Goal: Task Accomplishment & Management: Manage account settings

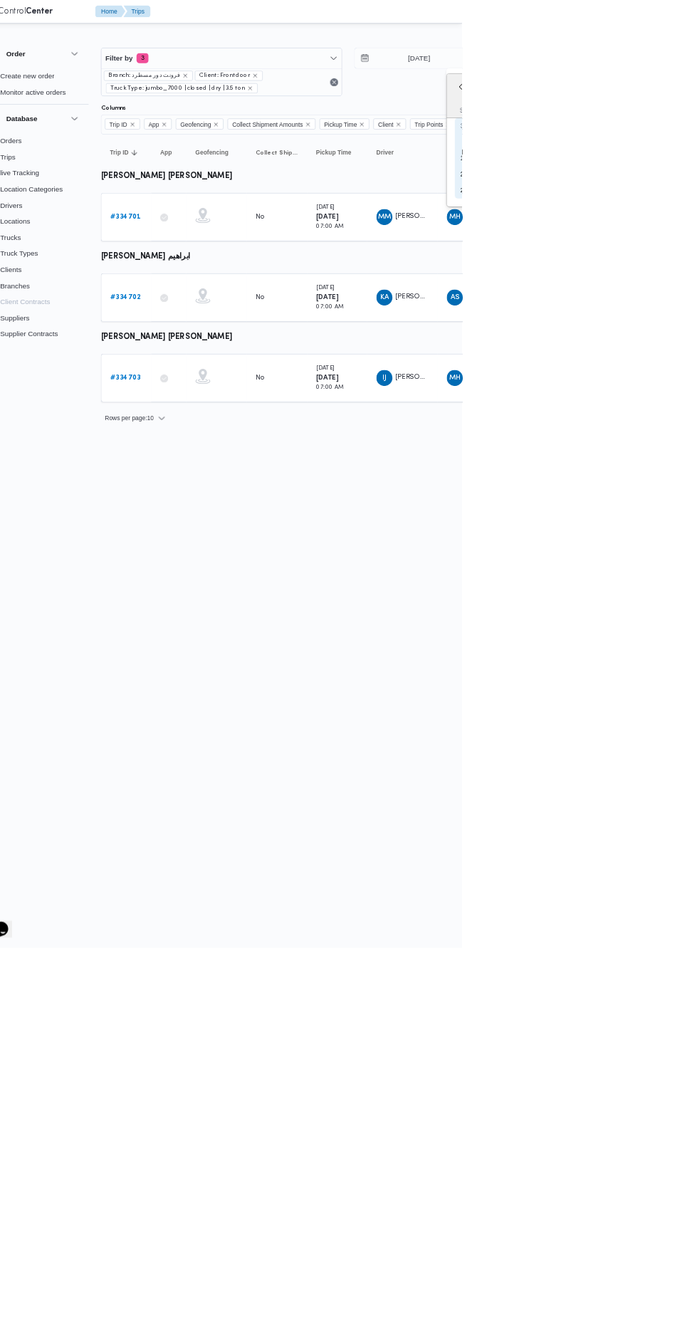
type input "9/9/2025"
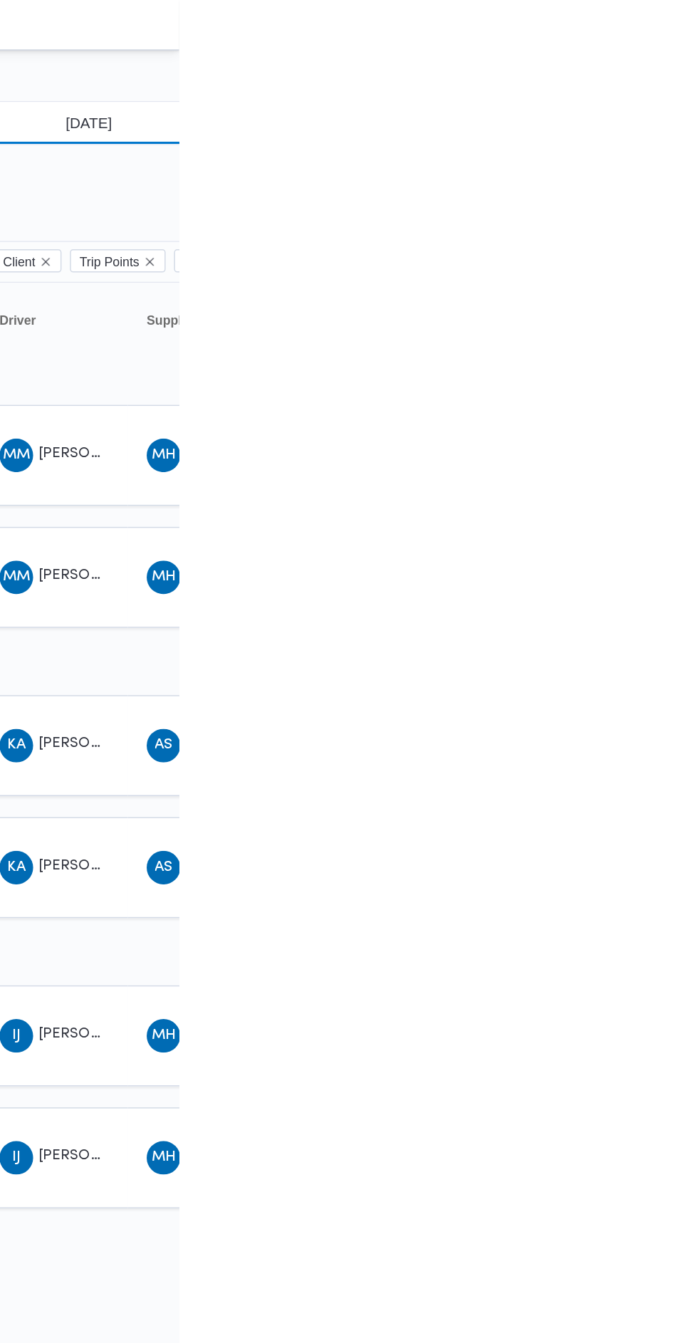
click at [651, 83] on input "[DATE]" at bounding box center [626, 83] width 162 height 28
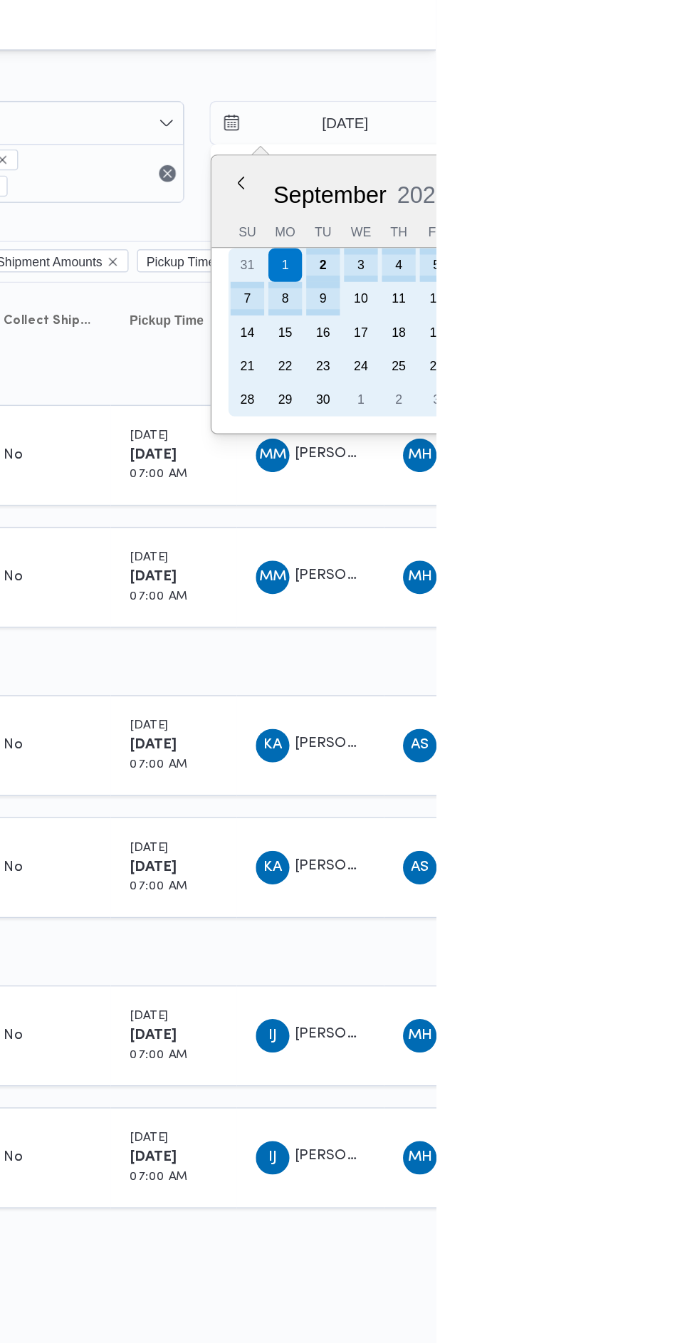
click at [619, 179] on div "2" at bounding box center [620, 179] width 23 height 23
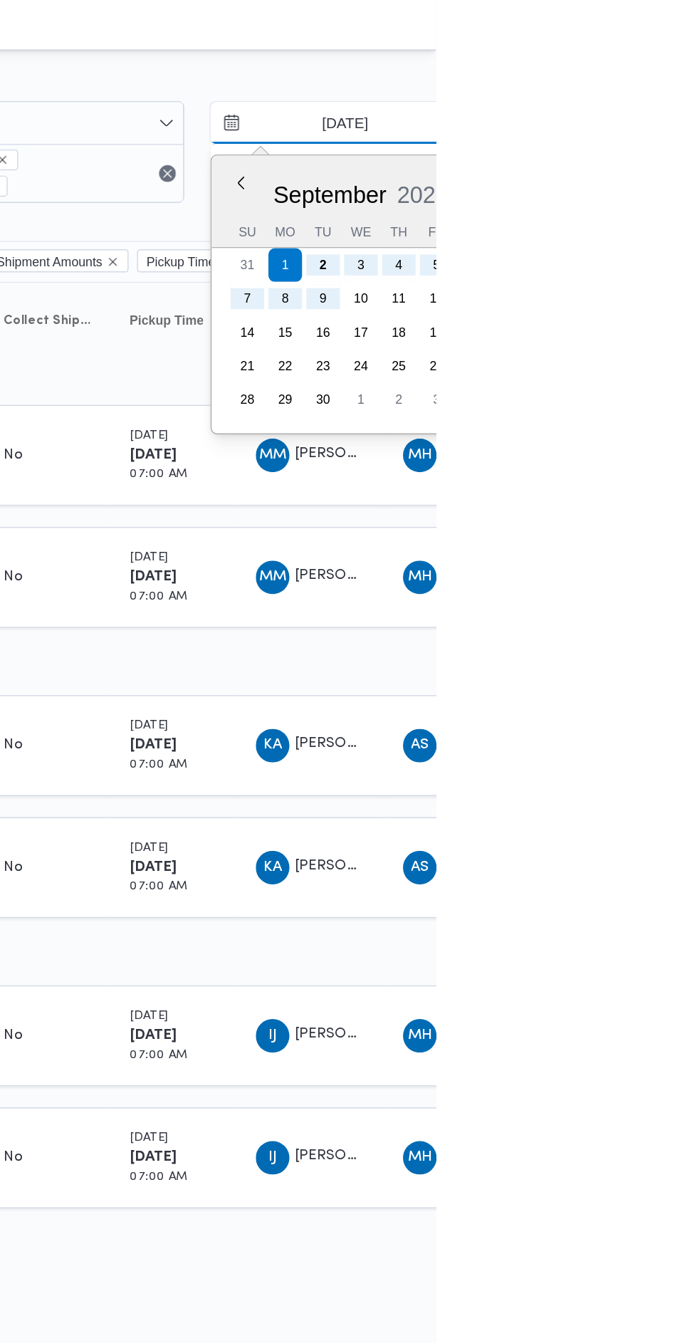
type input "[DATE]"
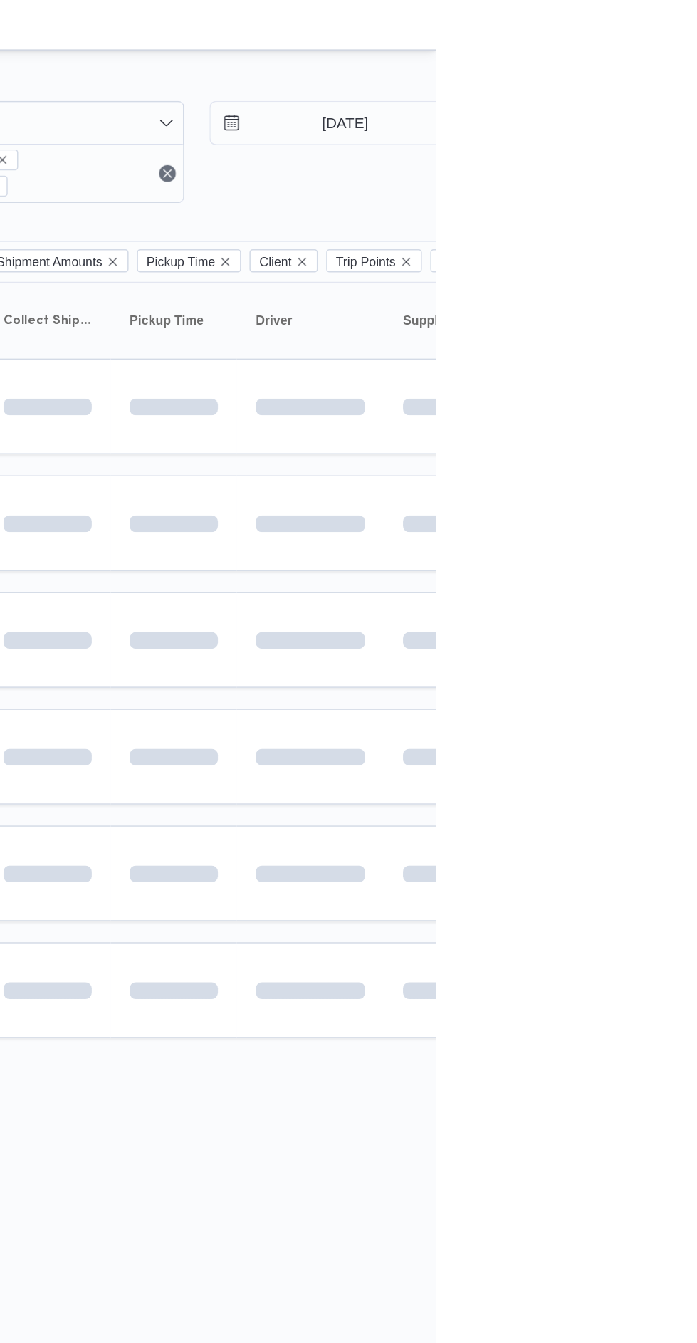
click at [696, 361] on table "Trip ID Click to sort in ascending order App Click to sort in ascending order G…" at bounding box center [612, 453] width 854 height 525
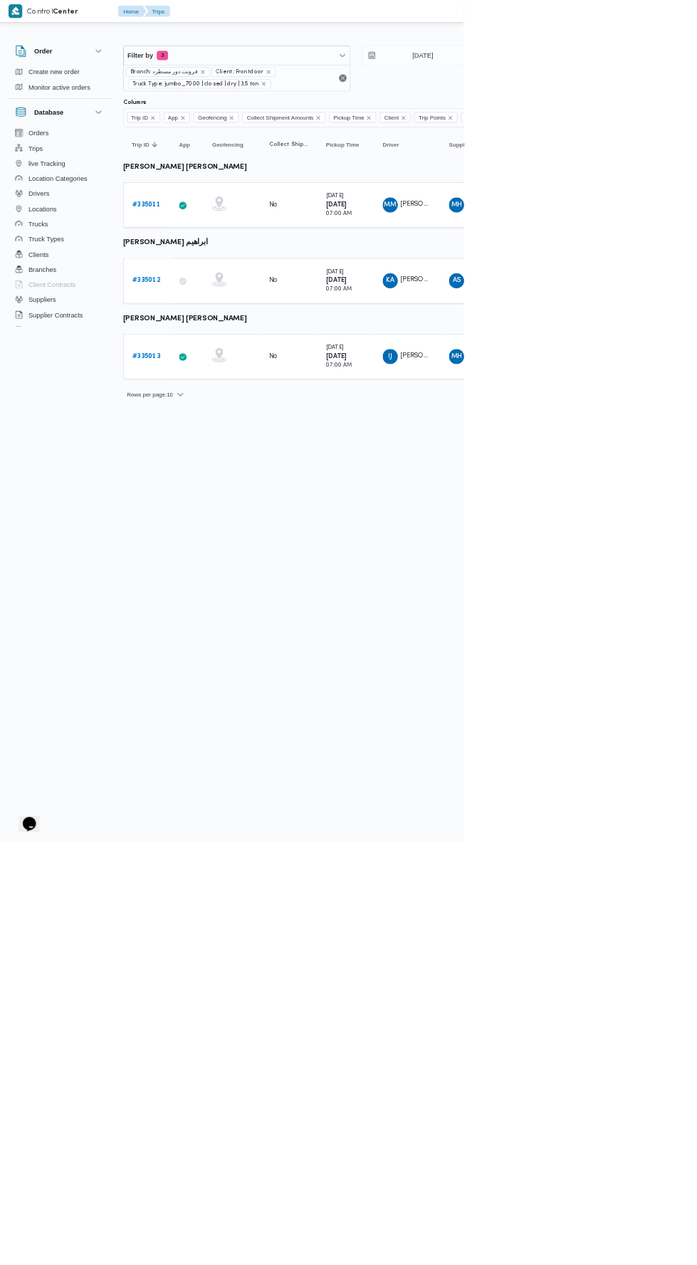
click at [229, 419] on b "# 335012" at bounding box center [220, 421] width 42 height 9
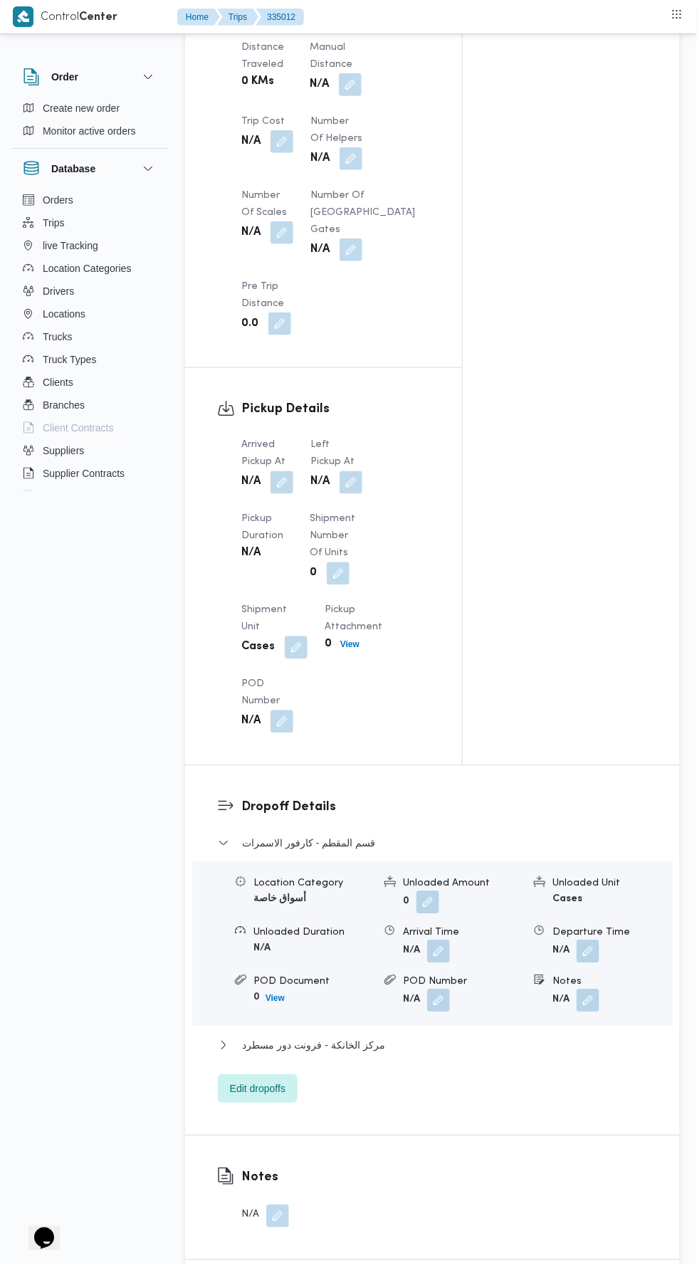
scroll to position [1192, 0]
click at [283, 486] on button "button" at bounding box center [282, 479] width 23 height 23
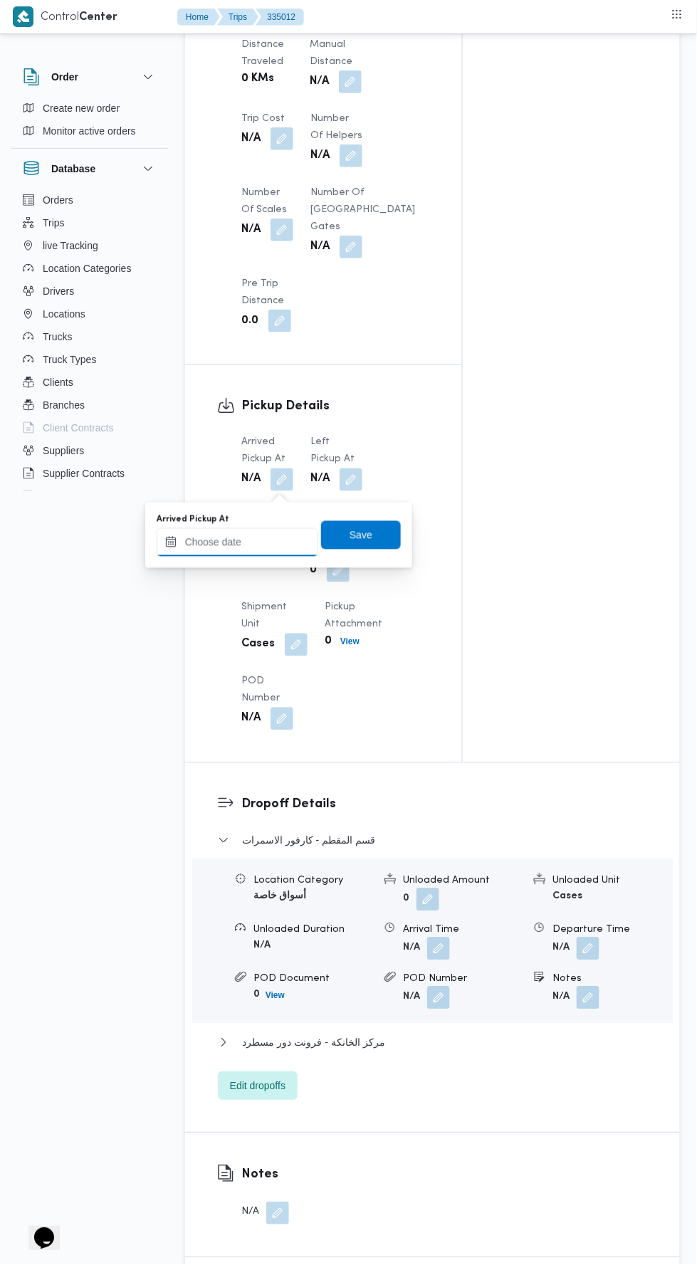
click at [278, 545] on input "Arrived Pickup At" at bounding box center [238, 542] width 162 height 28
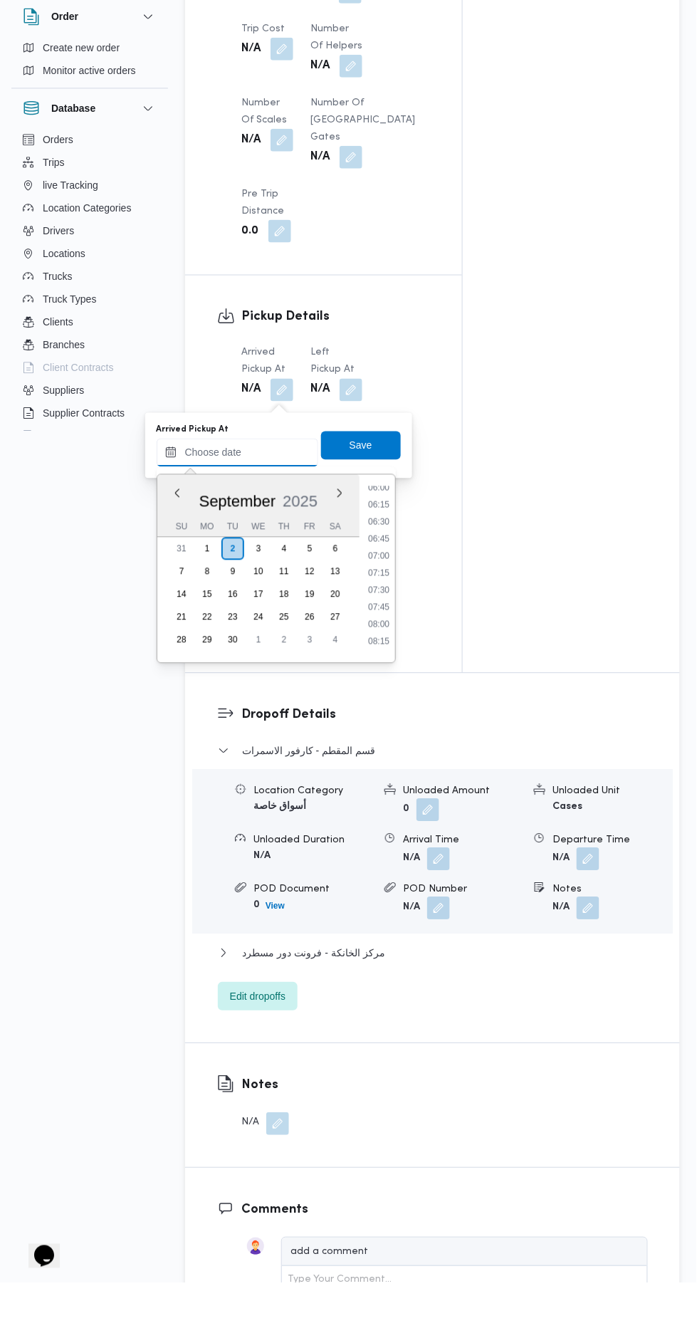
scroll to position [416, 0]
click at [381, 631] on li "07:15" at bounding box center [378, 633] width 33 height 14
type input "[DATE] 07:15"
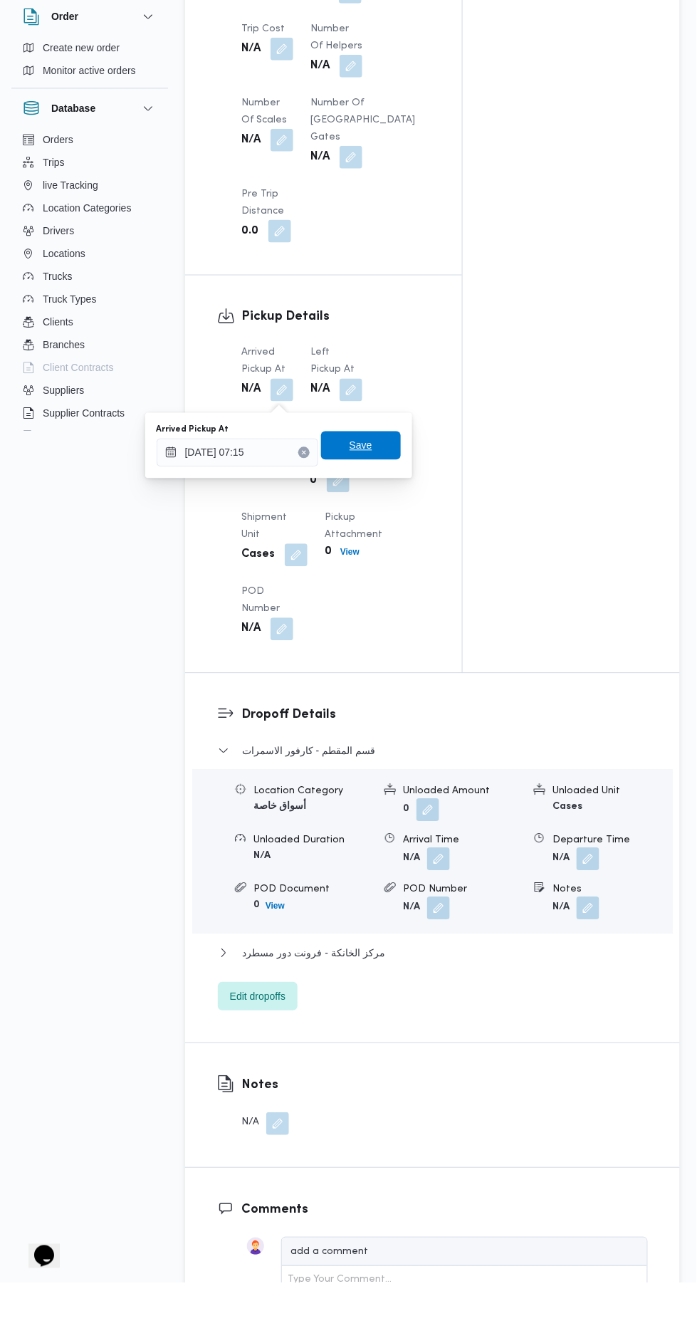
click at [362, 503] on span "Save" at bounding box center [361, 505] width 23 height 17
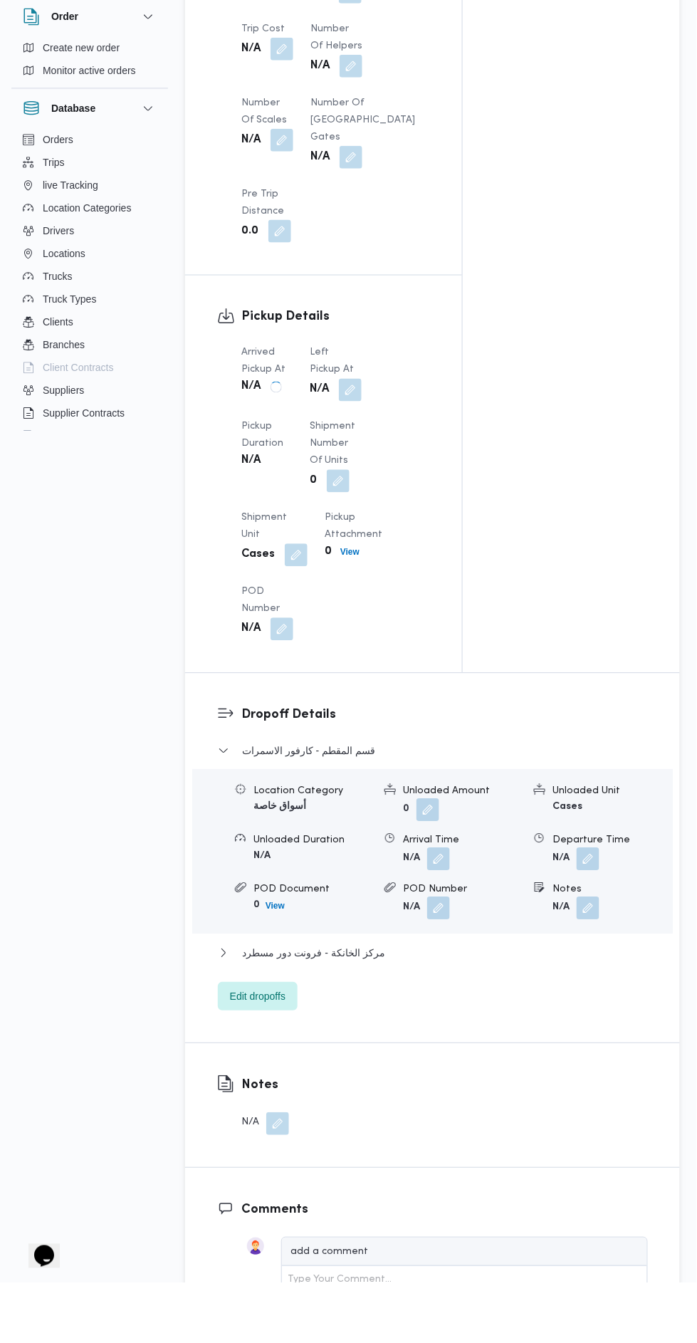
scroll to position [1222, 0]
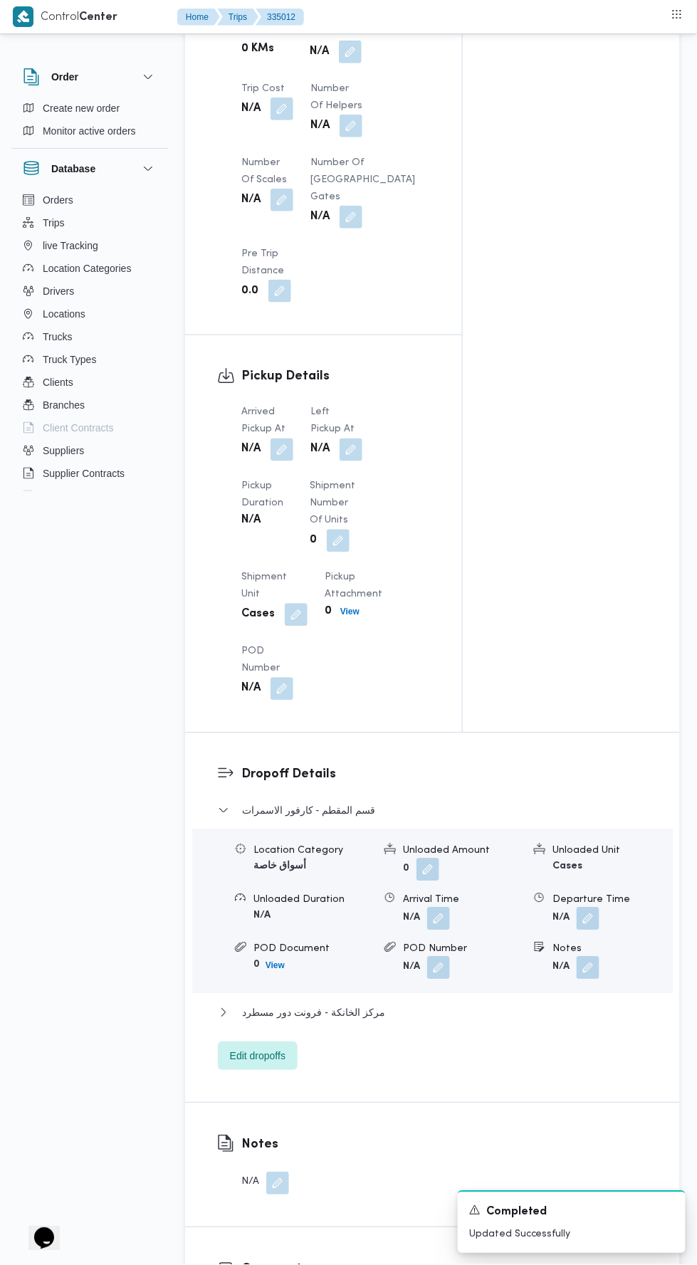
click at [347, 451] on button "button" at bounding box center [351, 450] width 23 height 23
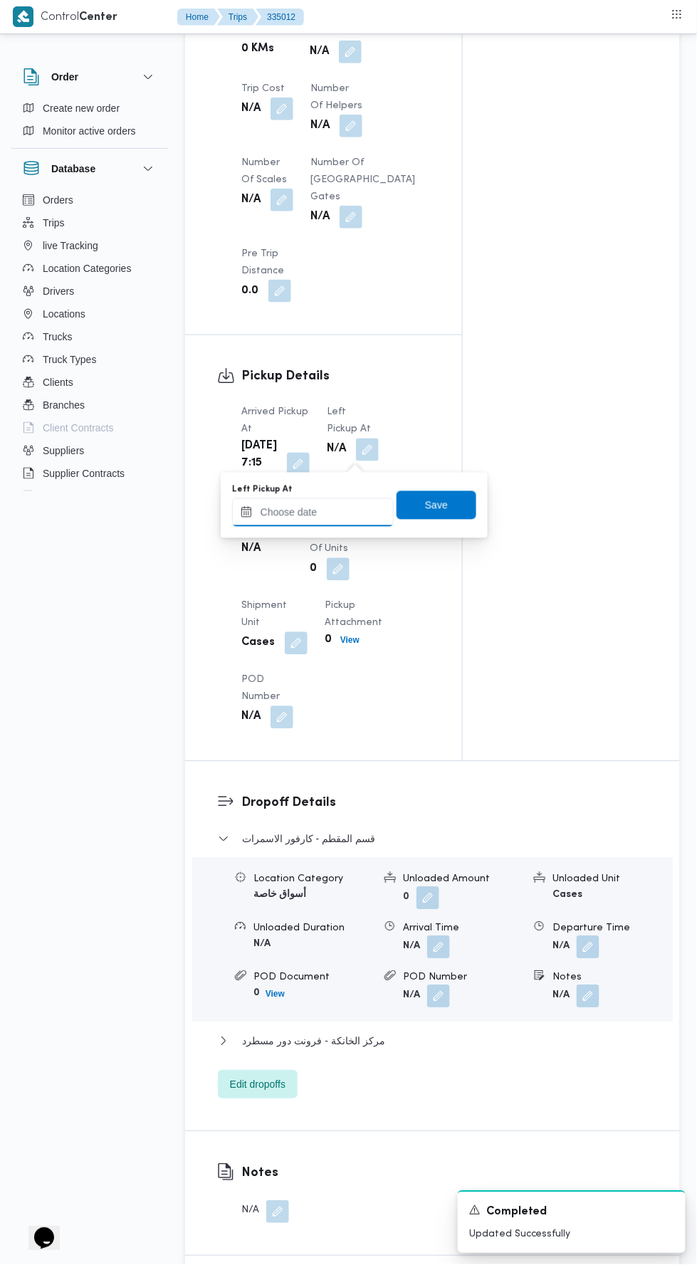
click at [344, 509] on input "Left Pickup At" at bounding box center [313, 512] width 162 height 28
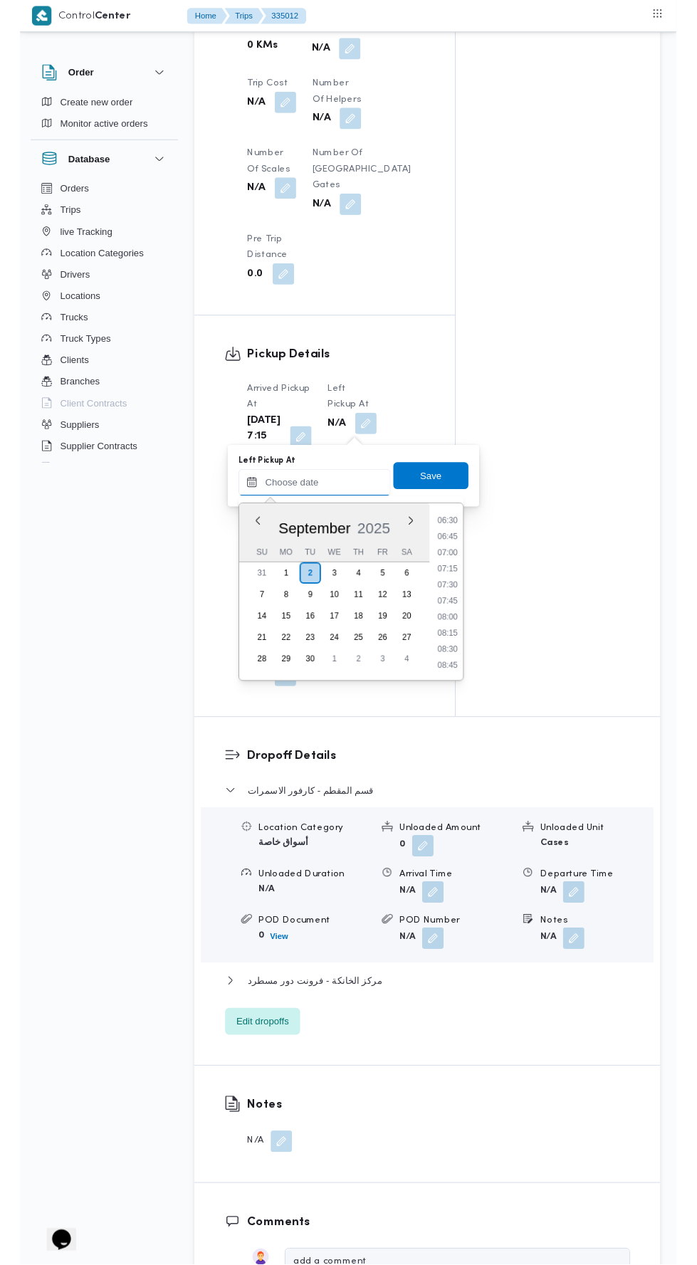
scroll to position [445, 0]
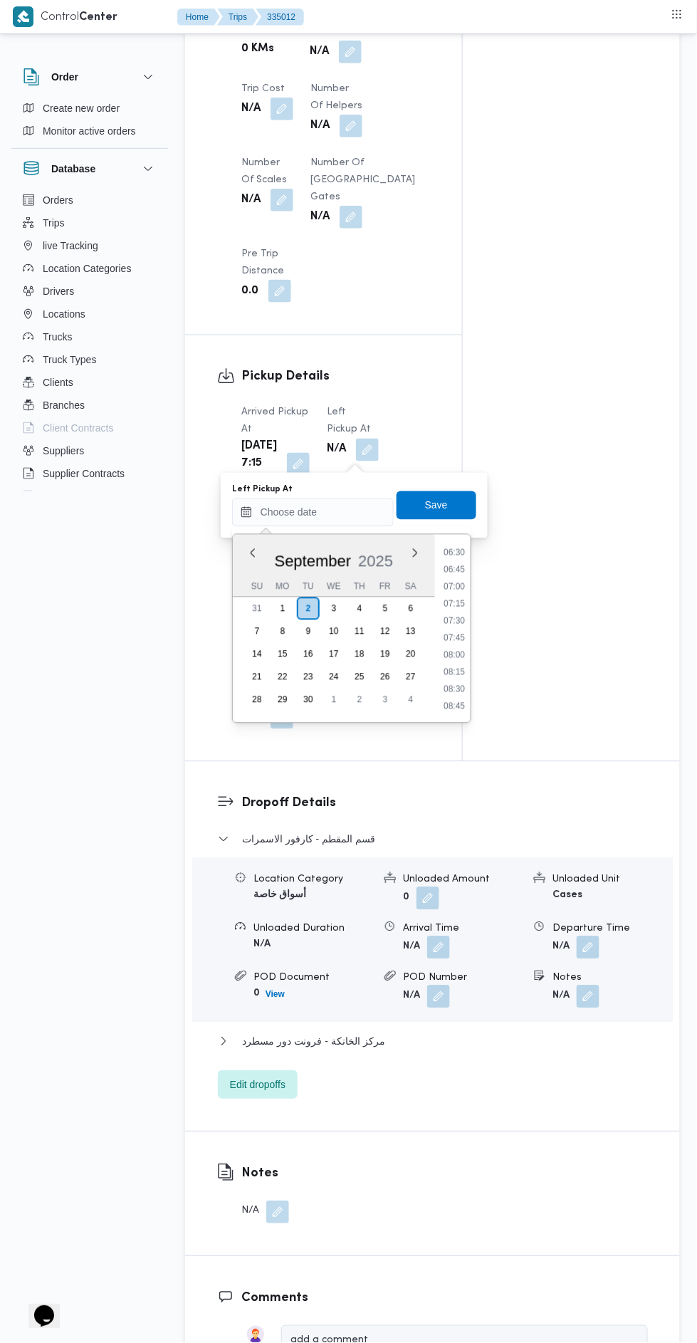
click at [468, 653] on li "08:00" at bounding box center [454, 655] width 33 height 14
type input "[DATE] 08:00"
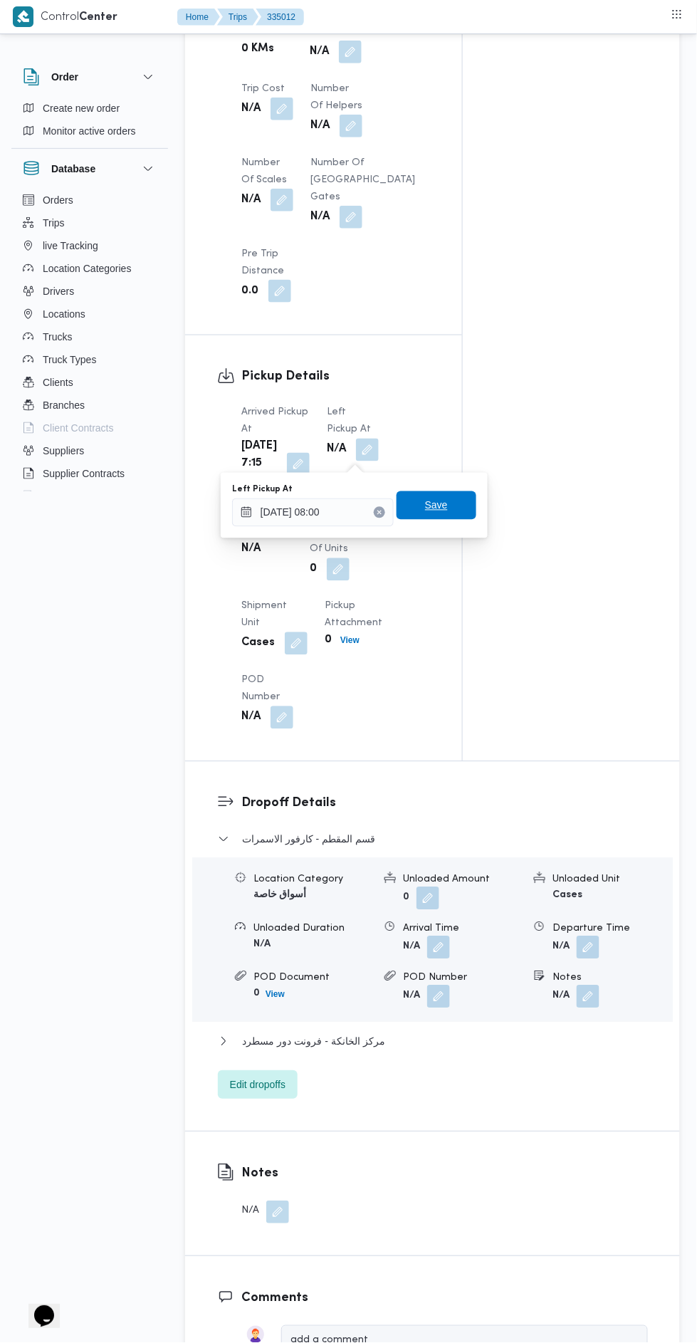
click at [430, 511] on span "Save" at bounding box center [436, 505] width 23 height 17
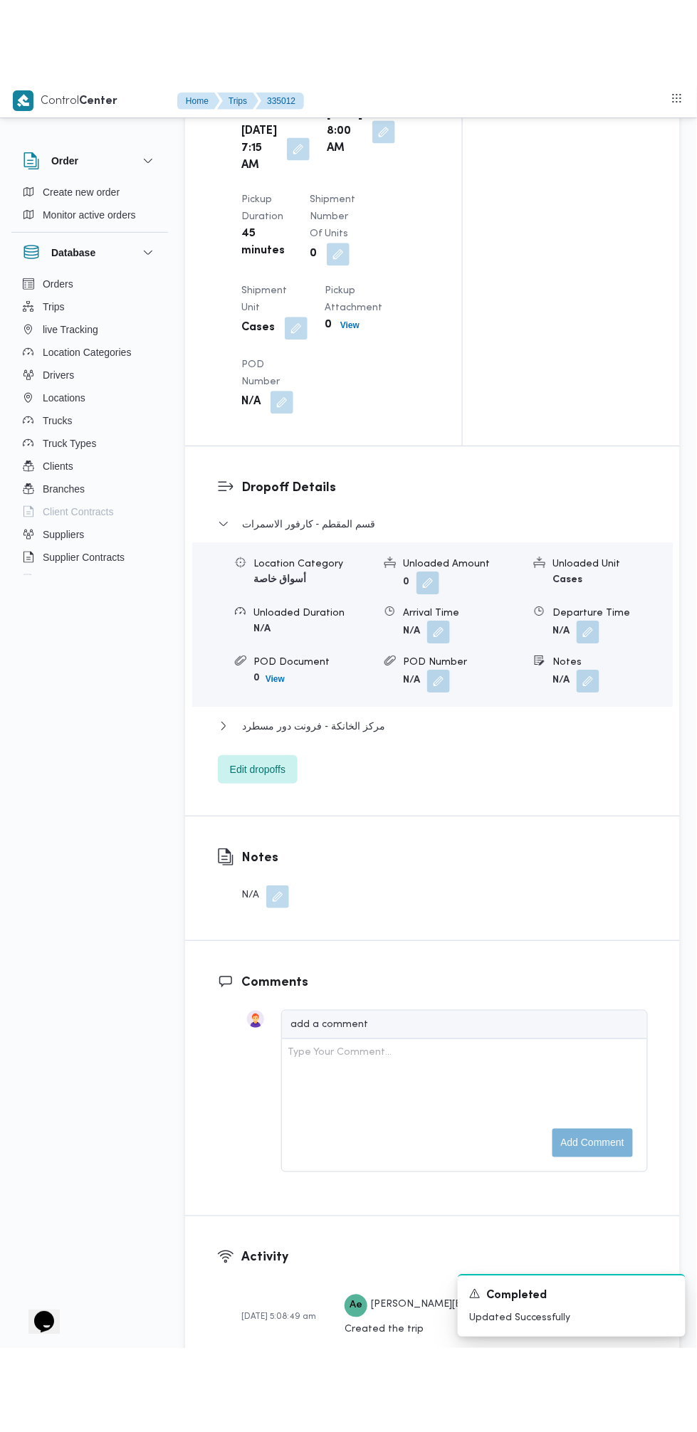
scroll to position [1623, 0]
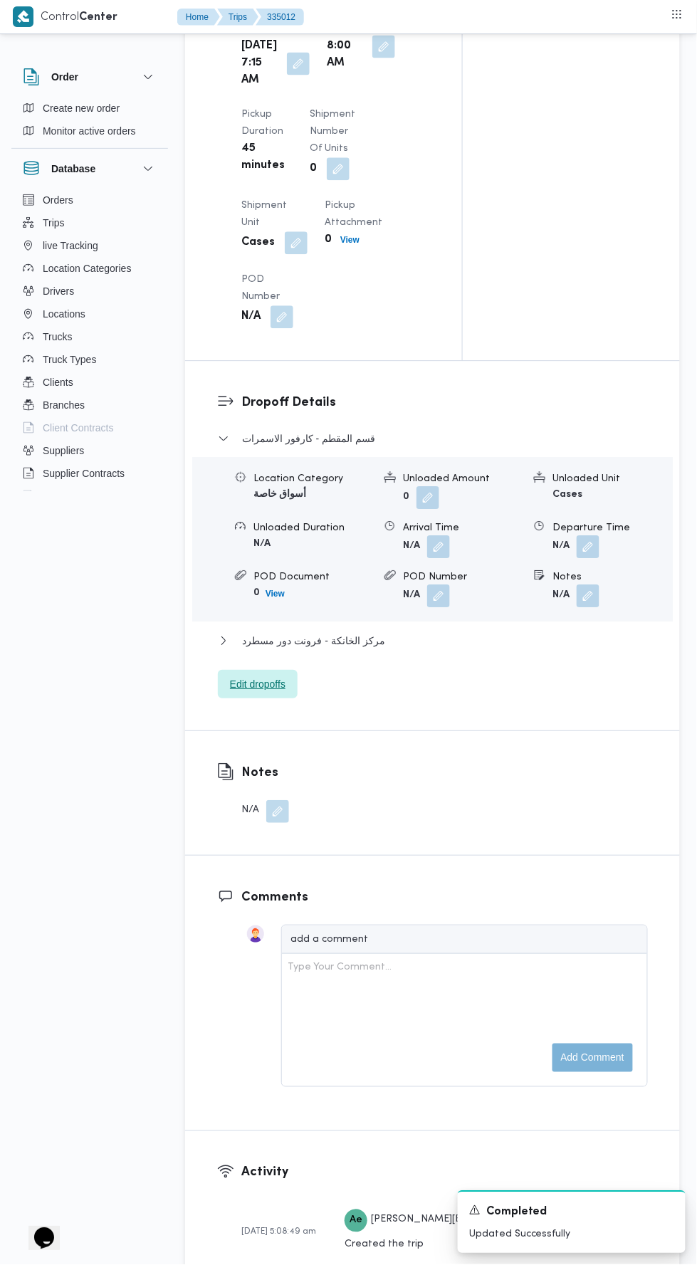
click at [282, 698] on span "Edit dropoffs" at bounding box center [258, 684] width 80 height 28
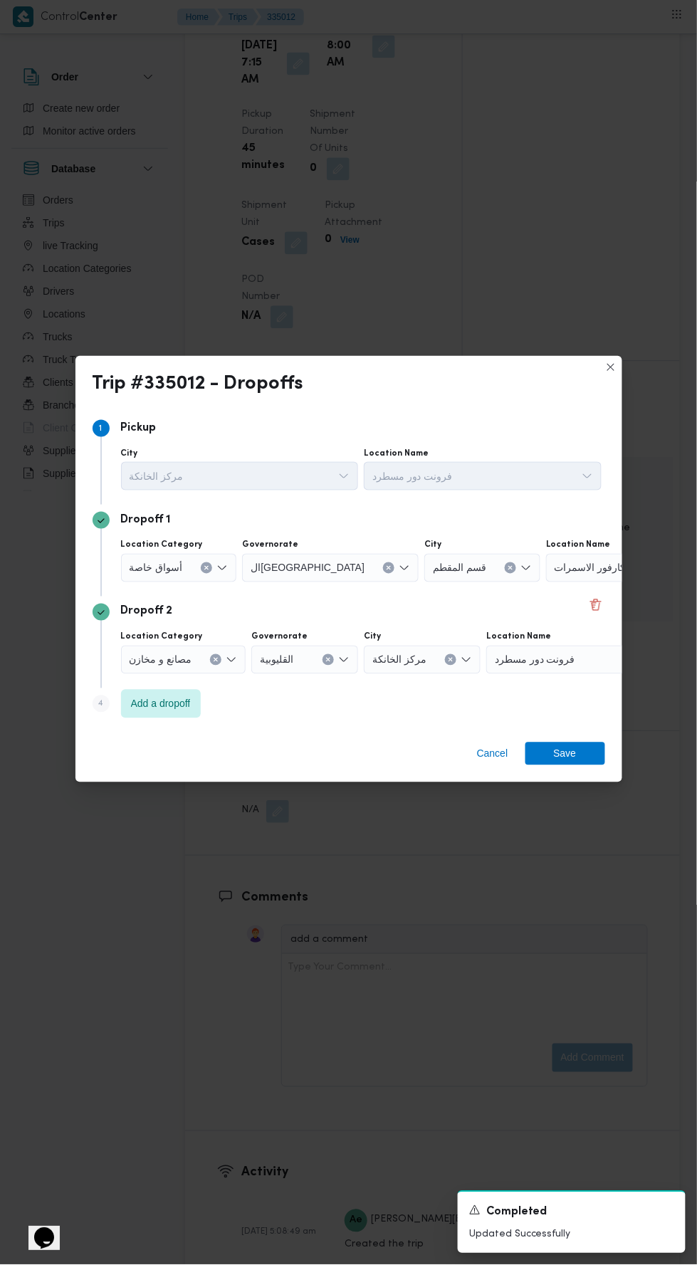
click at [188, 577] on input "Location Category" at bounding box center [188, 568] width 1 height 17
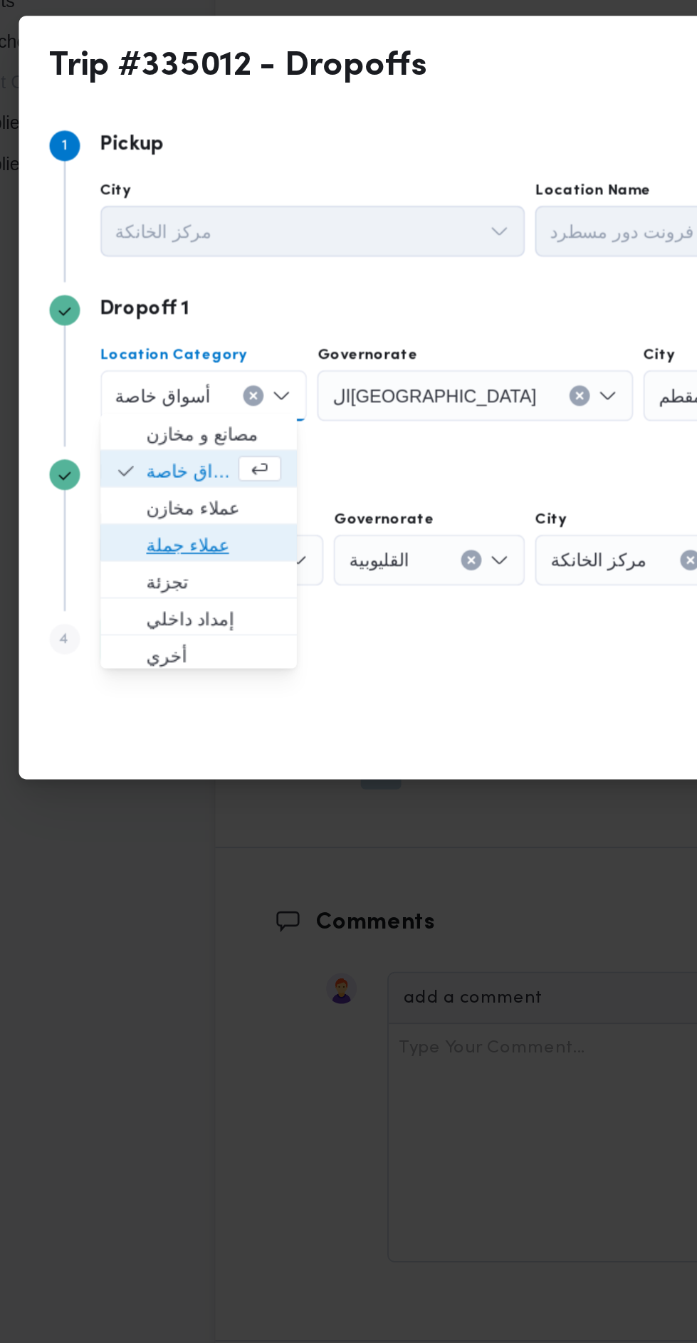
click at [203, 679] on span "عملاء جملة" at bounding box center [184, 686] width 75 height 17
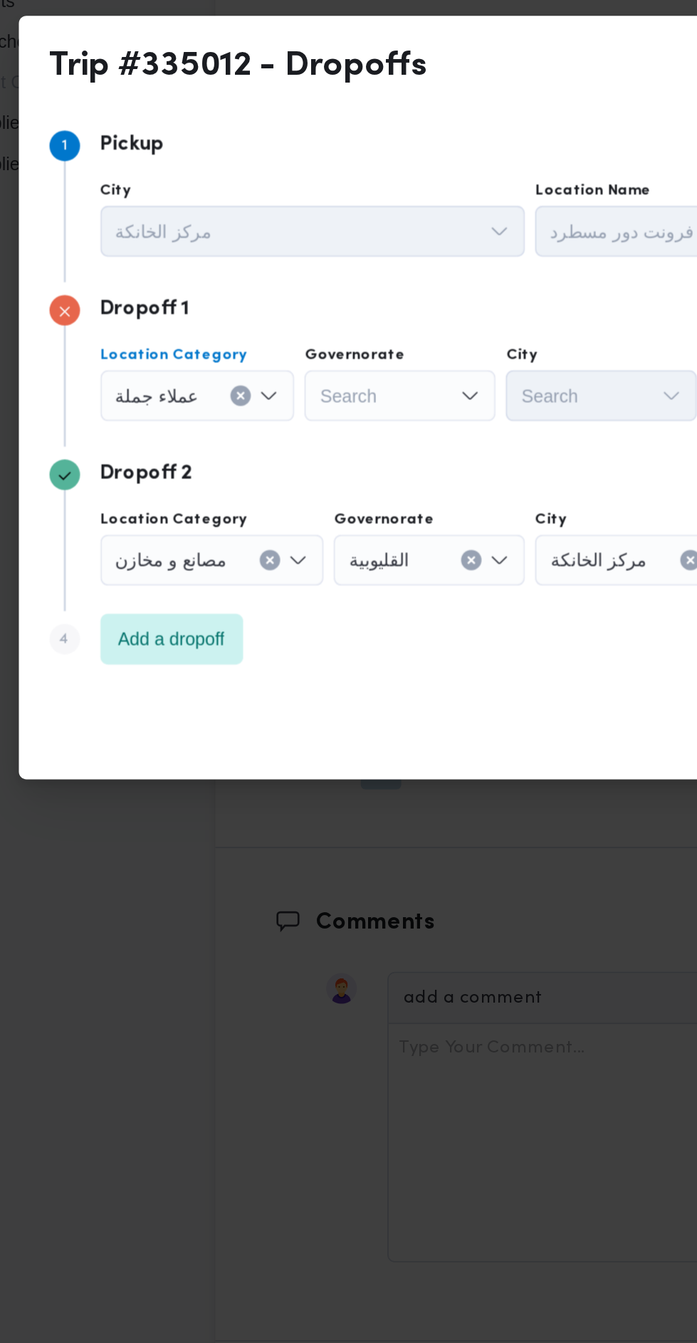
click at [314, 599] on div "Search" at bounding box center [288, 603] width 107 height 28
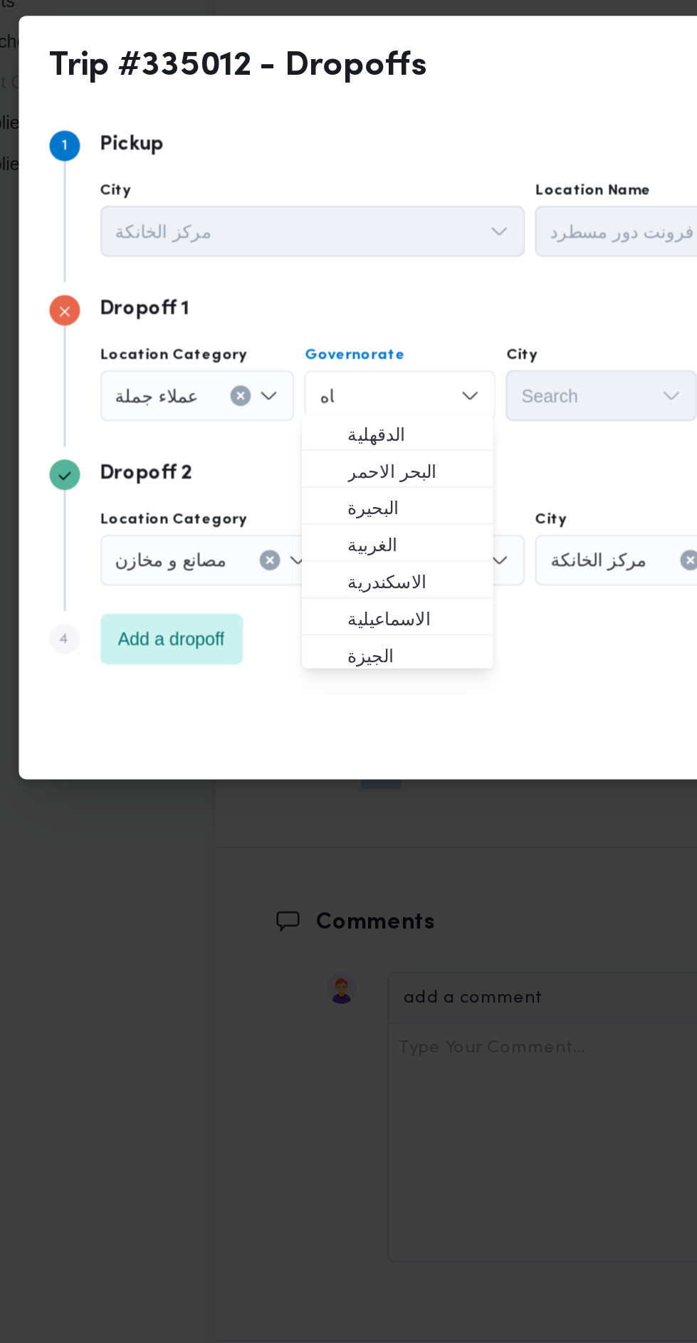
scroll to position [0, 0]
type input "قاه"
click at [303, 629] on span "الدقهلية" at bounding box center [295, 624] width 73 height 17
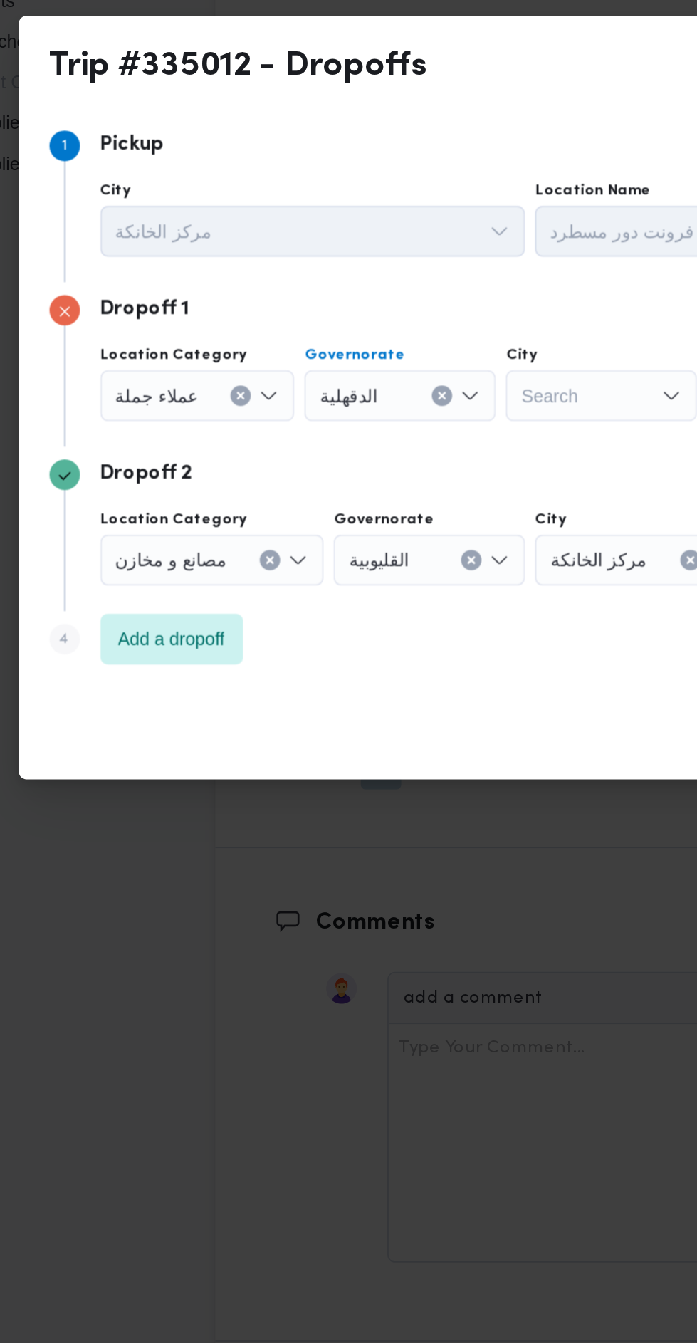
click at [392, 589] on div "Search" at bounding box center [400, 603] width 107 height 28
type input "بد"
click at [306, 603] on div "الدقهلية" at bounding box center [288, 603] width 107 height 28
type input "قاه"
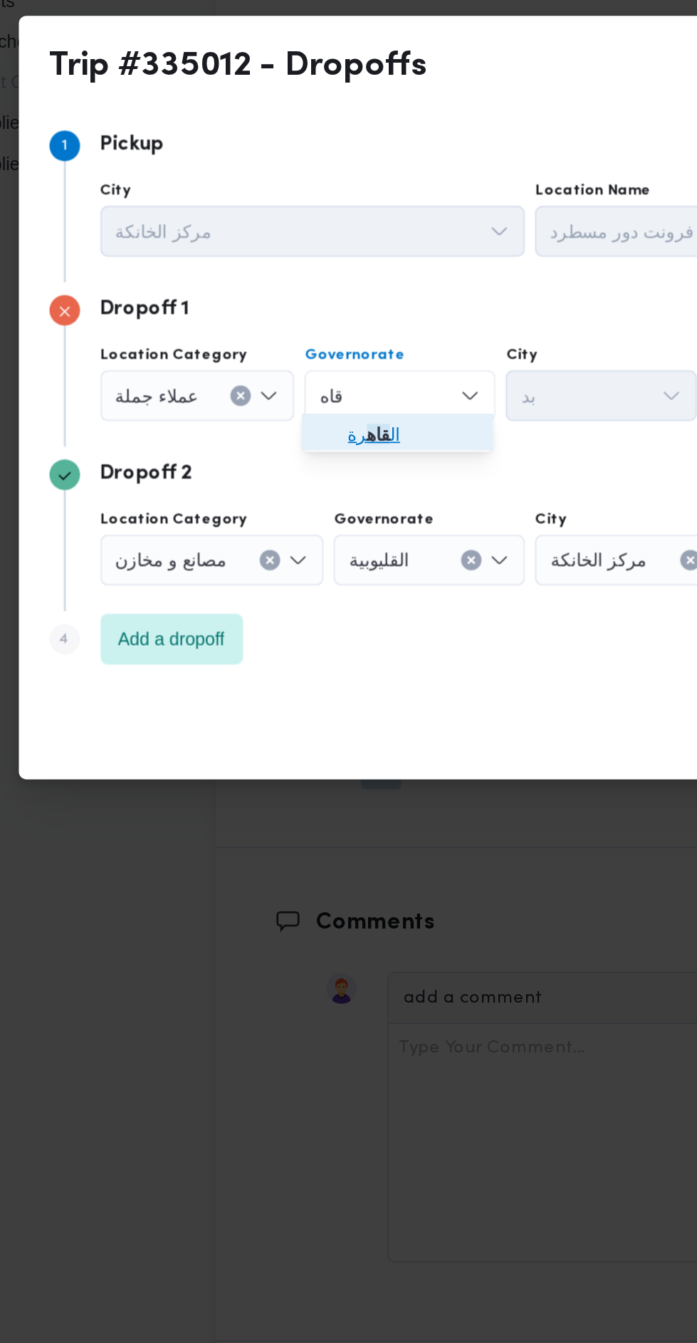
click at [288, 631] on span "ال قاه رة" at bounding box center [295, 624] width 73 height 17
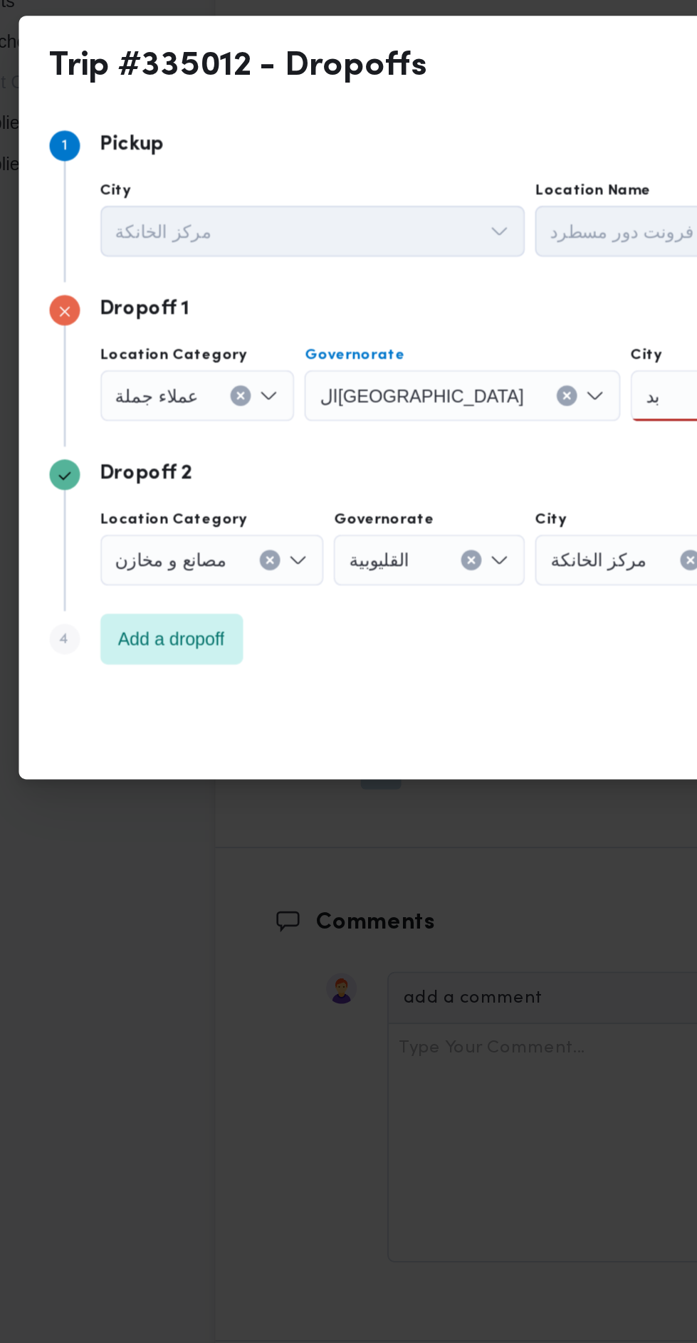
click at [417, 596] on div "بد بد" at bounding box center [470, 603] width 107 height 28
type input "بدر"
click at [410, 626] on span "قسم بدر" at bounding box center [408, 624] width 73 height 17
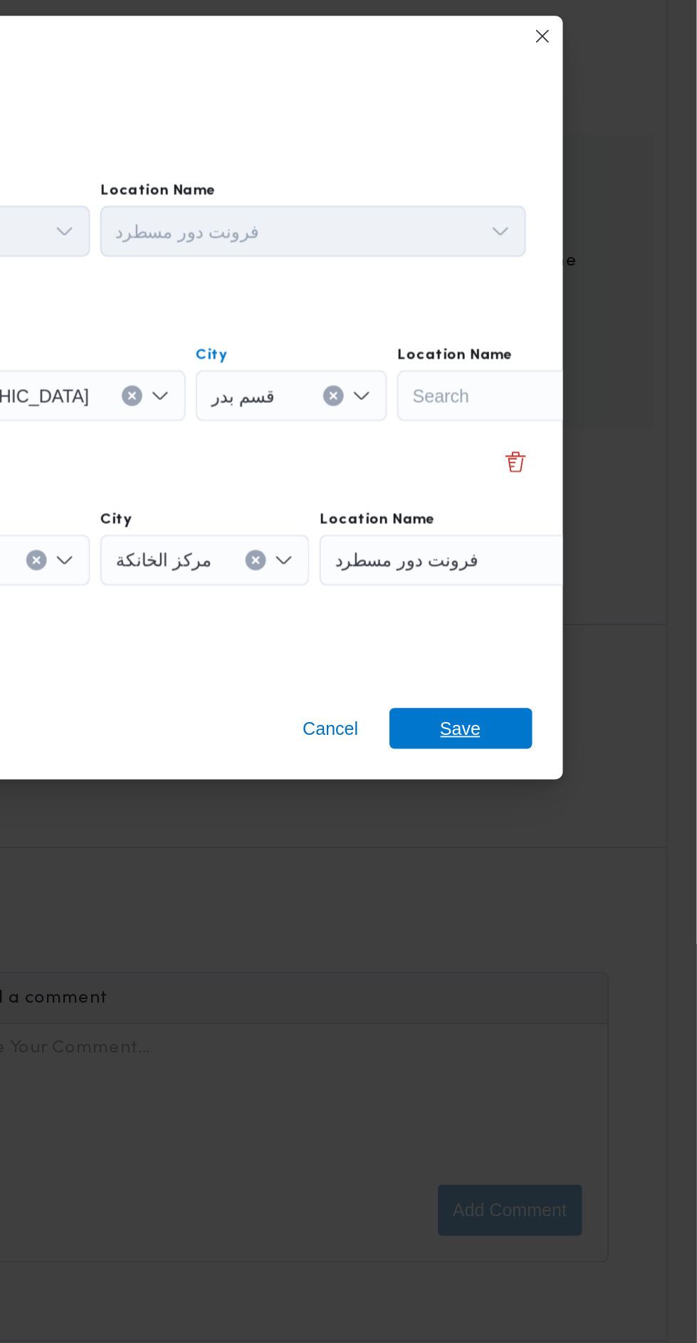
click at [584, 777] on span "Save" at bounding box center [565, 788] width 80 height 23
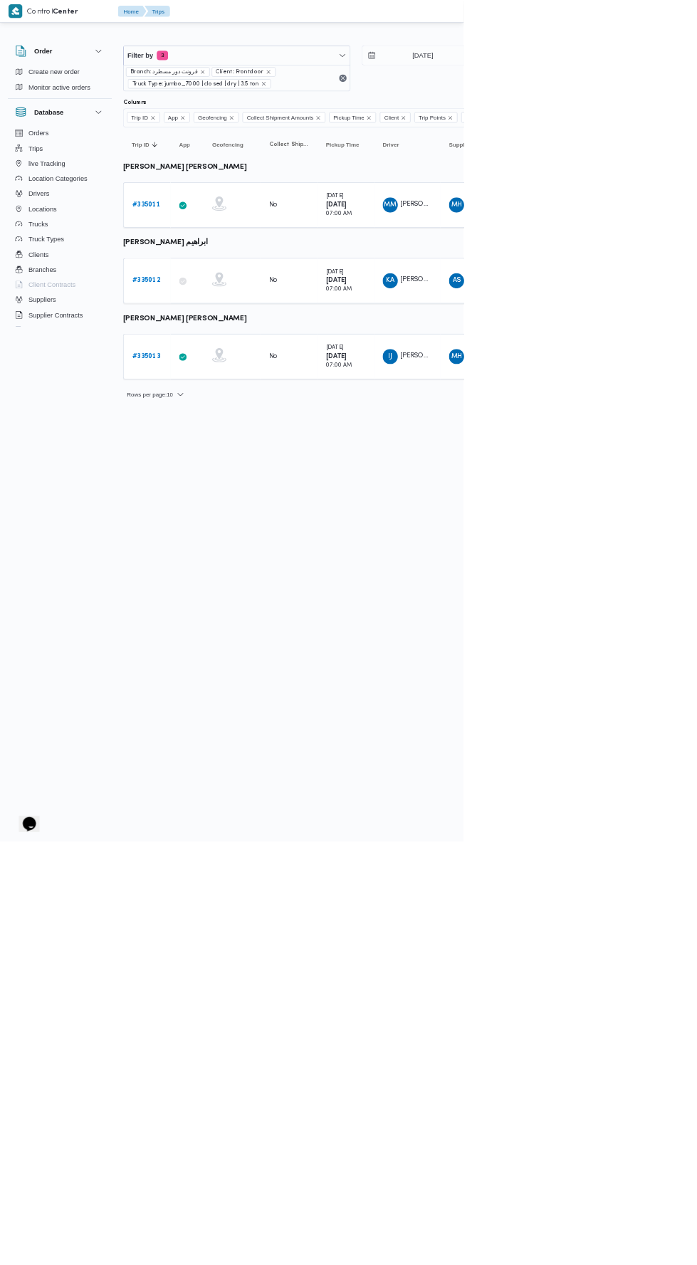
click at [222, 305] on b "# 335011" at bounding box center [220, 307] width 42 height 9
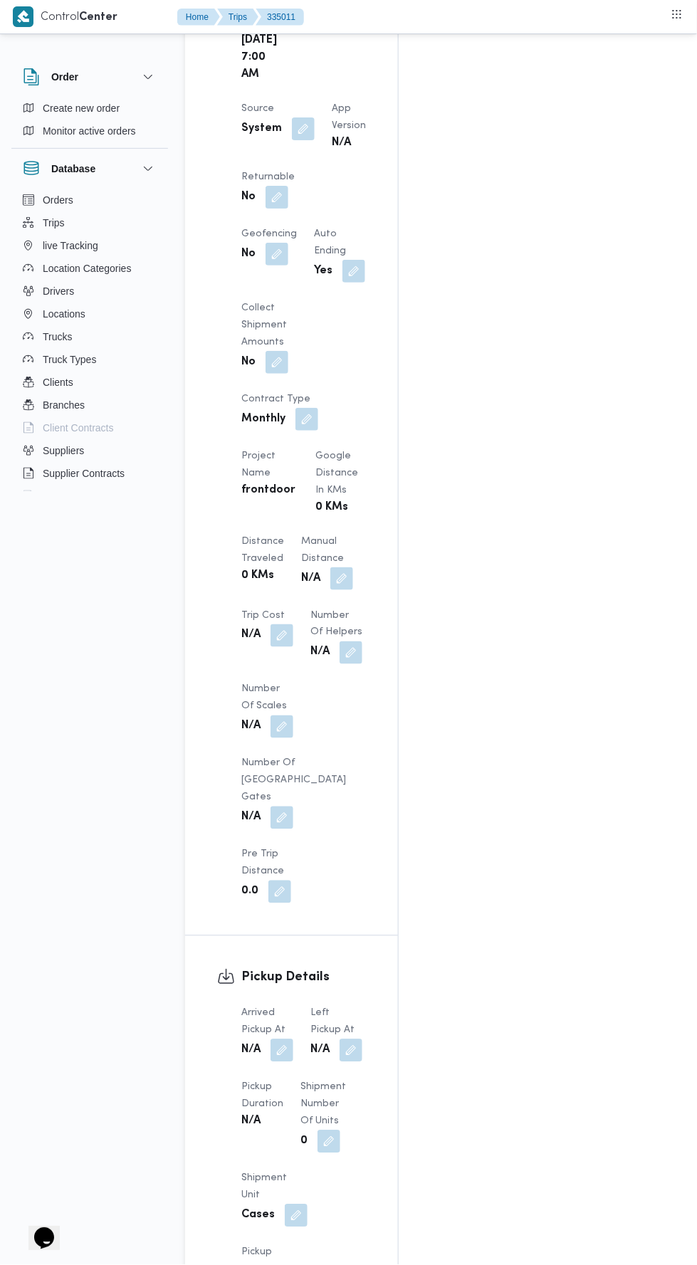
scroll to position [1008, 0]
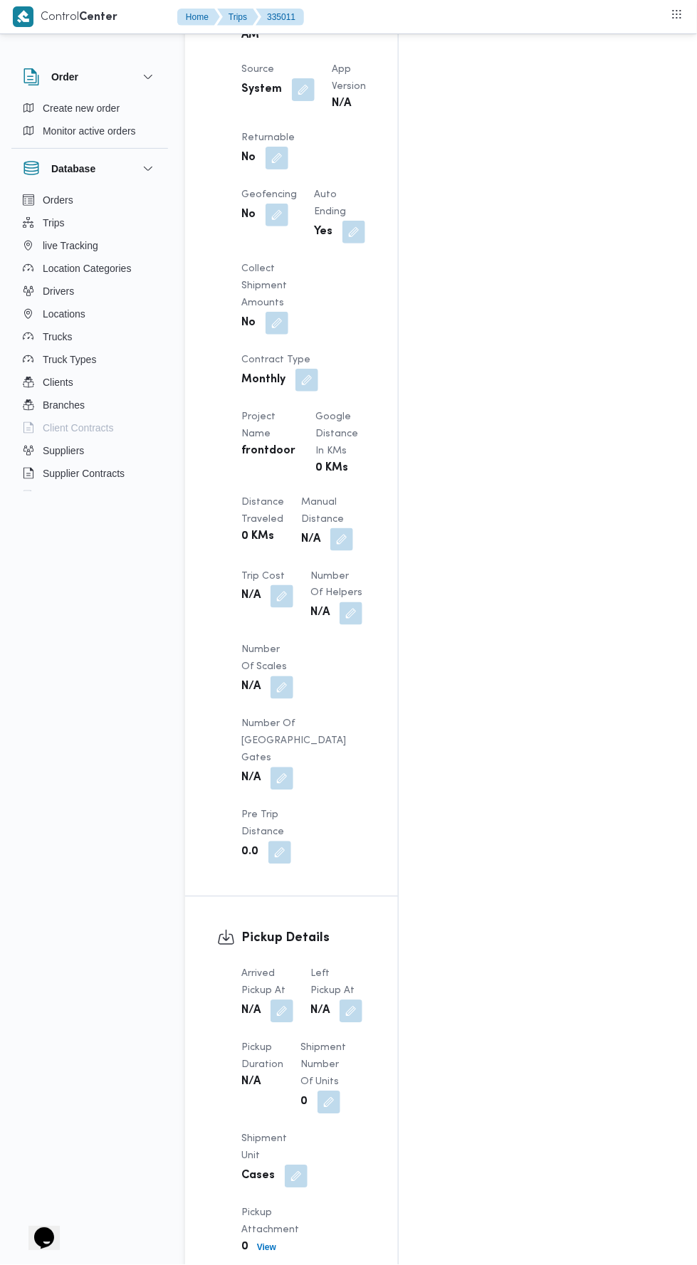
click at [289, 1000] on span at bounding box center [278, 1011] width 30 height 23
click at [280, 1073] on div "N/A" at bounding box center [262, 1083] width 45 height 20
click at [287, 1000] on button "button" at bounding box center [282, 1011] width 23 height 23
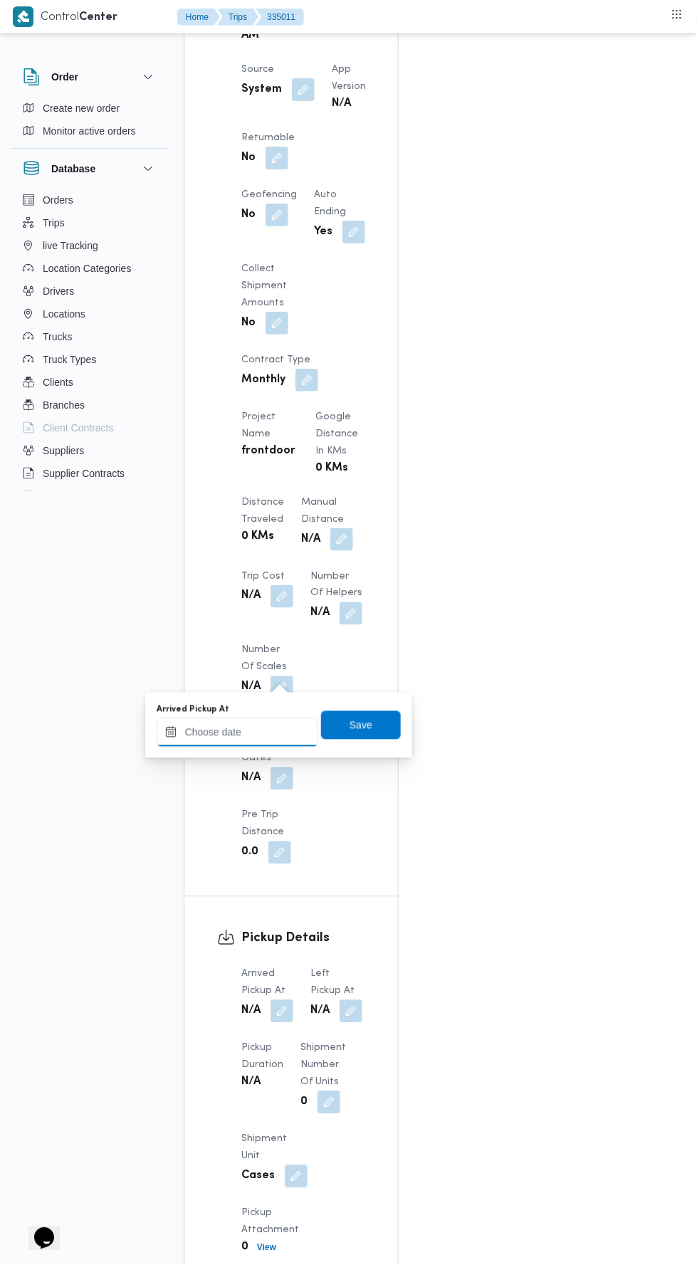
click at [283, 730] on input "Arrived Pickup At" at bounding box center [238, 732] width 162 height 28
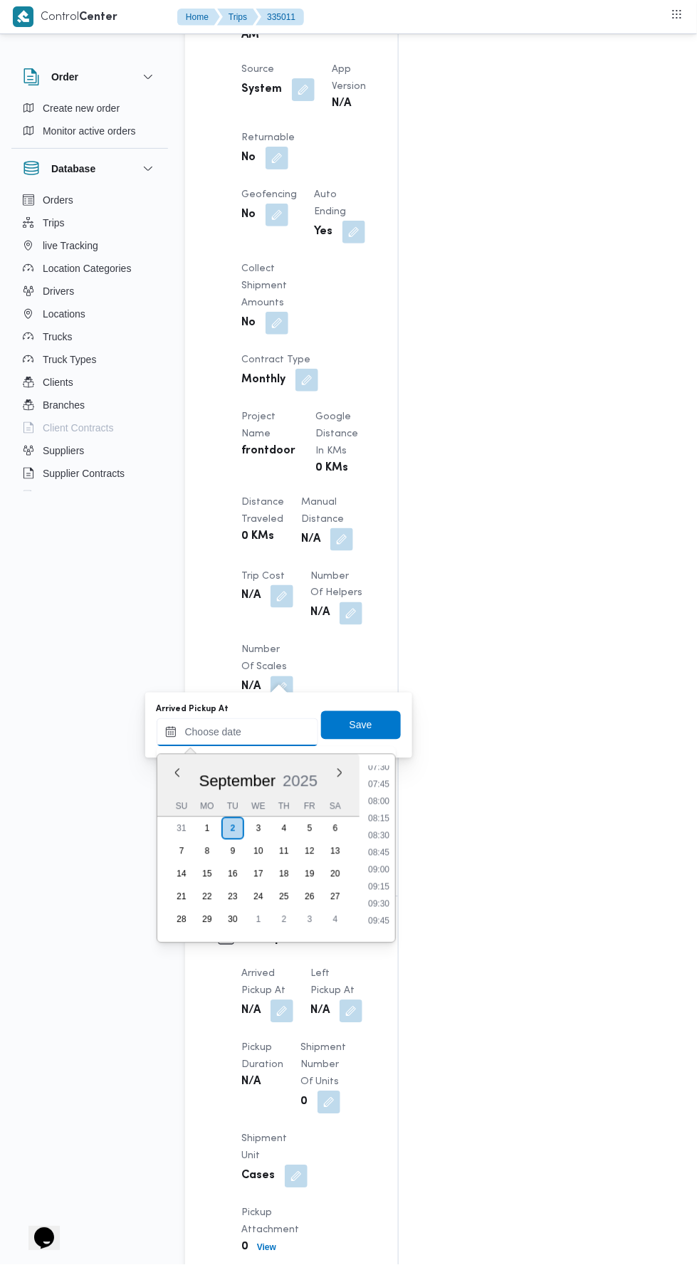
scroll to position [513, 0]
click at [371, 774] on li "07:30" at bounding box center [378, 773] width 33 height 14
type input "[DATE] 07:30"
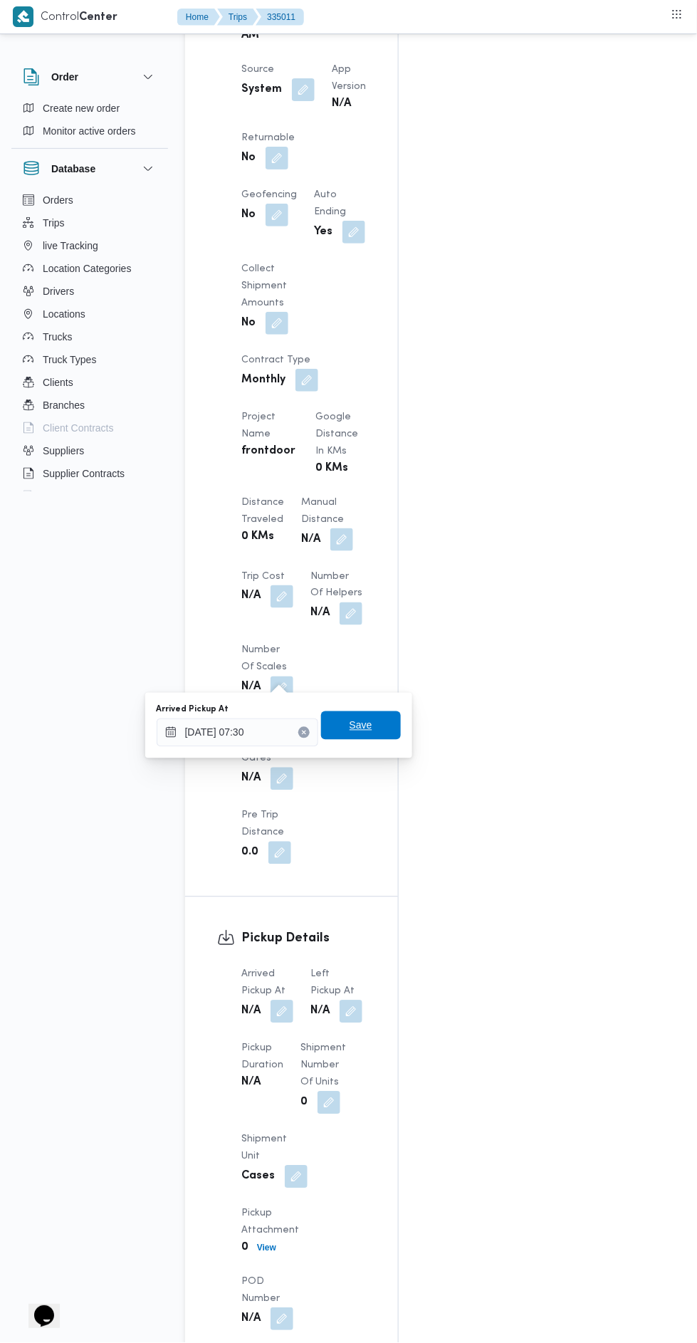
click at [351, 732] on span "Save" at bounding box center [361, 725] width 23 height 17
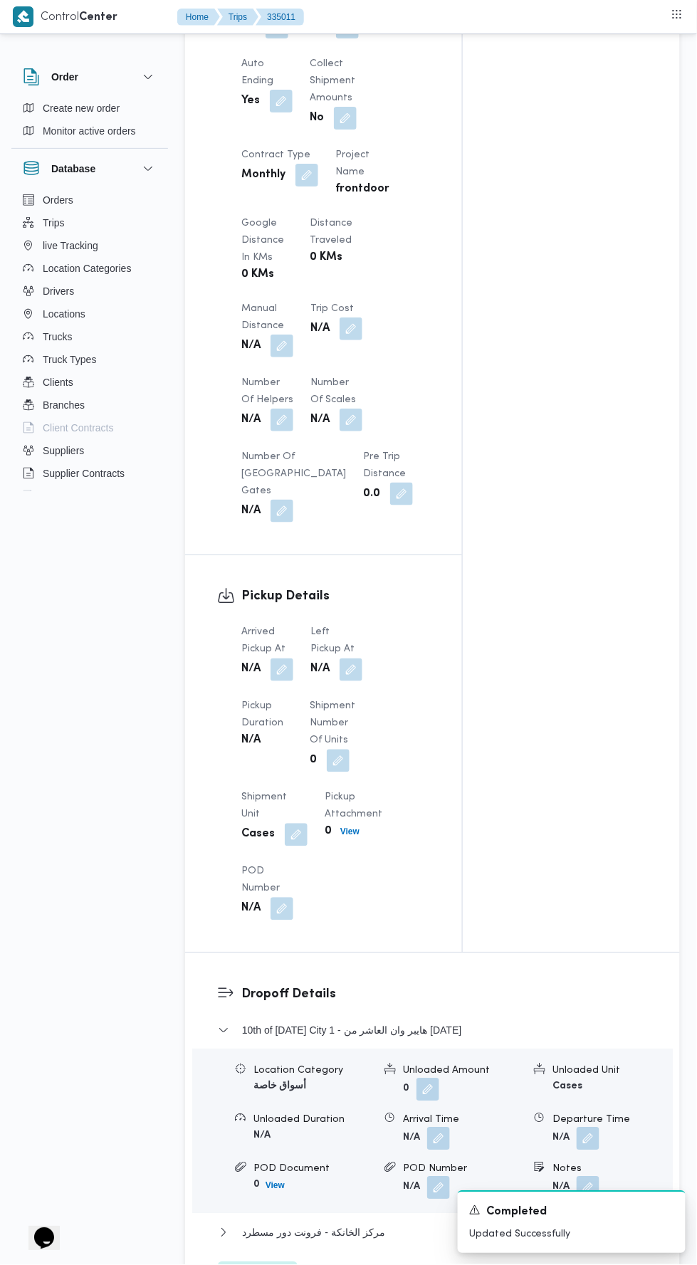
click at [325, 666] on b "N/A" at bounding box center [319, 669] width 19 height 17
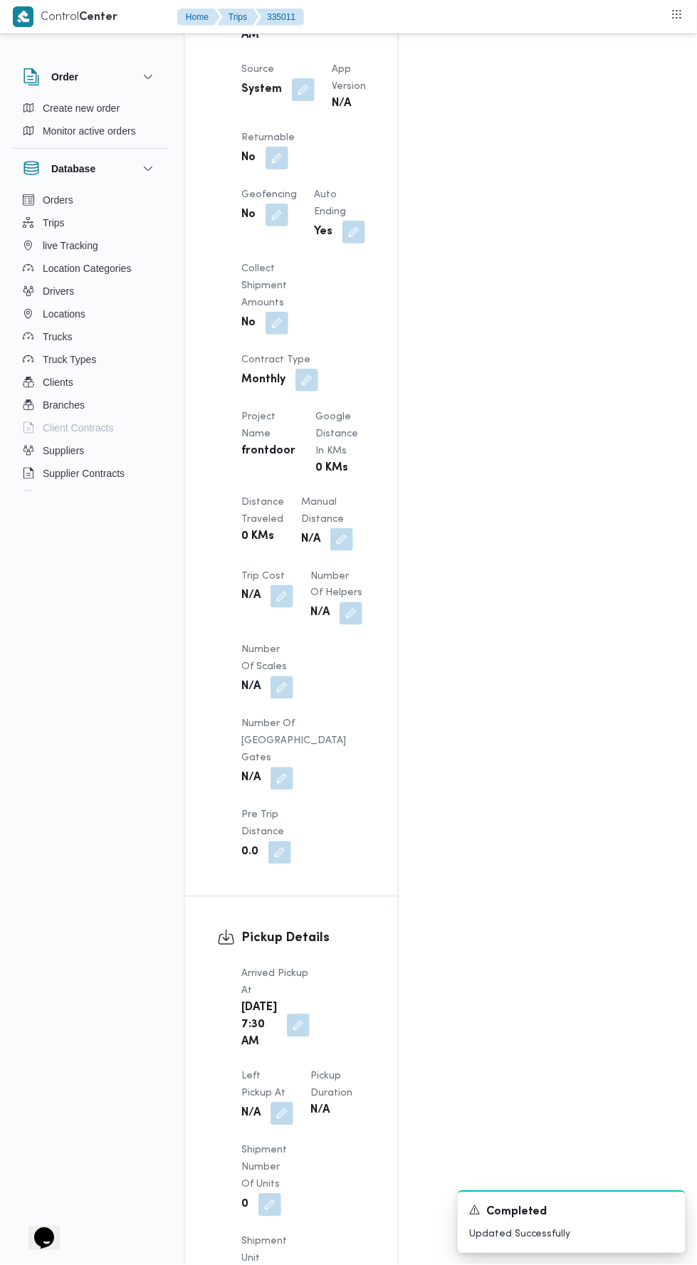
click at [293, 1103] on button "button" at bounding box center [282, 1114] width 23 height 23
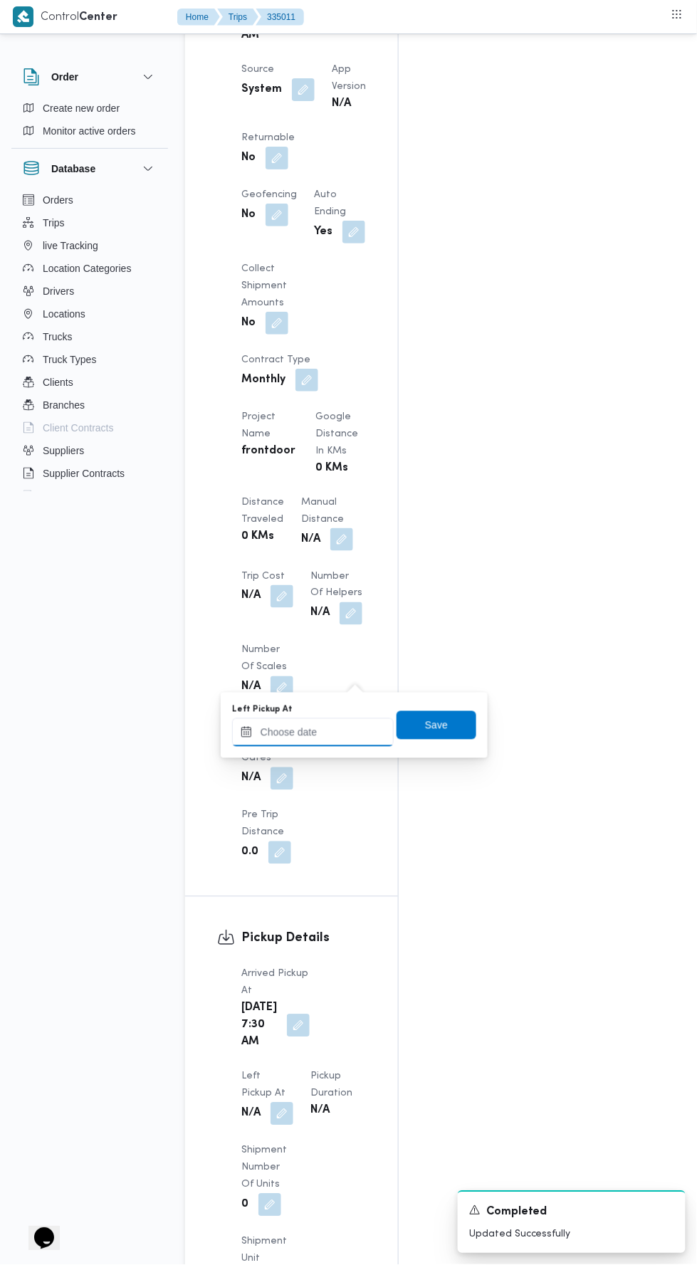
click at [310, 729] on input "Left Pickup At" at bounding box center [313, 732] width 162 height 28
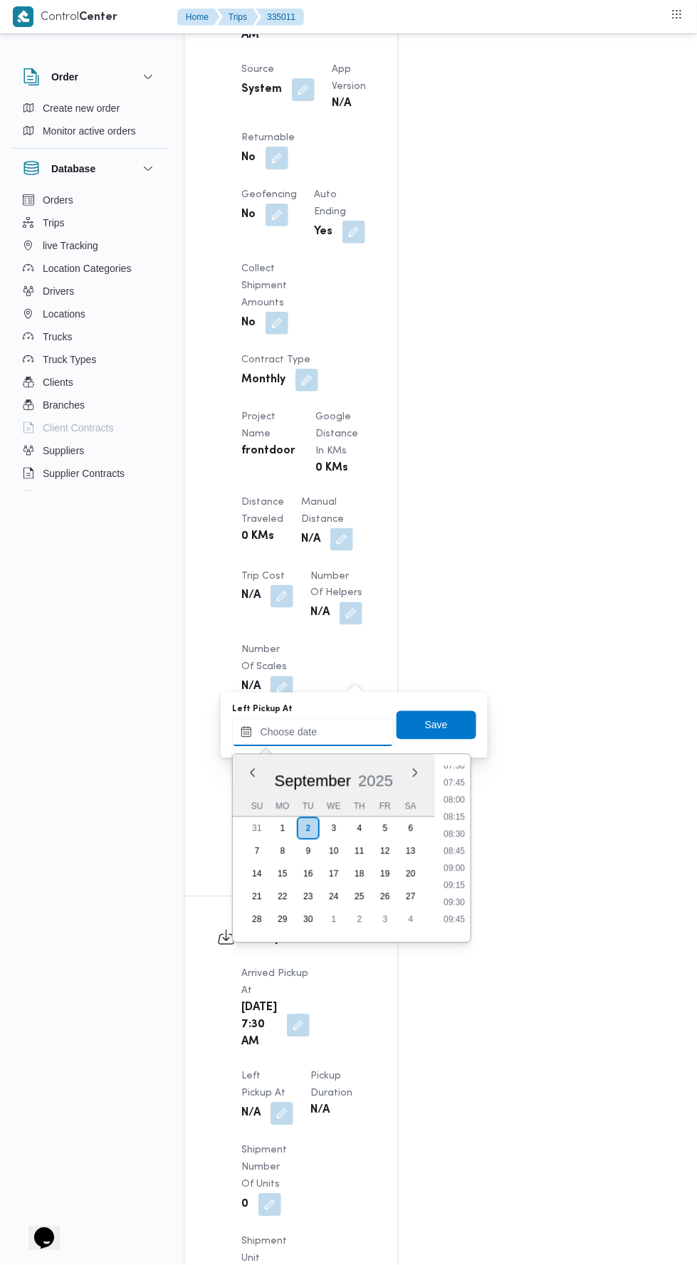
scroll to position [519, 0]
click at [450, 804] on li "08:00" at bounding box center [454, 801] width 33 height 14
type input "[DATE] 08:00"
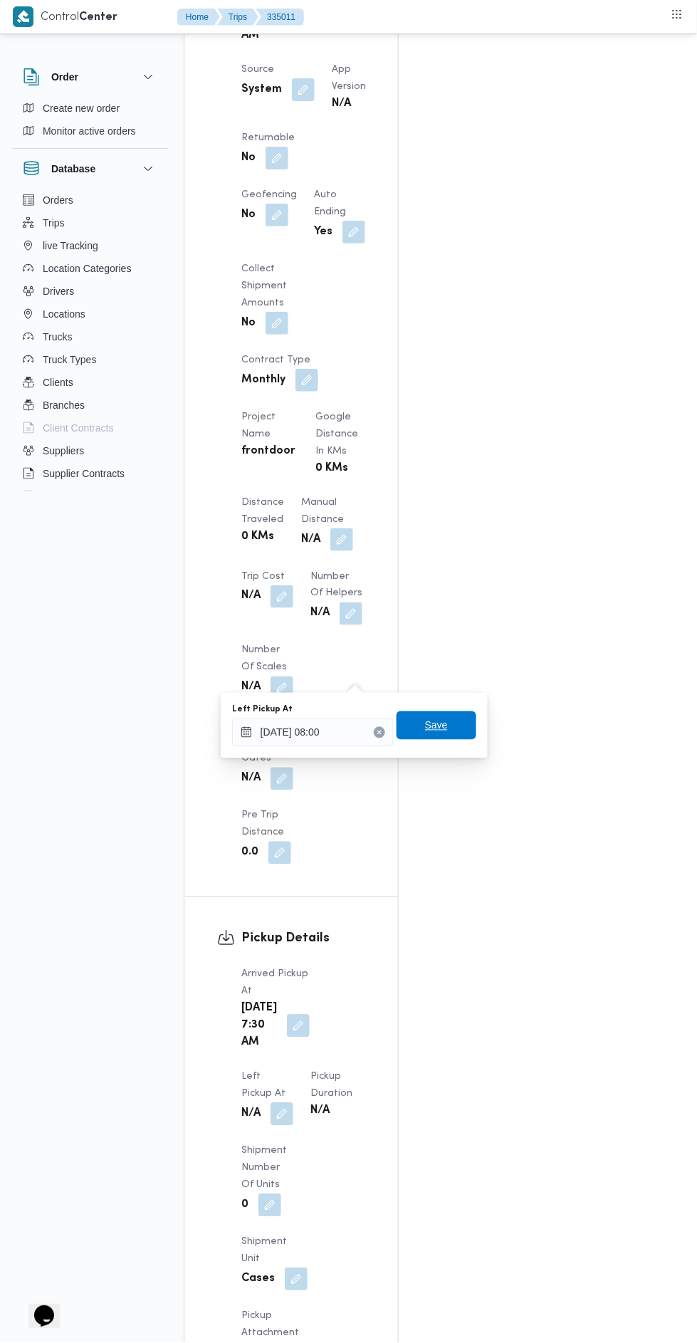
click at [429, 722] on span "Save" at bounding box center [436, 725] width 23 height 17
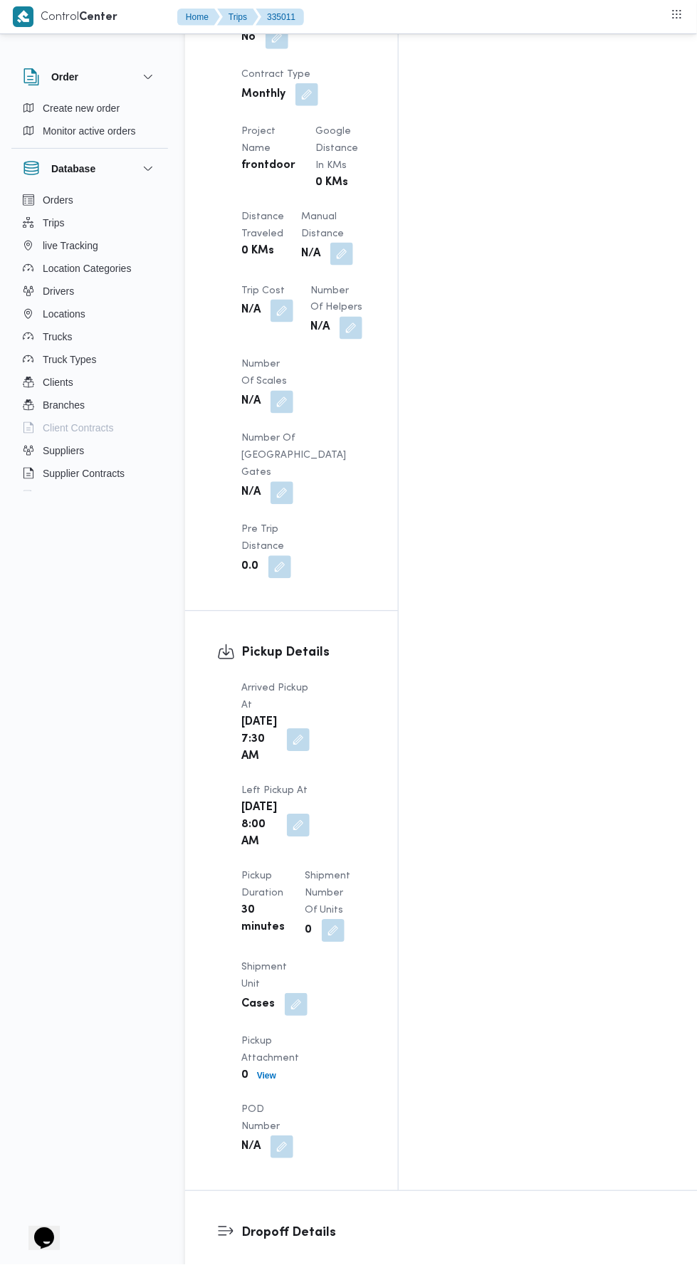
scroll to position [1315, 0]
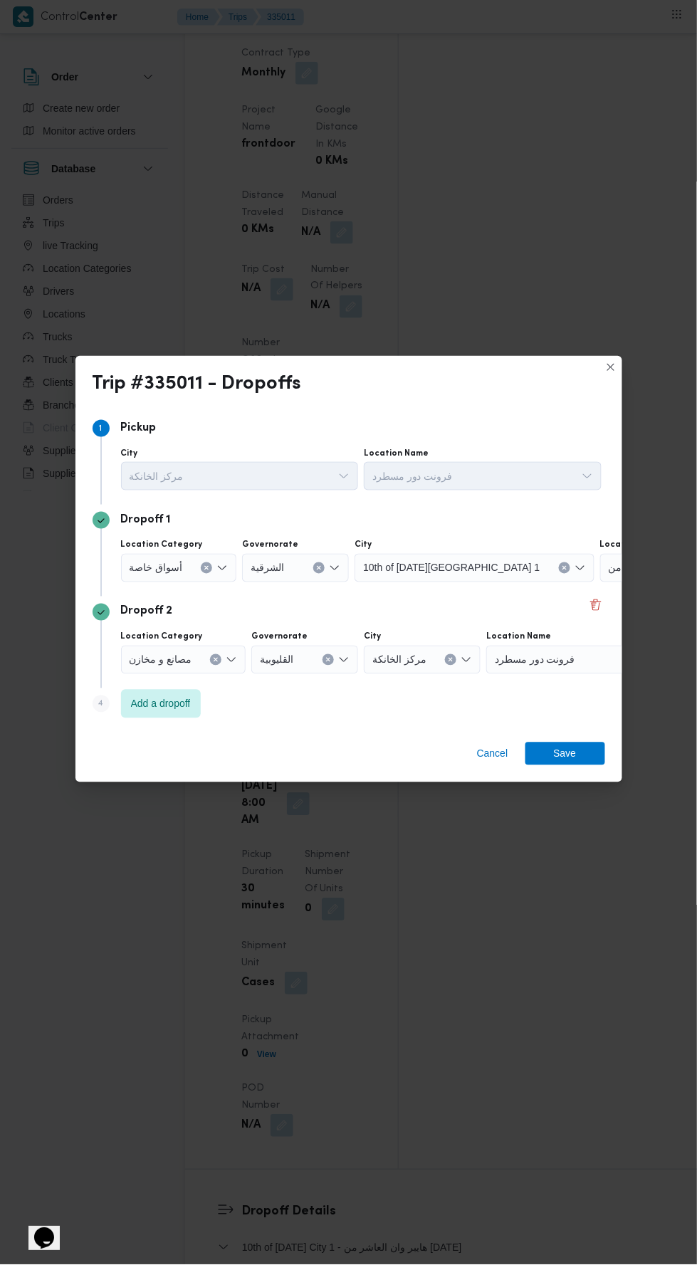
click at [205, 570] on icon "Clear input" at bounding box center [207, 569] width 4 height 4
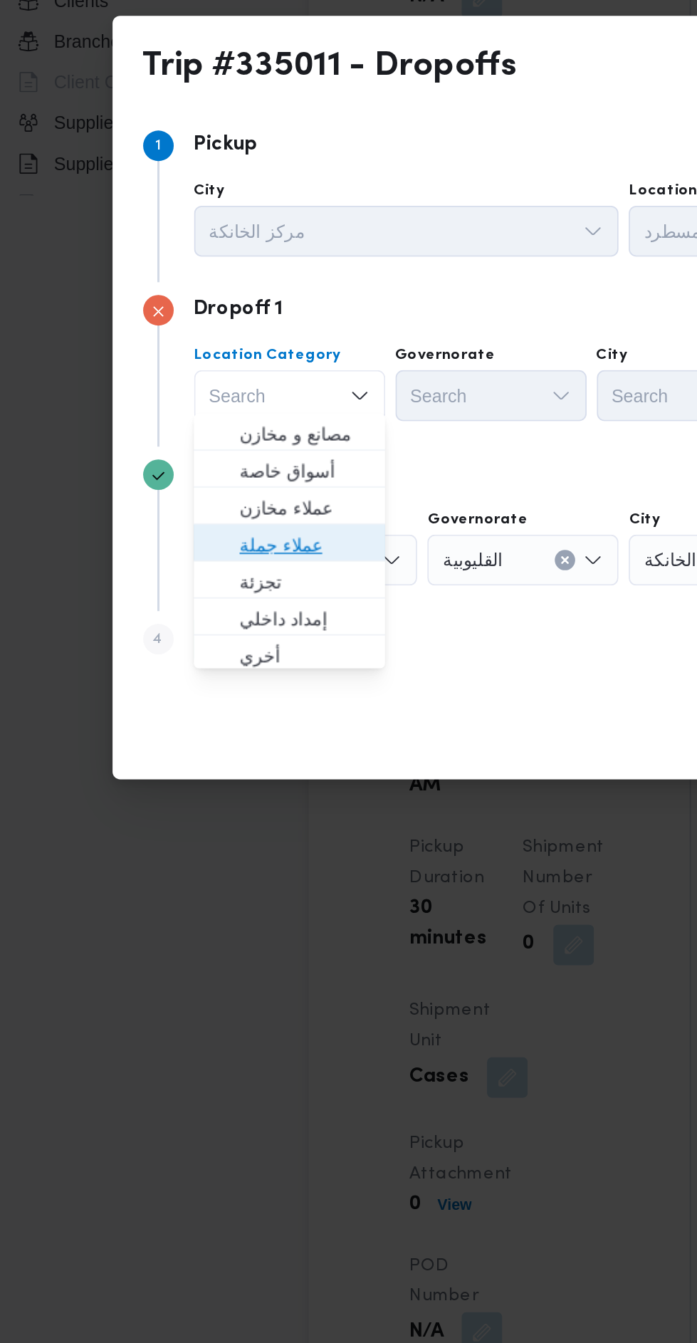
click at [149, 681] on span "عملاء جملة" at bounding box center [183, 686] width 73 height 17
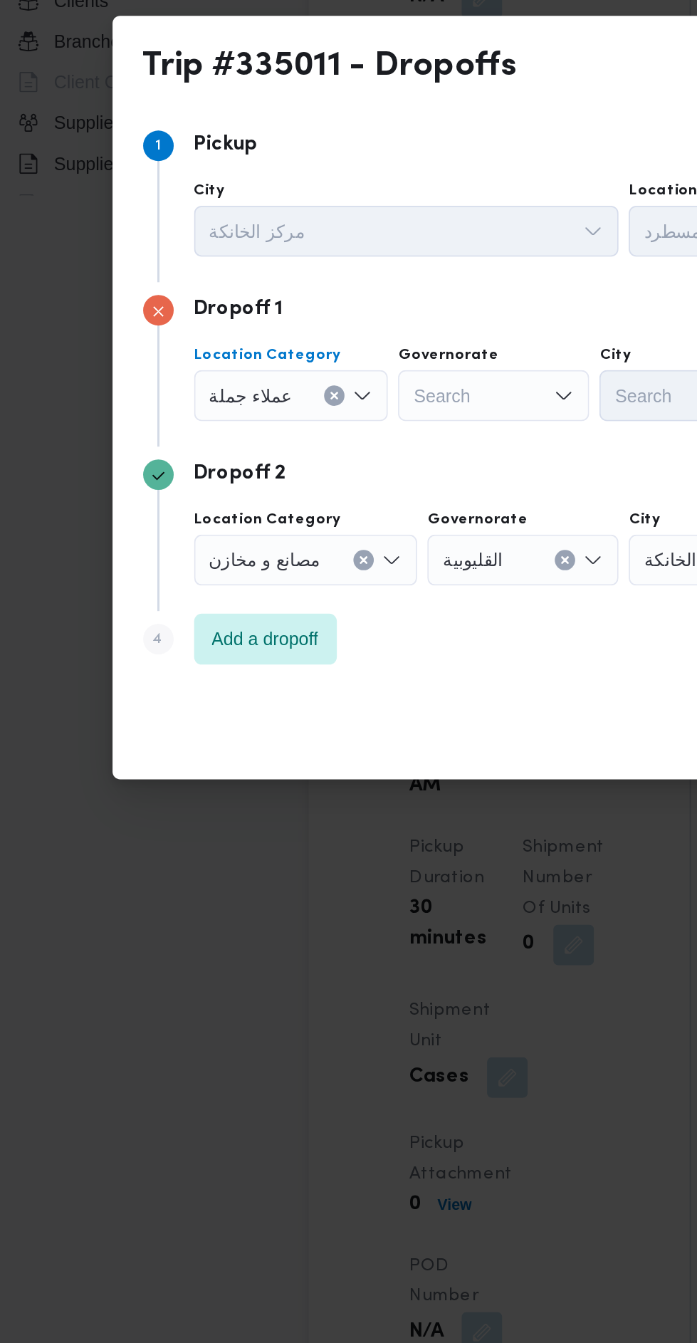
click at [255, 589] on div "Search" at bounding box center [288, 603] width 107 height 28
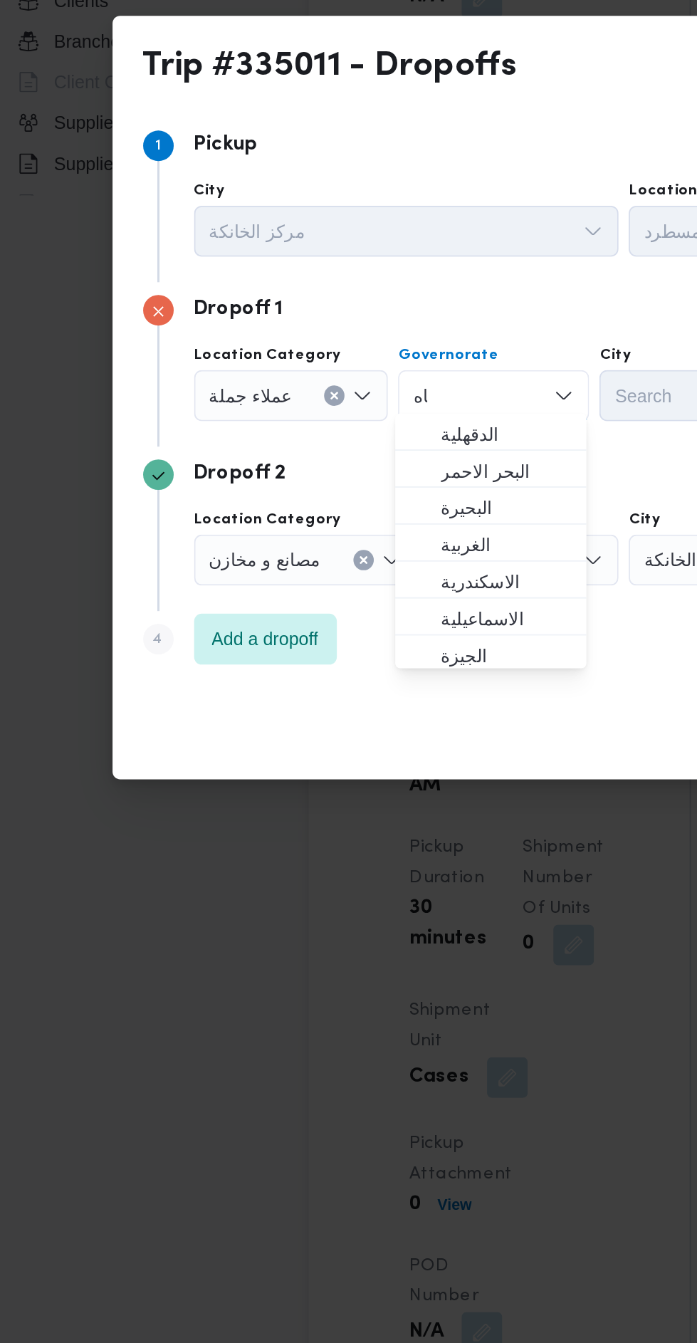
scroll to position [0, 0]
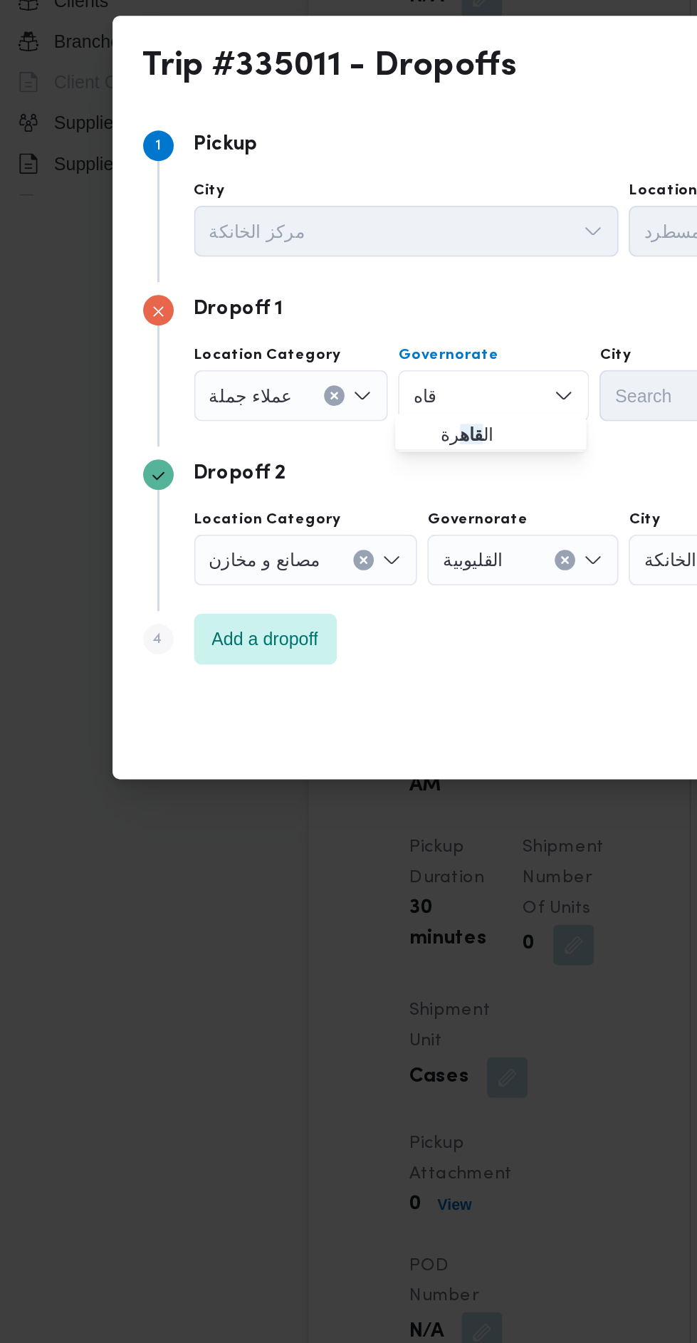
type input "قاه"
click at [264, 626] on span "ال قاه رة" at bounding box center [295, 624] width 73 height 17
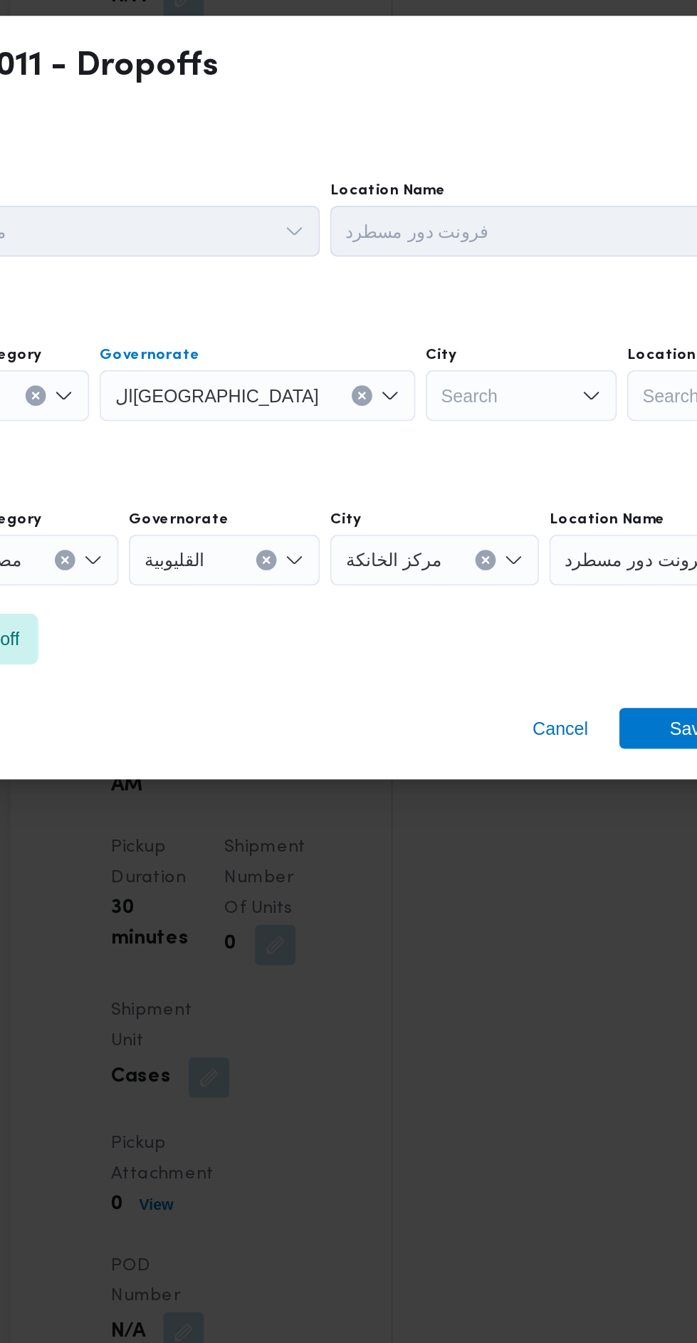
click at [417, 604] on div "Search" at bounding box center [470, 603] width 107 height 28
type input "حلو"
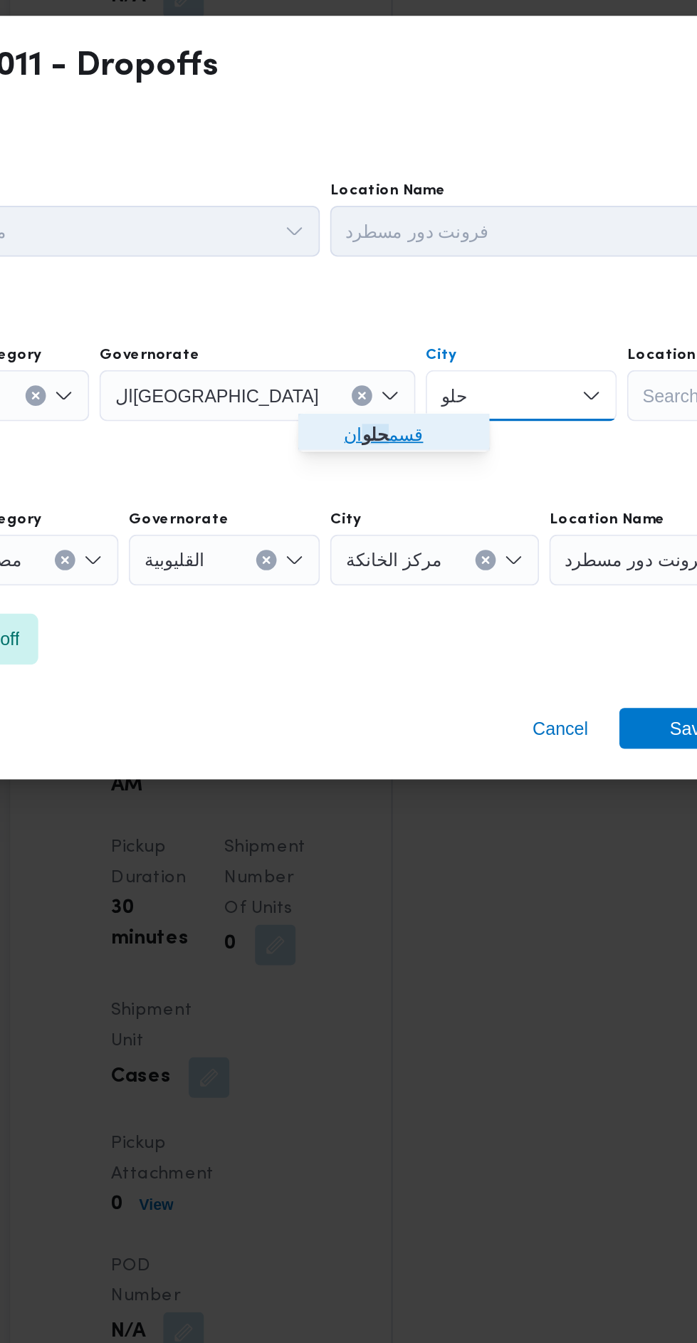
click at [371, 631] on span "قسم حلو ان" at bounding box center [399, 624] width 95 height 23
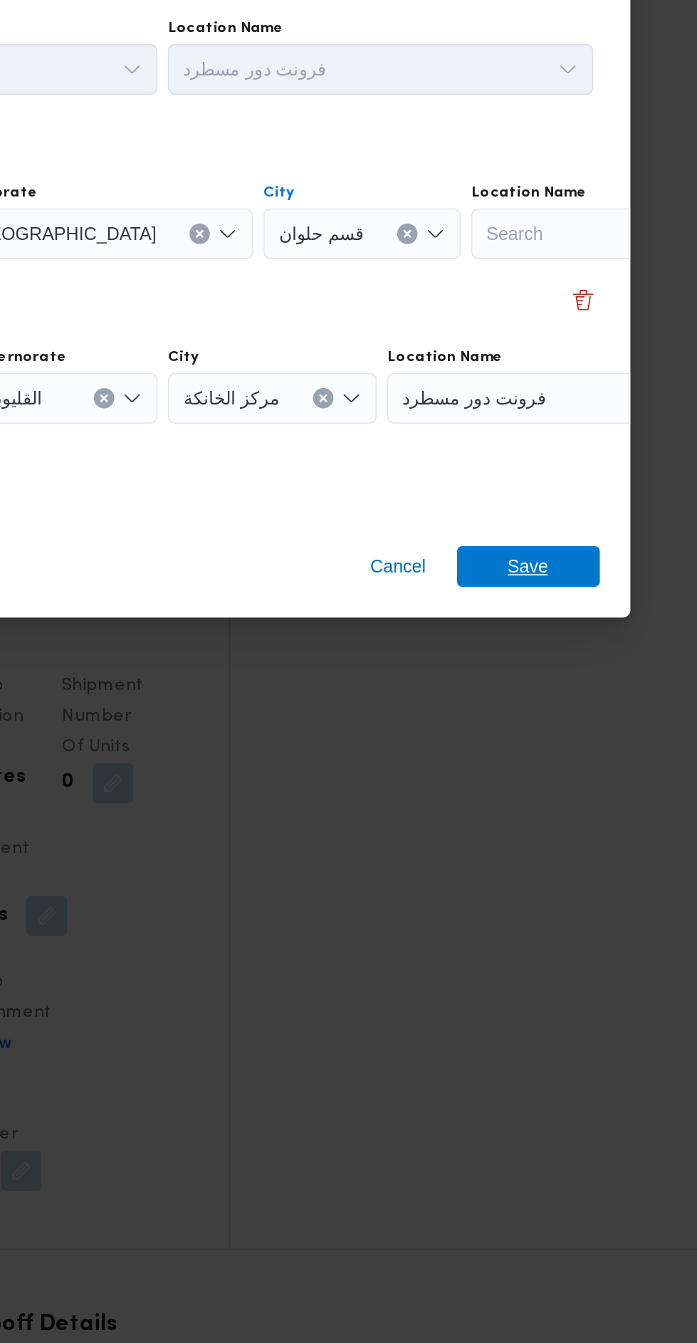
click at [549, 789] on span "Save" at bounding box center [565, 788] width 80 height 23
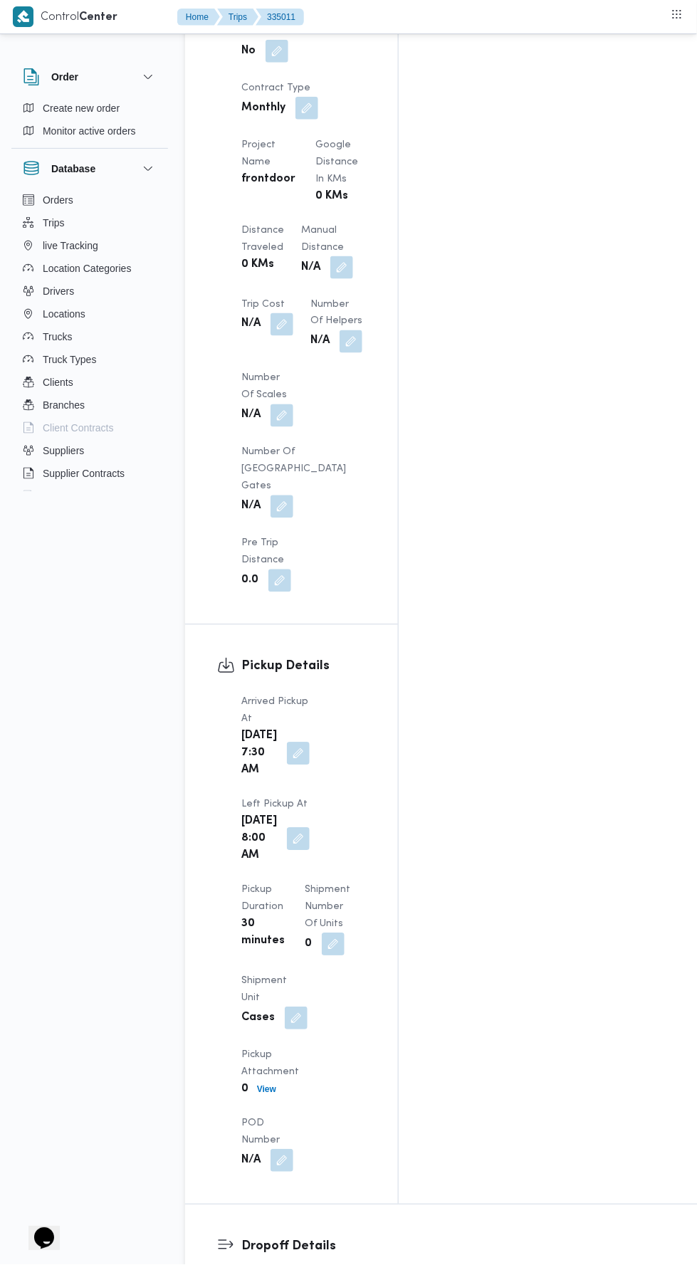
scroll to position [1298, 0]
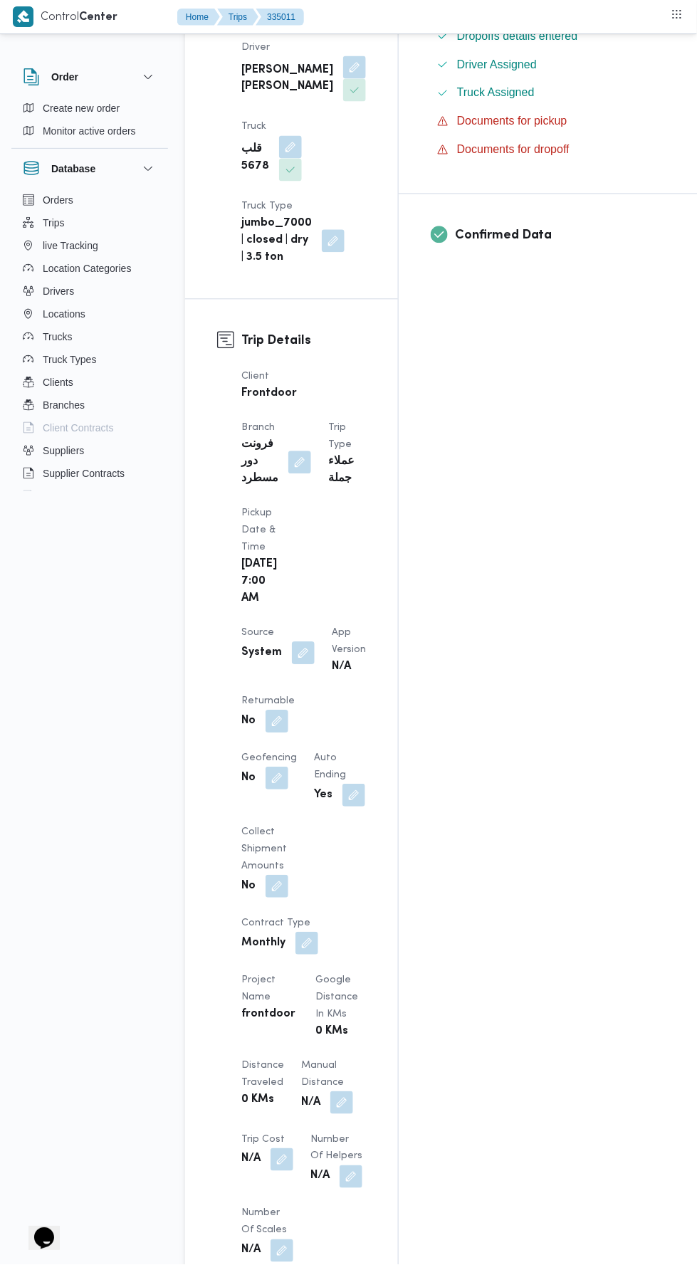
scroll to position [0, 0]
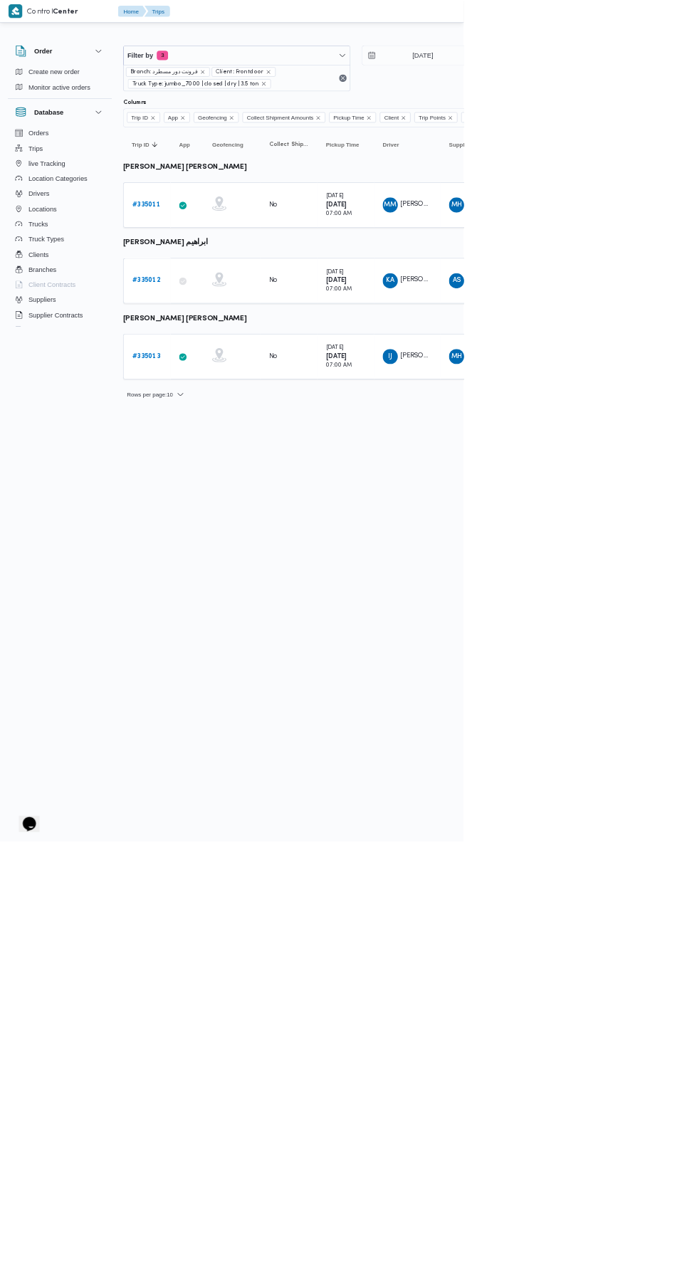
click at [201, 531] on b "# 335013" at bounding box center [220, 535] width 42 height 9
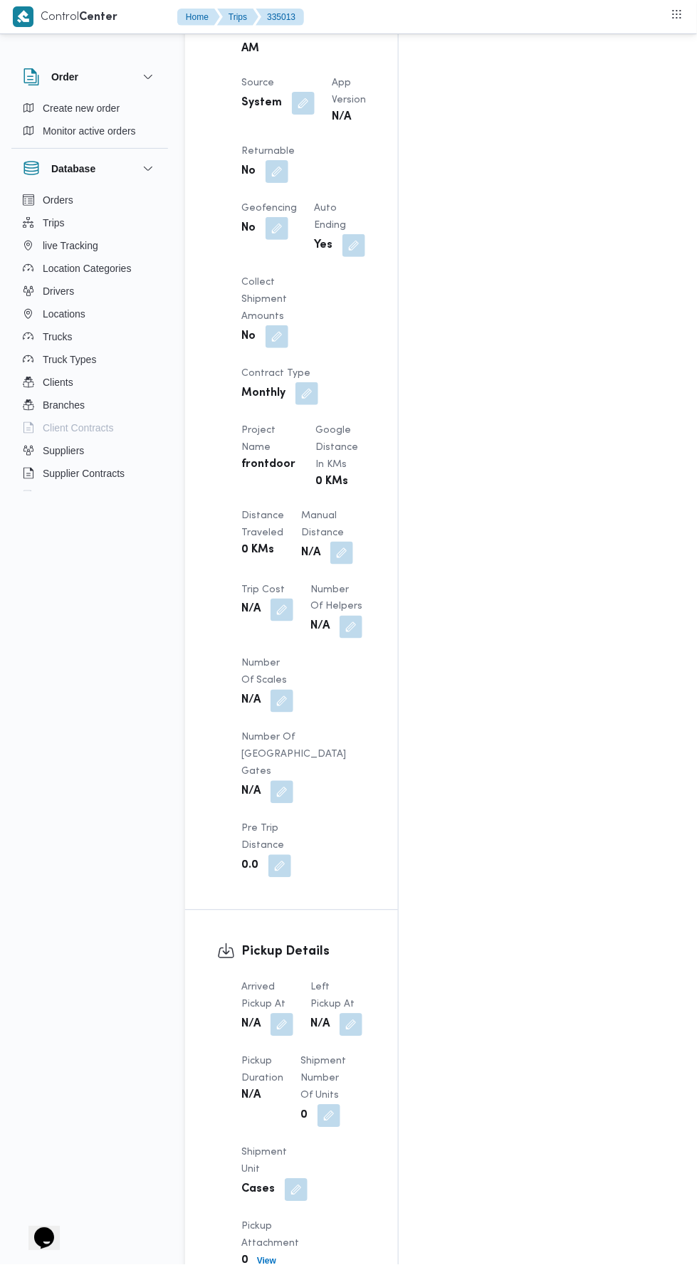
scroll to position [1030, 0]
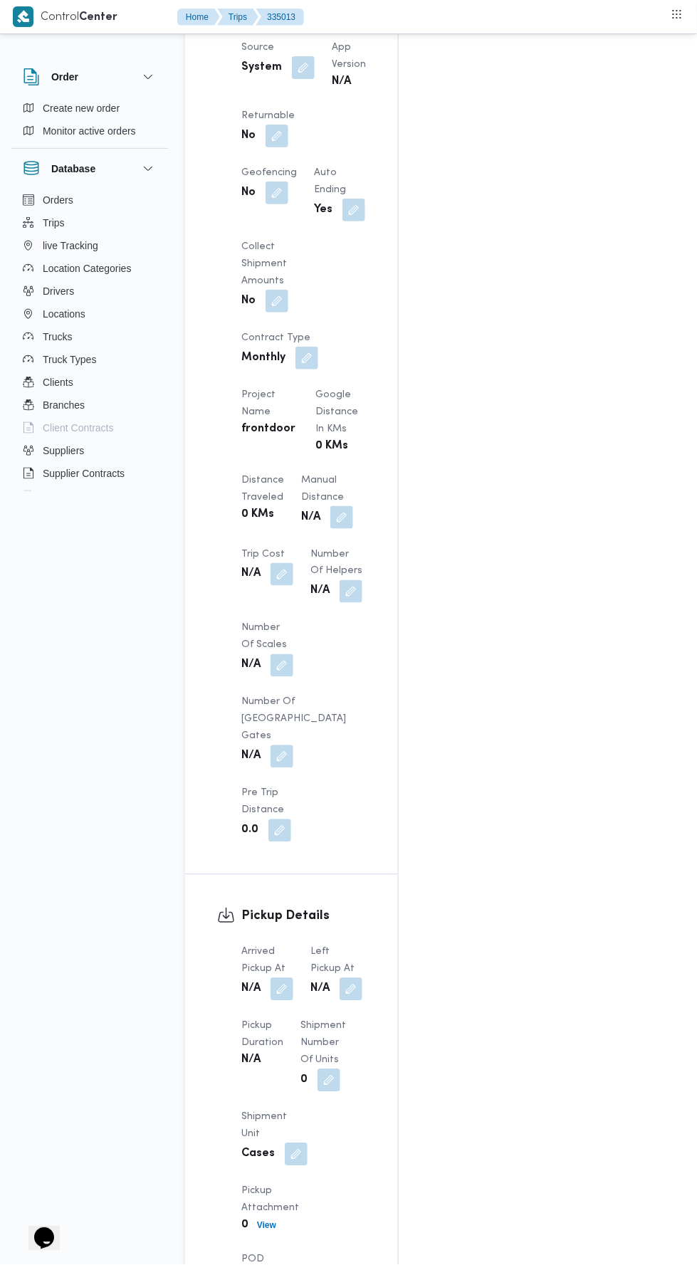
click at [278, 978] on button "button" at bounding box center [282, 989] width 23 height 23
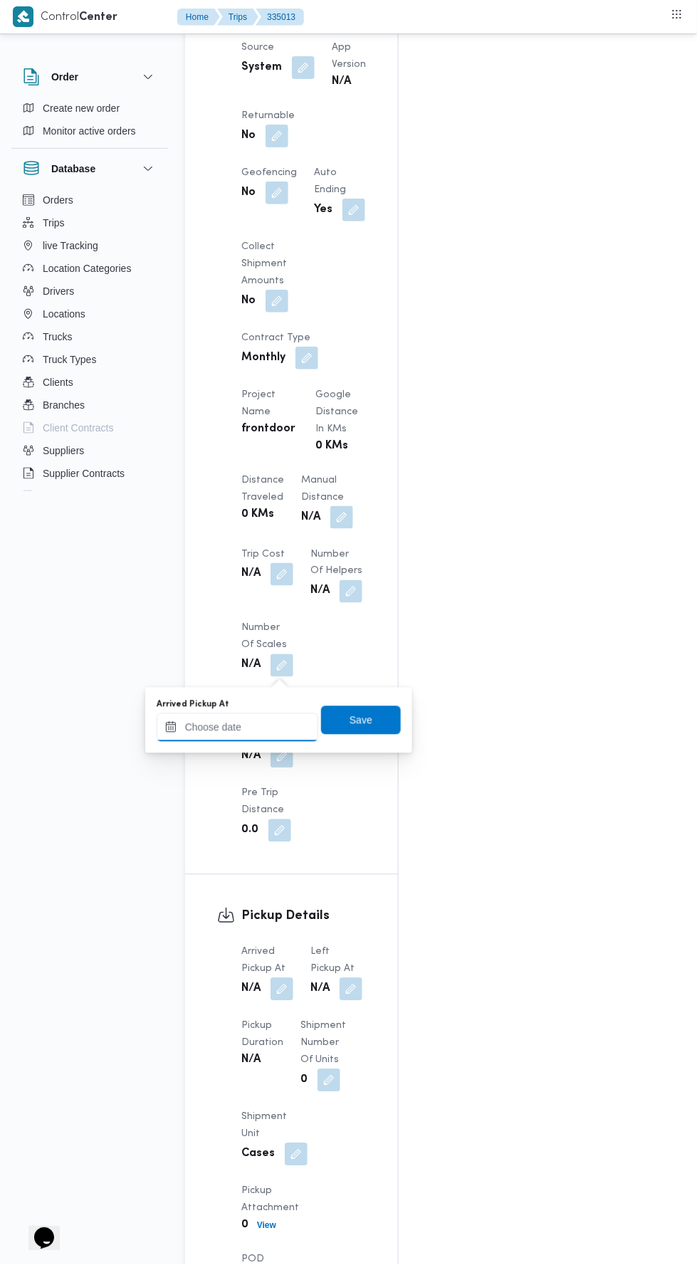
click at [214, 731] on input "Arrived Pickup At" at bounding box center [238, 727] width 162 height 28
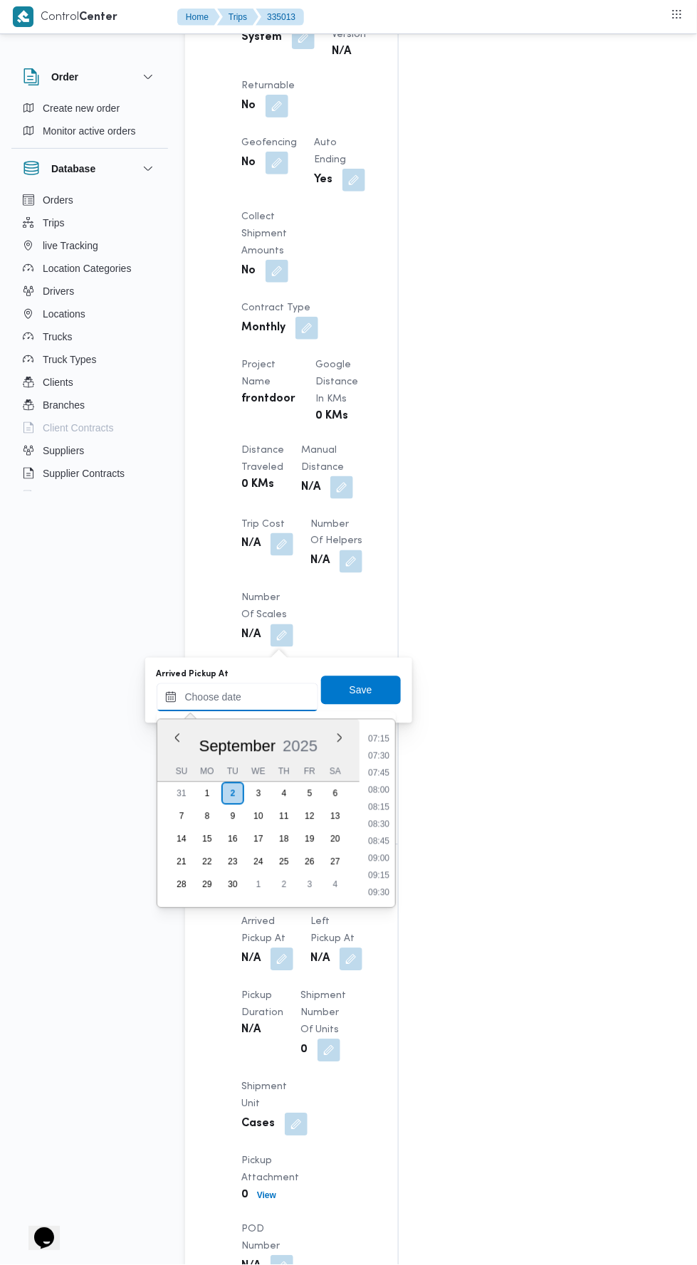
scroll to position [491, 0]
click at [372, 754] on li "07:30" at bounding box center [378, 759] width 33 height 14
type input "[DATE] 07:30"
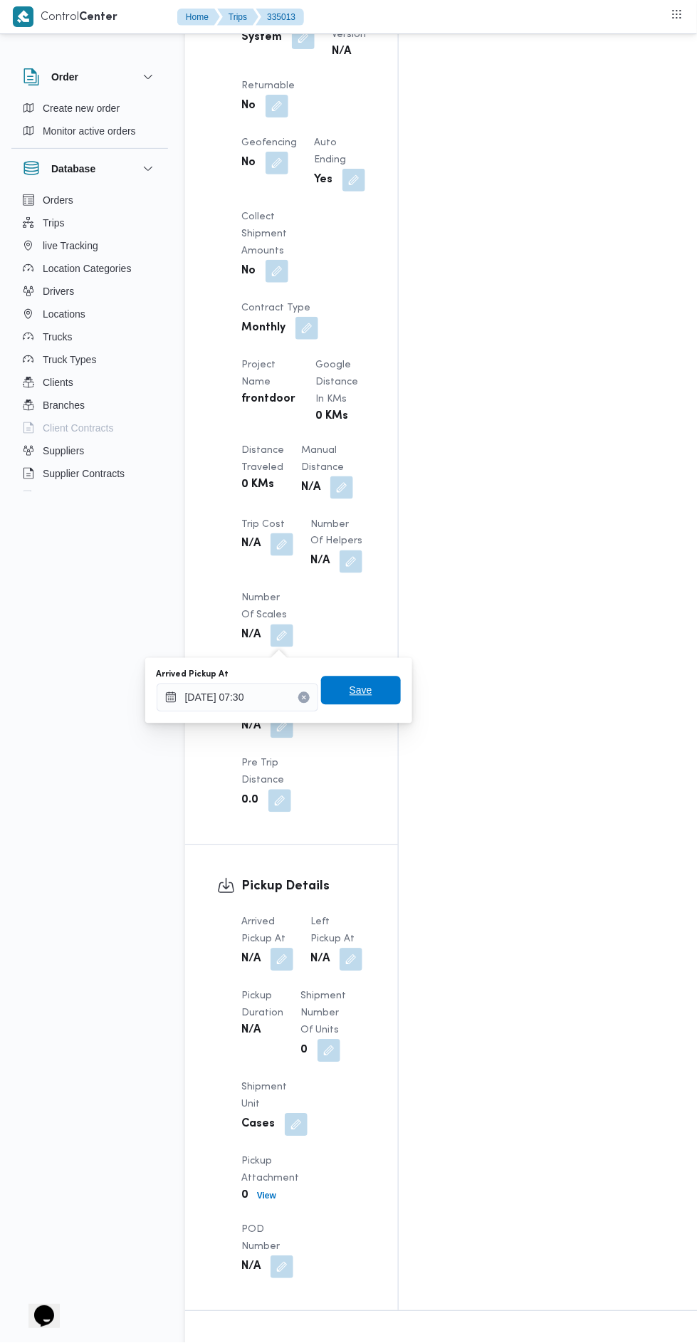
click at [359, 698] on span "Save" at bounding box center [361, 690] width 23 height 17
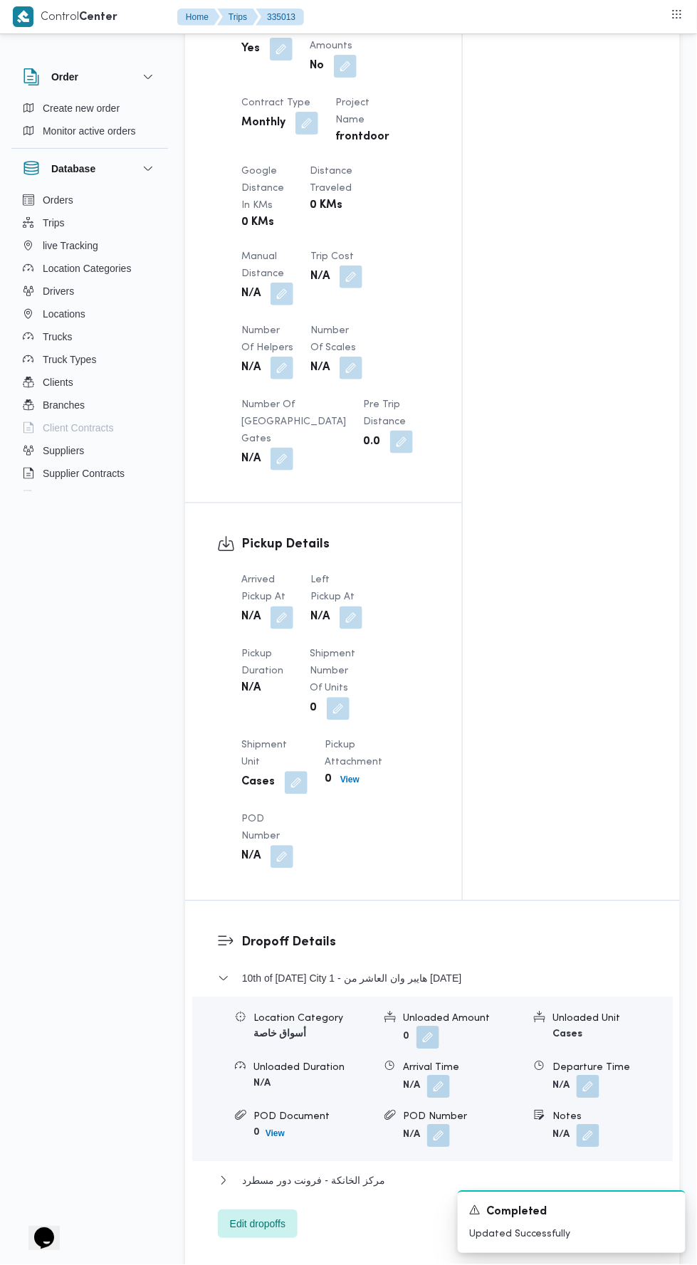
click at [350, 629] on button "button" at bounding box center [351, 617] width 23 height 23
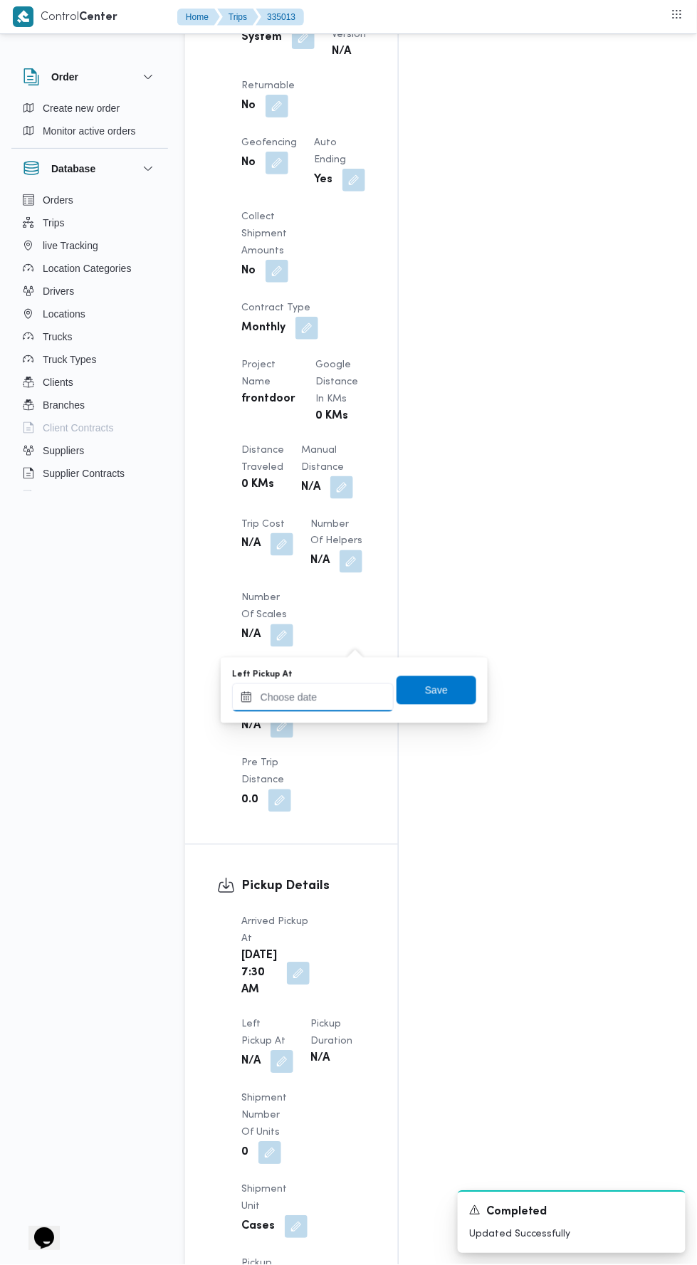
click at [338, 696] on input "Left Pickup At" at bounding box center [313, 697] width 162 height 28
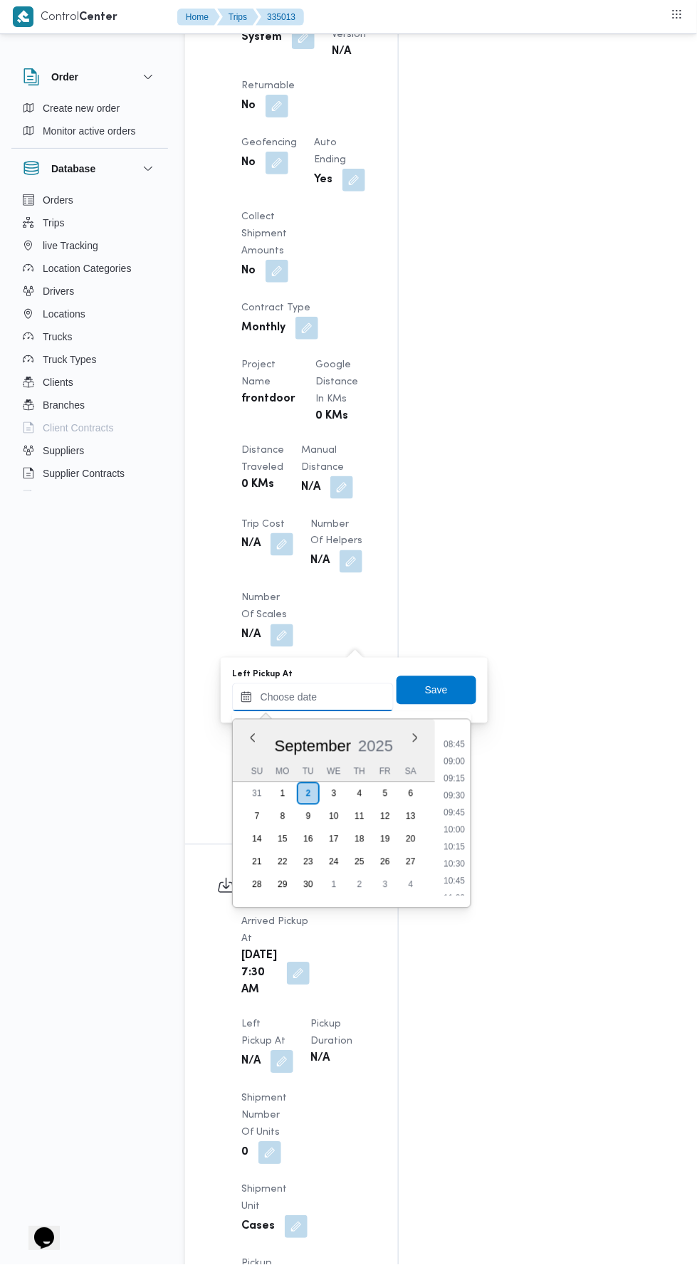
scroll to position [582, 0]
click at [460, 737] on li "08:30" at bounding box center [454, 737] width 33 height 14
type input "[DATE] 08:30"
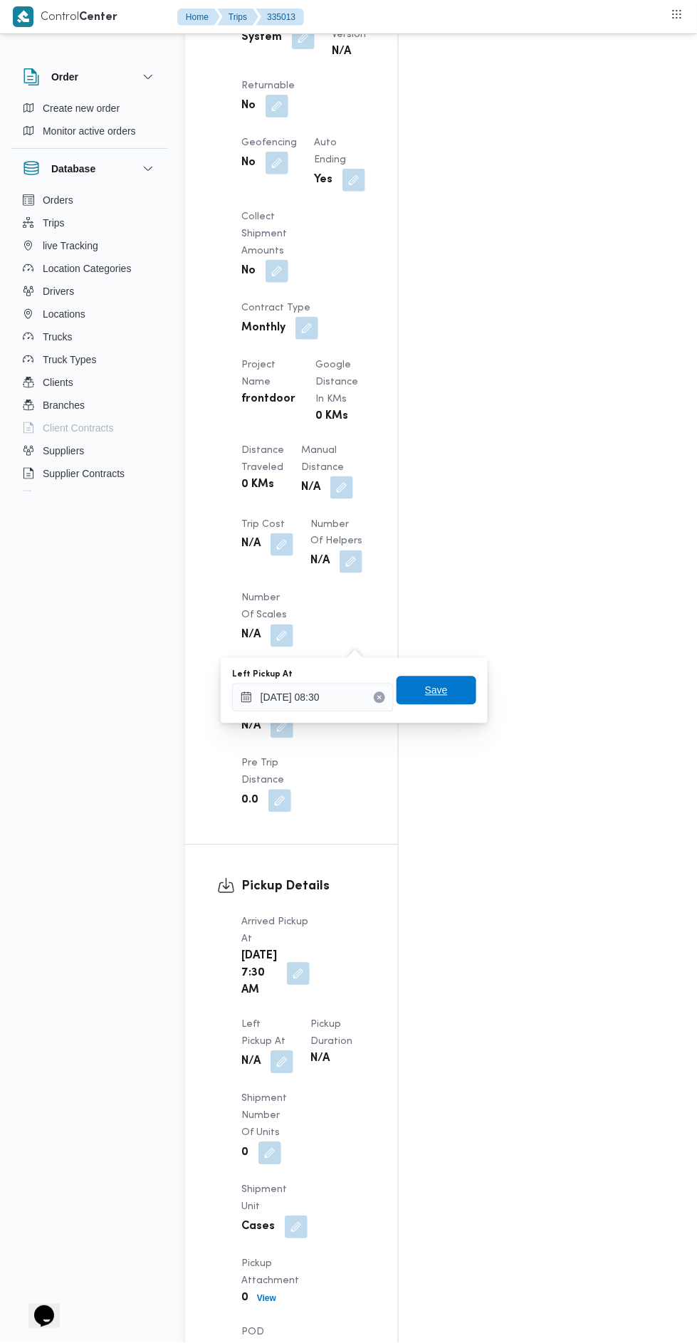
click at [461, 690] on span "Save" at bounding box center [437, 690] width 80 height 28
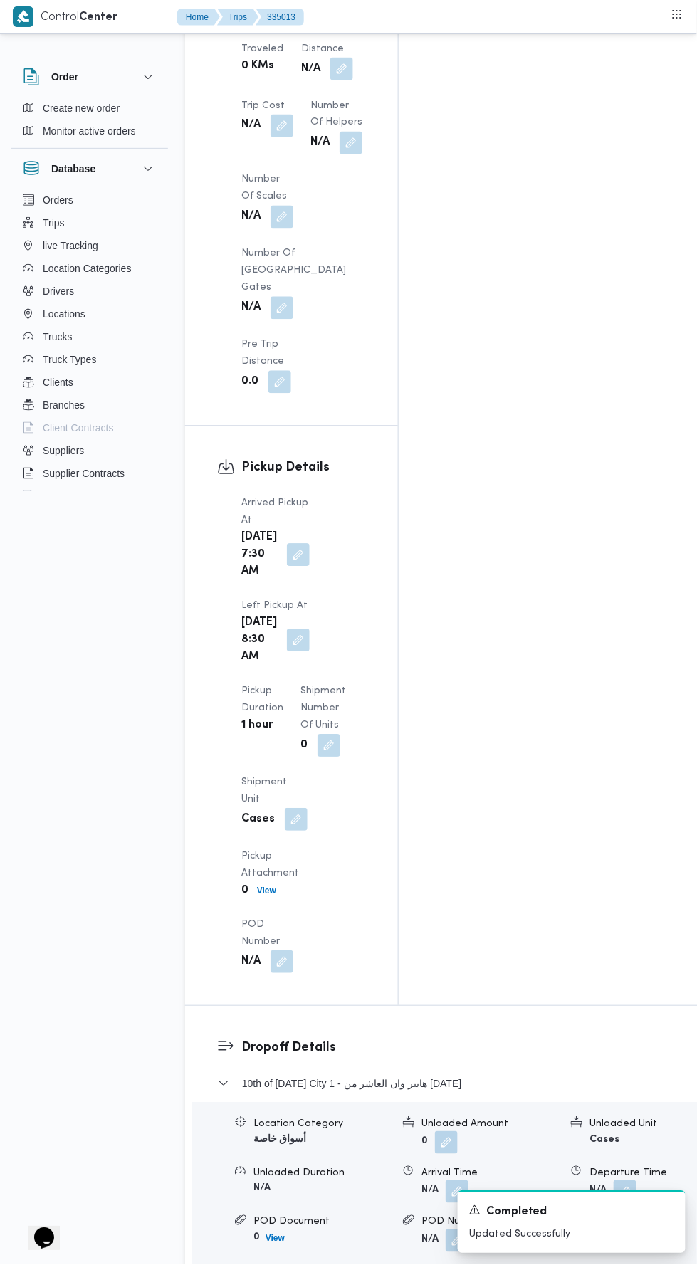
scroll to position [1493, 0]
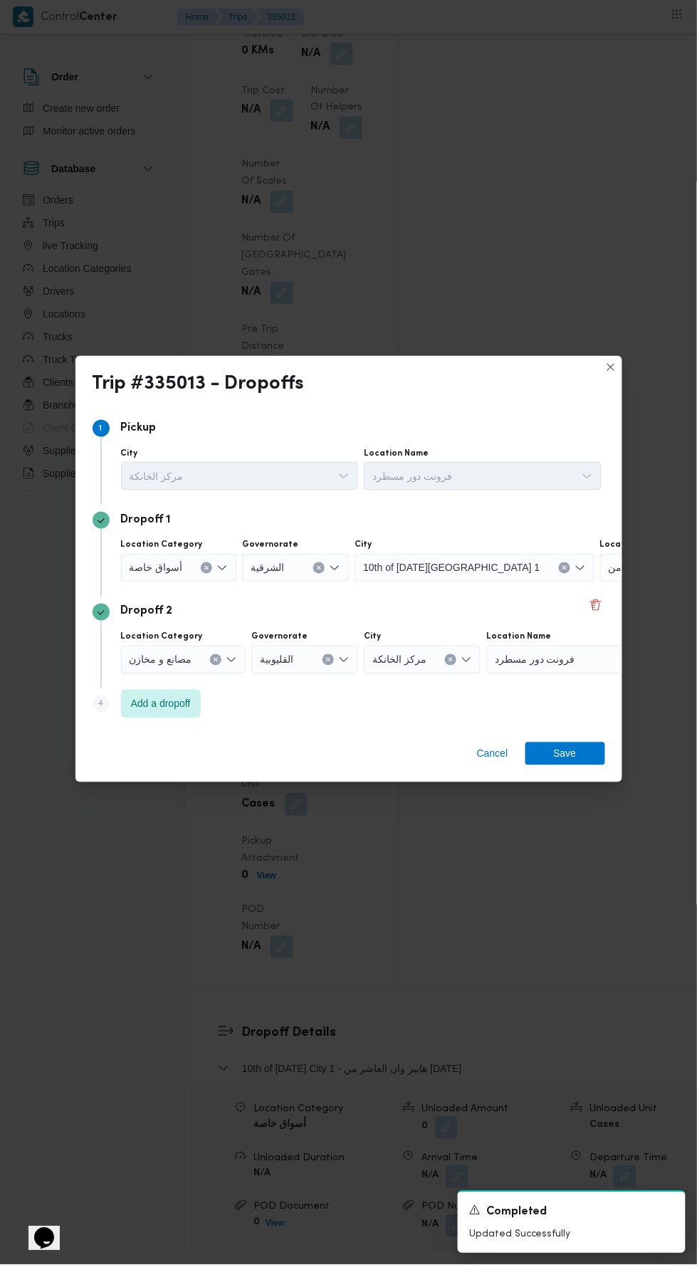
click at [205, 570] on icon "Clear input" at bounding box center [207, 569] width 4 height 4
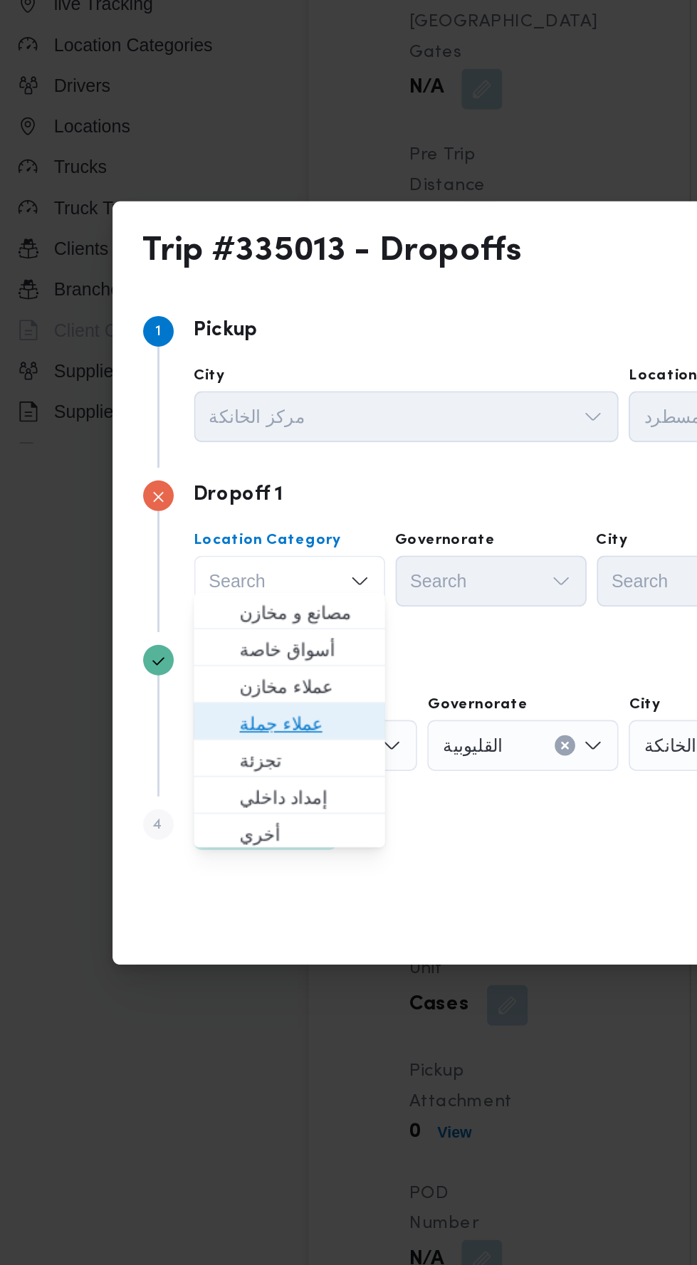
click at [191, 651] on span "عملاء جملة" at bounding box center [183, 647] width 73 height 17
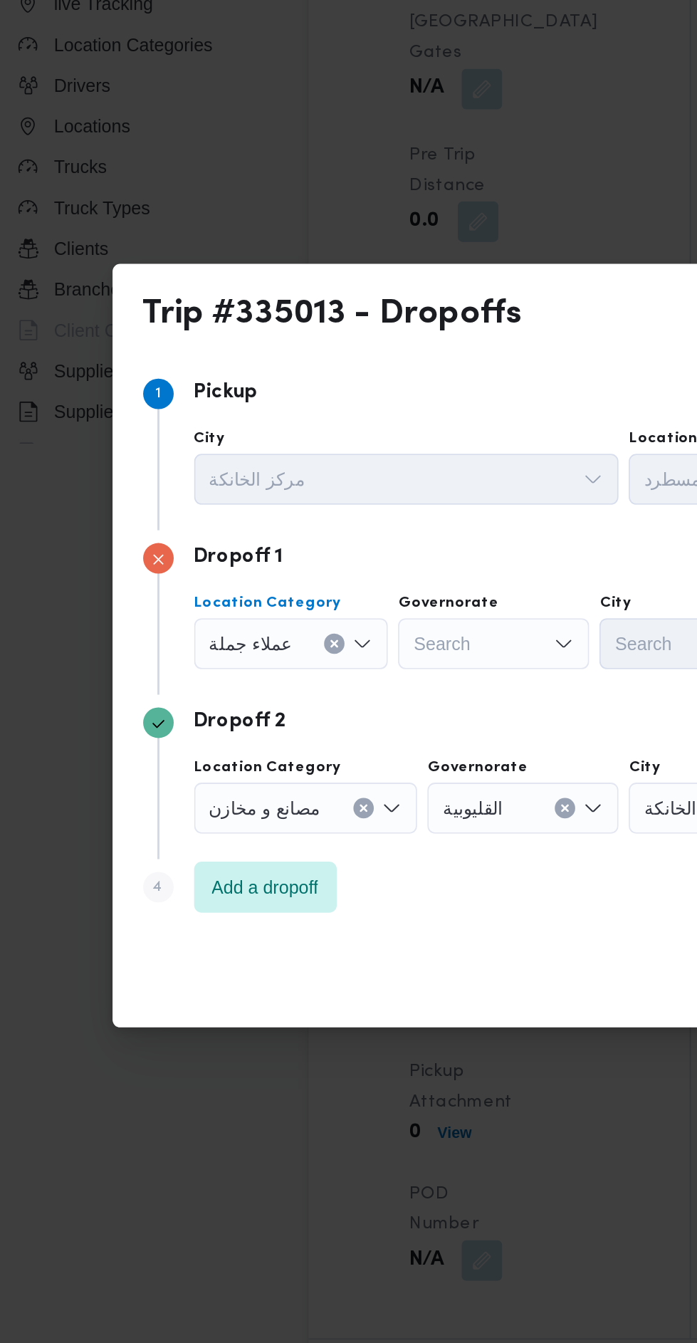
click at [298, 555] on div "Dropoff 1" at bounding box center [349, 555] width 513 height 17
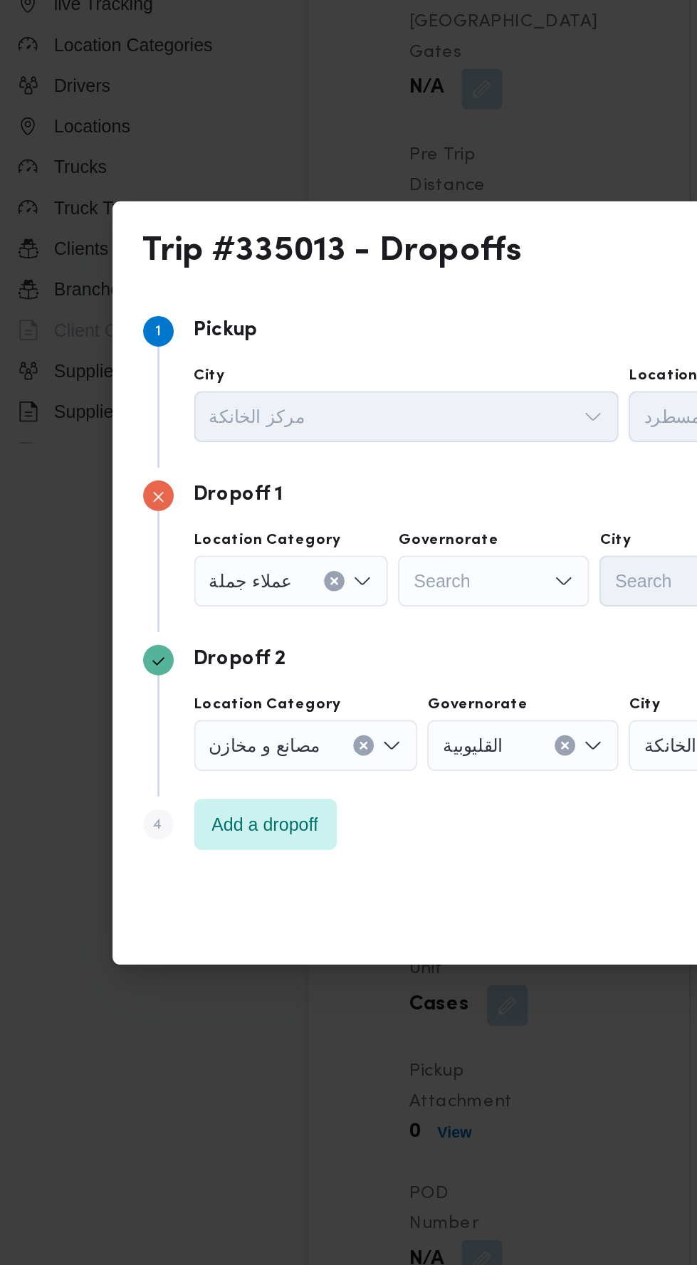
click at [292, 560] on div "Search" at bounding box center [288, 568] width 107 height 28
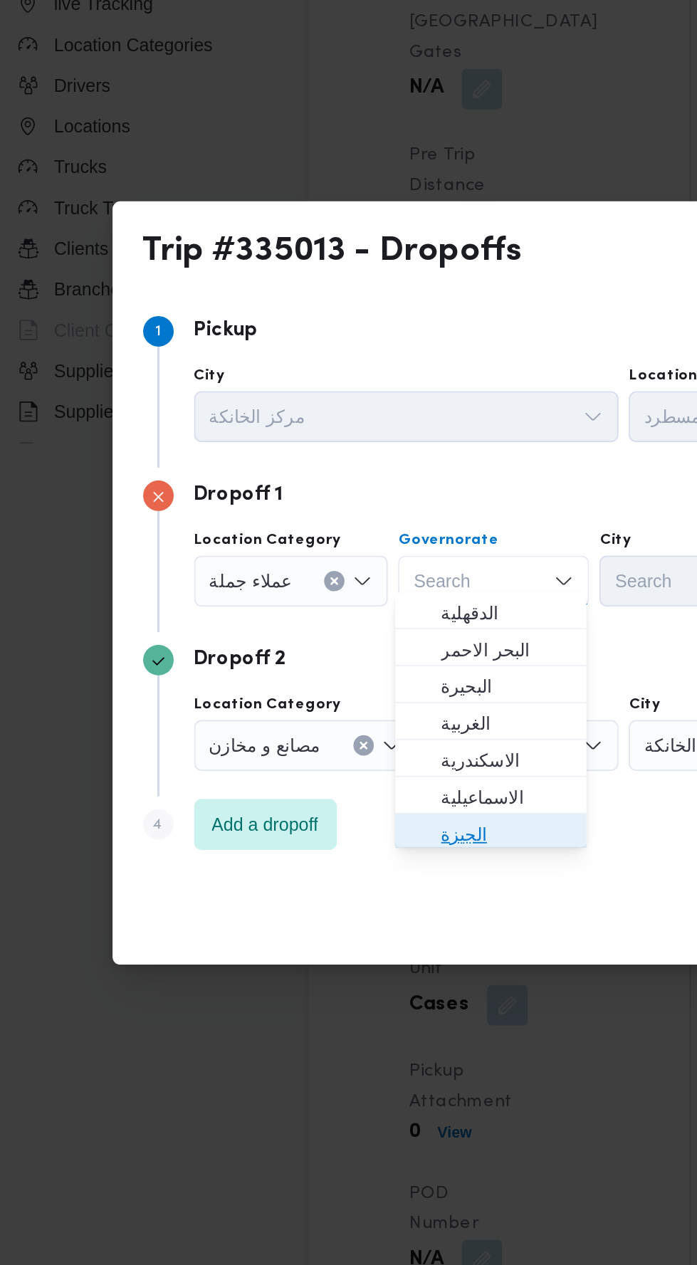
click at [300, 710] on span "الجيزة" at bounding box center [295, 709] width 73 height 17
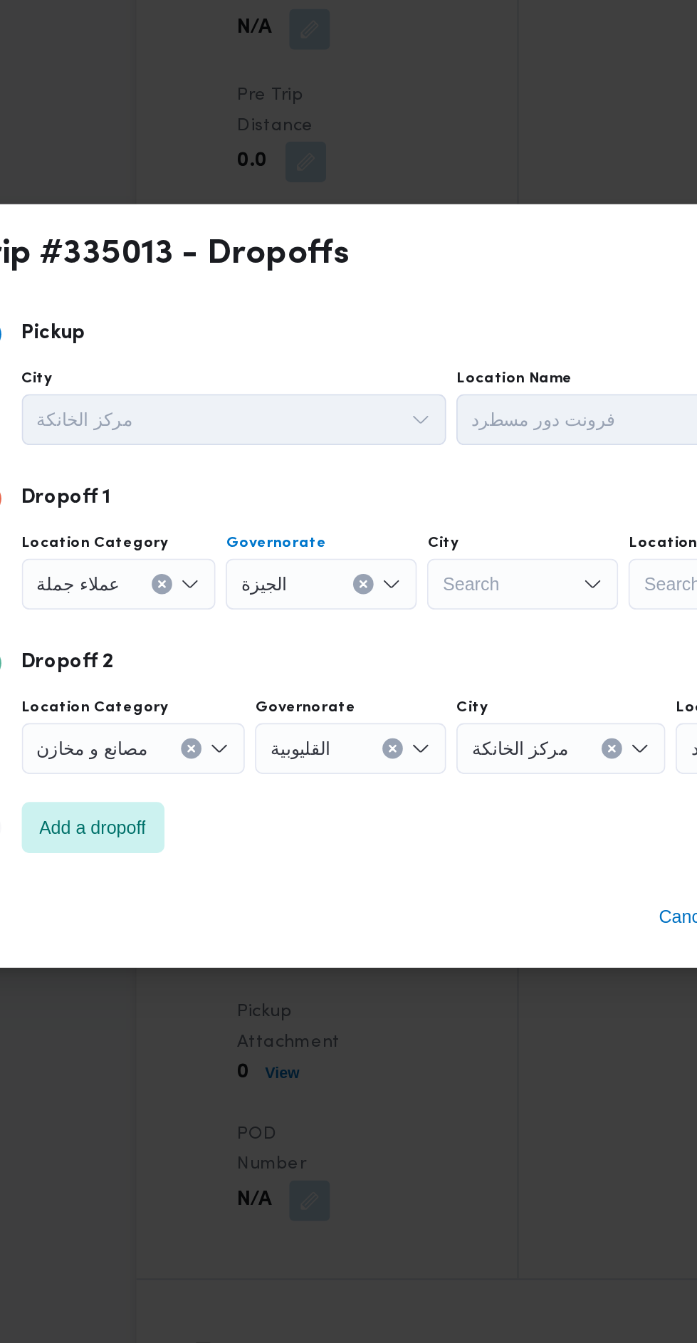
click at [416, 600] on div "Search" at bounding box center [400, 603] width 107 height 28
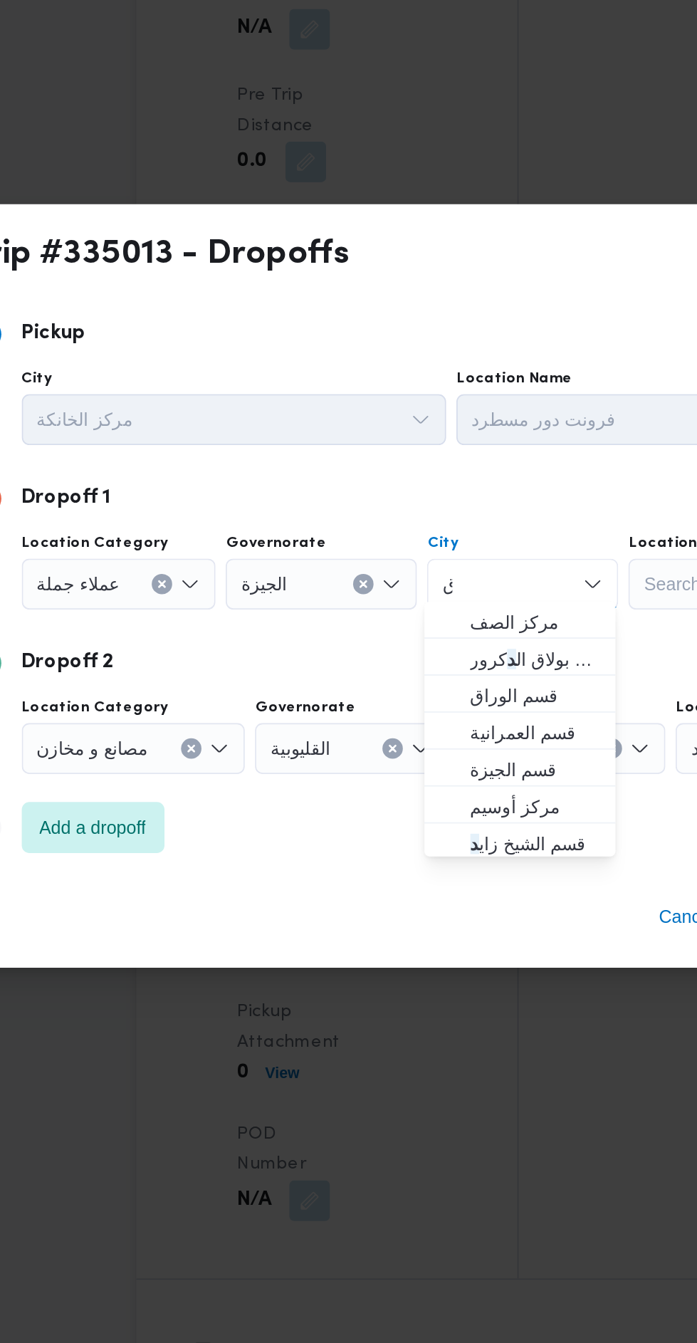
scroll to position [0, 0]
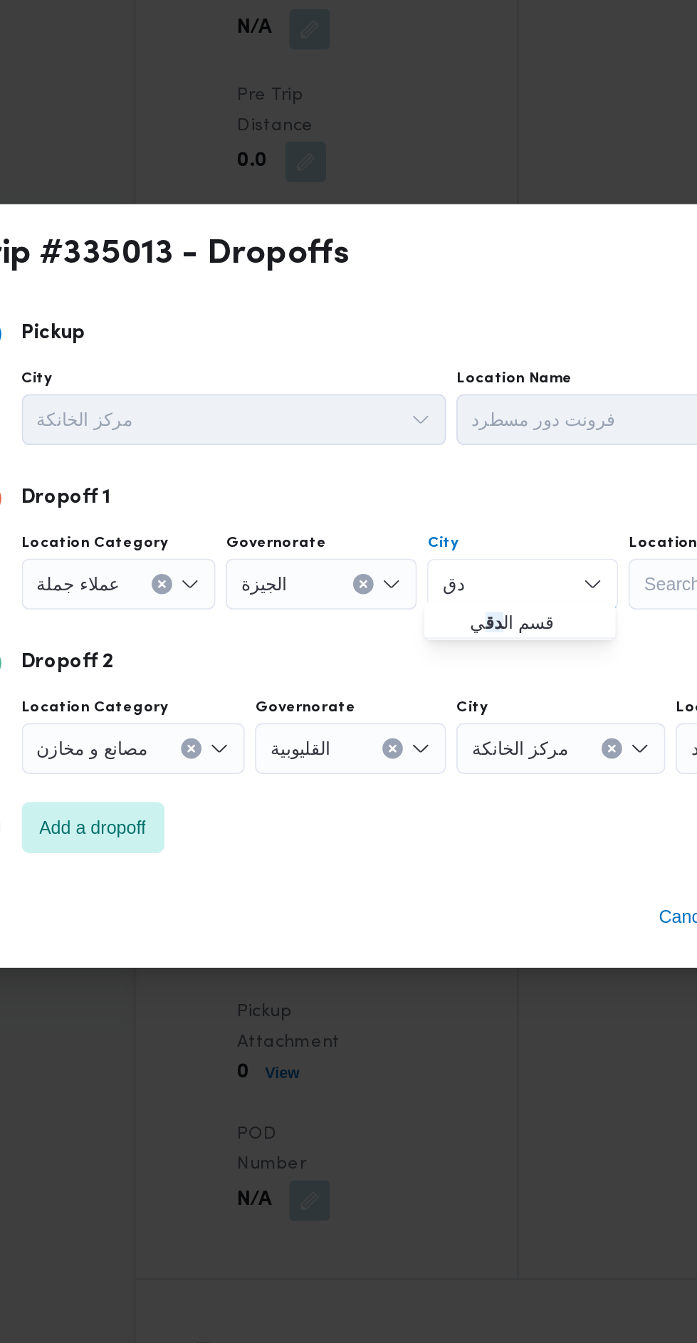
type input "د"
type input "عج"
click at [426, 614] on span "قسم ال عج وزة" at bounding box center [399, 624] width 95 height 23
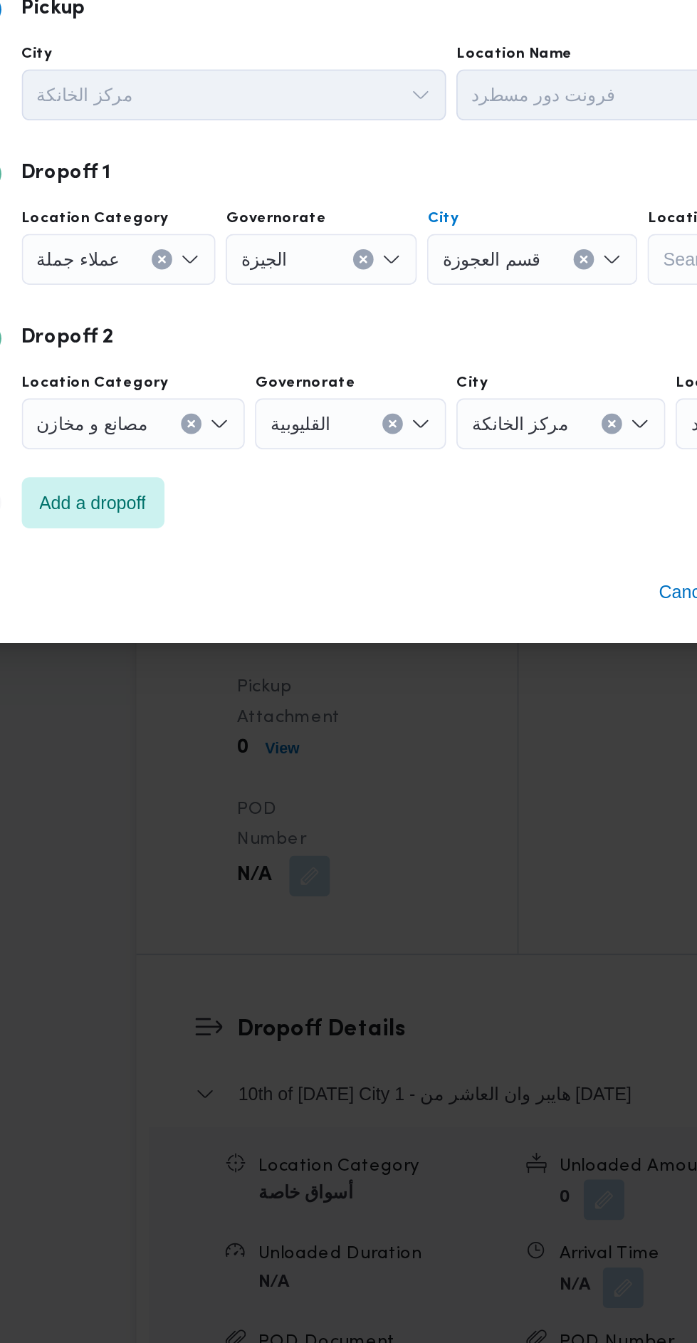
scroll to position [1493, 0]
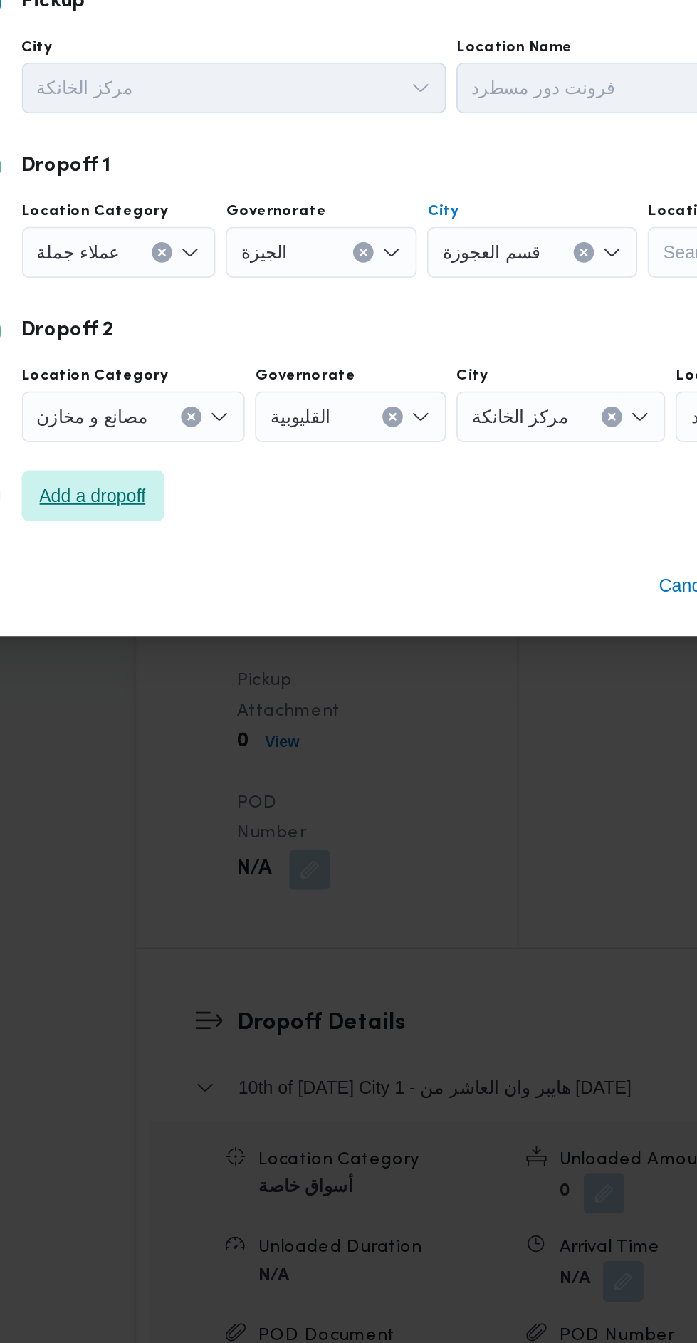
click at [184, 740] on span "Add a dropoff" at bounding box center [161, 738] width 60 height 17
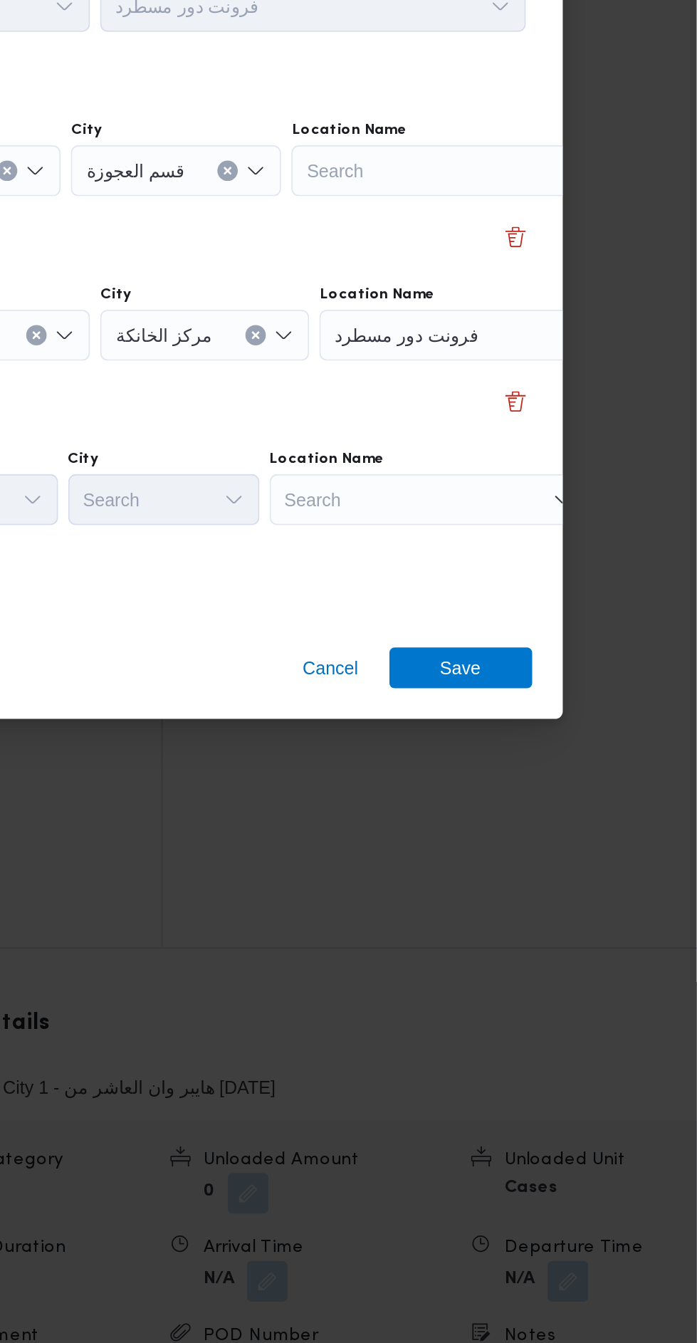
click at [570, 733] on div "Search" at bounding box center [547, 741] width 178 height 28
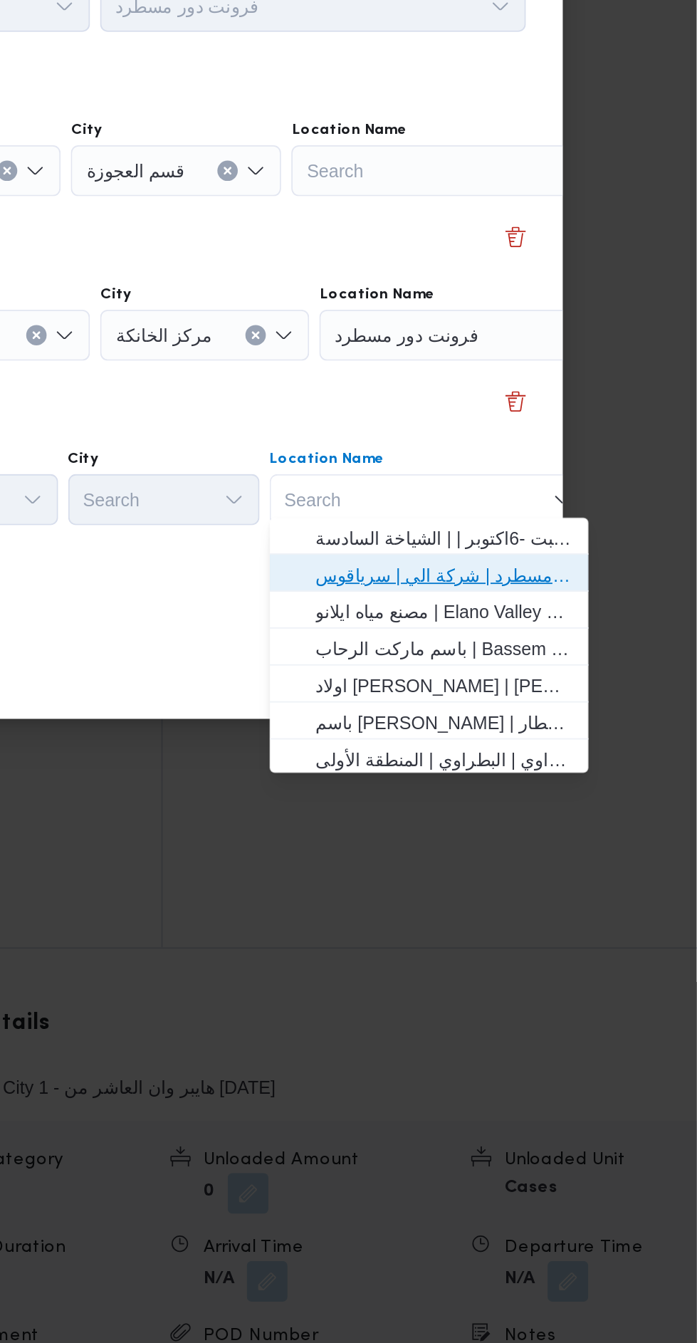
click at [564, 788] on span "فرونت دور مسطرد | شركة الي | سرياقوس" at bounding box center [556, 782] width 144 height 17
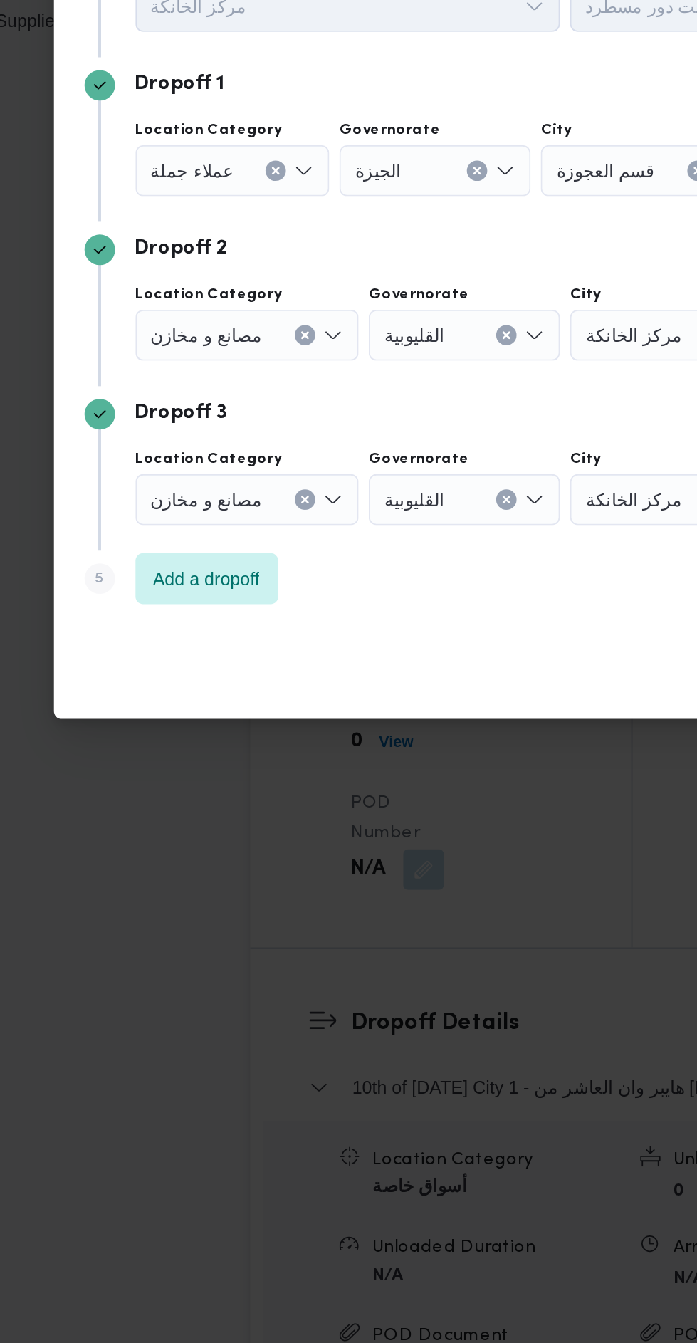
click at [214, 647] on icon "Clear input" at bounding box center [216, 649] width 4 height 4
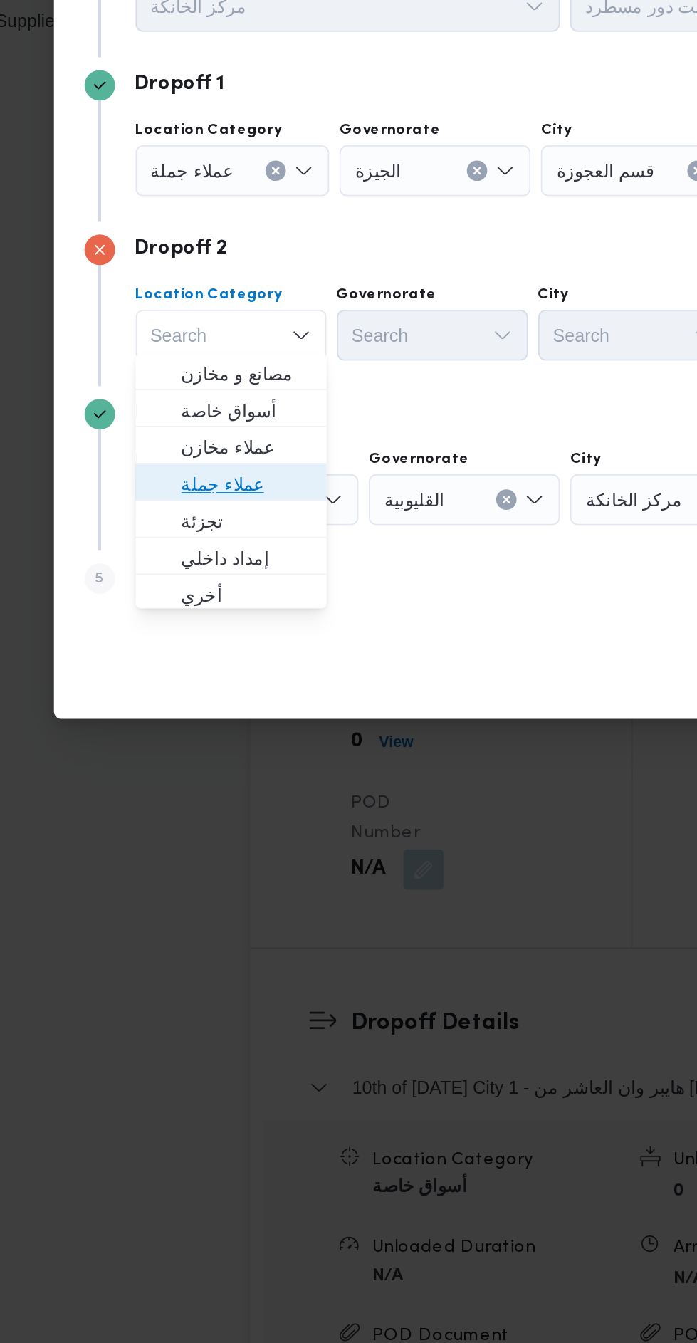
click at [205, 733] on span "عملاء جملة" at bounding box center [183, 732] width 73 height 17
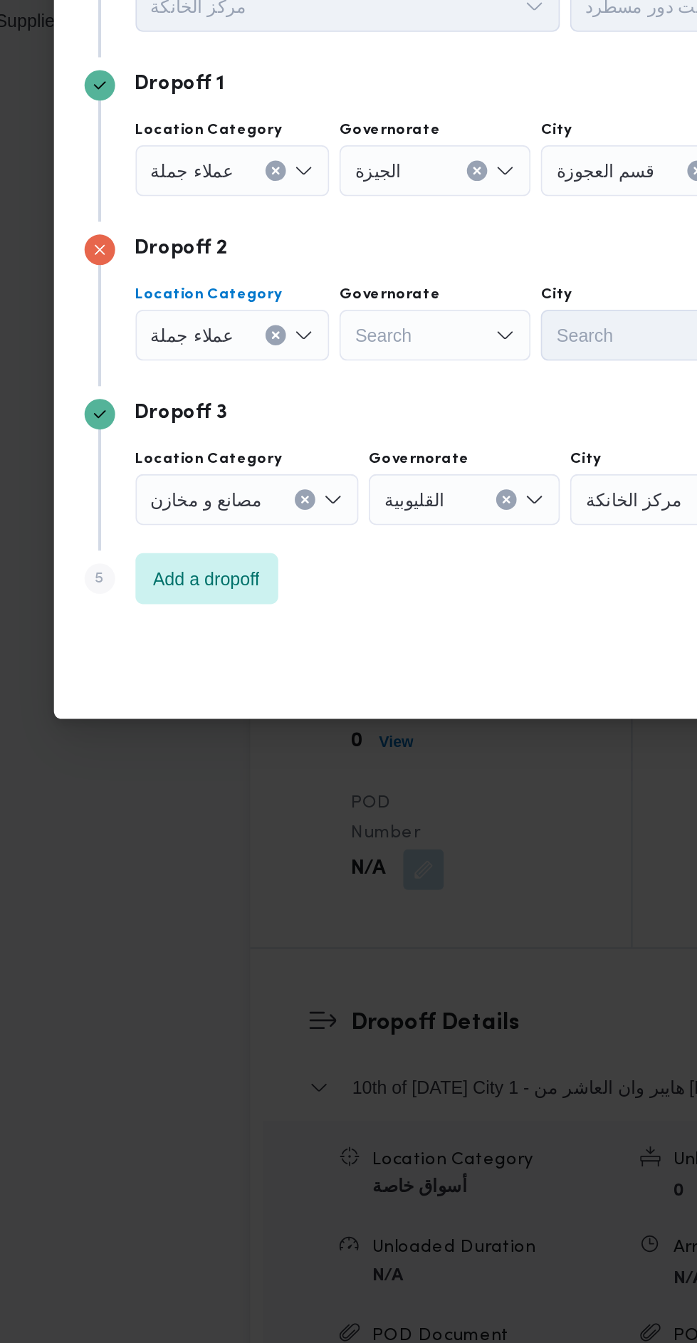
click at [300, 639] on div "Search" at bounding box center [288, 649] width 107 height 28
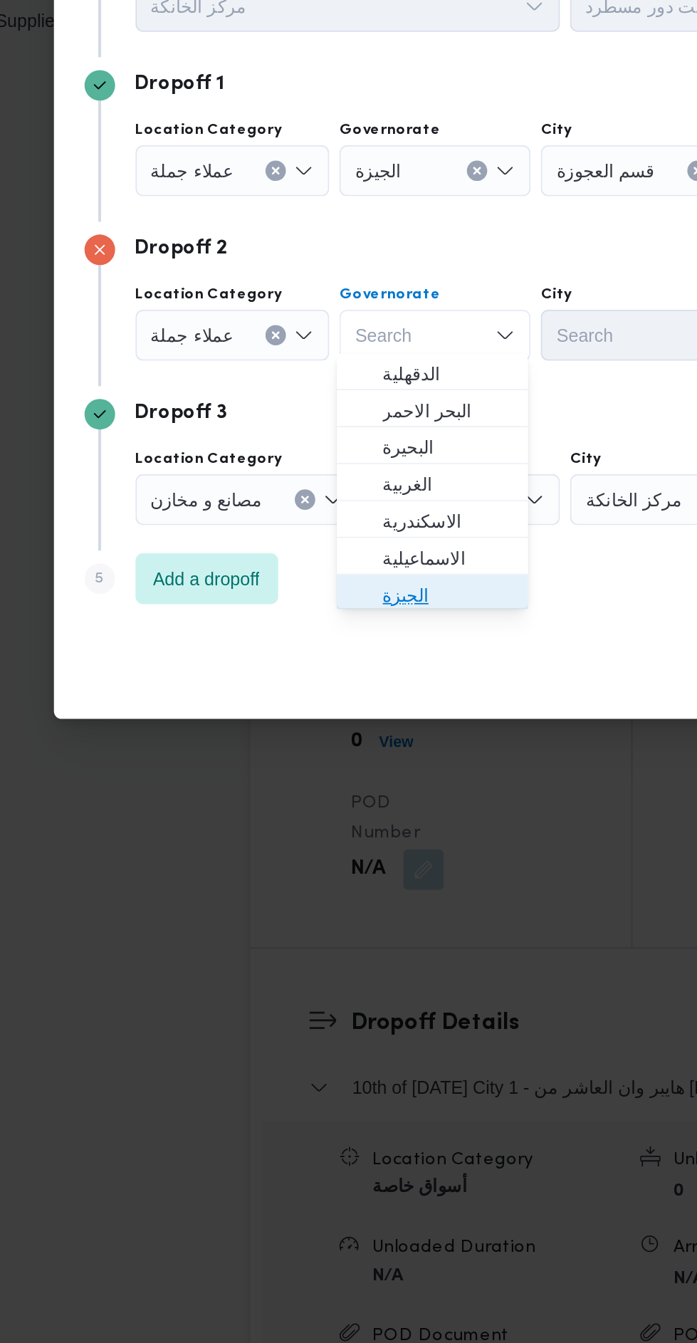
click at [325, 792] on span "الجيزة" at bounding box center [295, 794] width 73 height 17
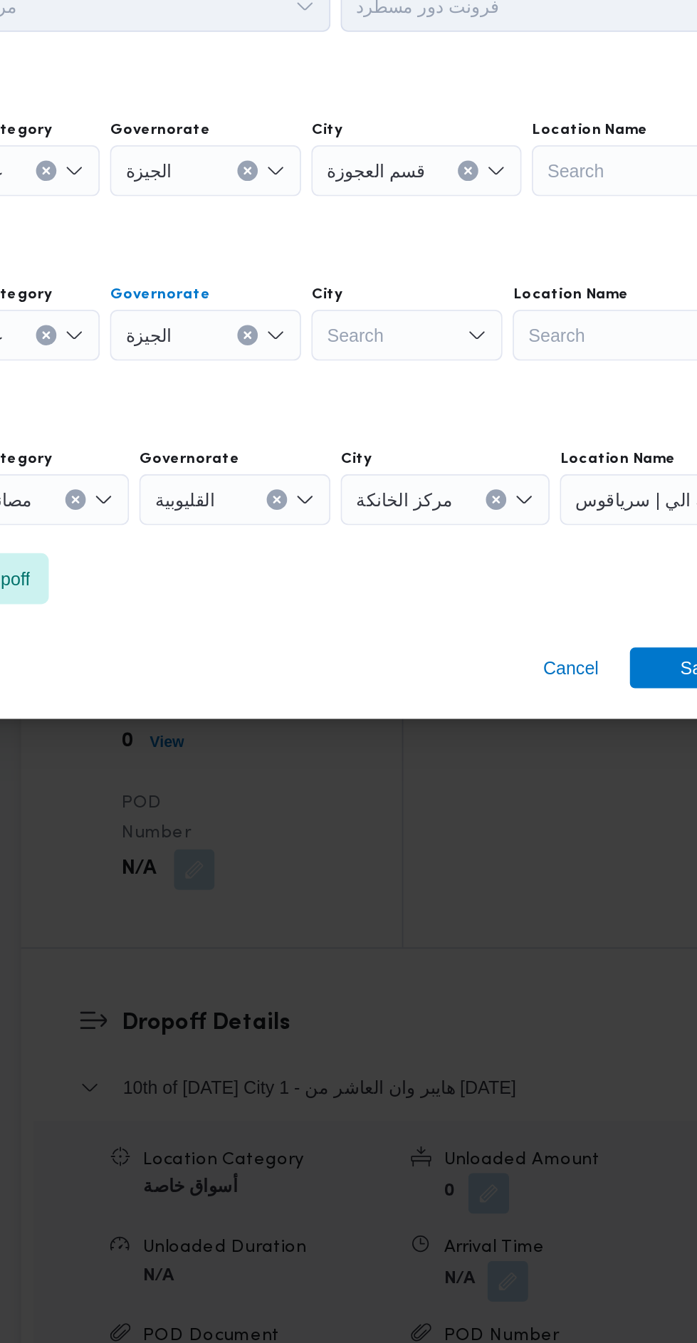
click at [420, 639] on div "Search" at bounding box center [400, 649] width 107 height 28
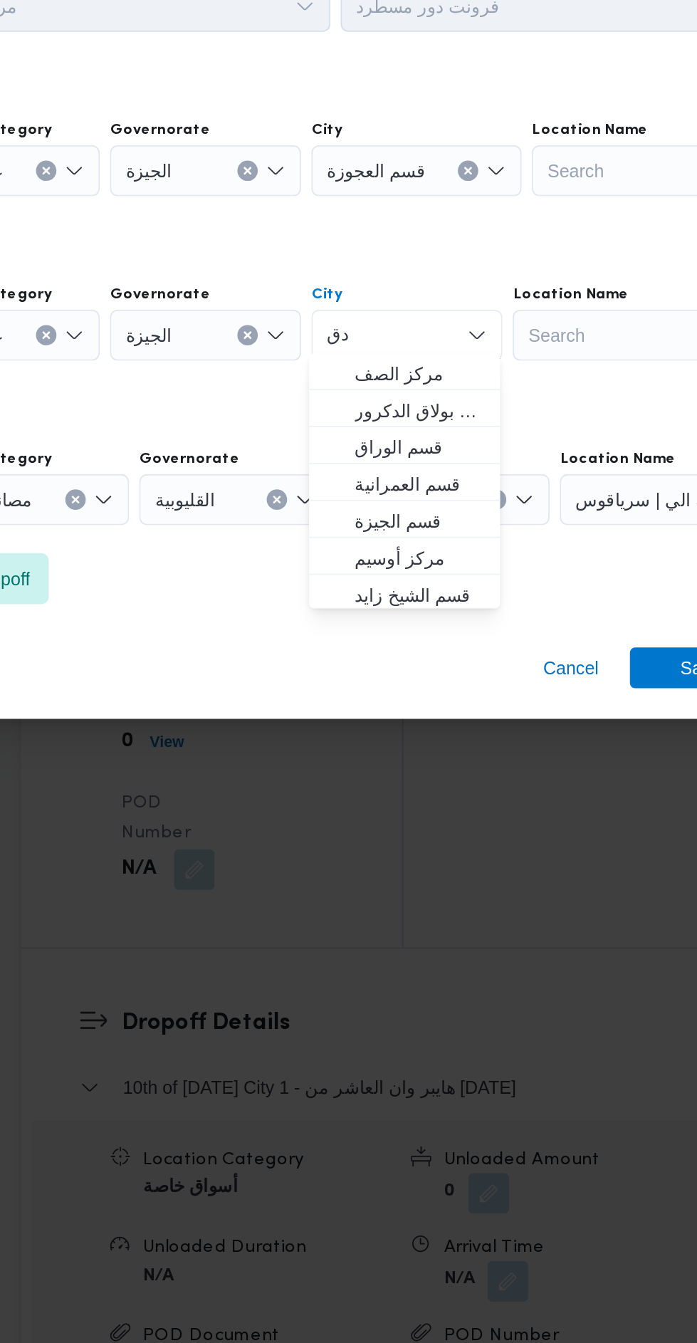
scroll to position [0, 0]
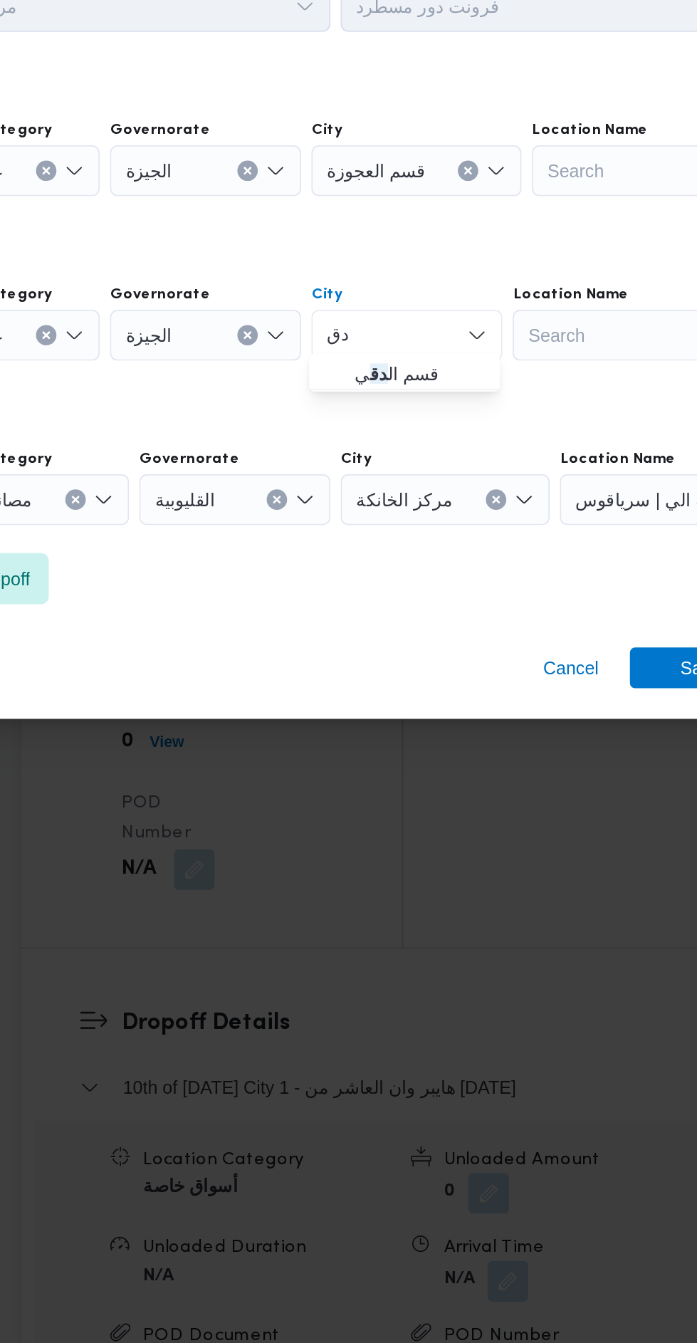
type input "دق"
click at [416, 673] on span "قسم ال دق ي" at bounding box center [408, 670] width 73 height 17
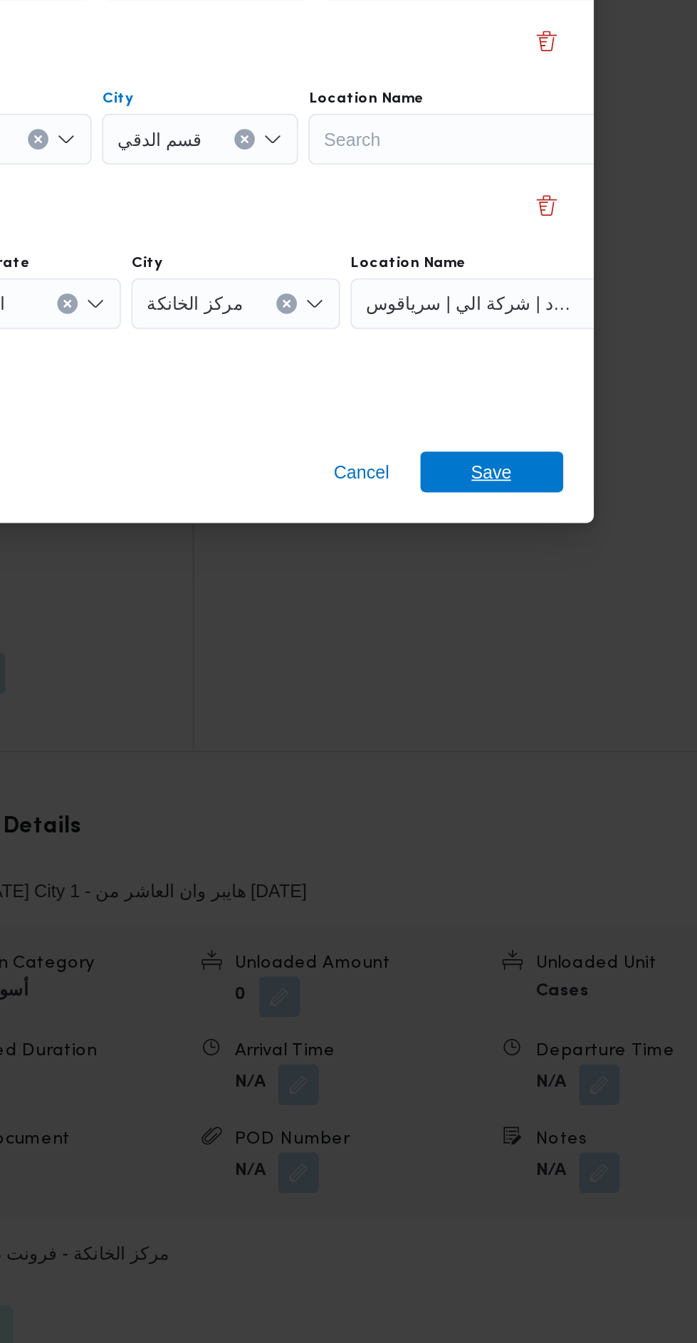
click at [580, 831] on span "Save" at bounding box center [565, 835] width 80 height 23
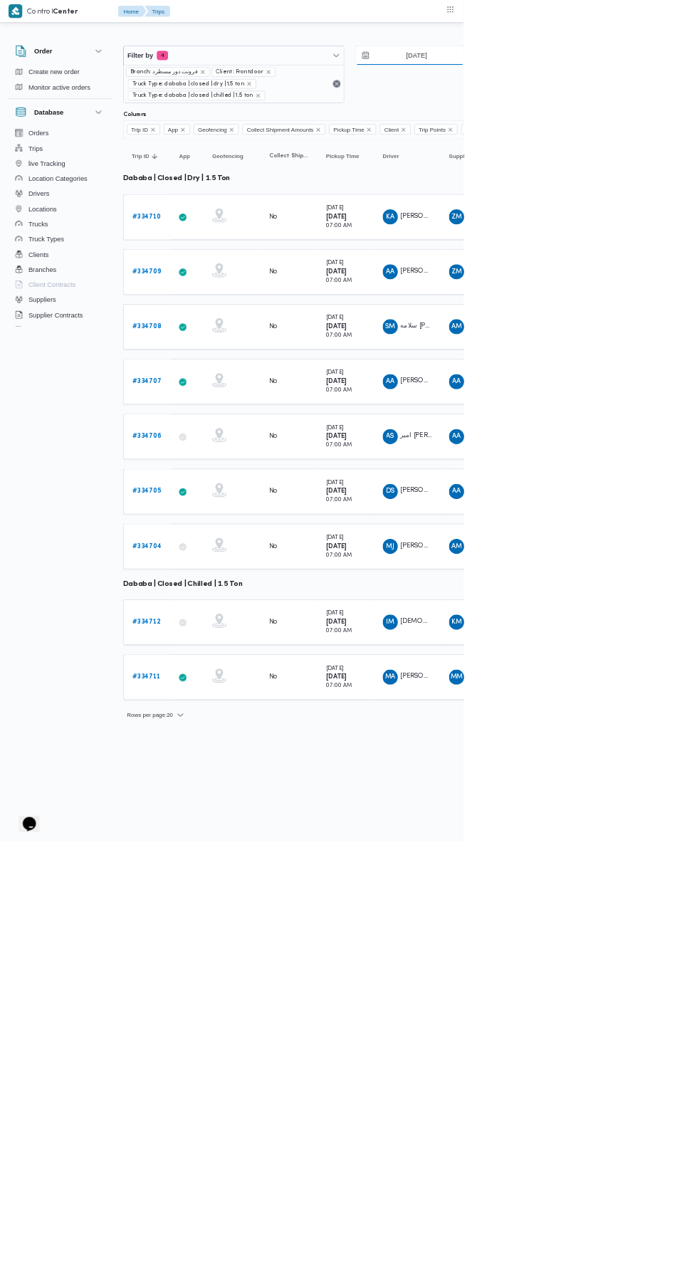
click at [611, 83] on input "[DATE]" at bounding box center [616, 83] width 162 height 28
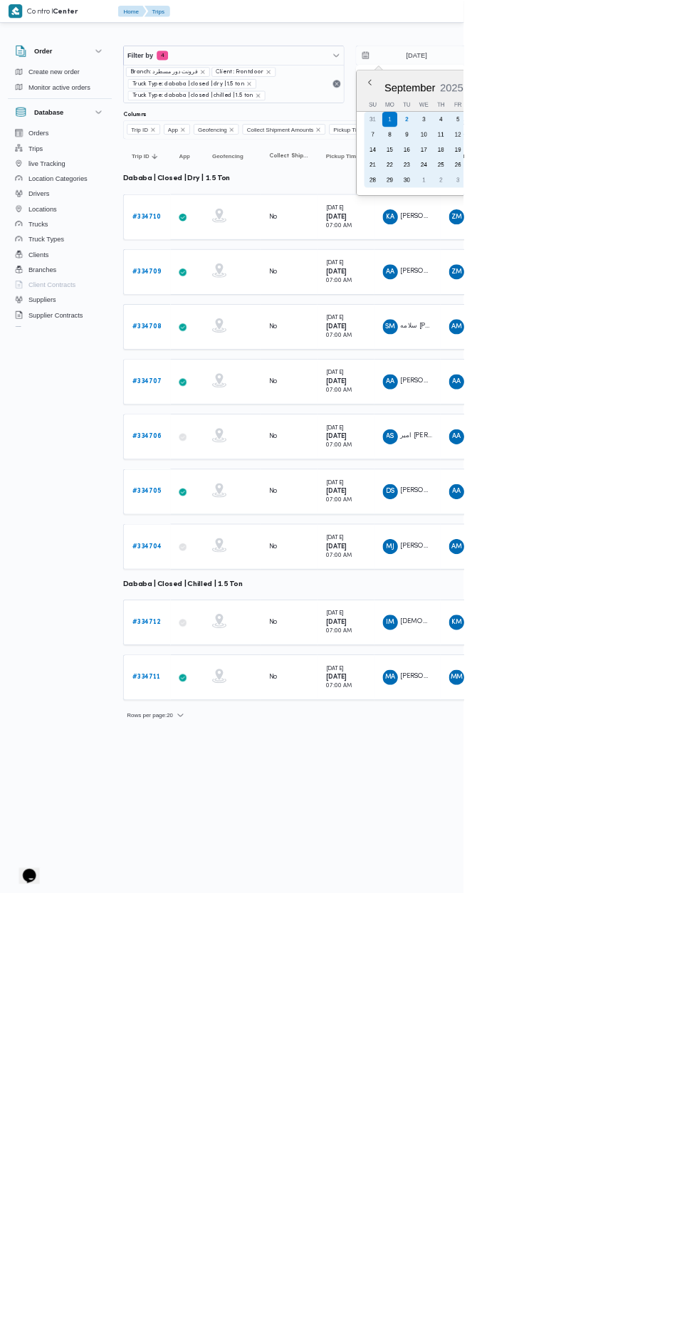
click at [584, 201] on div "8" at bounding box center [585, 202] width 23 height 23
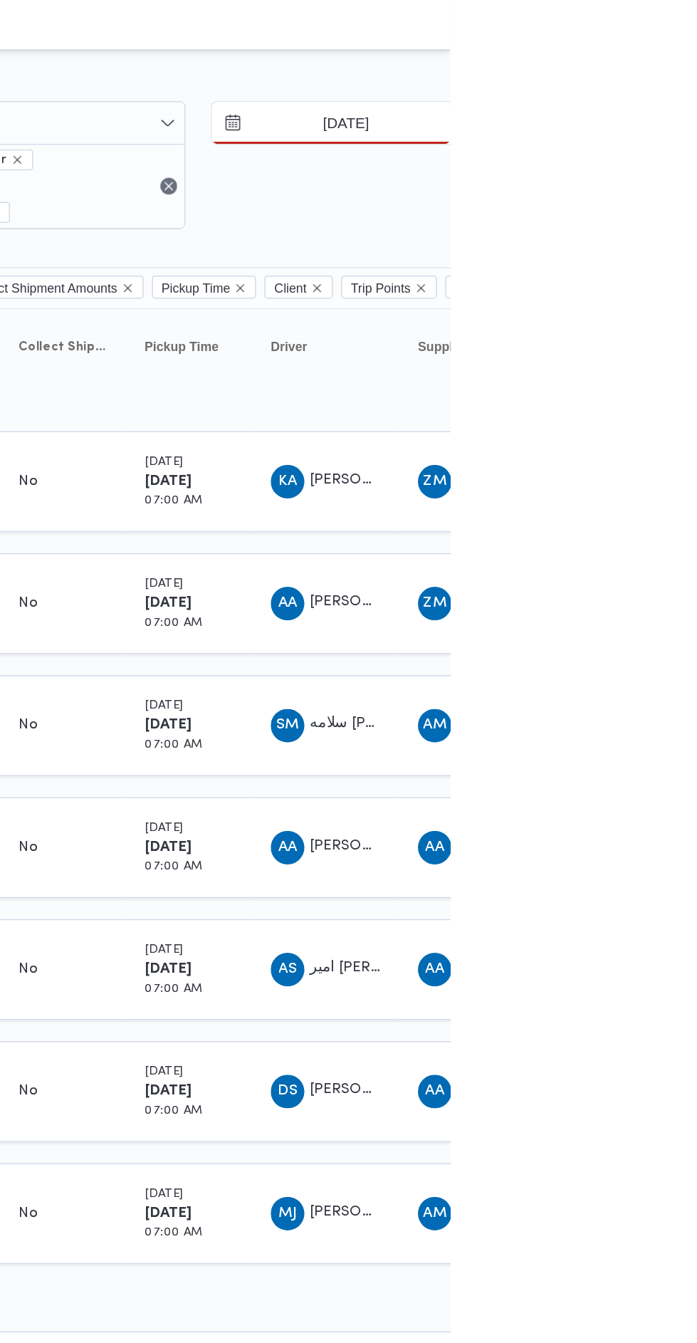
click at [645, 94] on input "[DATE]" at bounding box center [616, 83] width 162 height 28
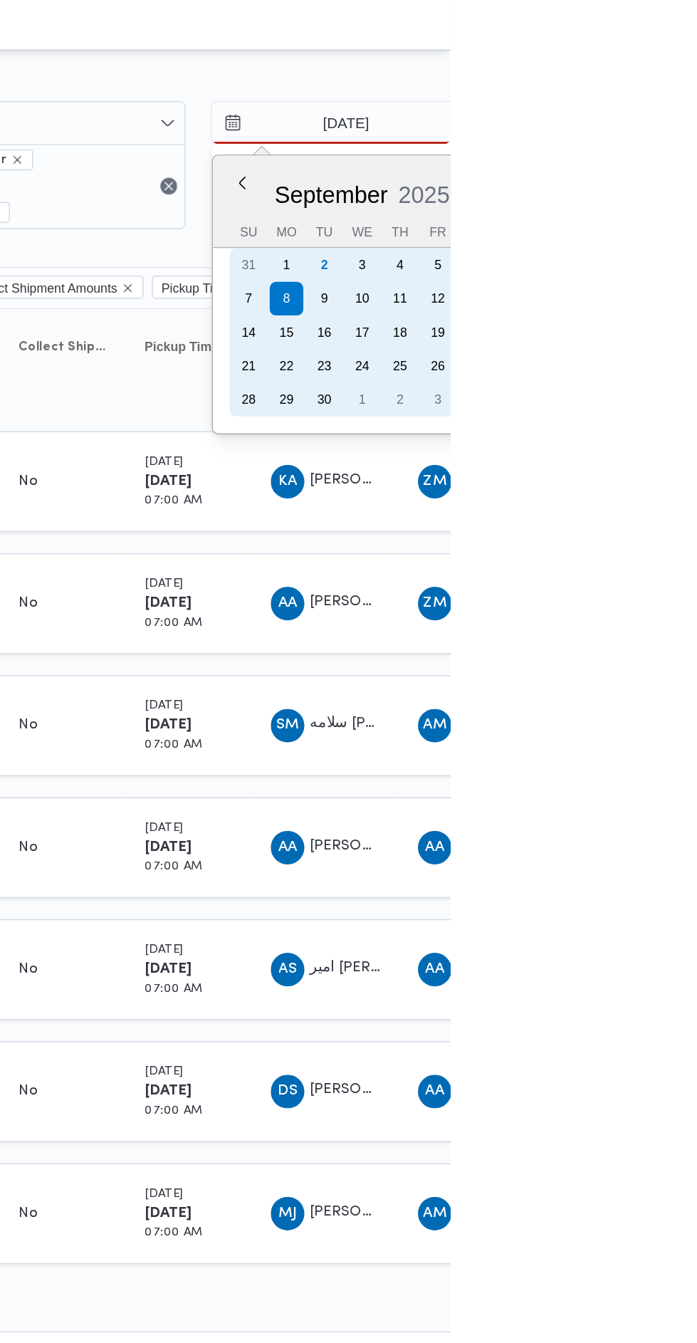
click at [609, 179] on div "2" at bounding box center [611, 179] width 23 height 23
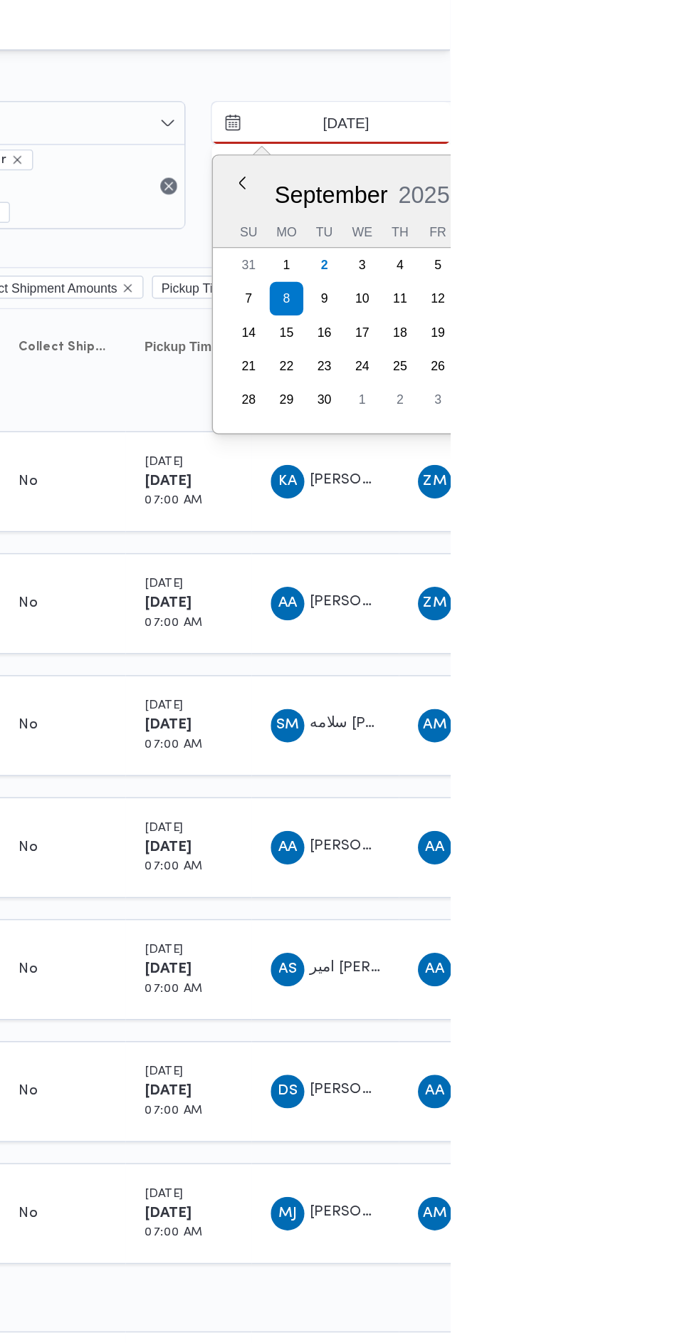
type input "[DATE]"
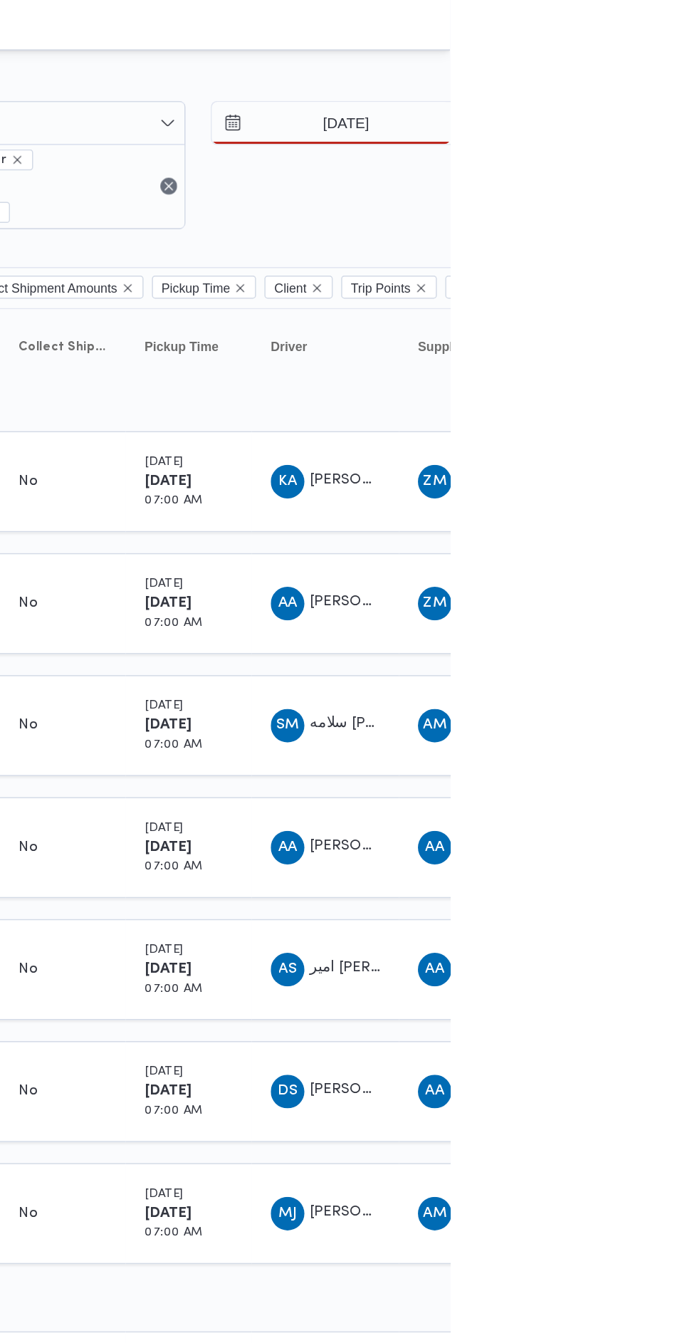
type input "[DATE]"
click at [507, 396] on small "[DATE]" at bounding box center [503, 396] width 26 height 8
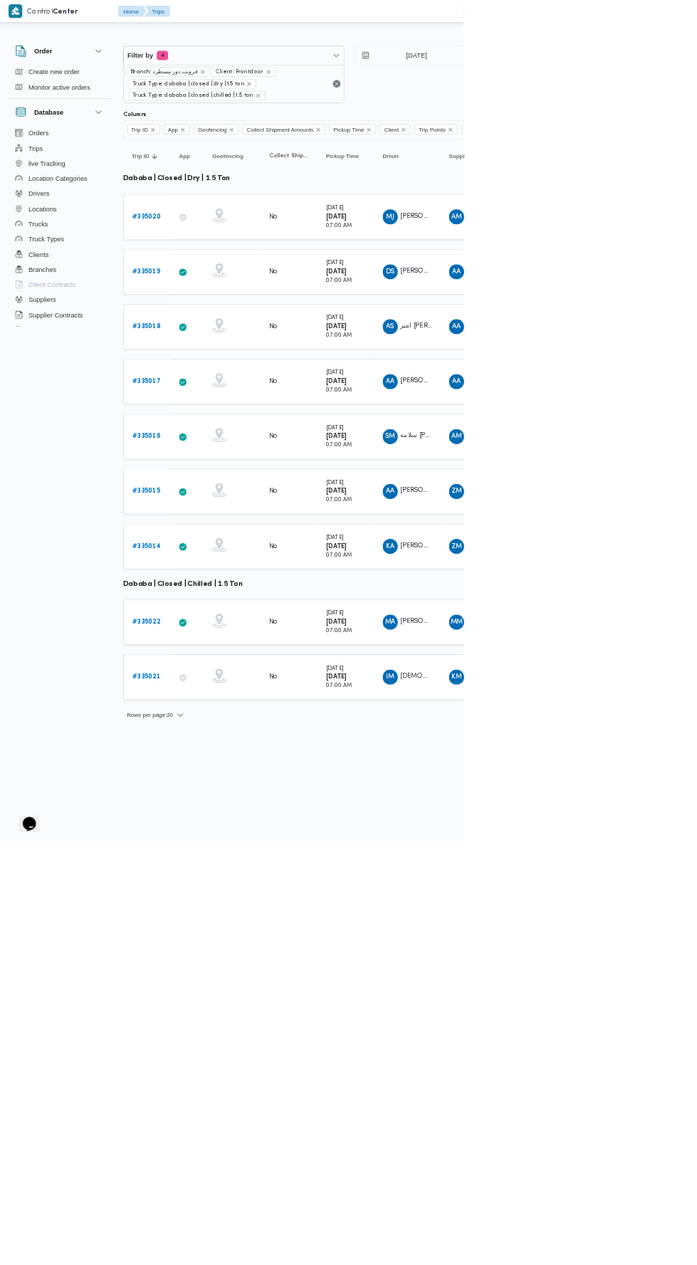
click at [201, 323] on b "# 335020" at bounding box center [220, 325] width 43 height 9
click at [221, 493] on link "# 335018" at bounding box center [220, 491] width 43 height 17
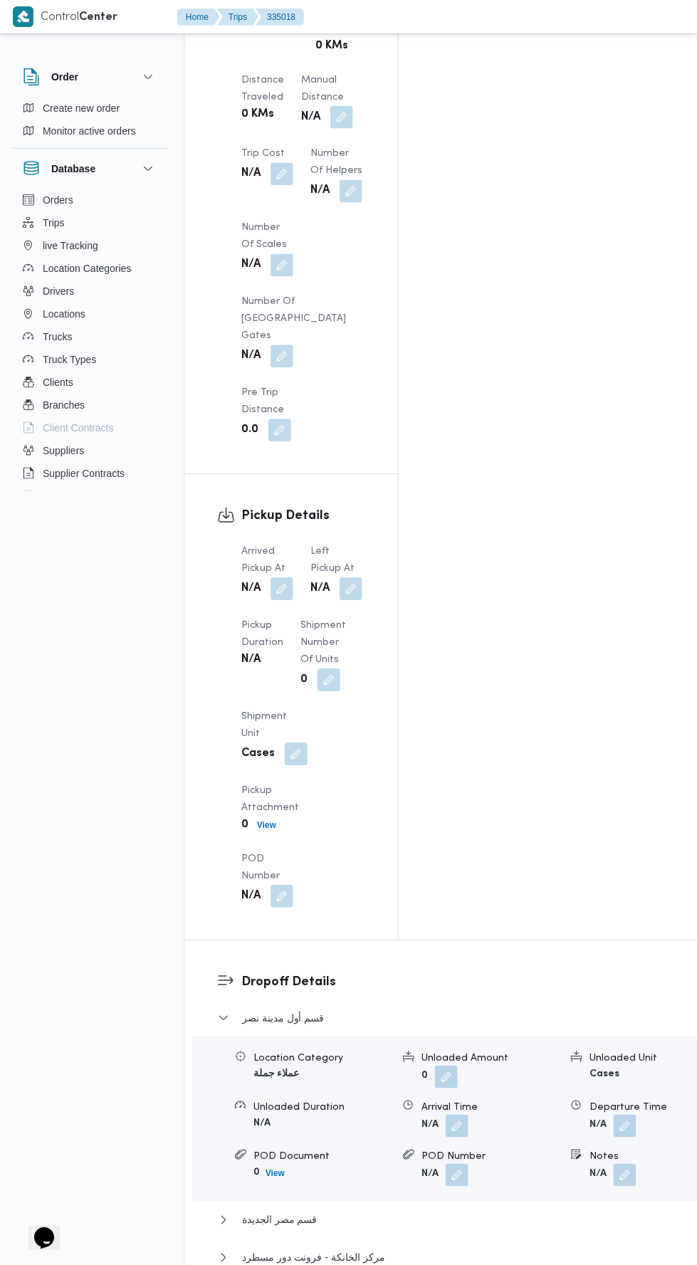
scroll to position [1445, 0]
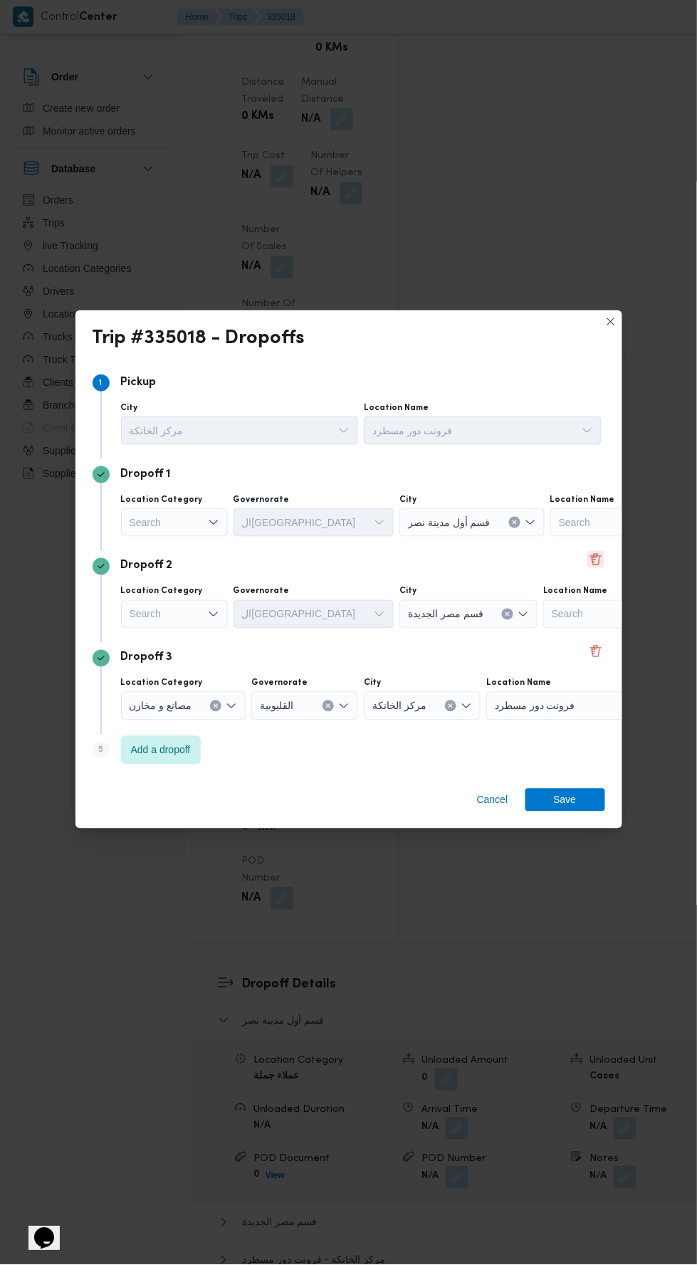
click at [590, 551] on button "Delete" at bounding box center [595, 559] width 17 height 17
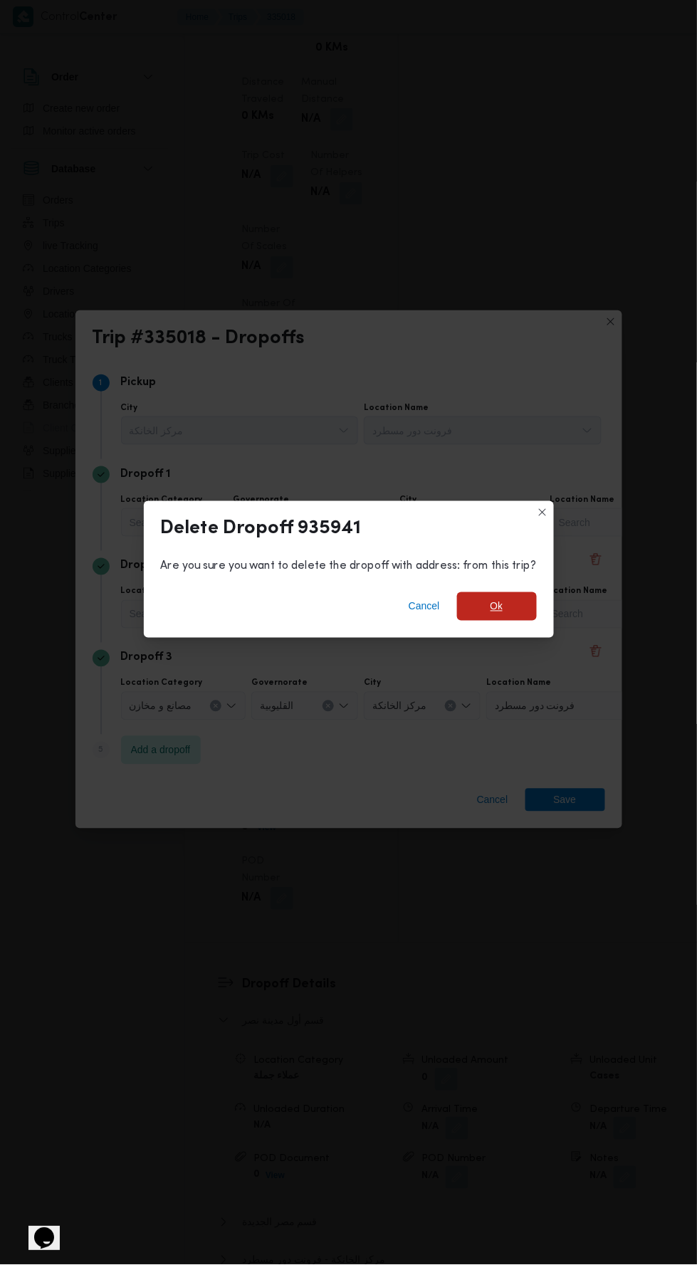
click at [503, 596] on span "Ok" at bounding box center [497, 606] width 80 height 28
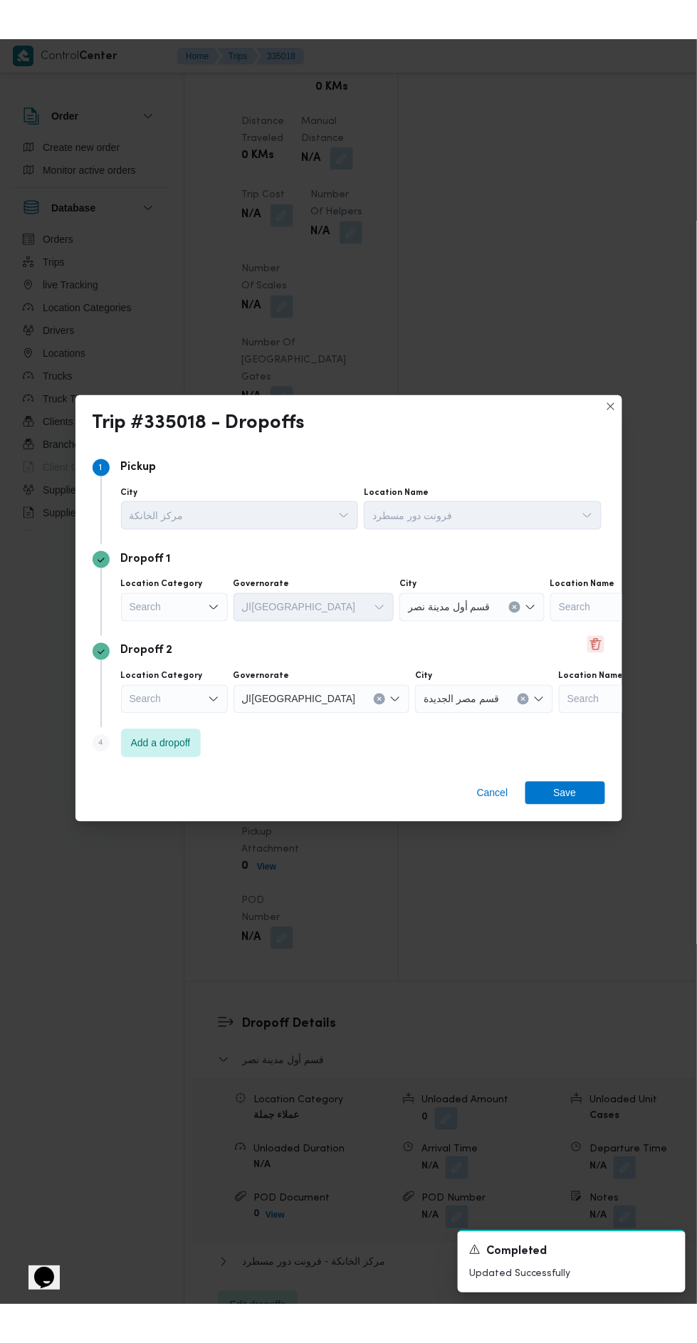
scroll to position [1428, 0]
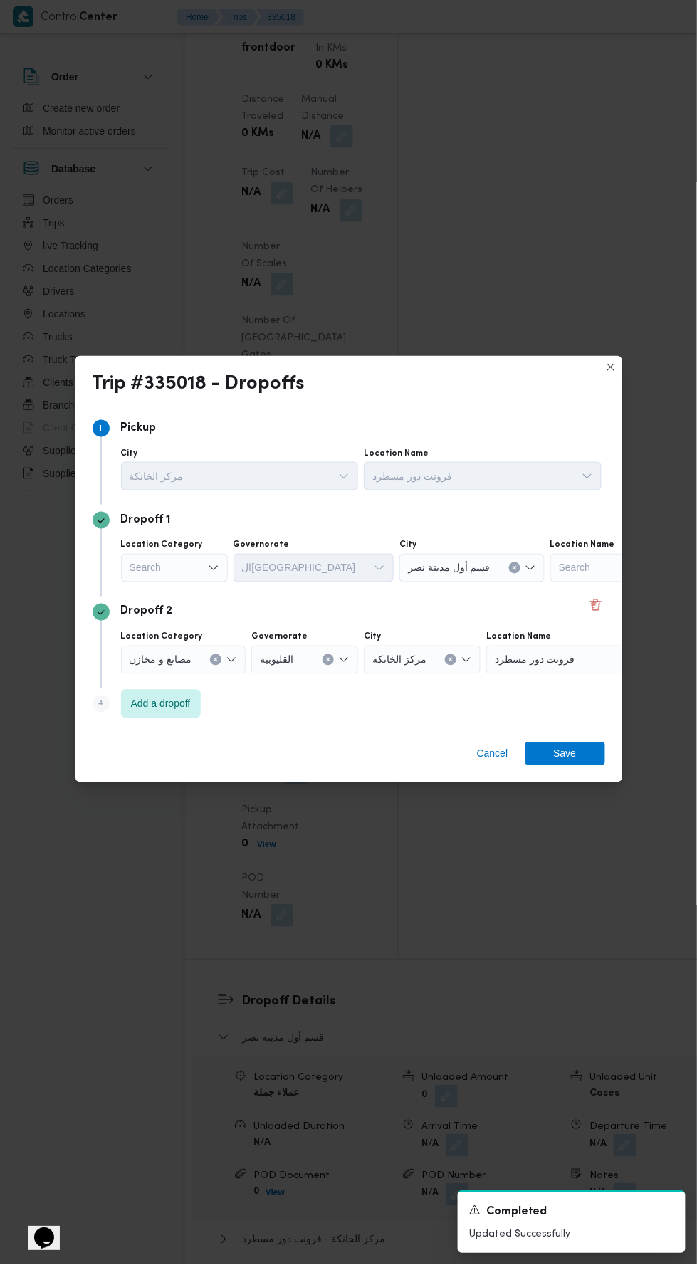
click at [130, 562] on input "Location Category" at bounding box center [130, 568] width 1 height 17
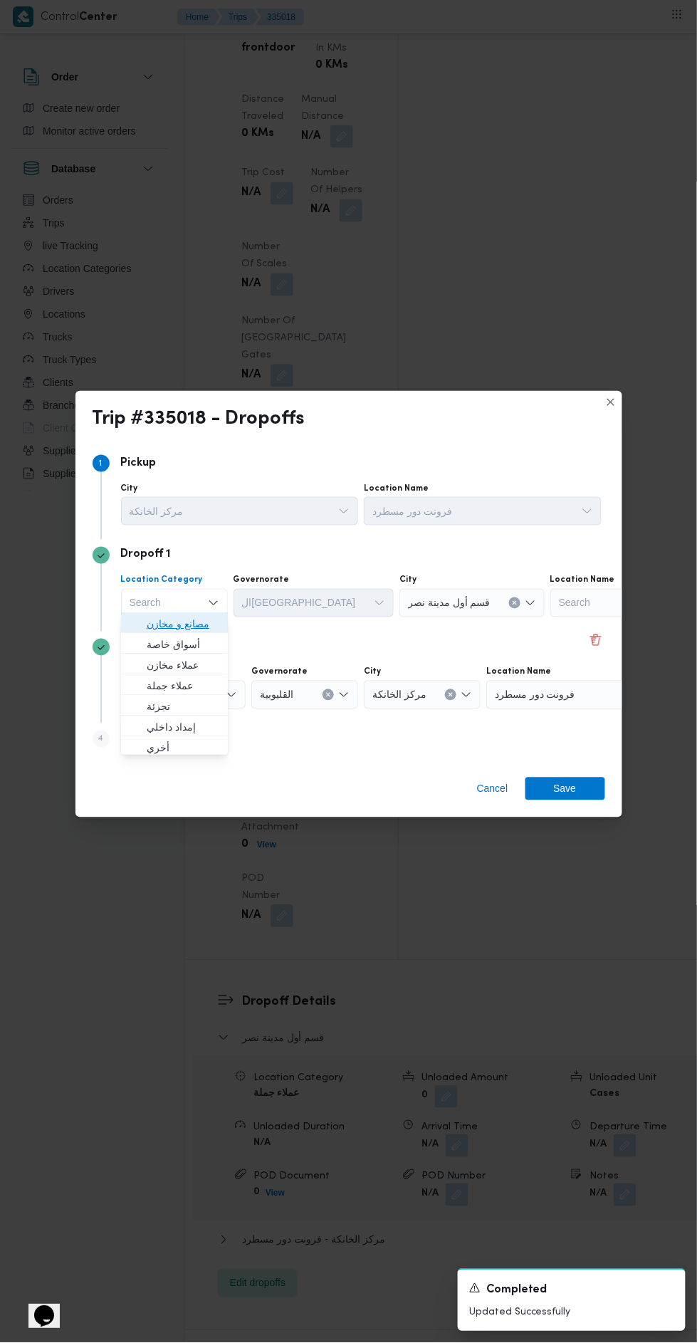
click at [135, 624] on icon "button" at bounding box center [135, 624] width 11 height 11
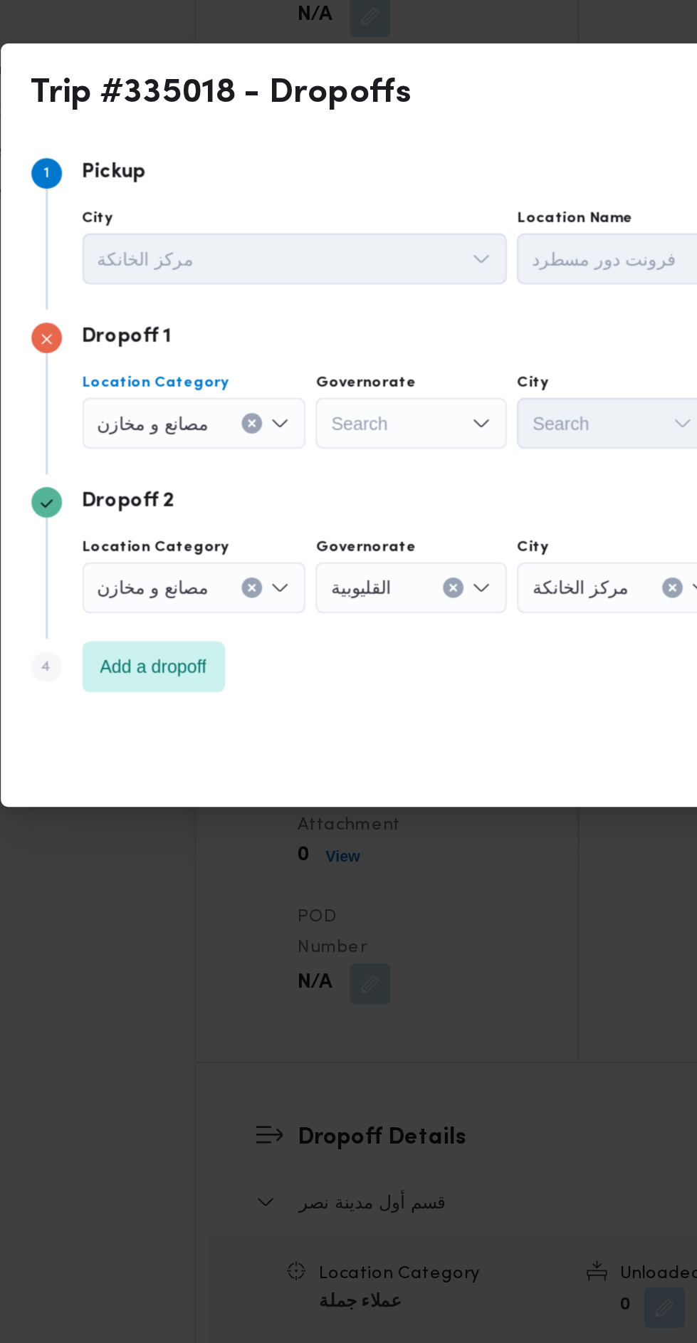
click at [204, 589] on div "مصانع و مخازن Combo box. Selected. مصانع و مخازن. Press Backspace to delete مصا…" at bounding box center [183, 603] width 125 height 28
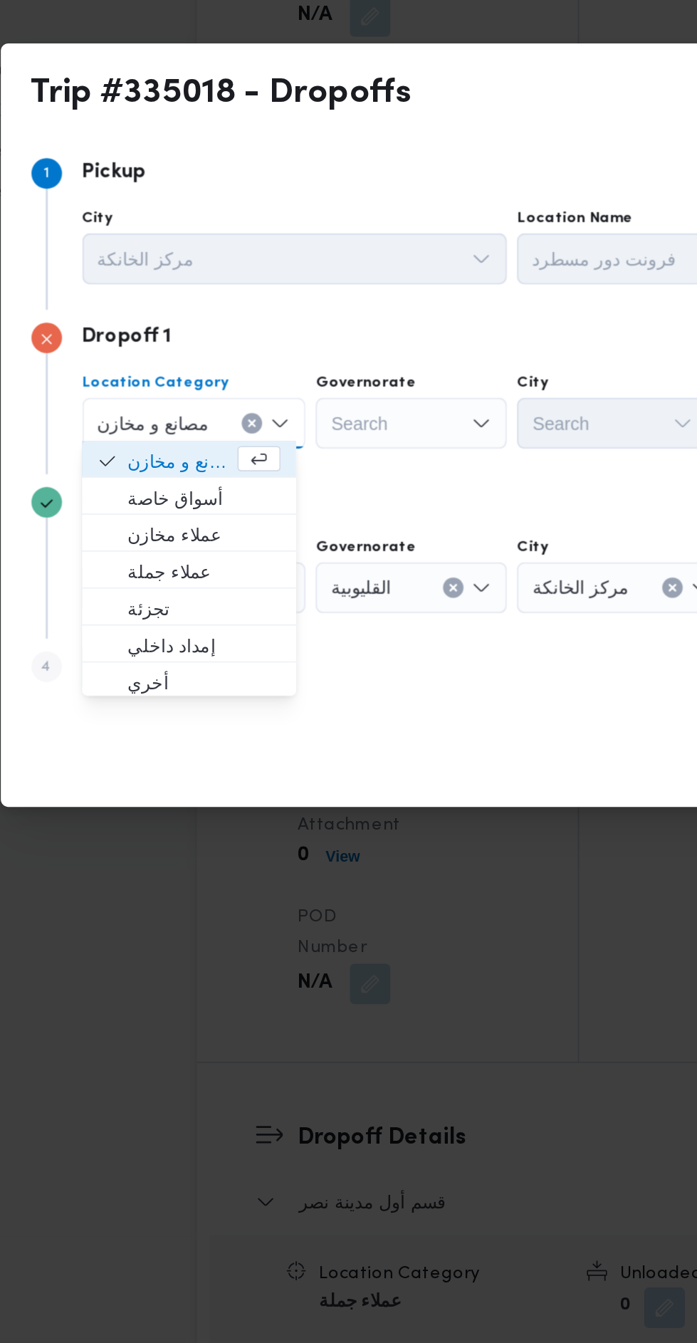
click at [197, 602] on input "Location Category" at bounding box center [197, 602] width 1 height 17
click at [197, 598] on input "Location Category" at bounding box center [197, 602] width 1 height 17
click at [209, 606] on div "مصانع و مخازن Combo box. Selected. مصانع و مخازن. Press Backspace to delete مصا…" at bounding box center [183, 603] width 125 height 28
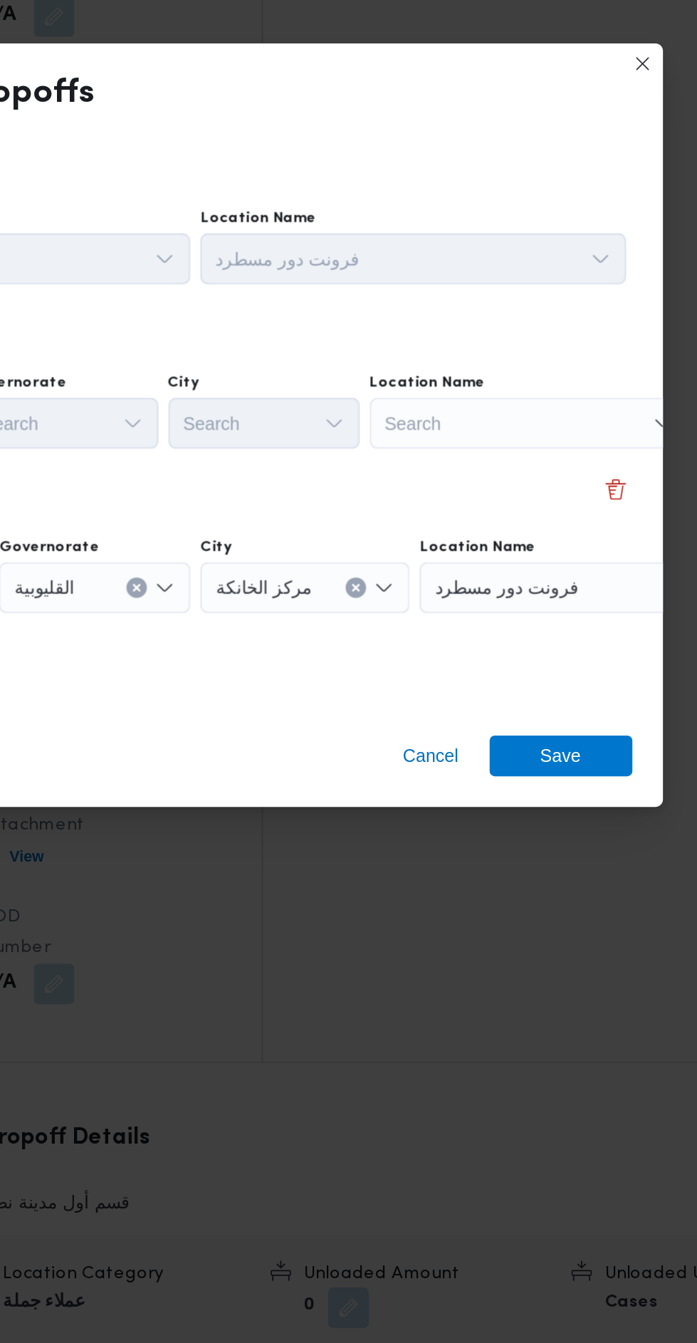
click at [504, 609] on div "Search" at bounding box center [547, 603] width 178 height 28
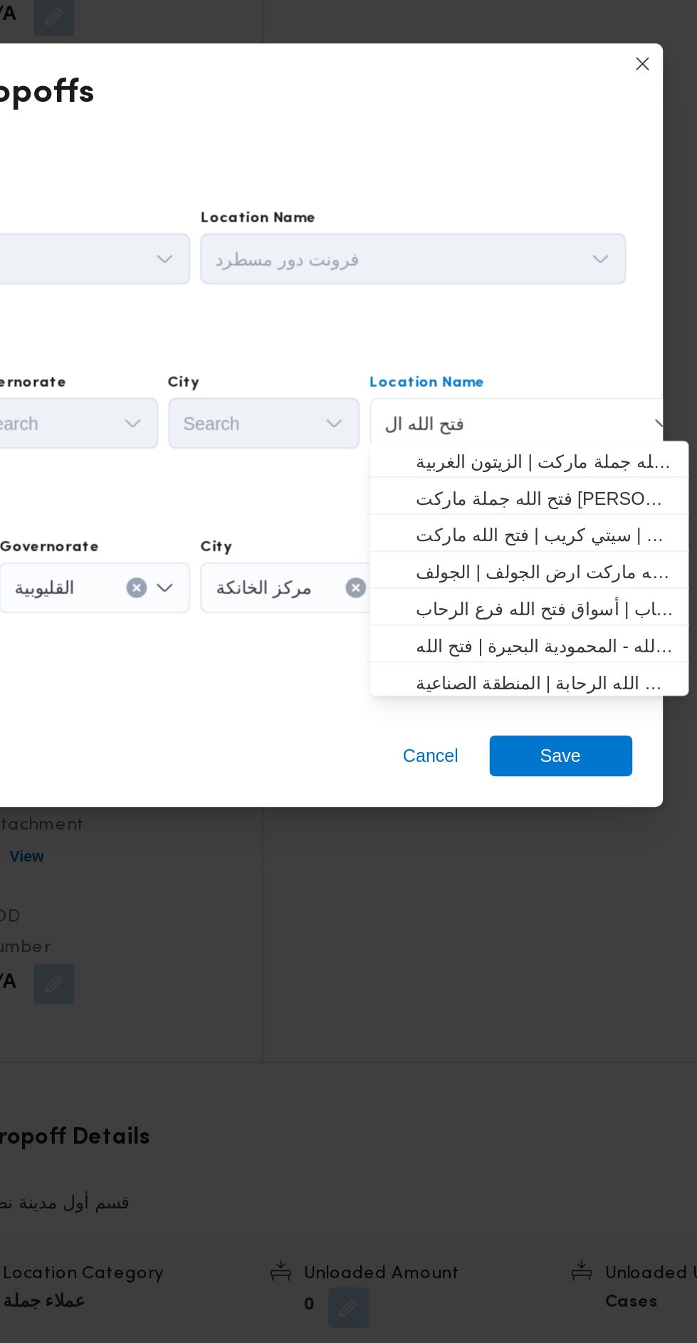
scroll to position [0, 0]
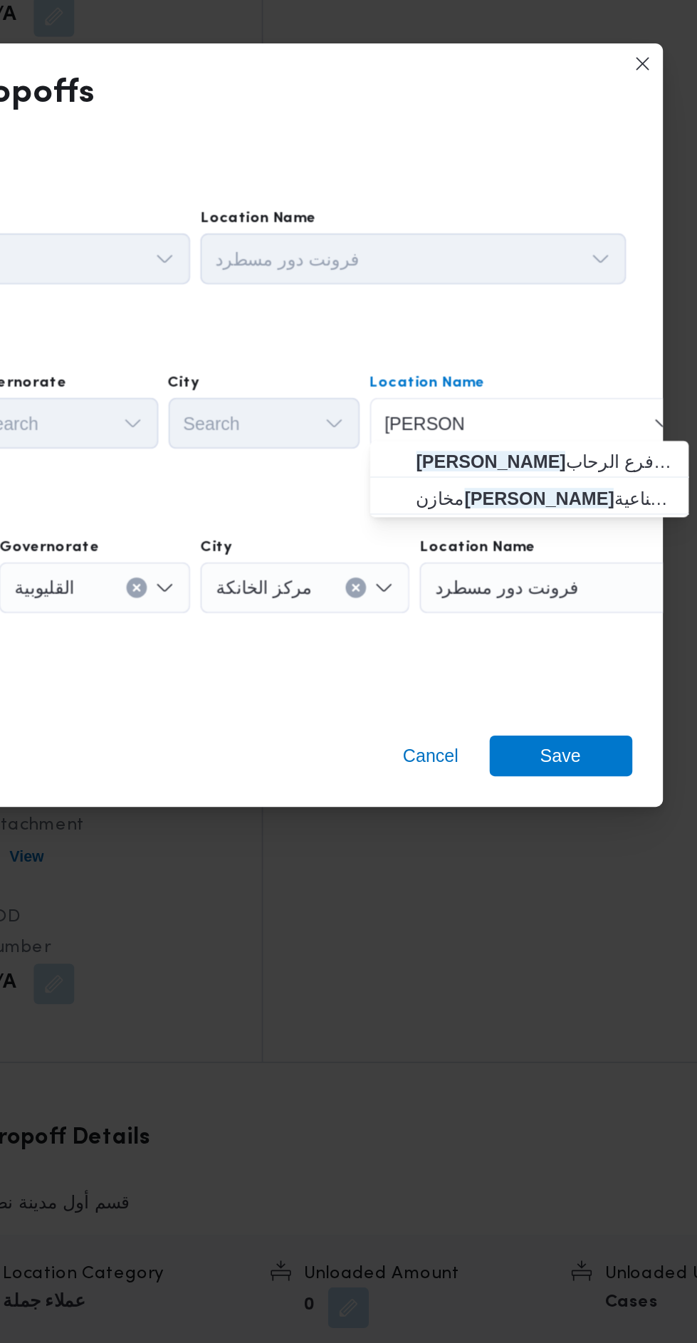
type input "[PERSON_NAME]"
click at [505, 624] on span "[PERSON_NAME] | أسواق فتح الله فرع الرحاب | null" at bounding box center [556, 624] width 144 height 17
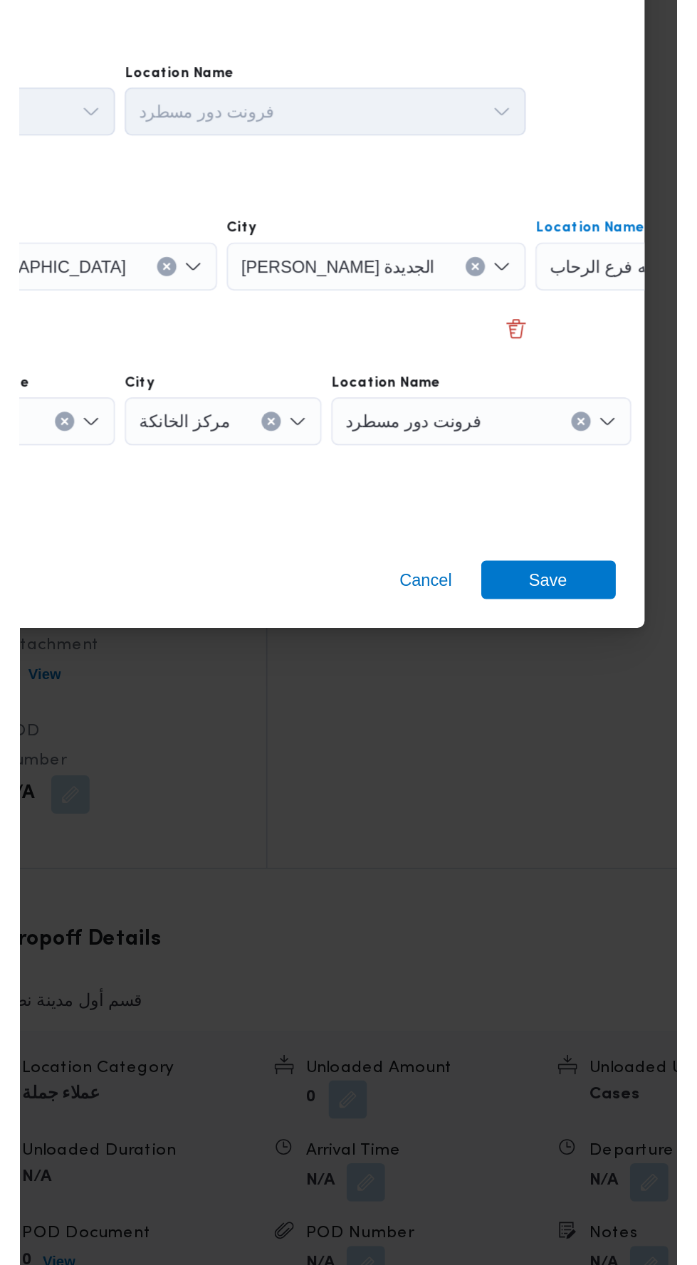
scroll to position [1428, 0]
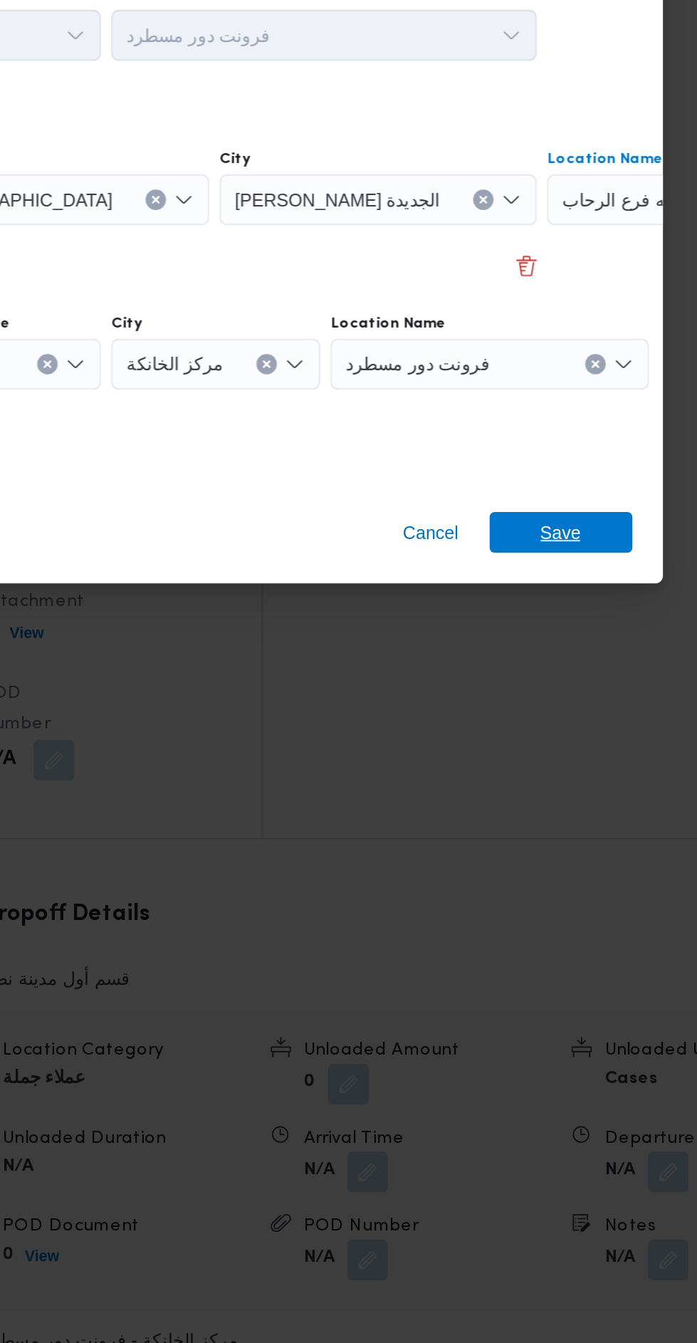
click at [550, 779] on span "Save" at bounding box center [565, 788] width 80 height 23
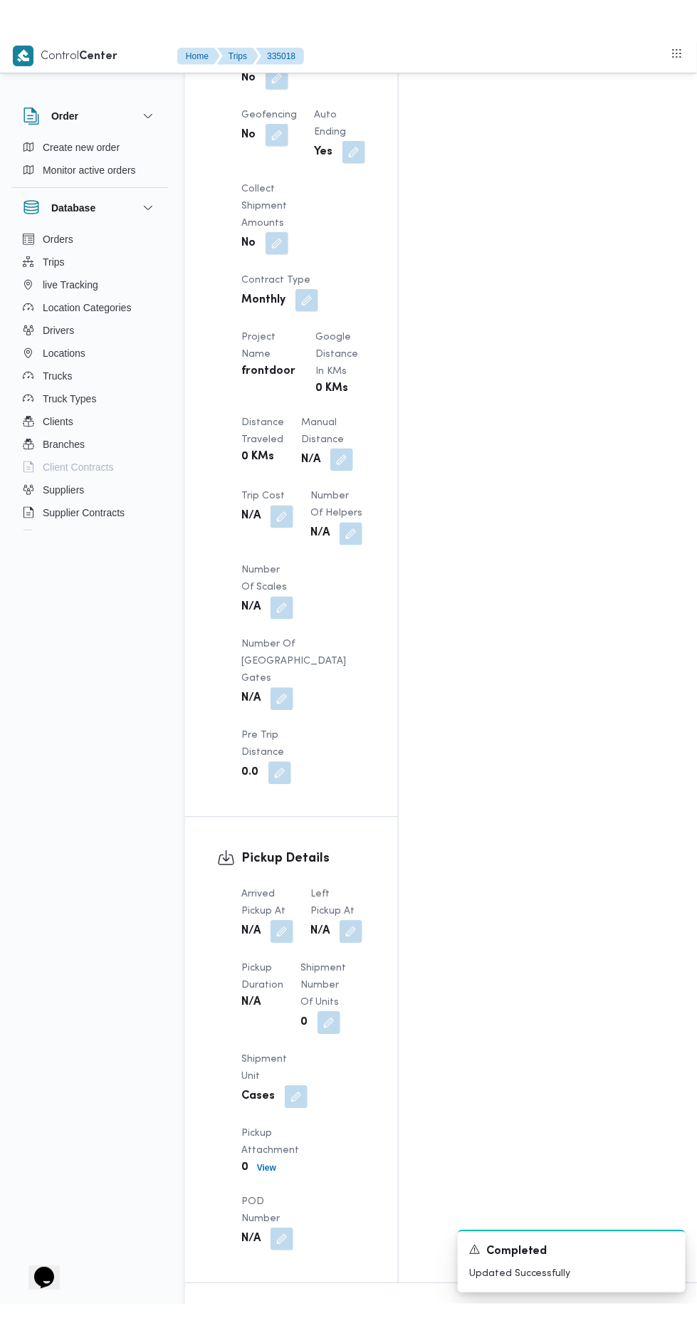
scroll to position [1143, 0]
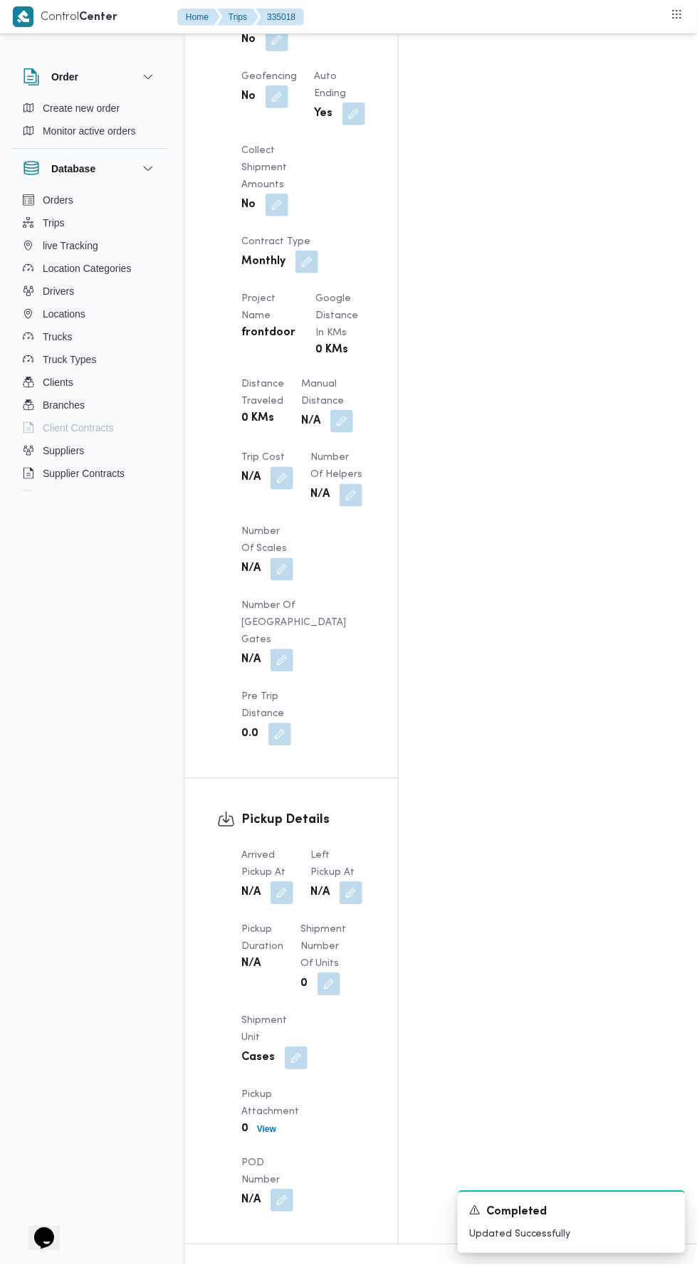
click at [278, 882] on button "button" at bounding box center [282, 893] width 23 height 23
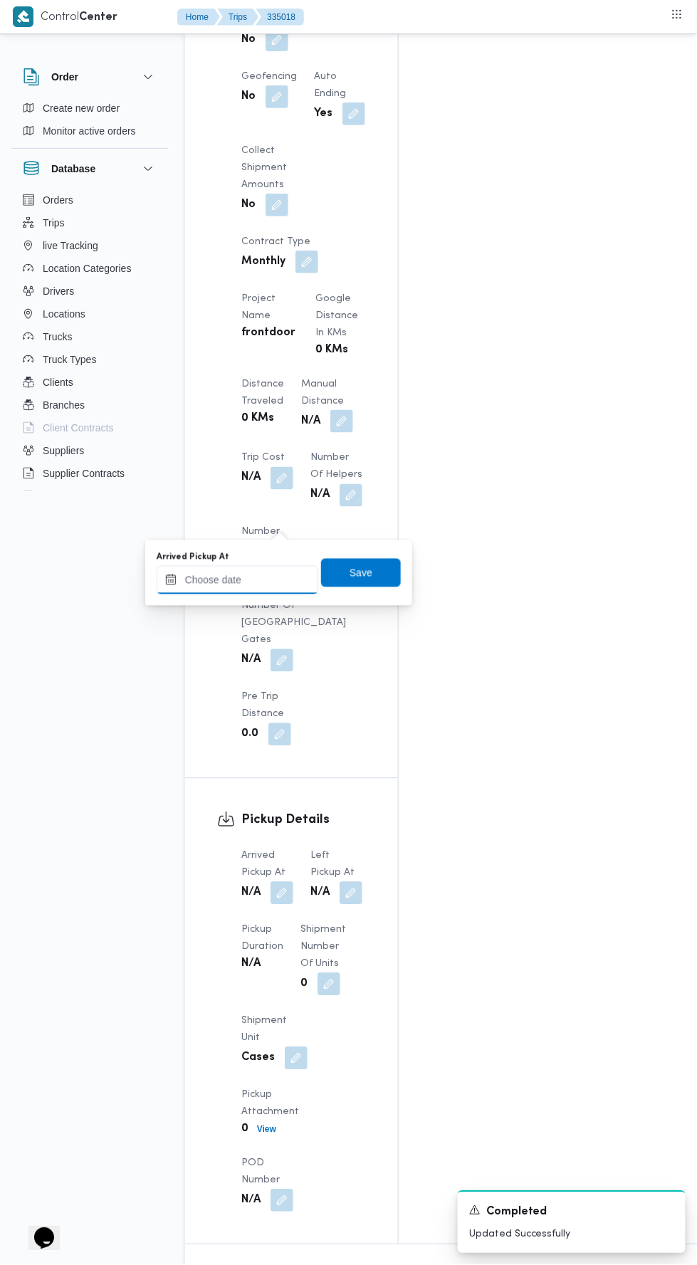
click at [211, 583] on input "Arrived Pickup At" at bounding box center [238, 580] width 162 height 28
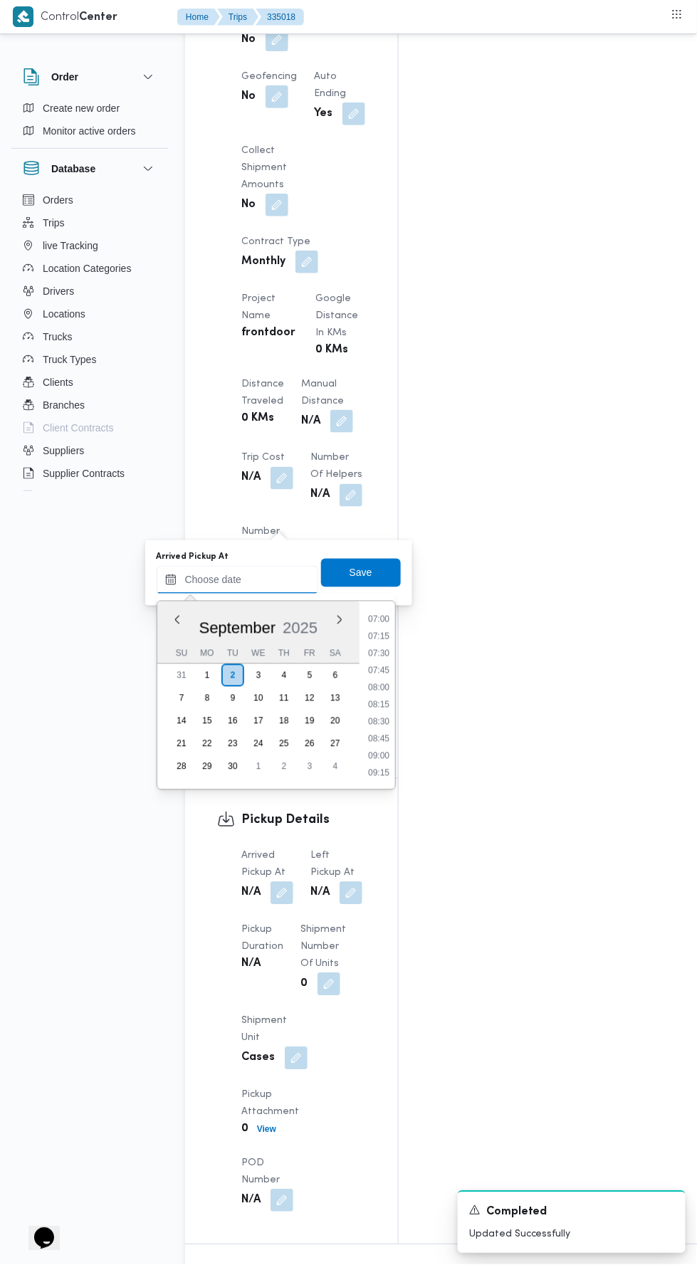
scroll to position [477, 0]
click at [375, 637] on li "07:15" at bounding box center [378, 638] width 33 height 14
type input "[DATE] 07:15"
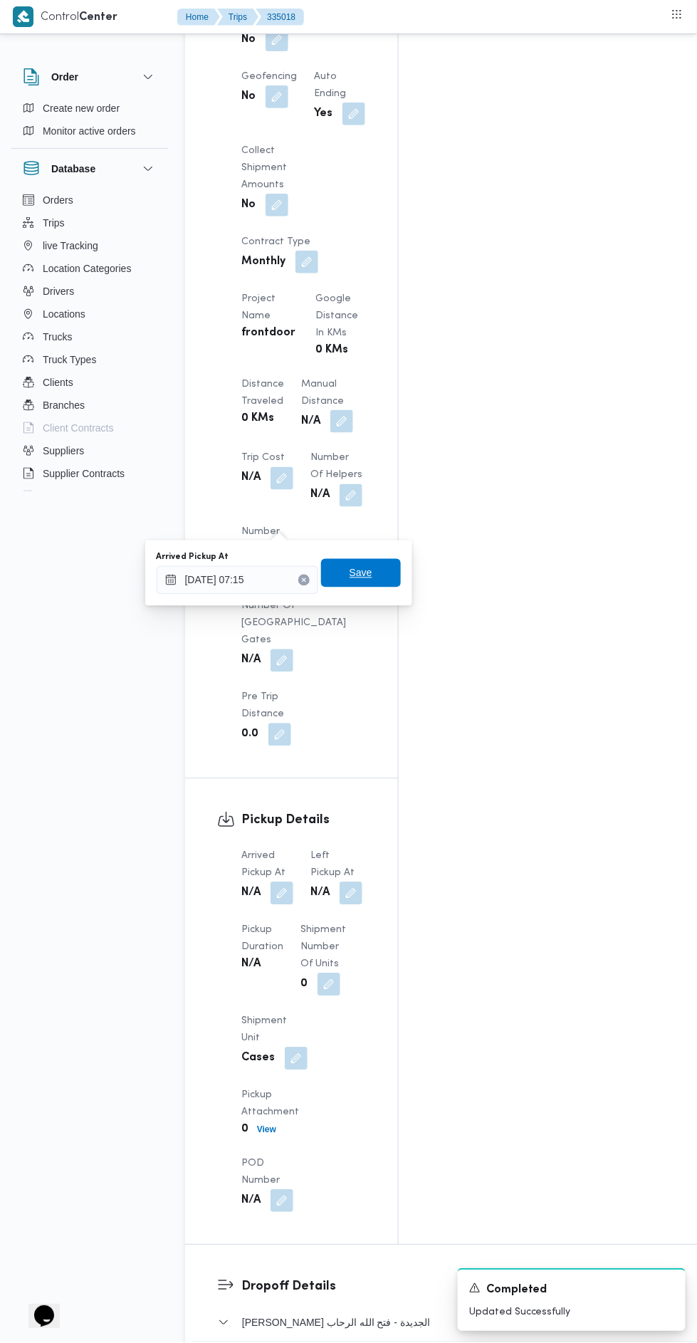
click at [350, 583] on span "Save" at bounding box center [361, 573] width 80 height 28
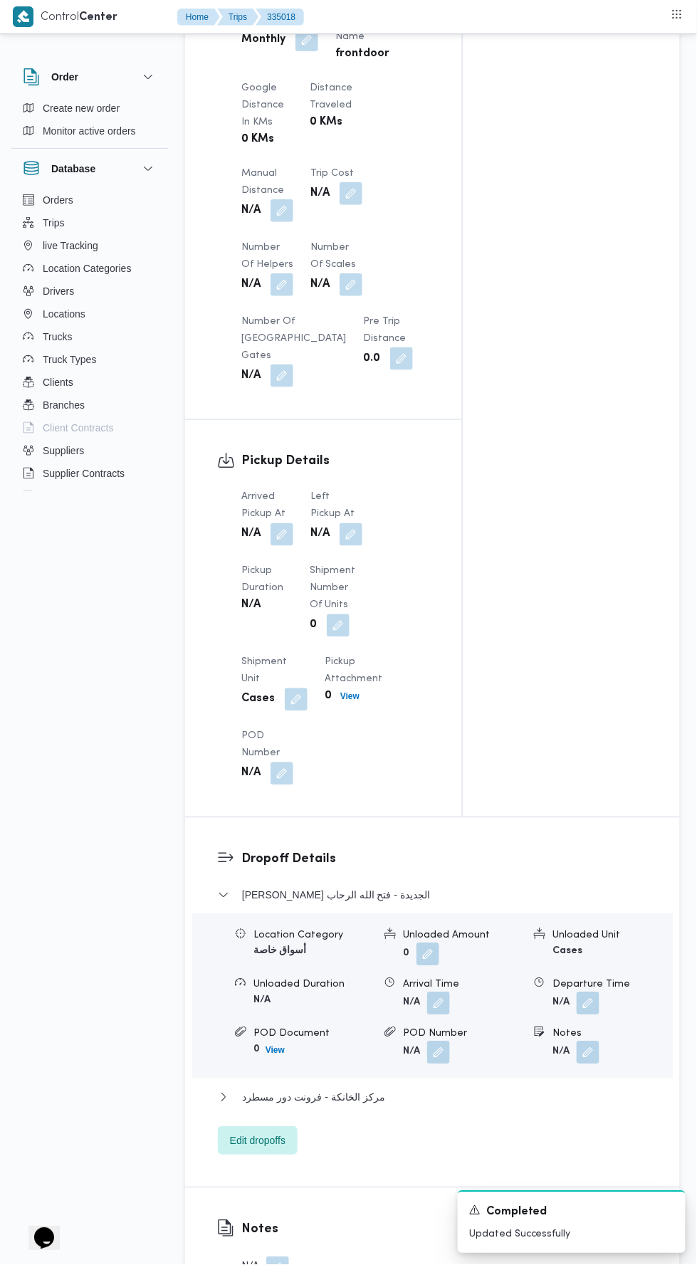
click at [346, 550] on div "Arrived Pickup At N/A Left Pickup At N/A Pickup Duration N/A Shipment Number of…" at bounding box center [336, 636] width 206 height 313
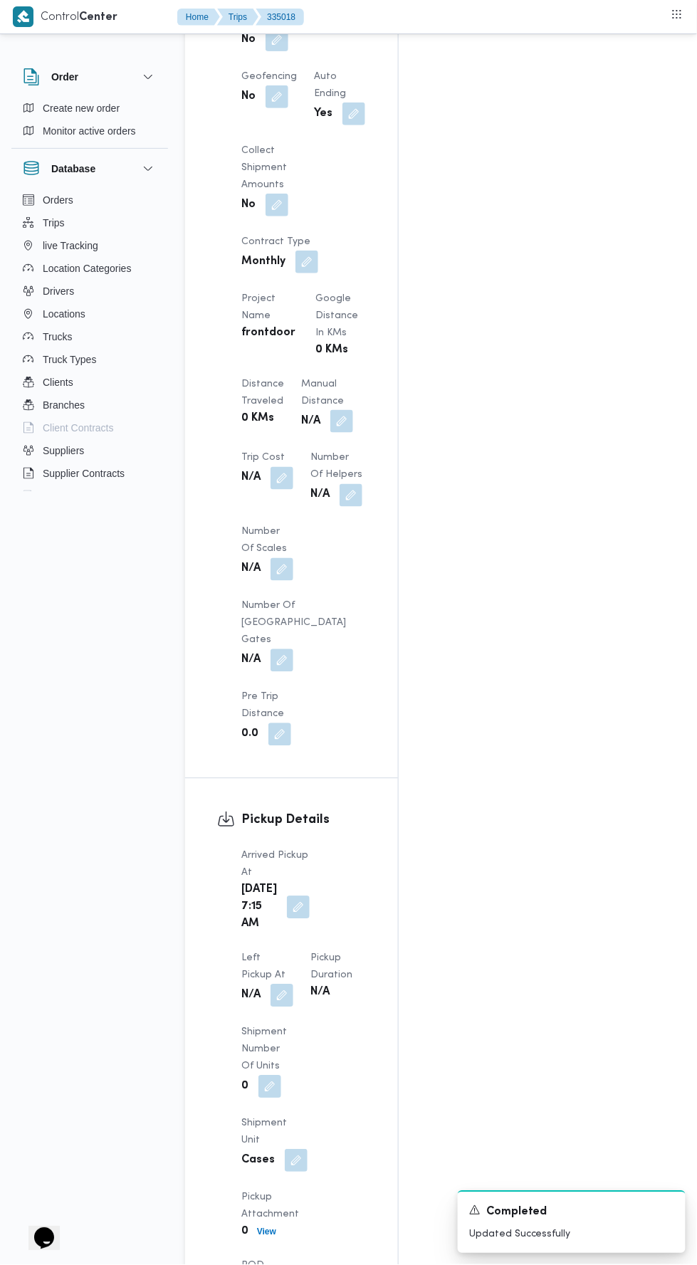
click at [293, 984] on button "button" at bounding box center [282, 995] width 23 height 23
click at [288, 577] on input "Left Pickup At" at bounding box center [313, 580] width 162 height 28
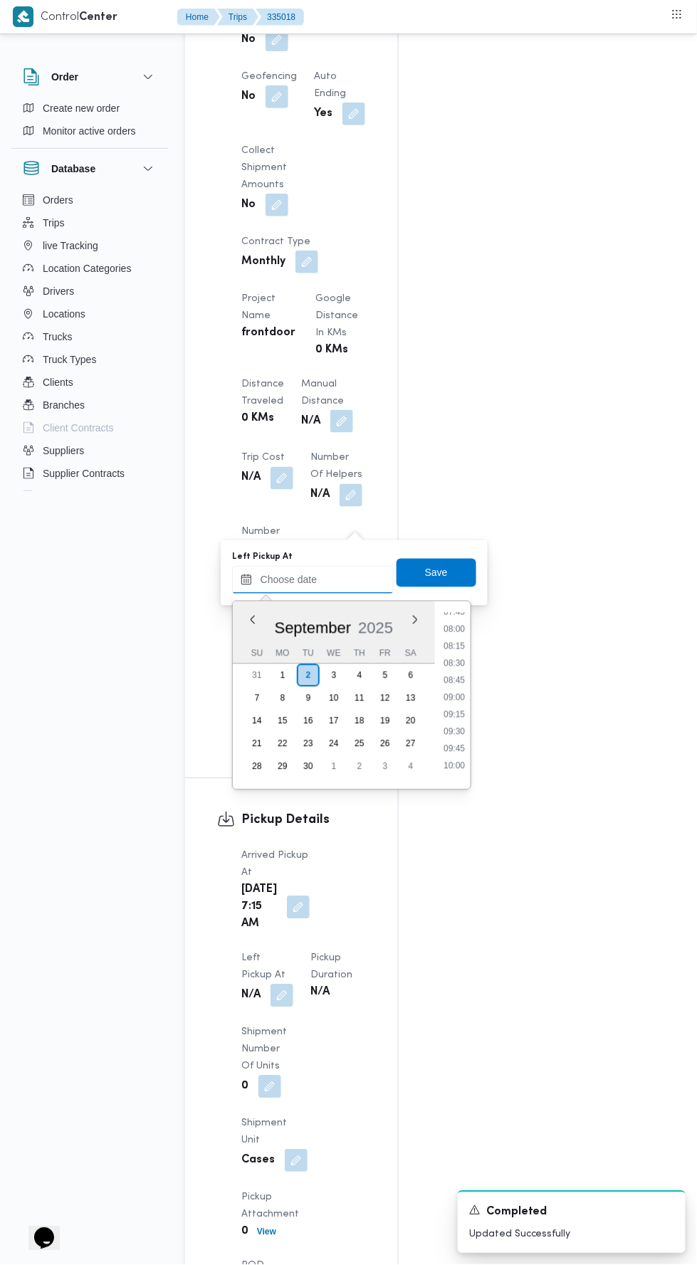
scroll to position [498, 0]
click at [447, 668] on li "08:00" at bounding box center [454, 669] width 33 height 14
type input "[DATE] 08:00"
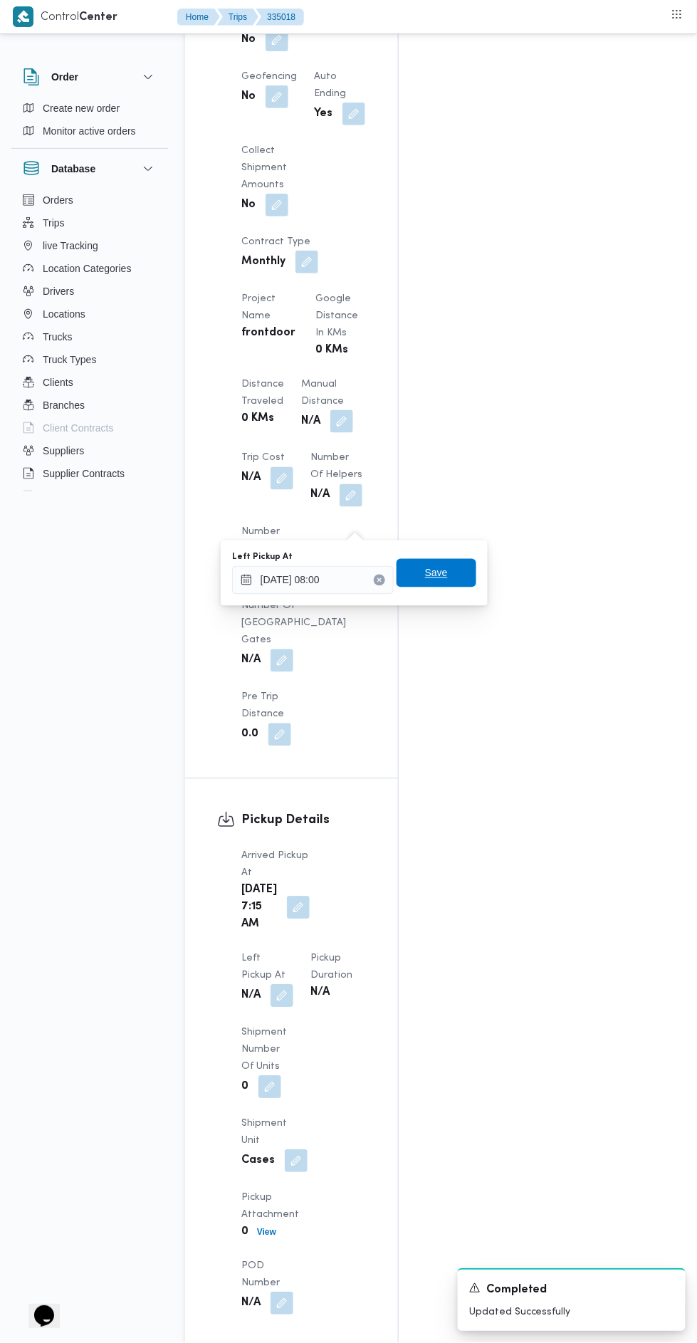
click at [441, 579] on span "Save" at bounding box center [436, 572] width 23 height 17
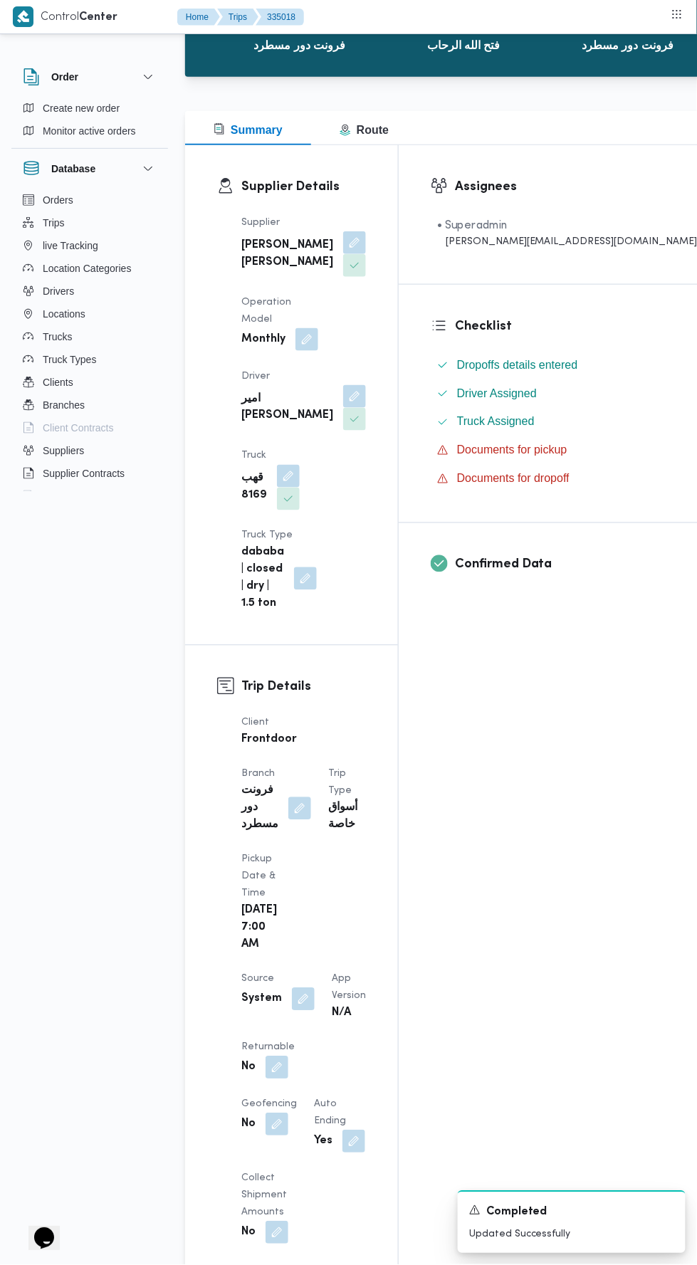
scroll to position [0, 0]
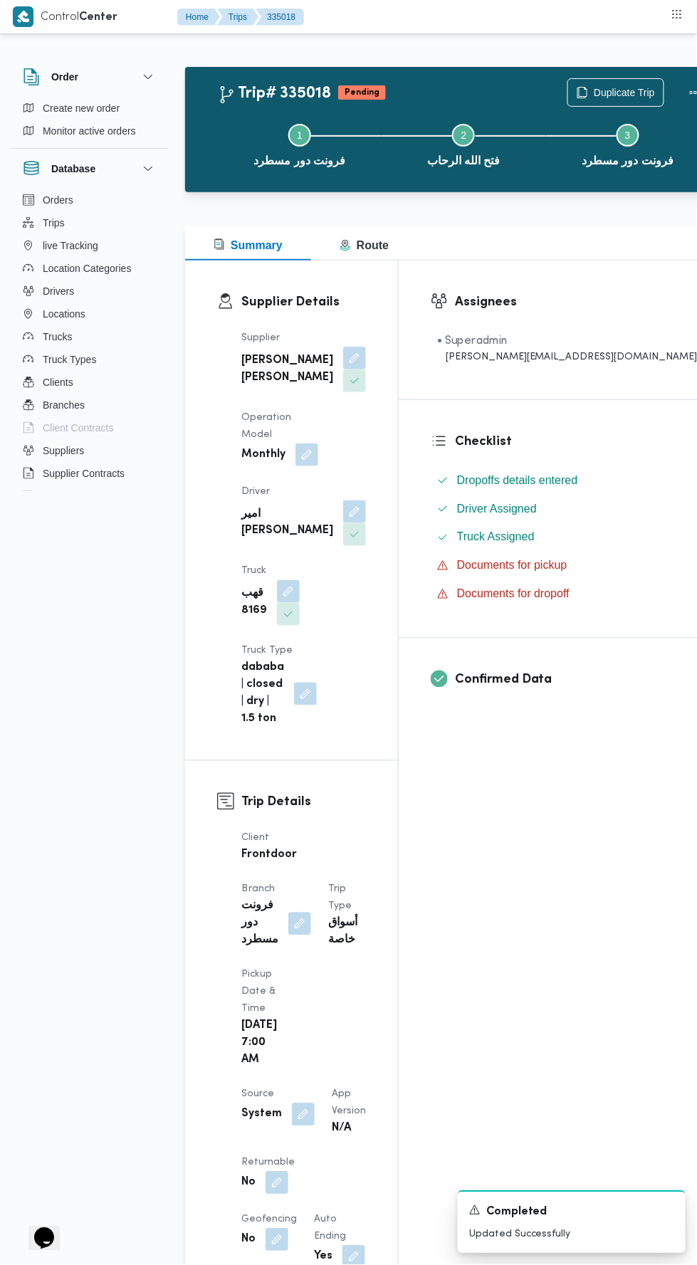
click at [300, 1103] on button "button" at bounding box center [303, 1114] width 23 height 23
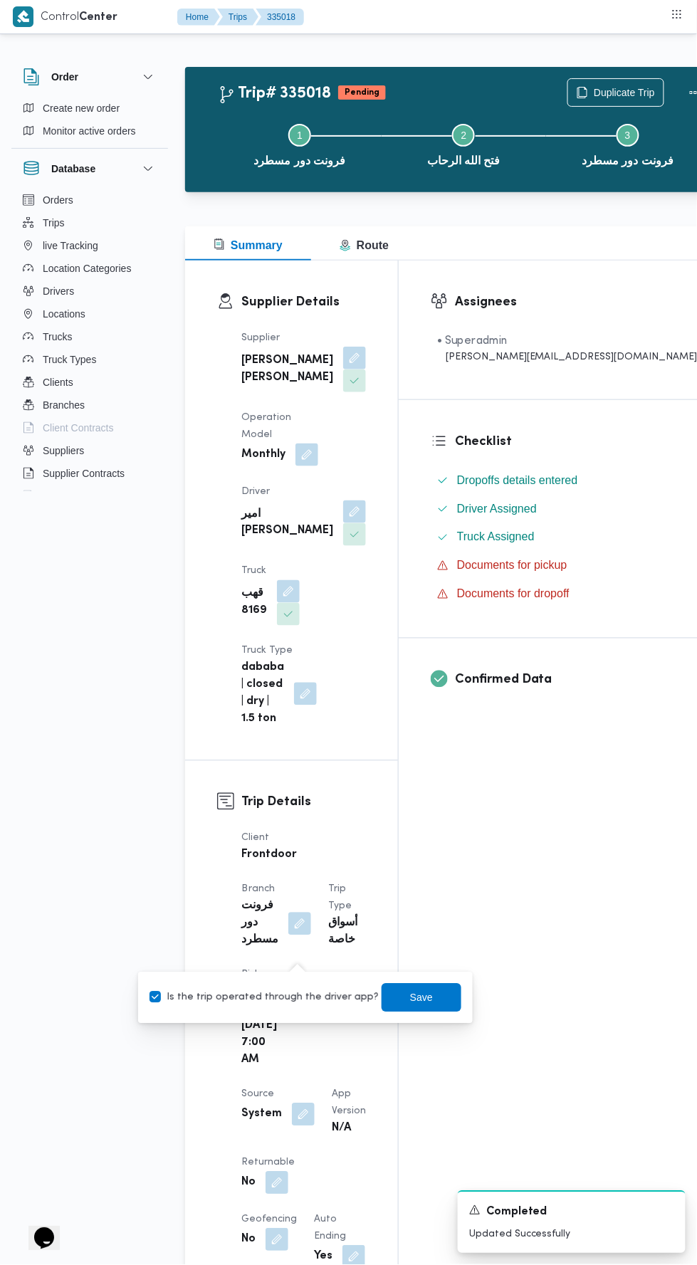
click at [164, 991] on label "Is the trip operated through the driver app?" at bounding box center [263, 997] width 229 height 17
checkbox input "false"
click at [410, 998] on span "Save" at bounding box center [421, 997] width 23 height 17
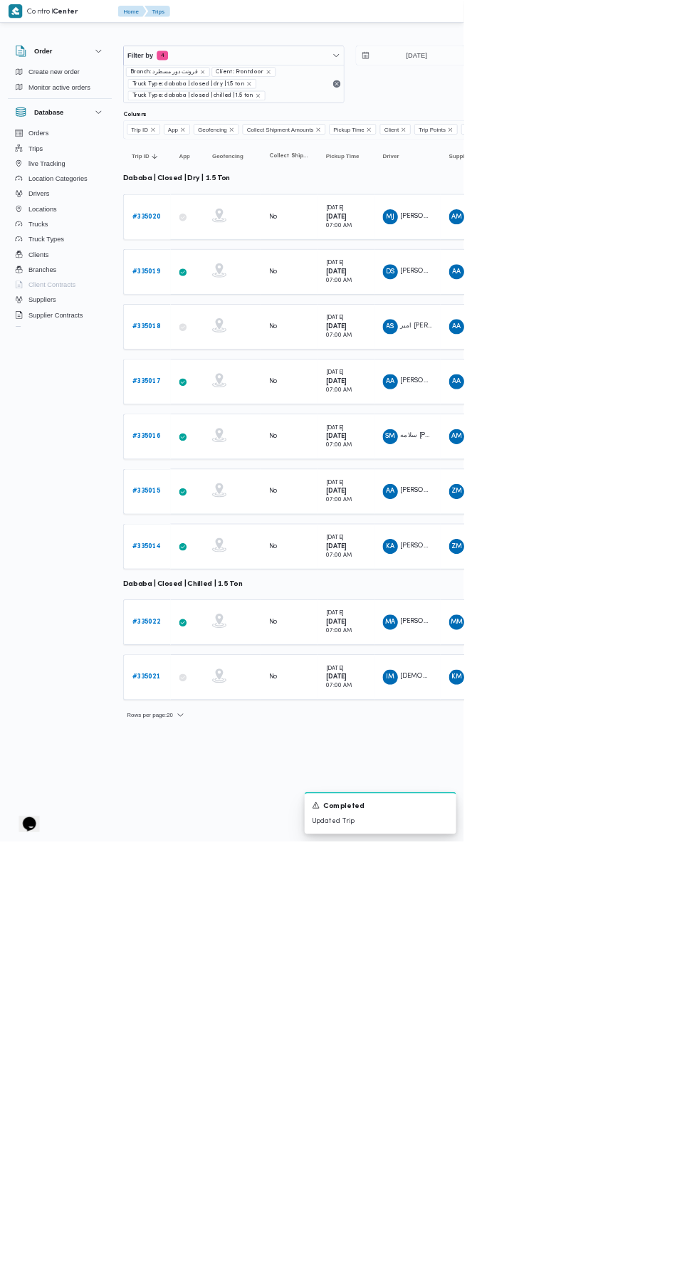
click at [231, 787] on td "Trip ID # 335014" at bounding box center [220, 821] width 71 height 68
click at [201, 734] on b "# 335015" at bounding box center [220, 738] width 42 height 9
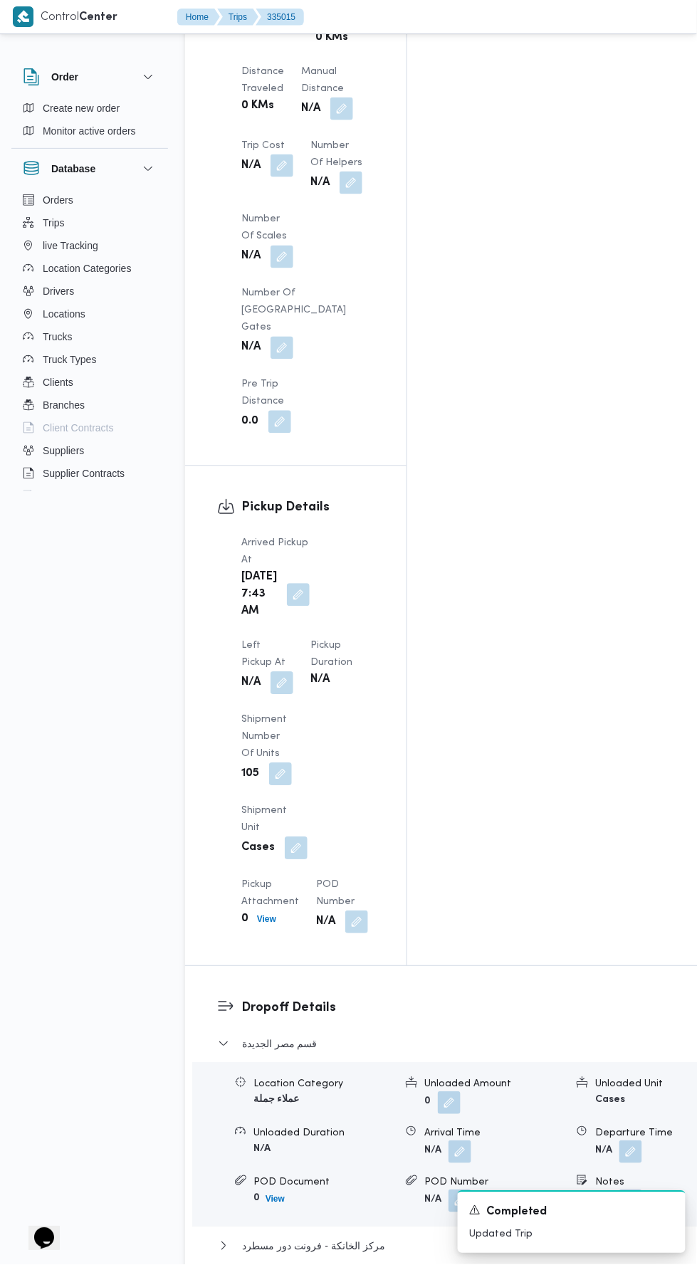
scroll to position [1387, 0]
click at [293, 672] on button "button" at bounding box center [282, 683] width 23 height 23
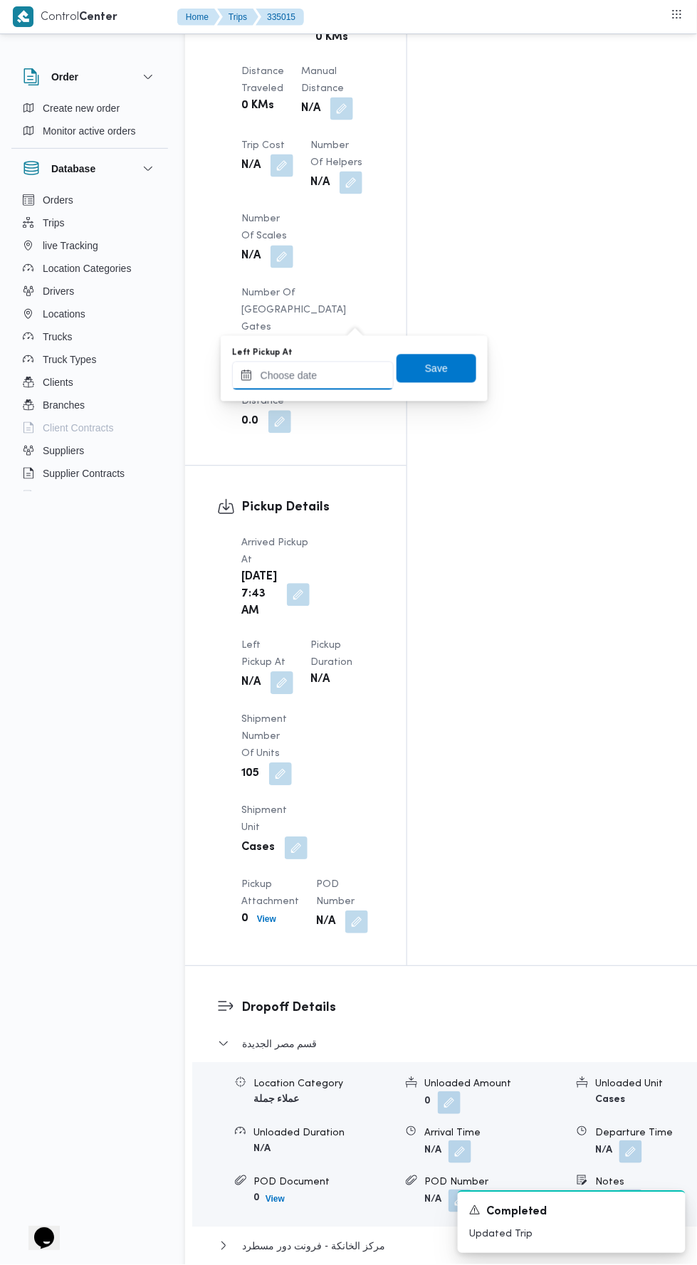
click at [287, 377] on input "Left Pickup At" at bounding box center [313, 376] width 162 height 28
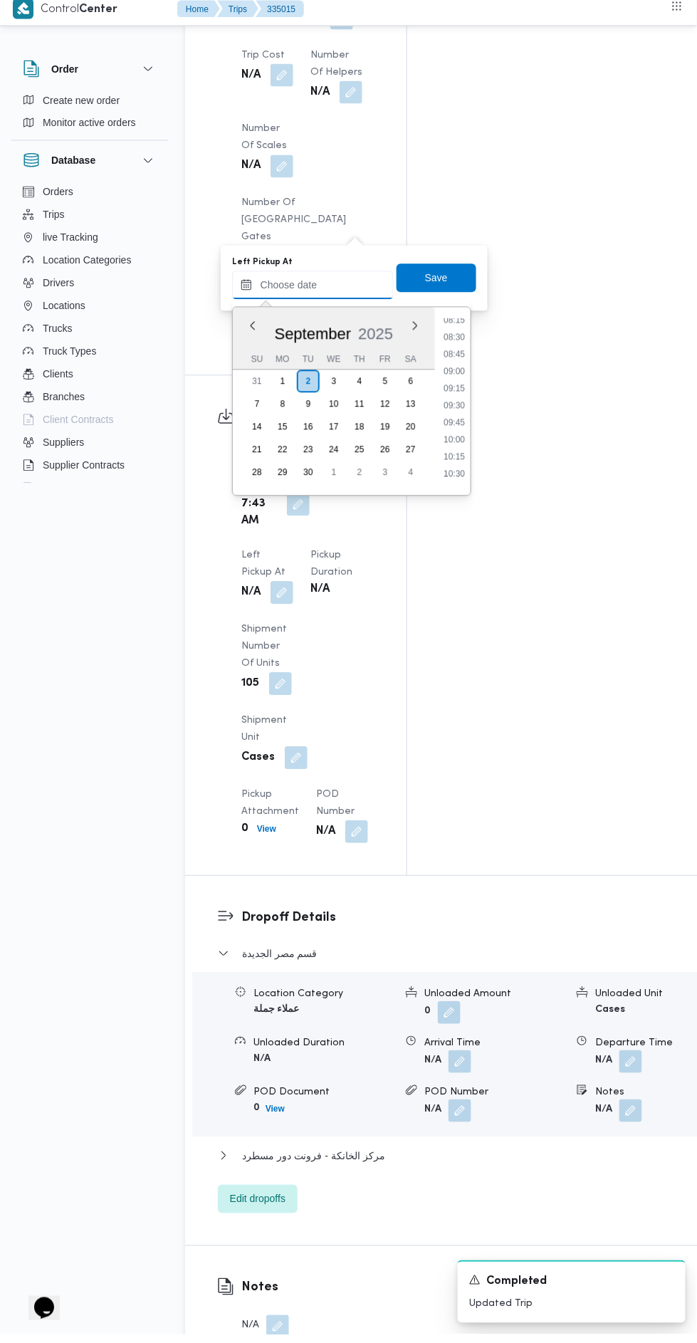
scroll to position [569, 0]
click at [453, 327] on li "08:15" at bounding box center [454, 329] width 33 height 14
type input "[DATE] 08:15"
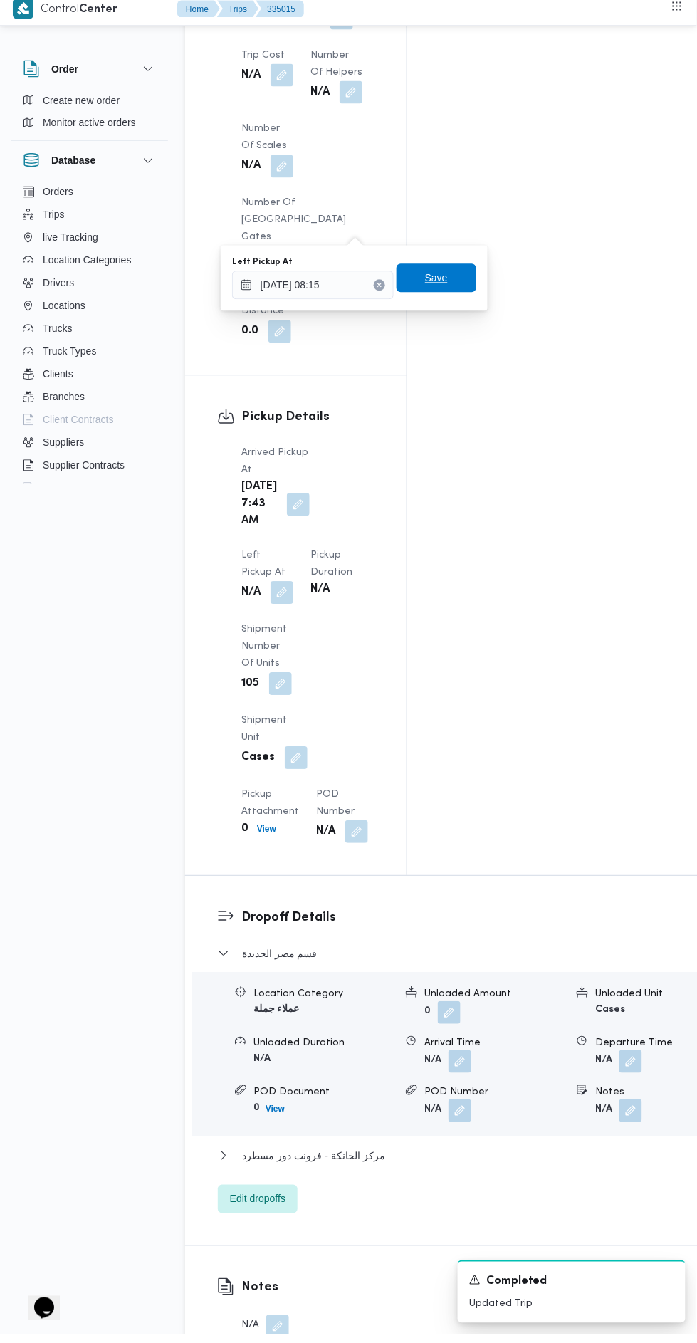
click at [438, 286] on span "Save" at bounding box center [436, 286] width 23 height 17
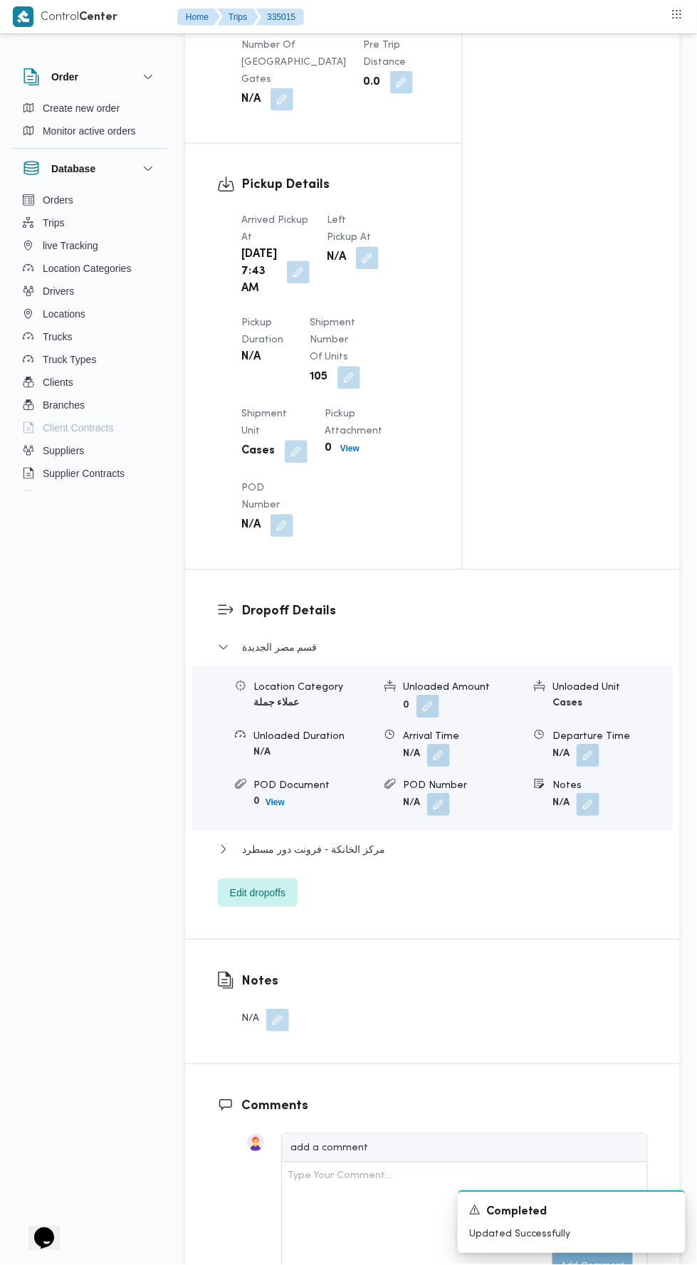
scroll to position [1622, 0]
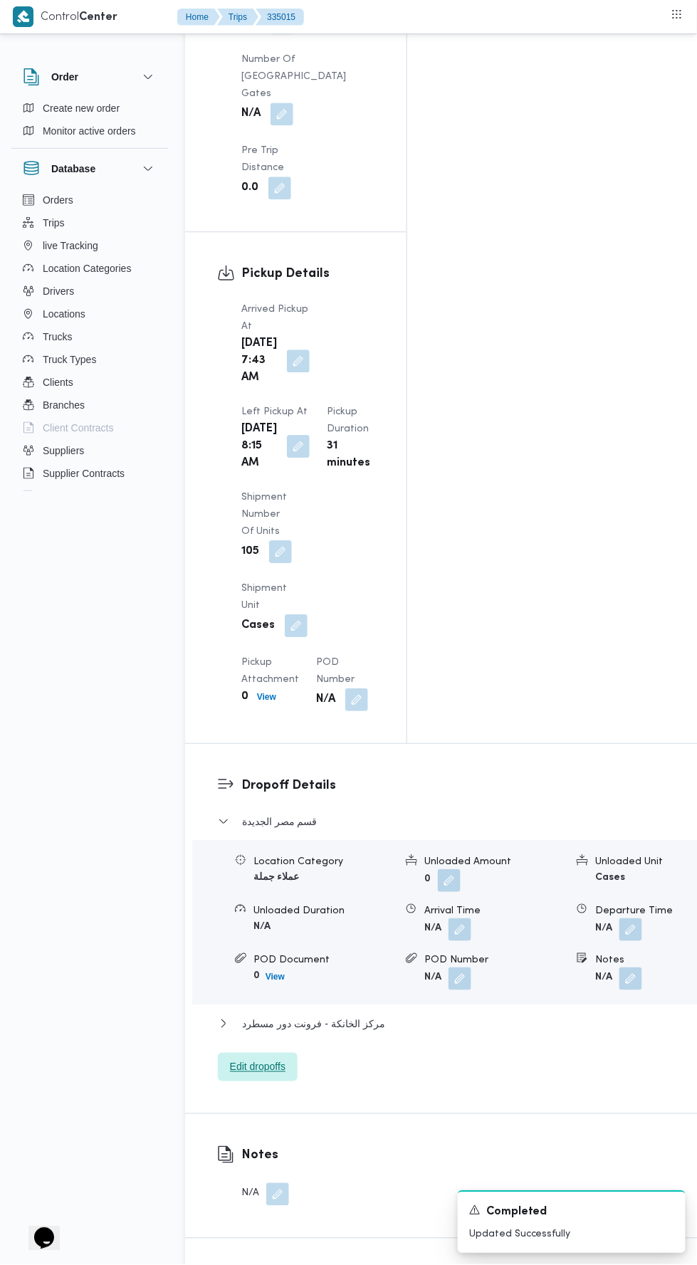
click at [244, 1059] on span "Edit dropoffs" at bounding box center [258, 1067] width 56 height 17
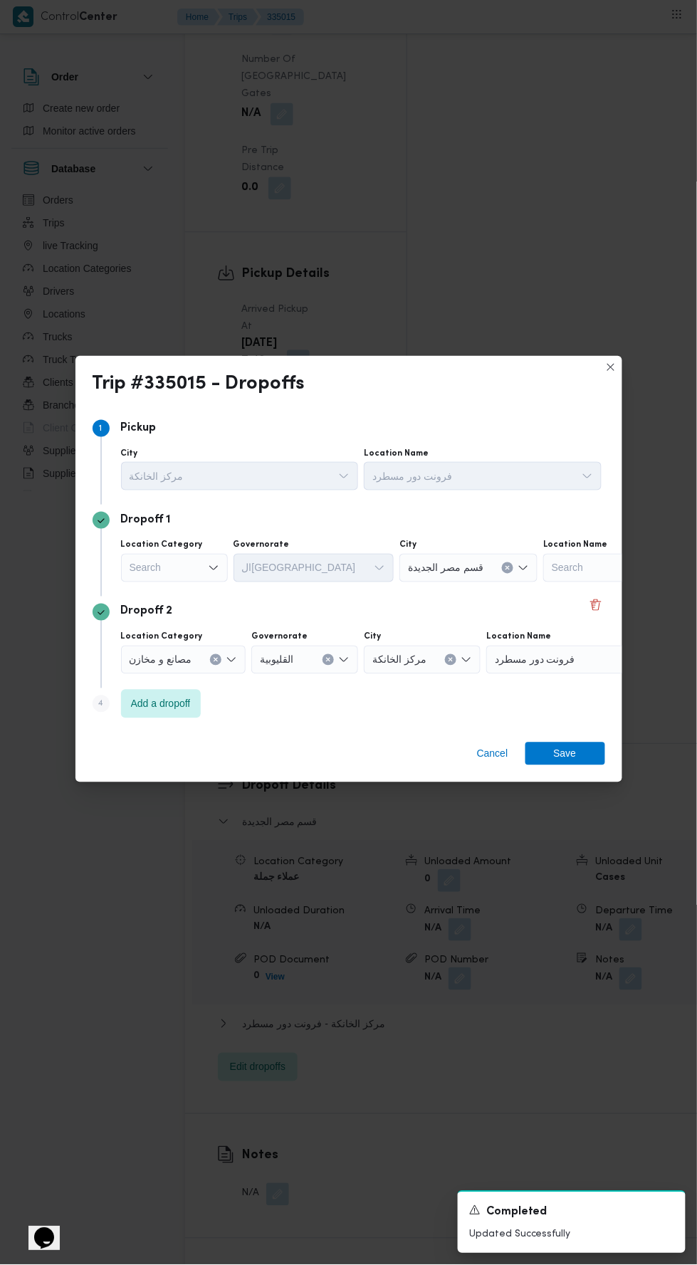
click at [172, 582] on div "Search" at bounding box center [174, 568] width 107 height 28
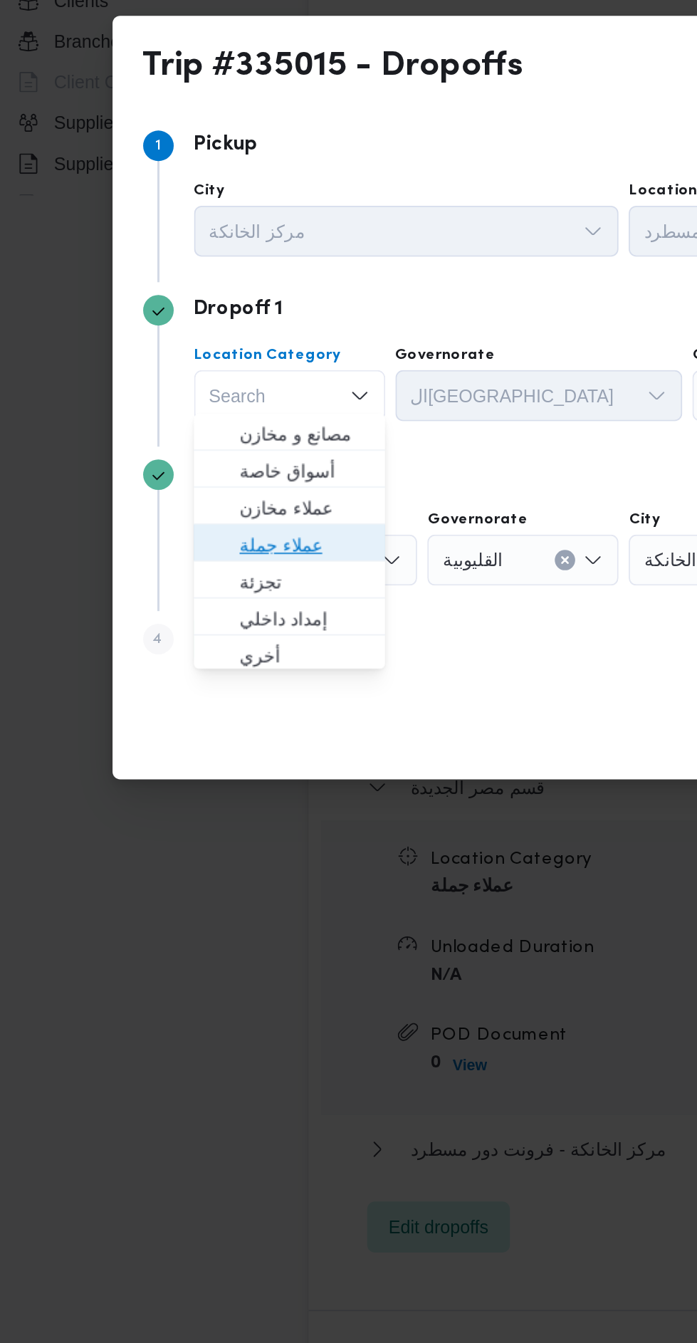
click at [157, 687] on span "عملاء جملة" at bounding box center [183, 686] width 73 height 17
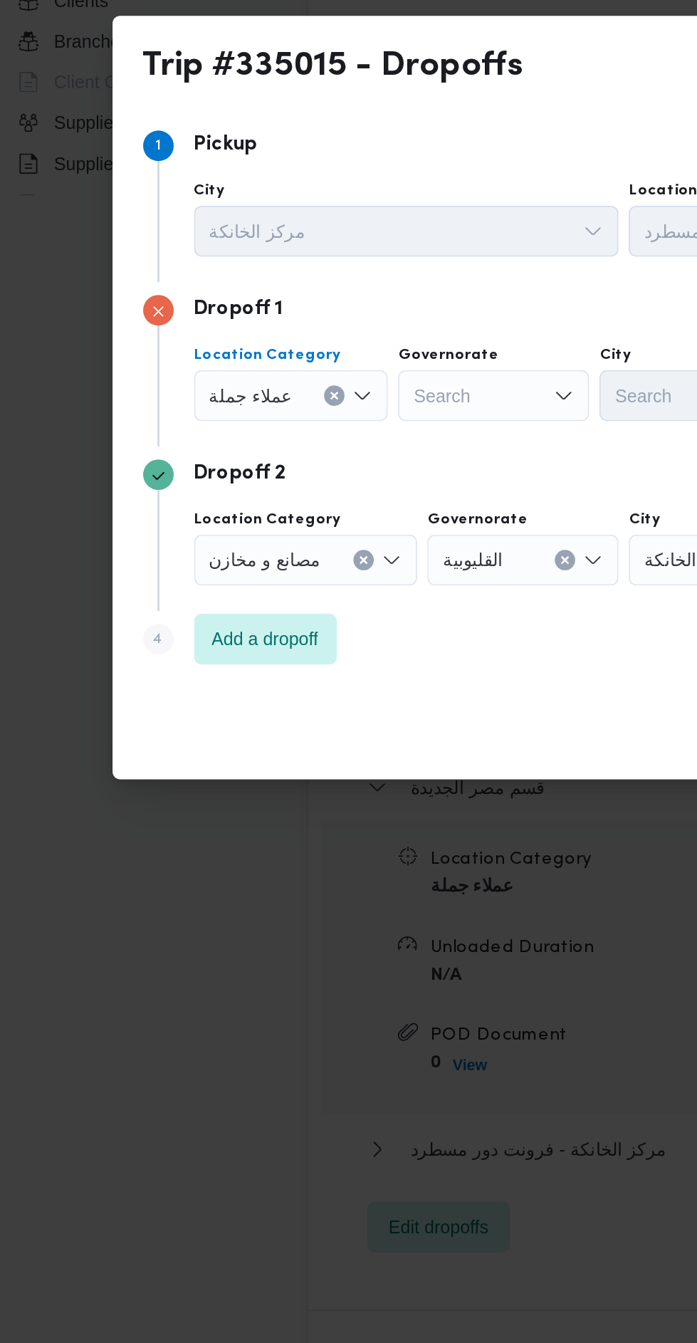
click at [266, 589] on div "Search" at bounding box center [288, 603] width 107 height 28
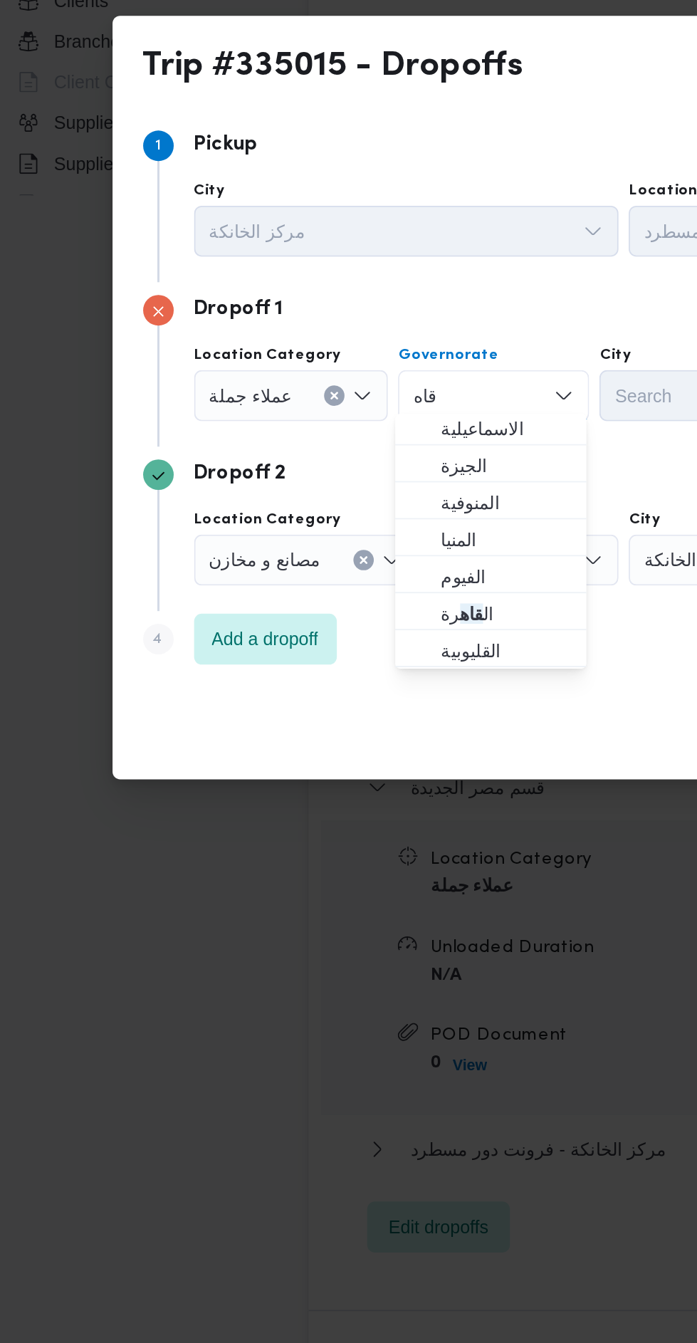
scroll to position [110, 0]
type input "قاه"
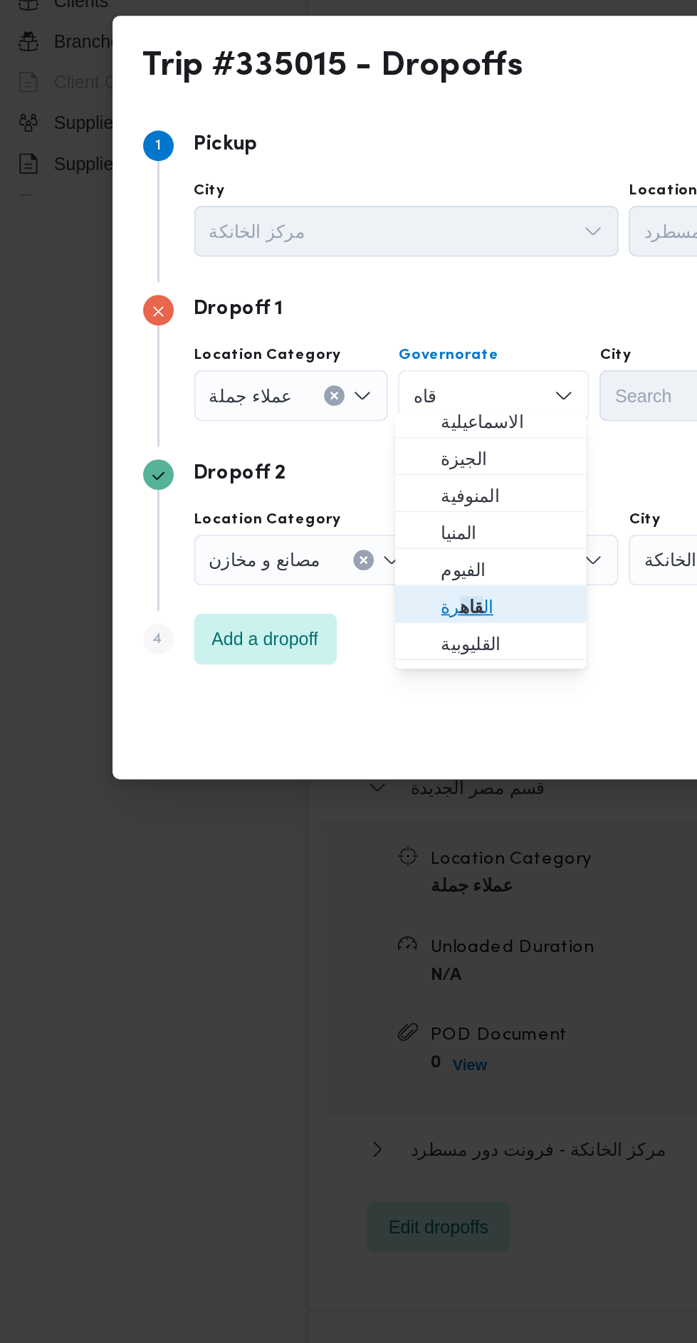
click at [259, 712] on span "ال قاه رة" at bounding box center [295, 720] width 73 height 17
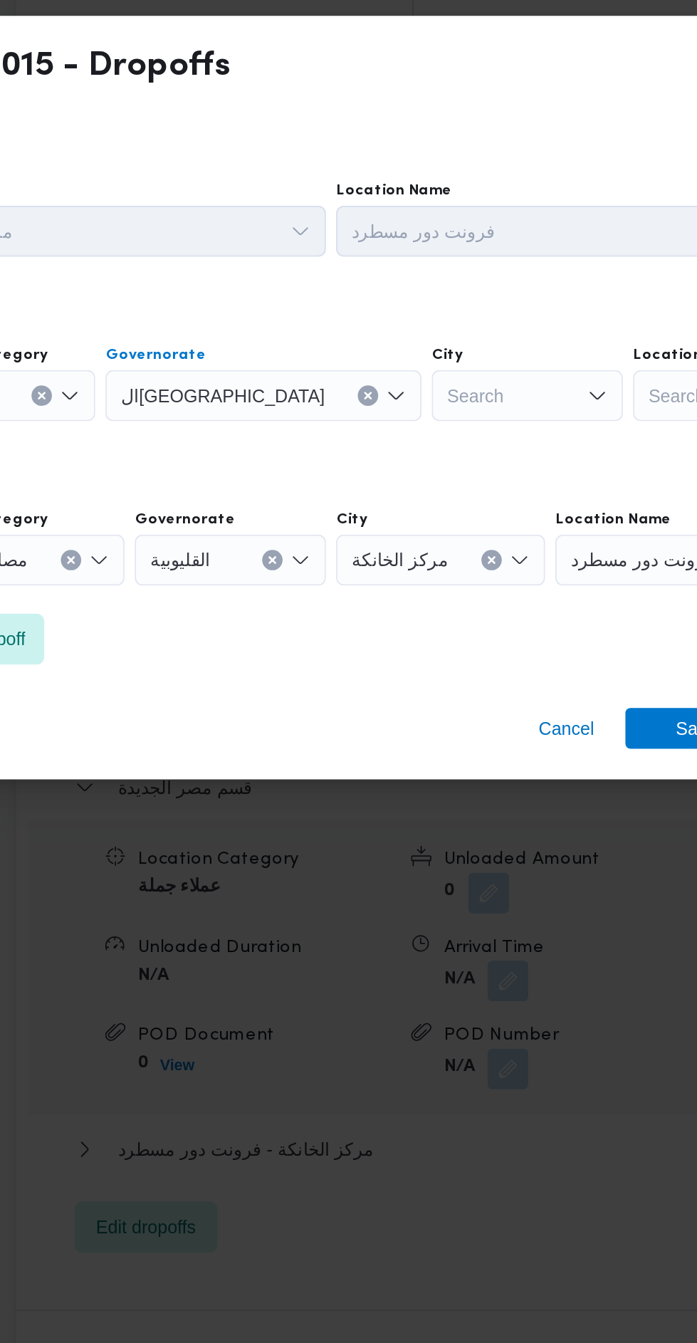
click at [417, 601] on div "Search" at bounding box center [470, 603] width 107 height 28
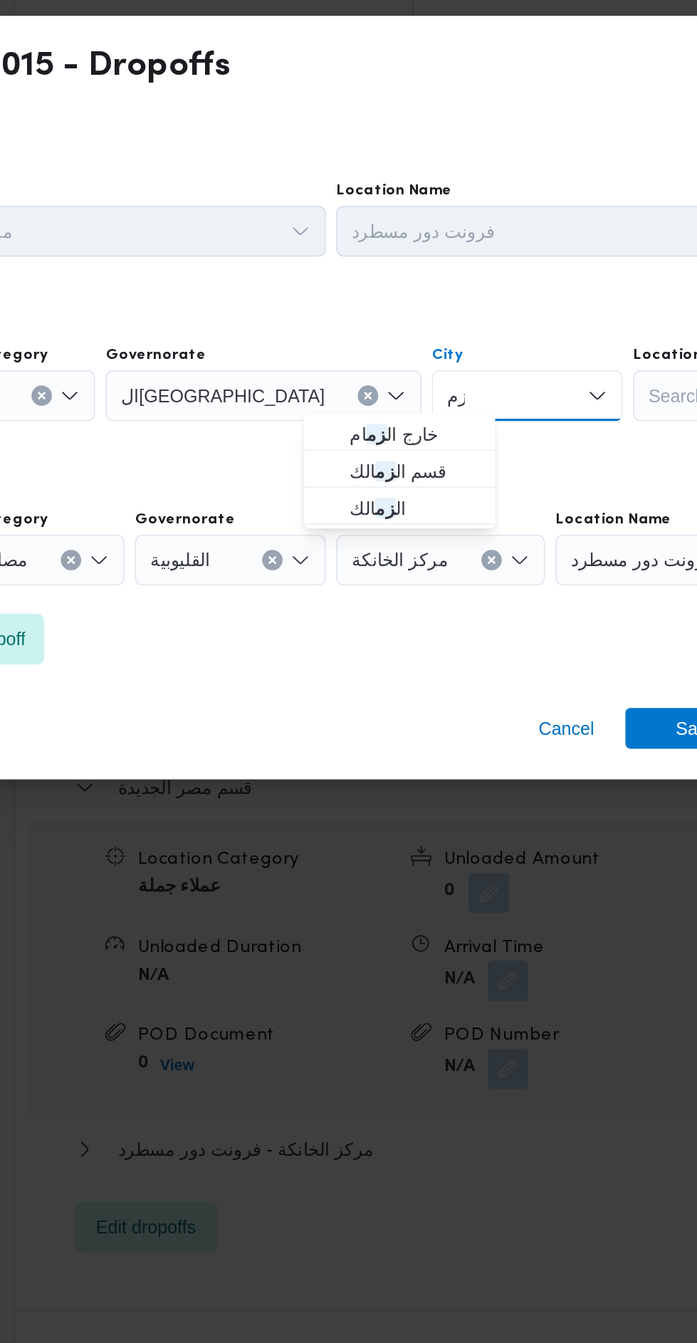
type input "زم"
click at [381, 655] on span "ال زم الك" at bounding box center [399, 665] width 95 height 23
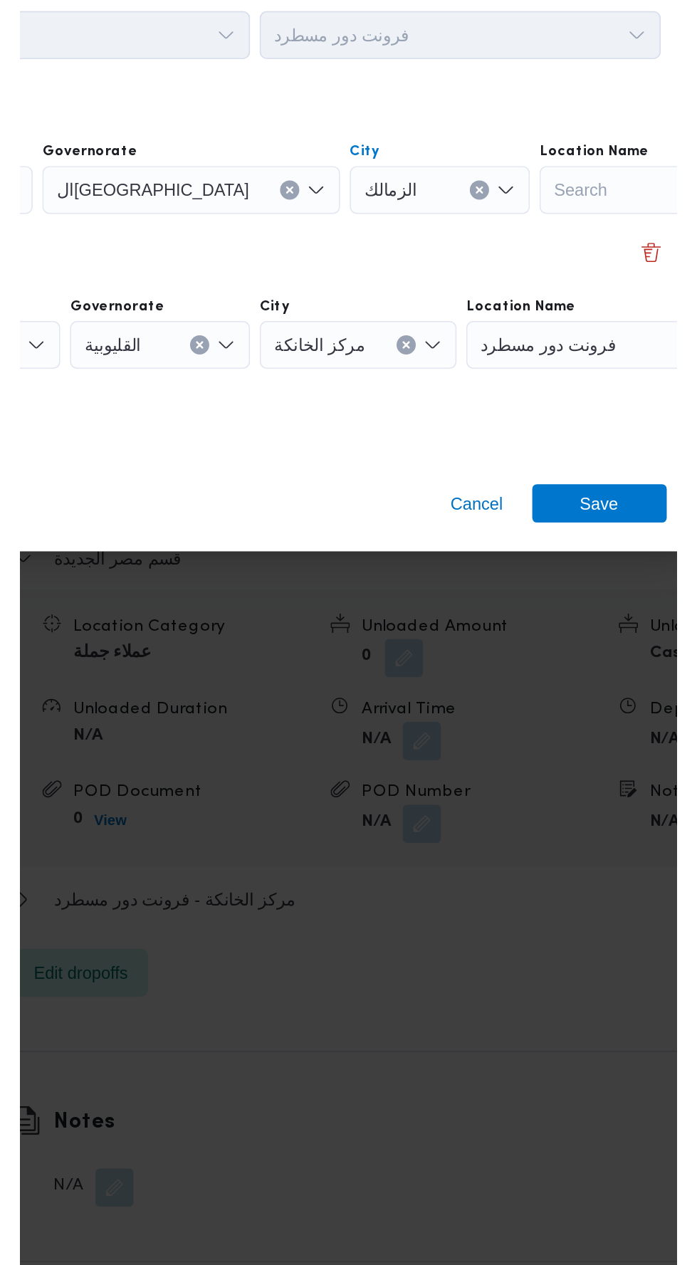
scroll to position [1622, 0]
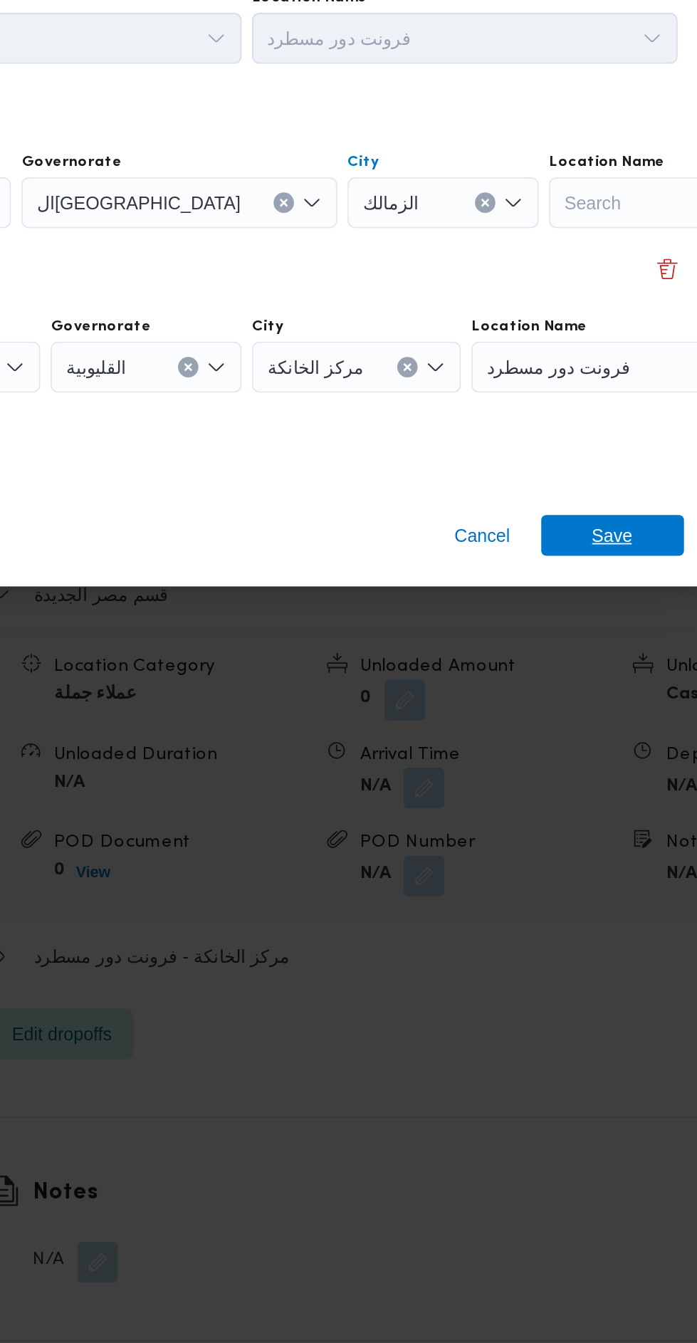
click at [553, 792] on span "Save" at bounding box center [565, 788] width 80 height 23
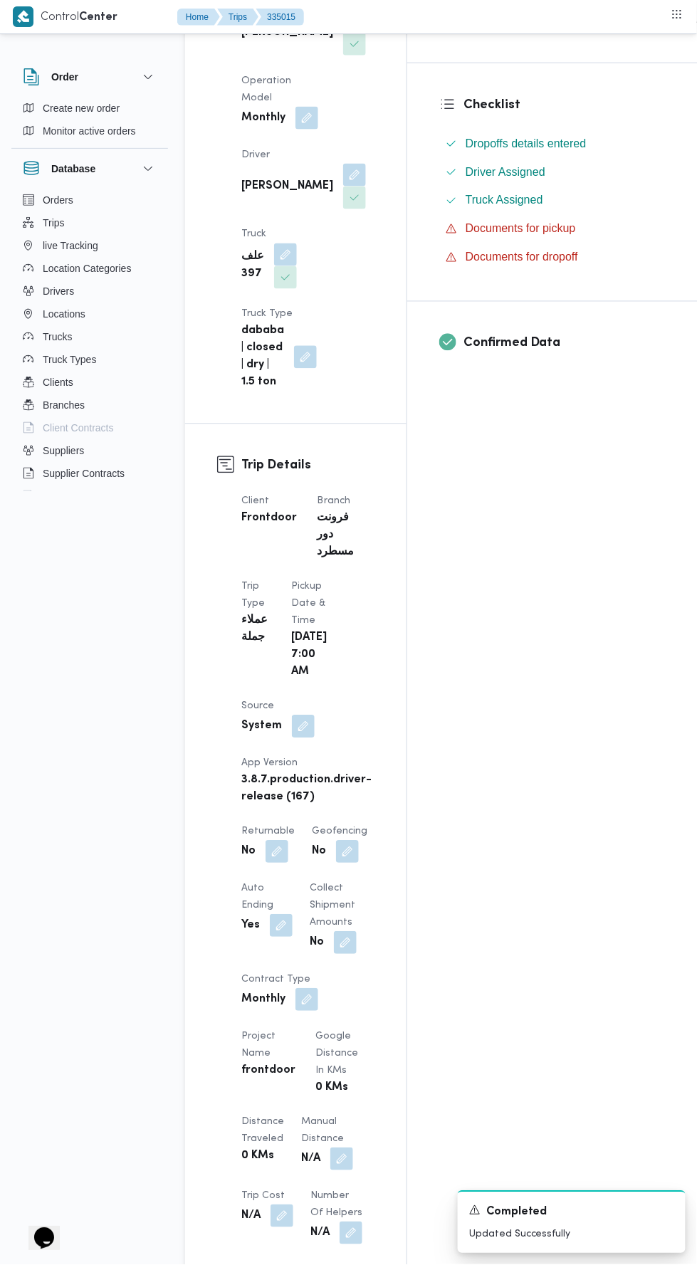
scroll to position [0, 0]
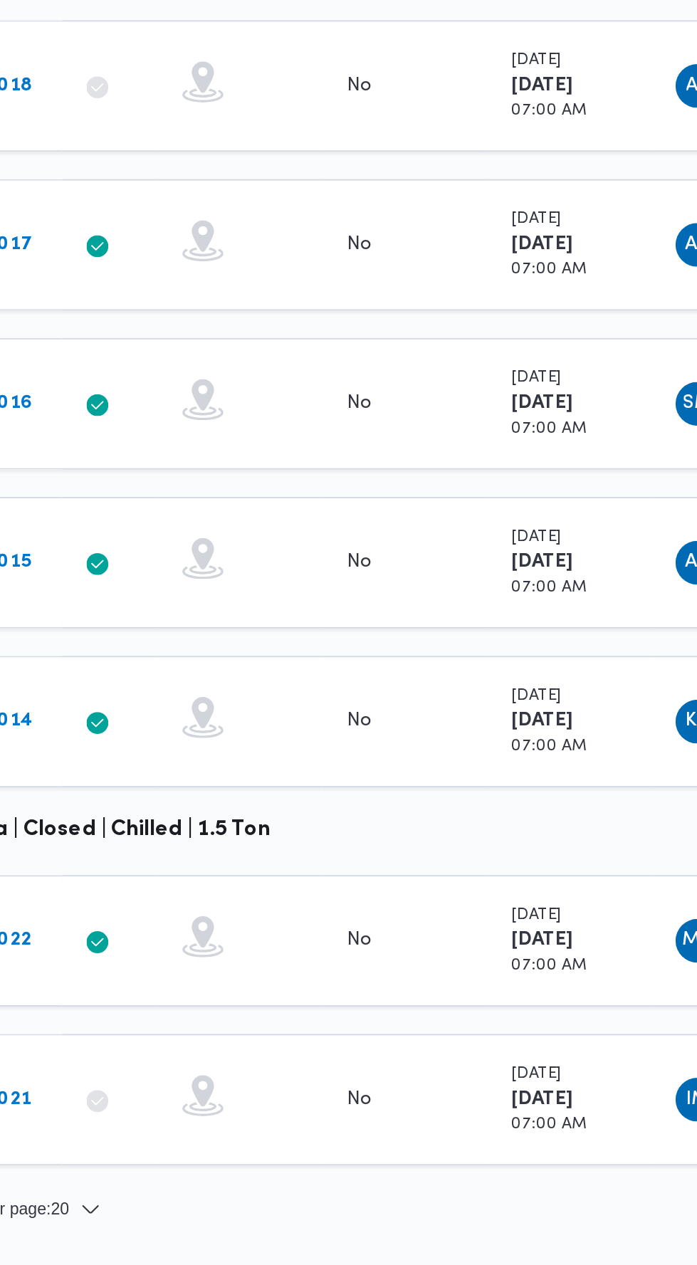
click at [229, 571] on b "# 335017" at bounding box center [220, 573] width 43 height 9
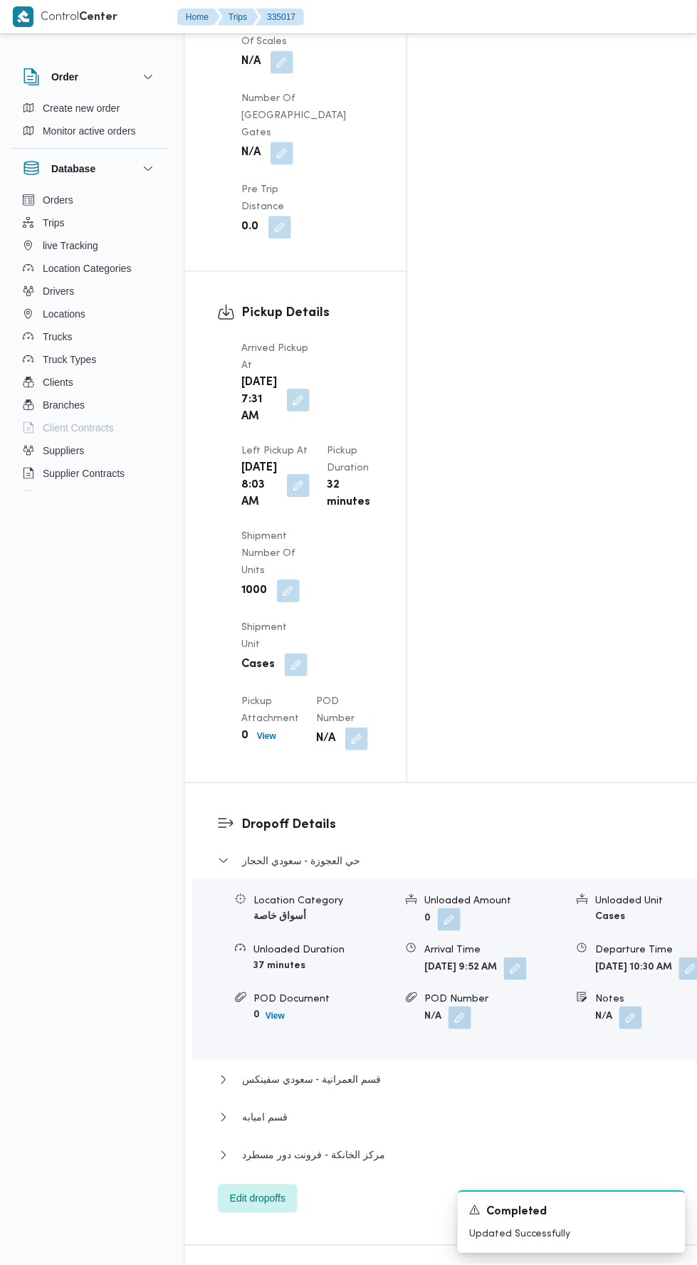
scroll to position [1654, 0]
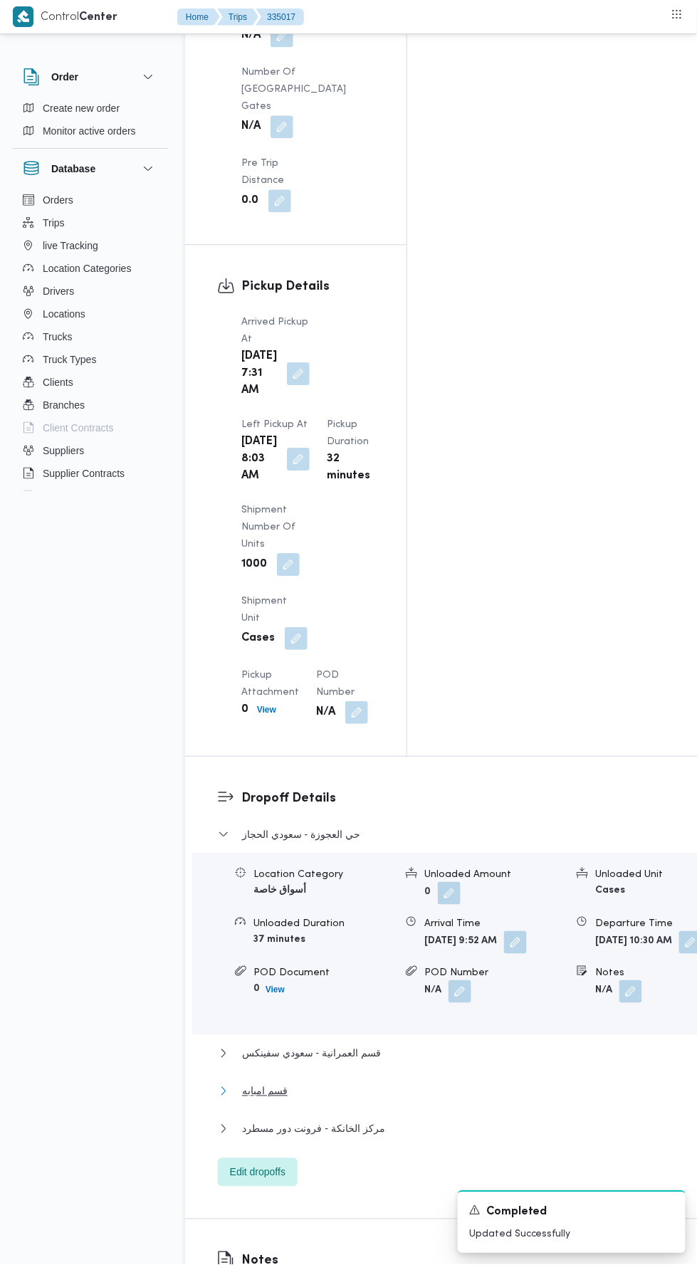
click at [224, 1086] on icon "button" at bounding box center [223, 1091] width 11 height 11
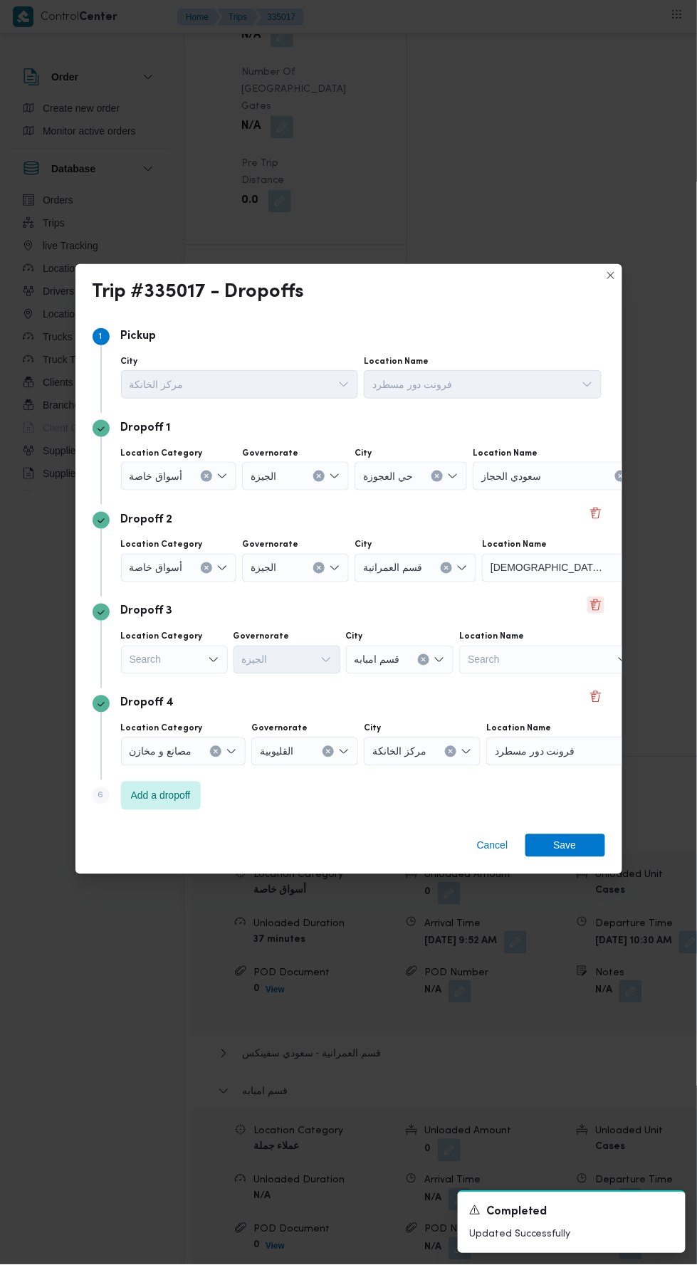
click at [591, 614] on button "Delete" at bounding box center [595, 605] width 17 height 17
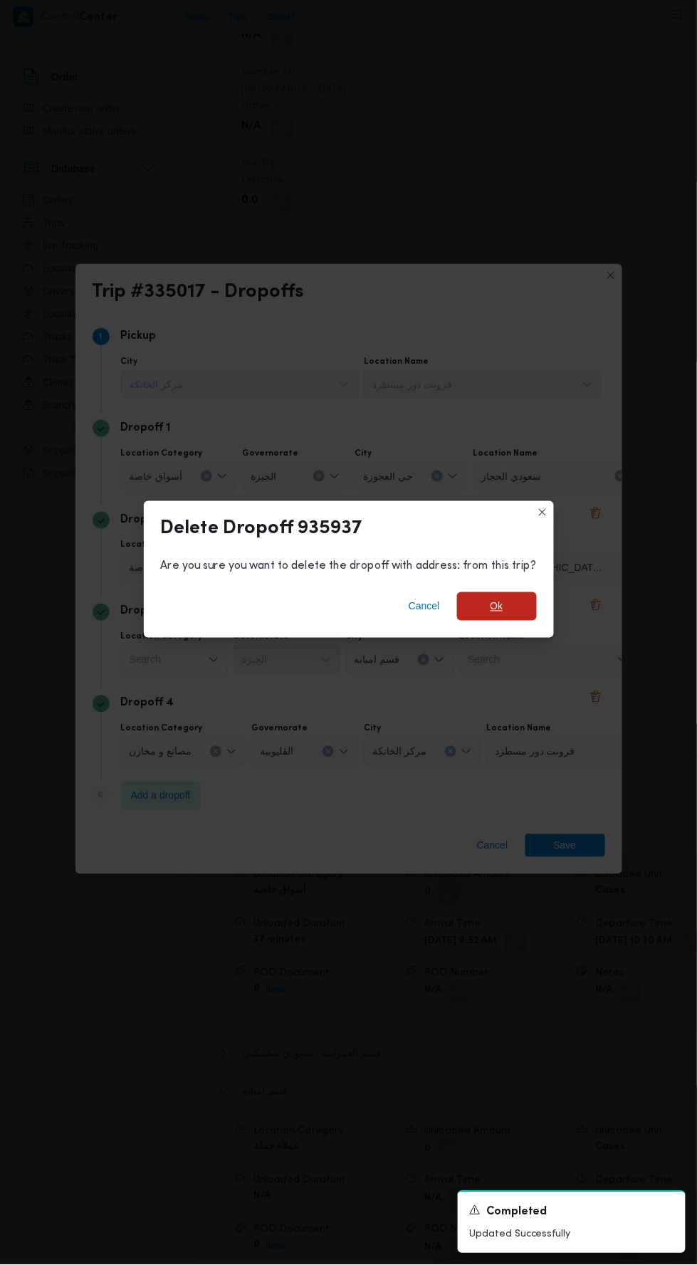
click at [490, 615] on span "Ok" at bounding box center [496, 606] width 13 height 17
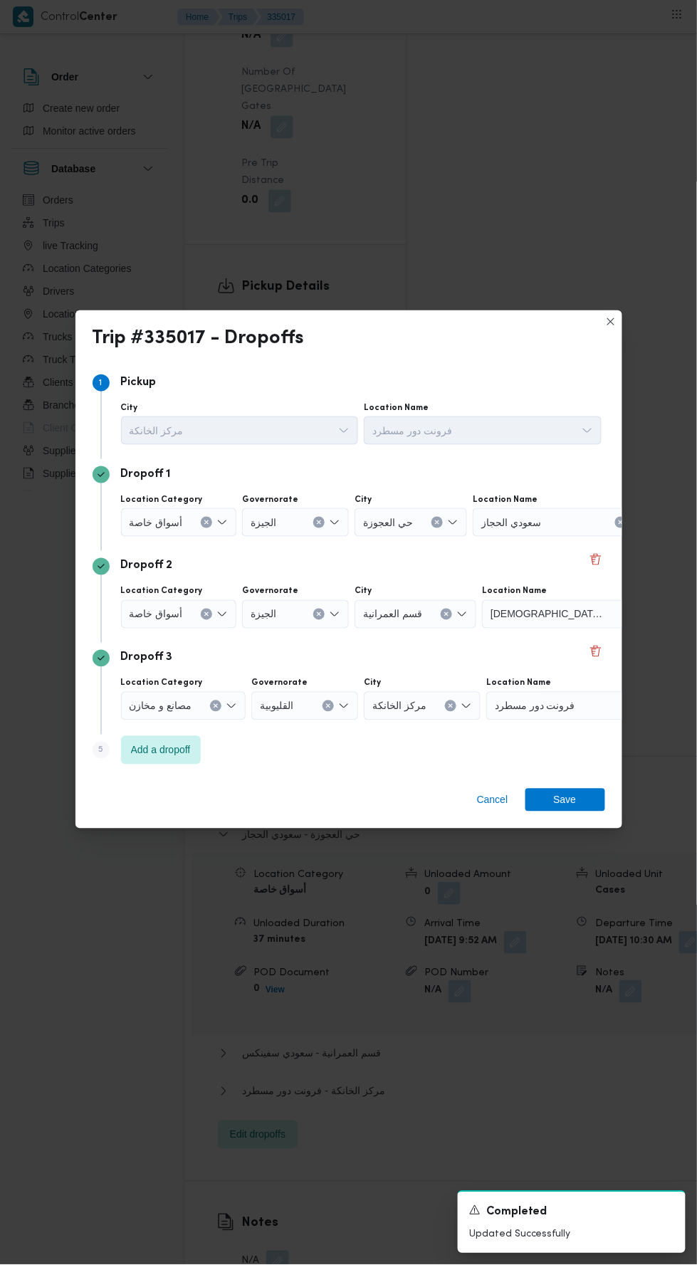
click at [483, 932] on div "Trip #335017 - Dropoffs Step 1 1 Pickup City مركز الخانكة Location Name فرونت د…" at bounding box center [348, 632] width 697 height 1265
click at [484, 809] on span "Cancel" at bounding box center [492, 800] width 31 height 17
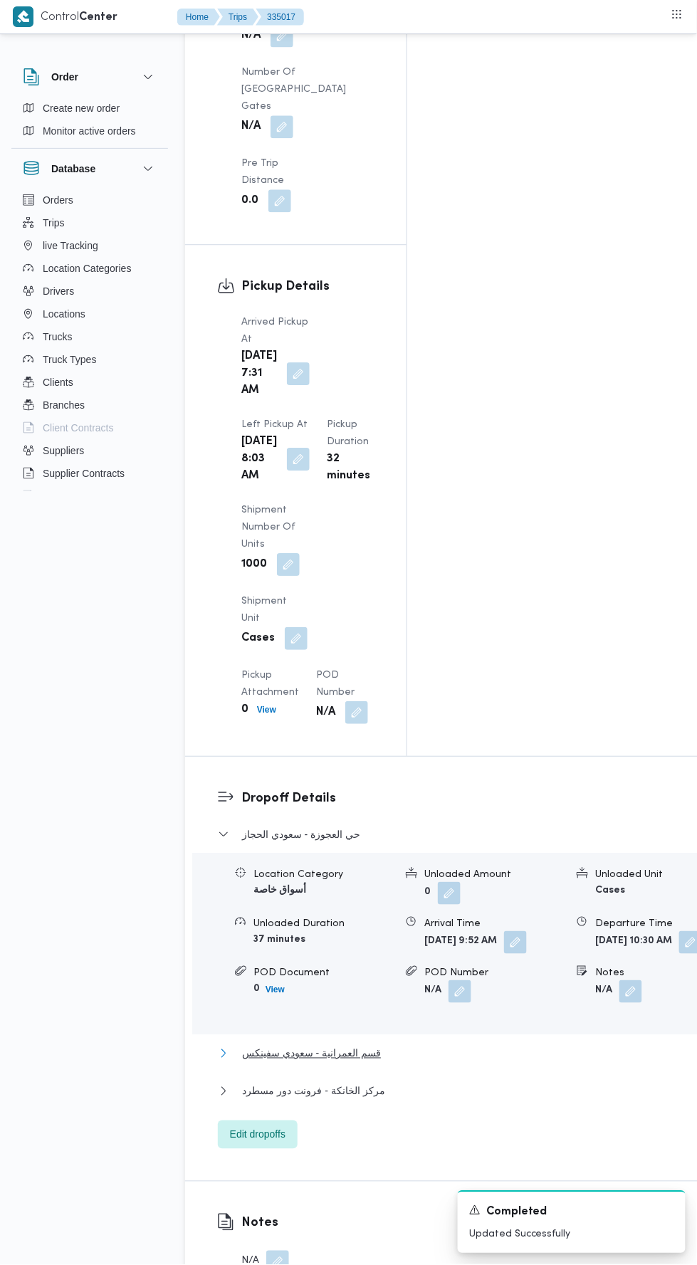
click at [250, 1045] on span "قسم العمرانية - سعودي سفينكس" at bounding box center [311, 1053] width 139 height 17
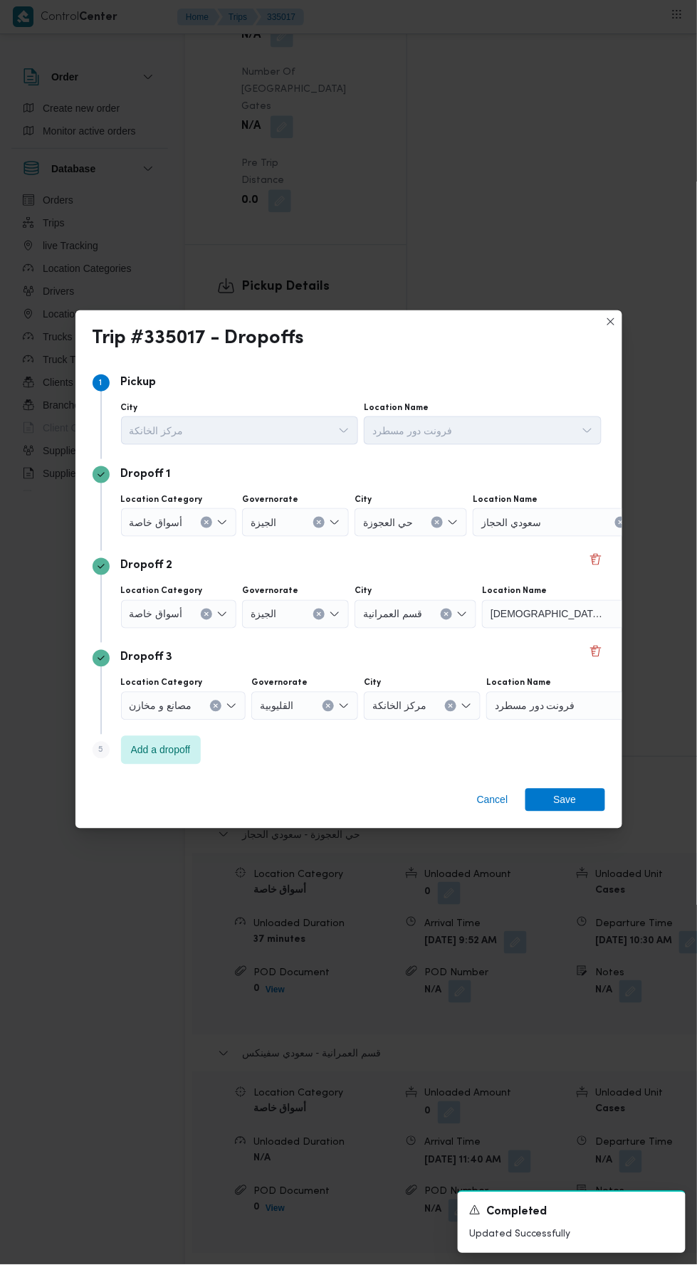
click at [188, 531] on input "Location Category" at bounding box center [188, 522] width 1 height 17
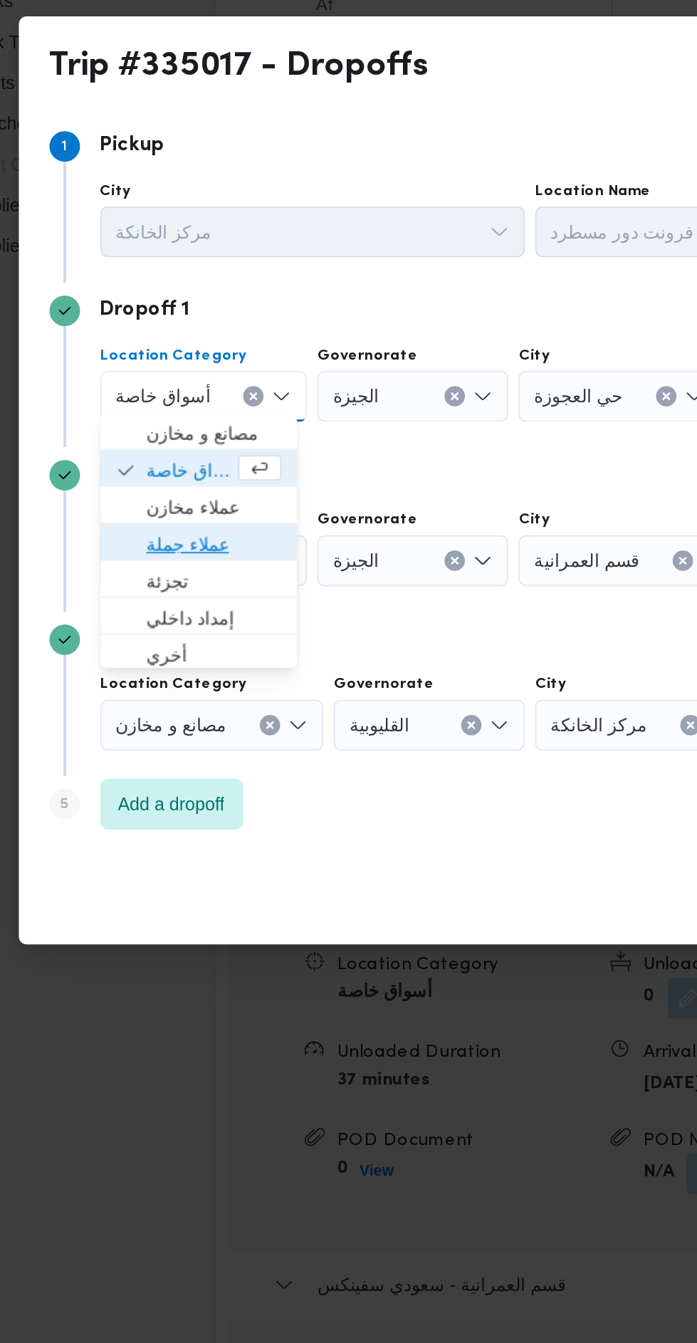
click at [155, 645] on span "عملاء جملة" at bounding box center [184, 639] width 75 height 17
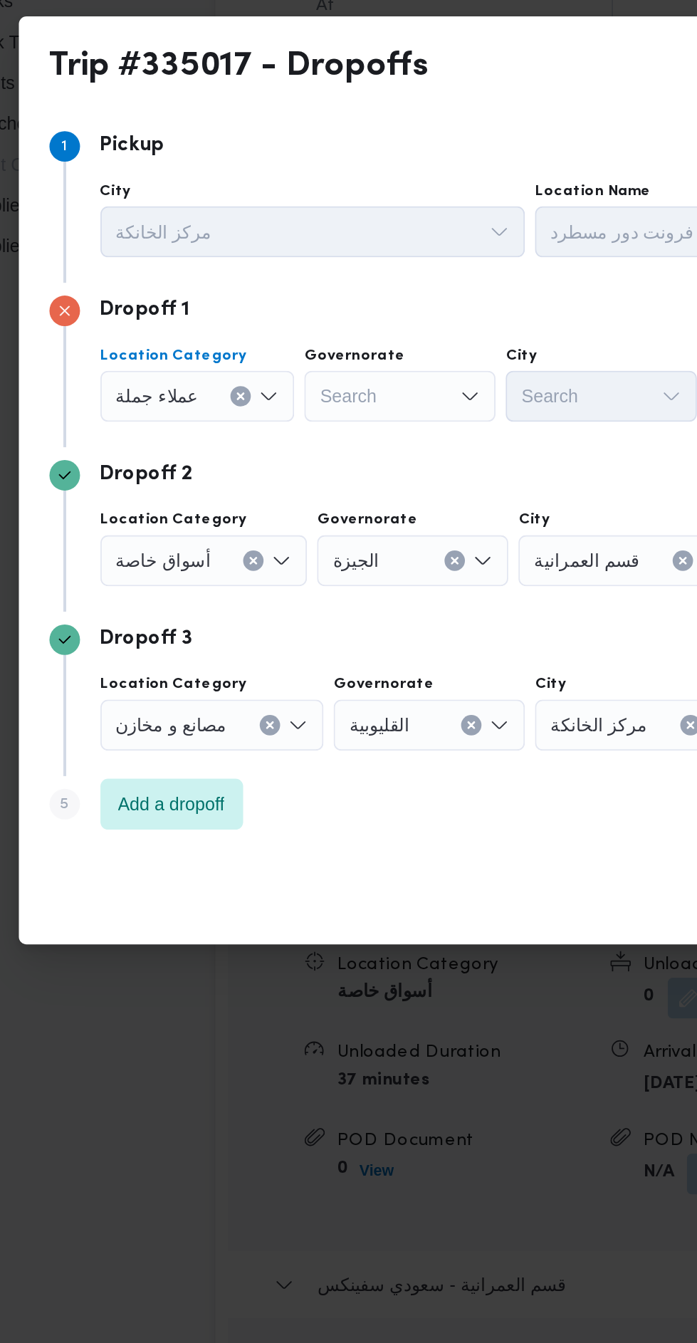
click at [268, 552] on div "Search" at bounding box center [288, 557] width 107 height 28
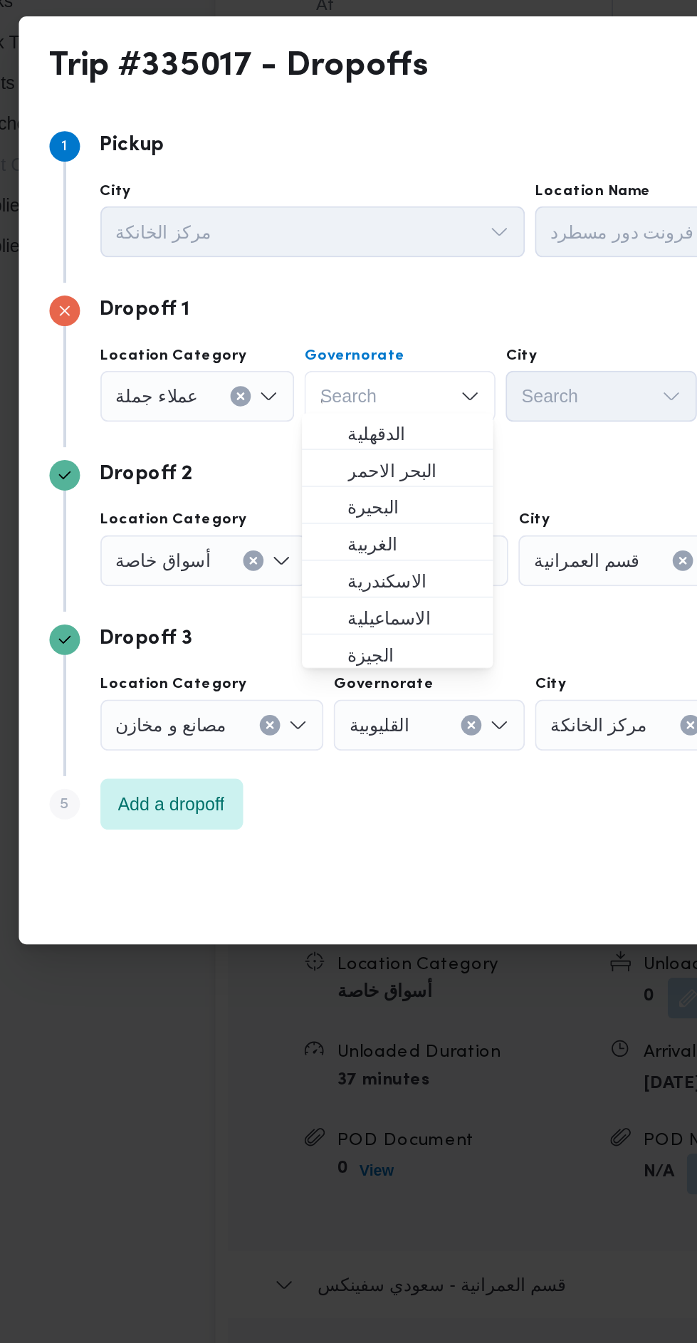
scroll to position [0, 0]
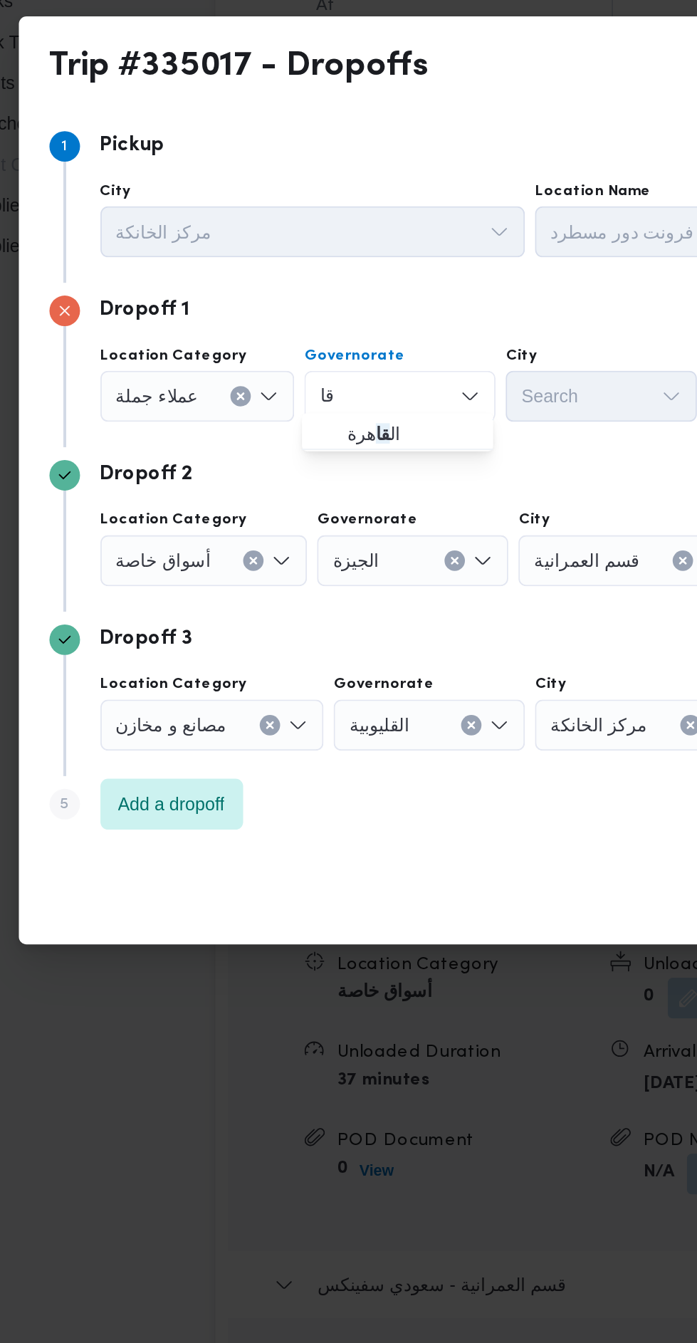
type input "قا"
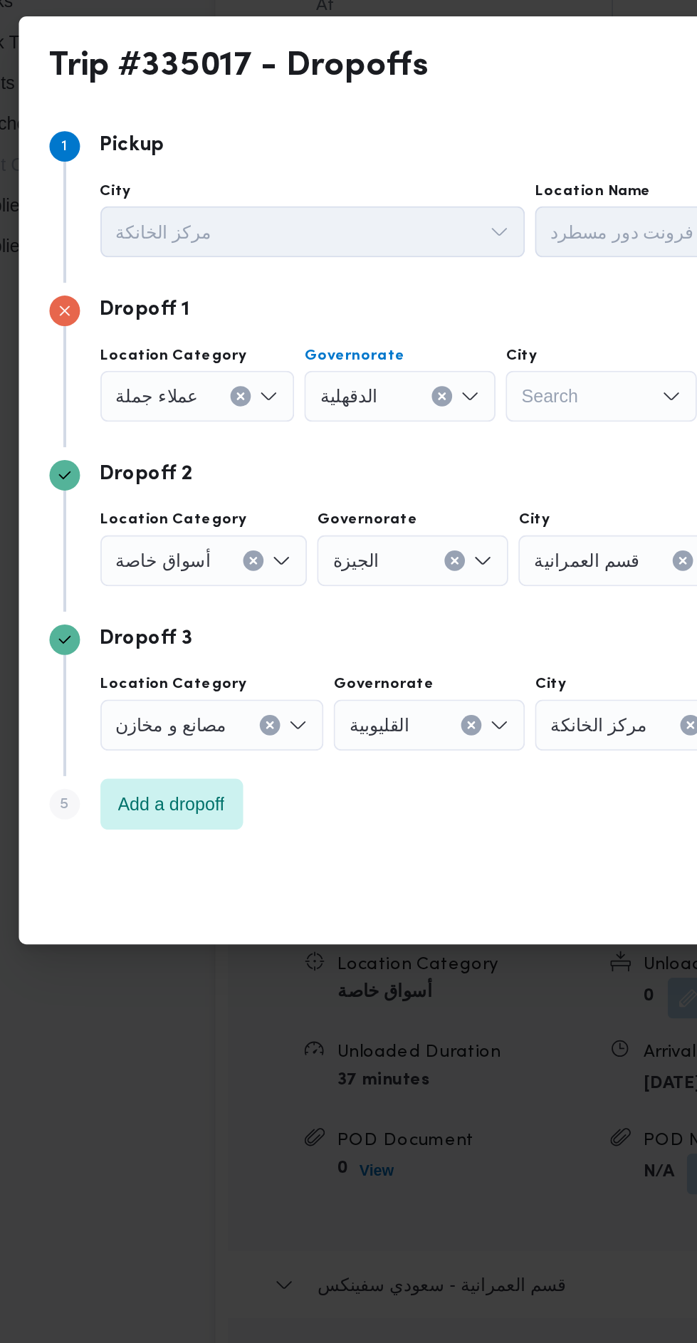
click at [306, 562] on div "الدقهلية Combo box. Selected. الدقهلية. Press Backspace to delete الدقهلية. Com…" at bounding box center [288, 557] width 107 height 28
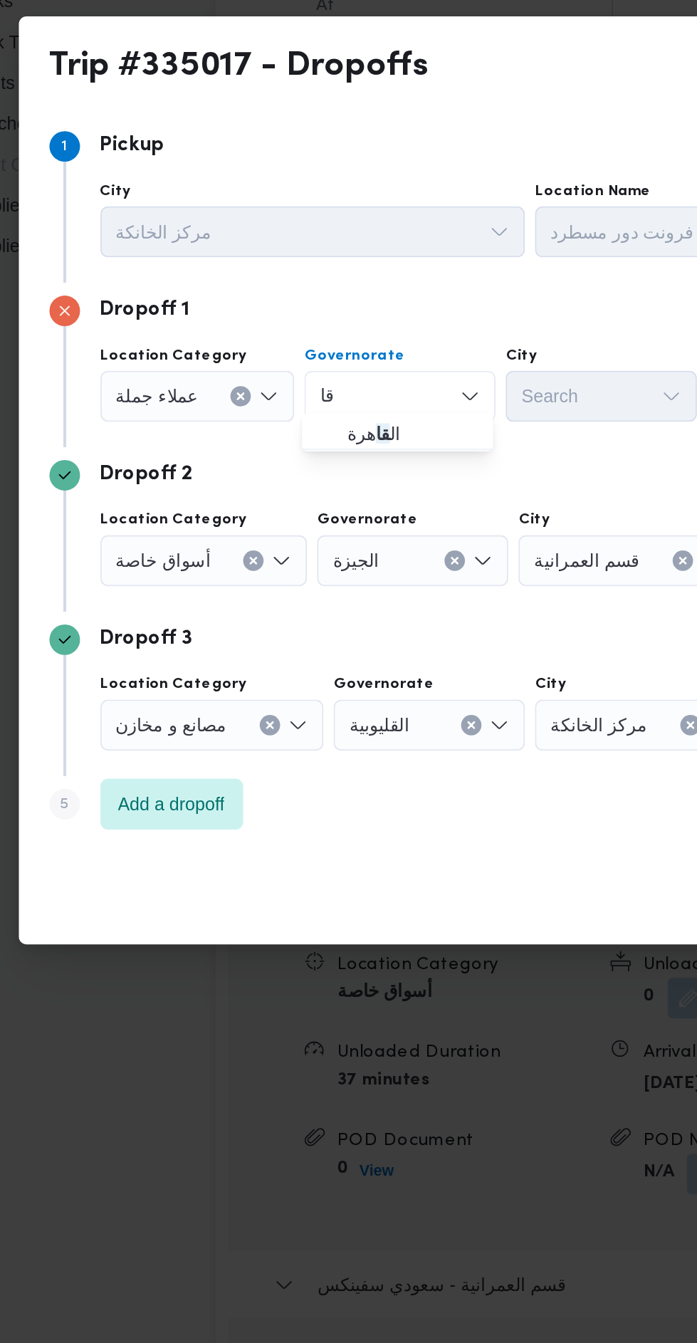
type input "قا"
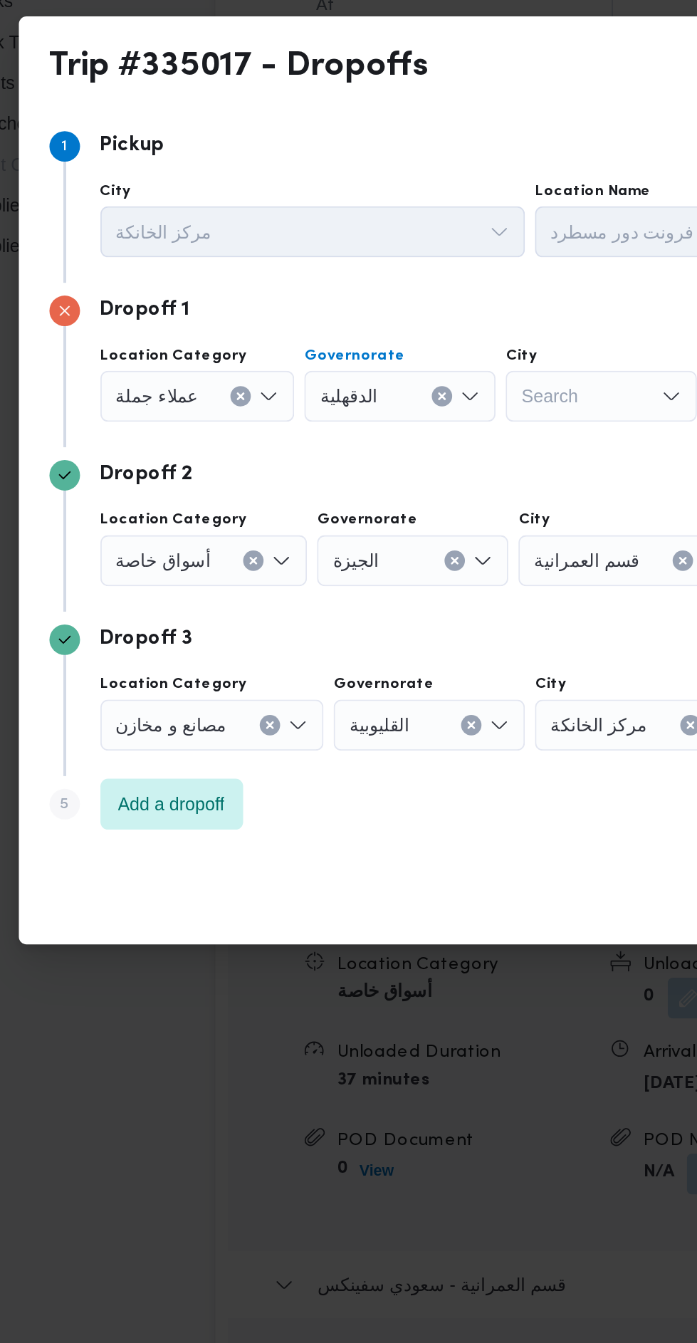
click at [300, 543] on div "الدقهلية Combo box. Selected. الدقهلية. Press Backspace to delete الدقهلية. Com…" at bounding box center [288, 557] width 107 height 28
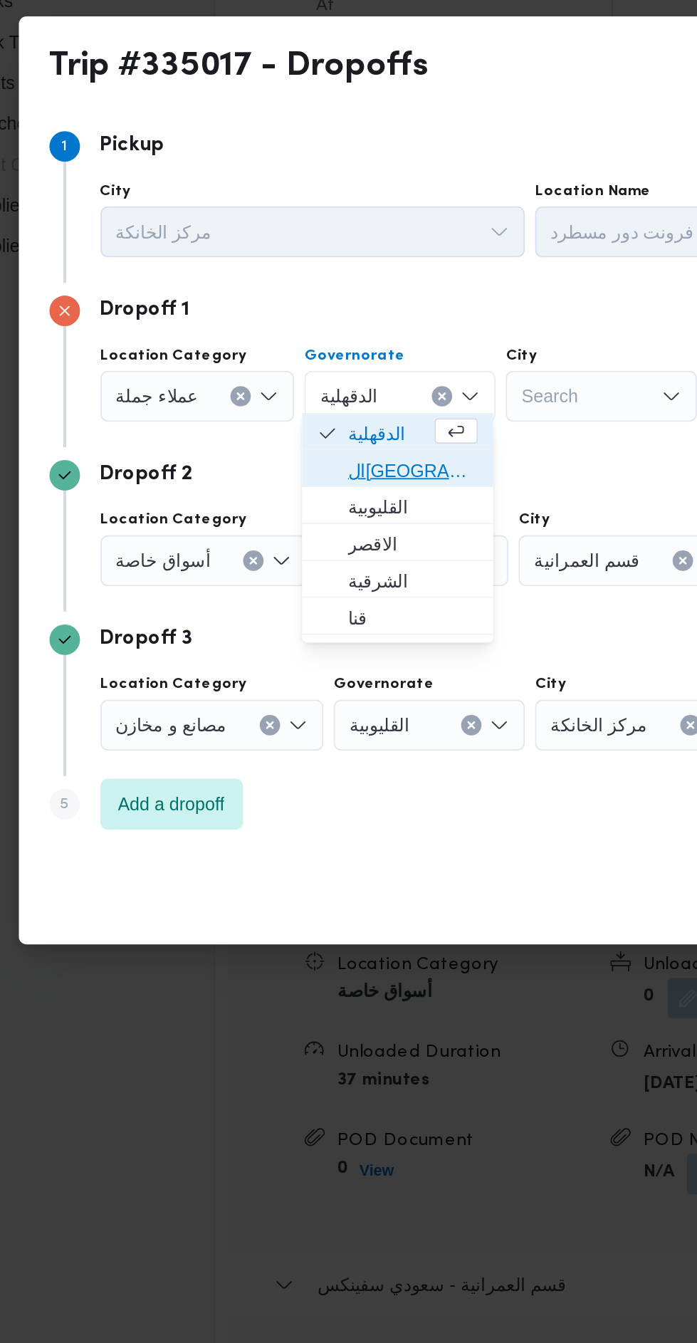
click at [263, 606] on span "ال[GEOGRAPHIC_DATA]" at bounding box center [295, 598] width 73 height 17
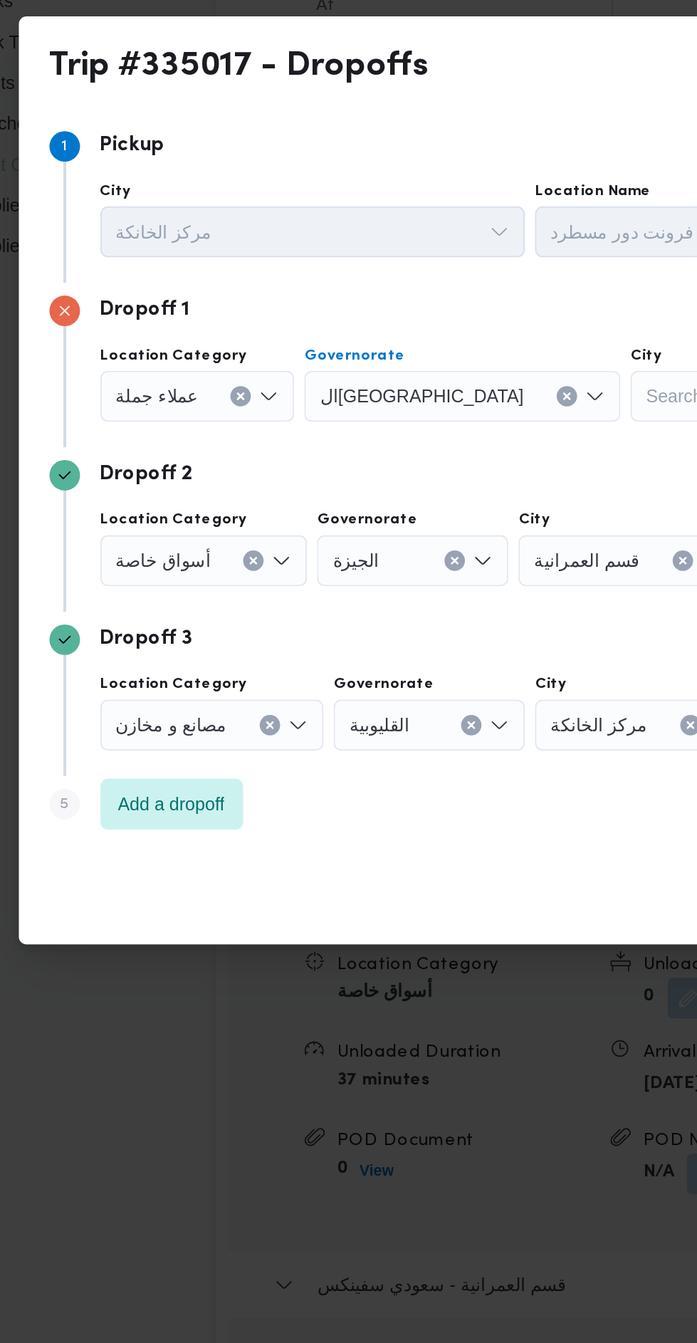
click at [417, 554] on div "Search" at bounding box center [470, 557] width 107 height 28
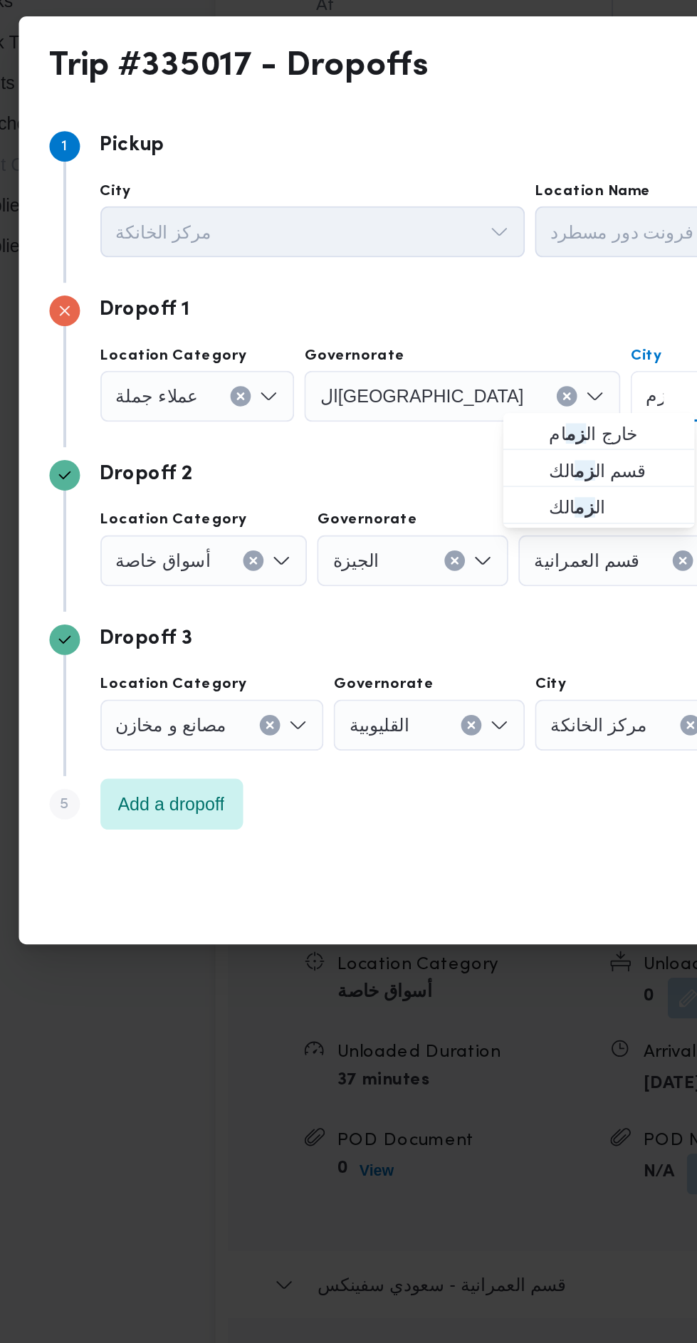
type input "زم"
click at [365, 601] on icon "button" at bounding box center [360, 598] width 11 height 11
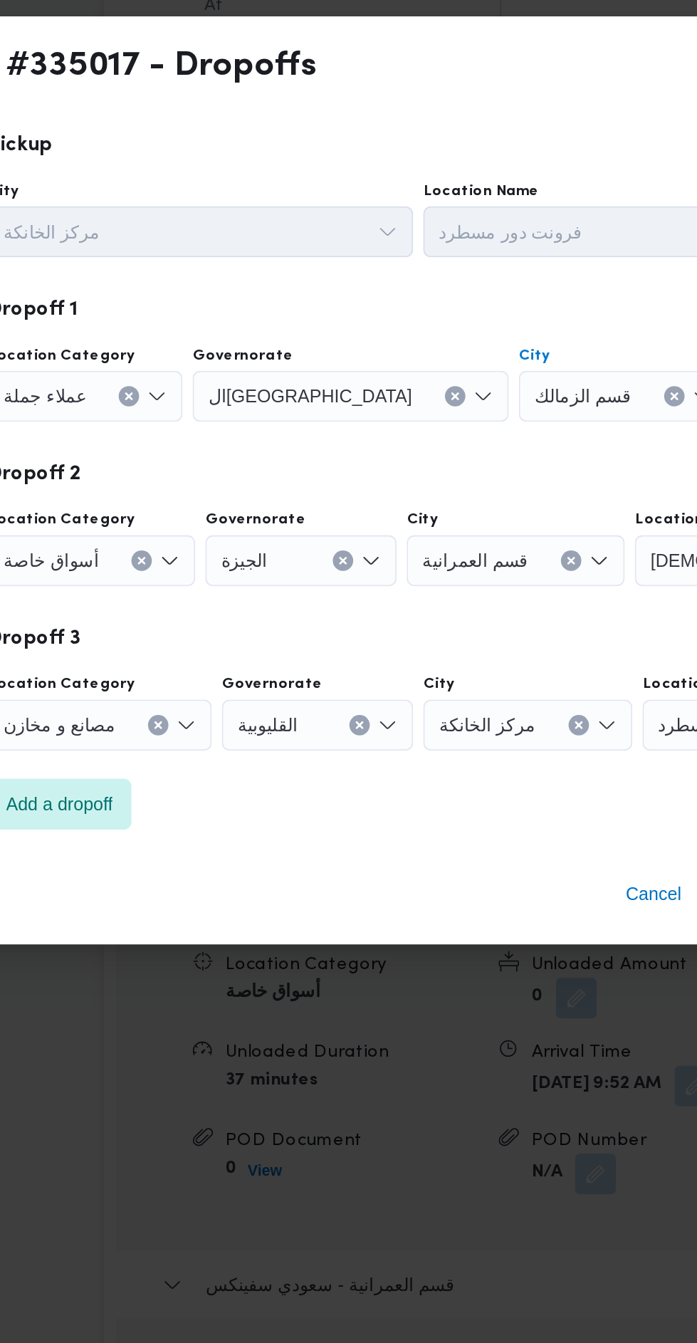
click at [199, 650] on div "أسواق خاصة" at bounding box center [179, 649] width 116 height 28
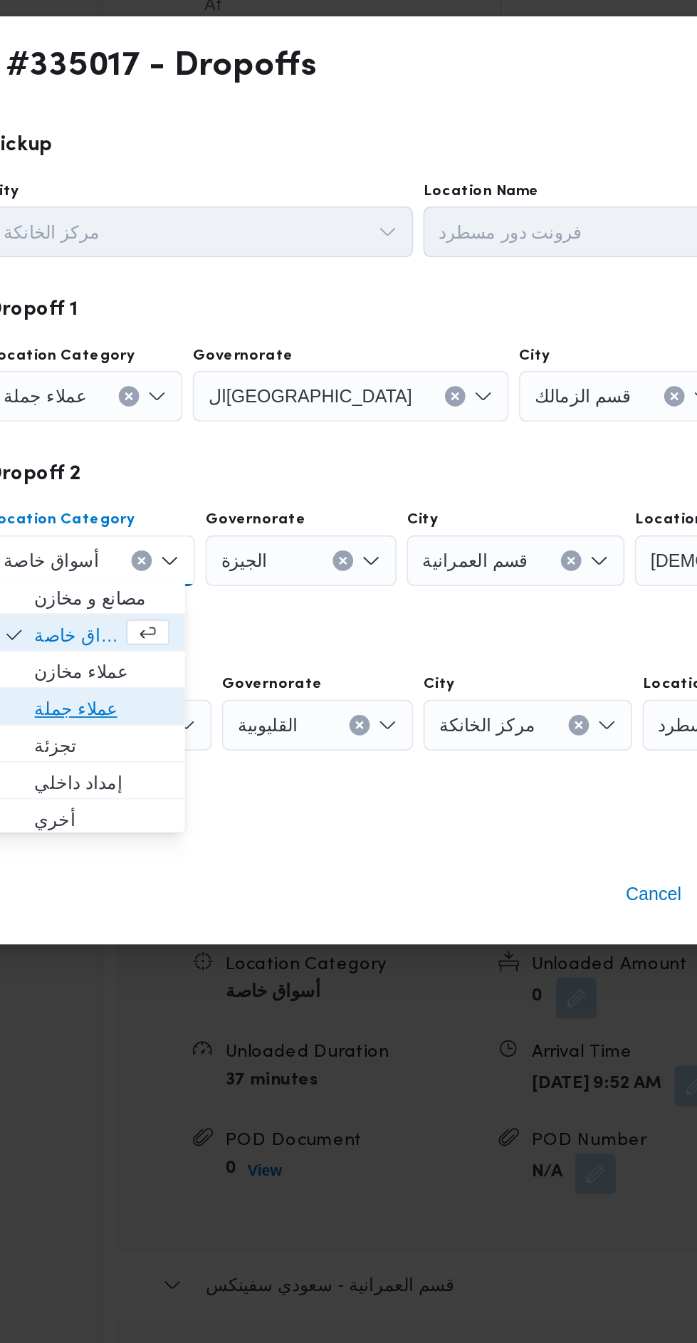
click at [159, 735] on span "عملاء جملة" at bounding box center [184, 731] width 75 height 17
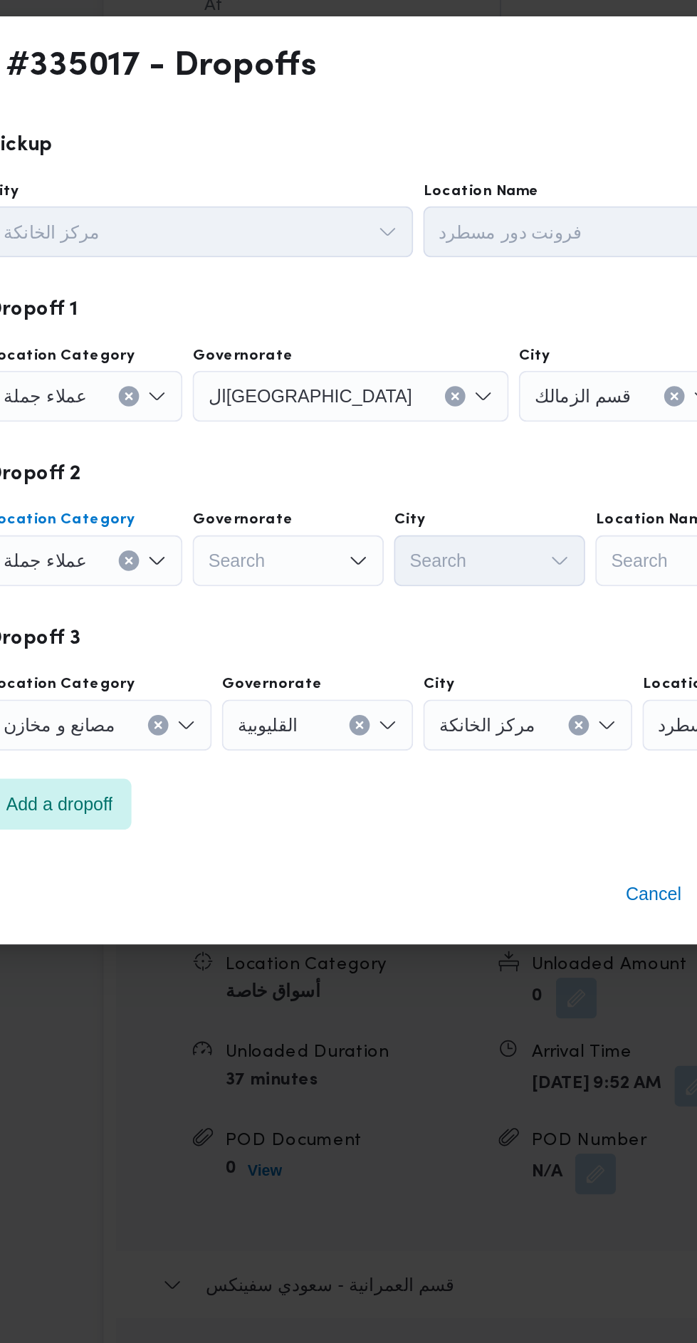
click at [261, 654] on div "Search" at bounding box center [288, 649] width 107 height 28
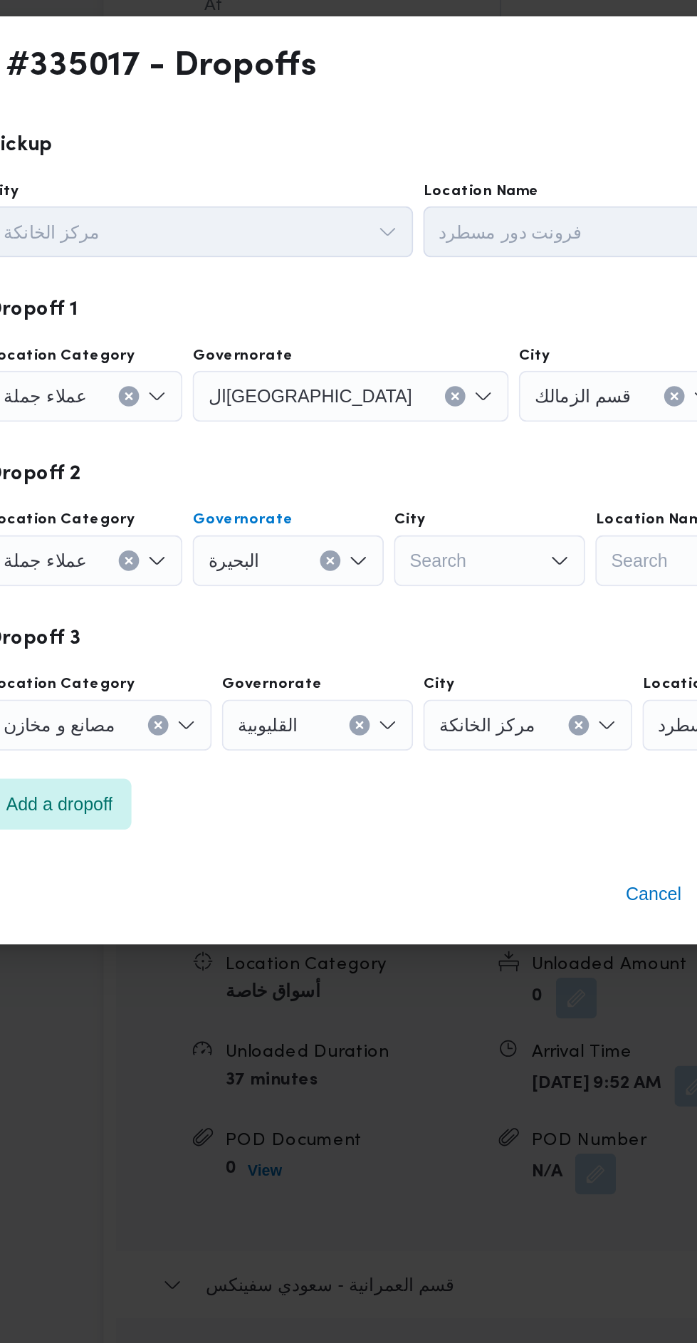
click at [296, 647] on div "البحيرة Combo box. Selected. البحيرة. Press Backspace to delete البحيرة. Combo …" at bounding box center [288, 649] width 107 height 28
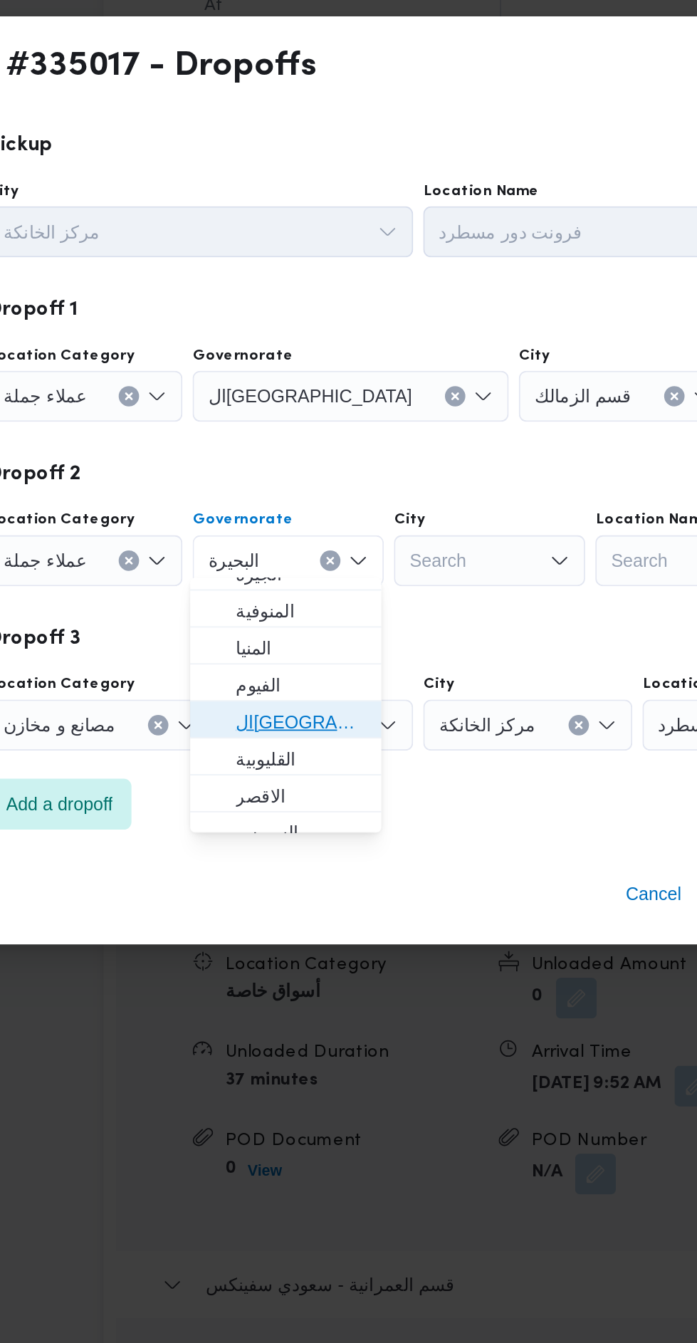
click at [255, 730] on span "ال[GEOGRAPHIC_DATA]" at bounding box center [286, 739] width 95 height 23
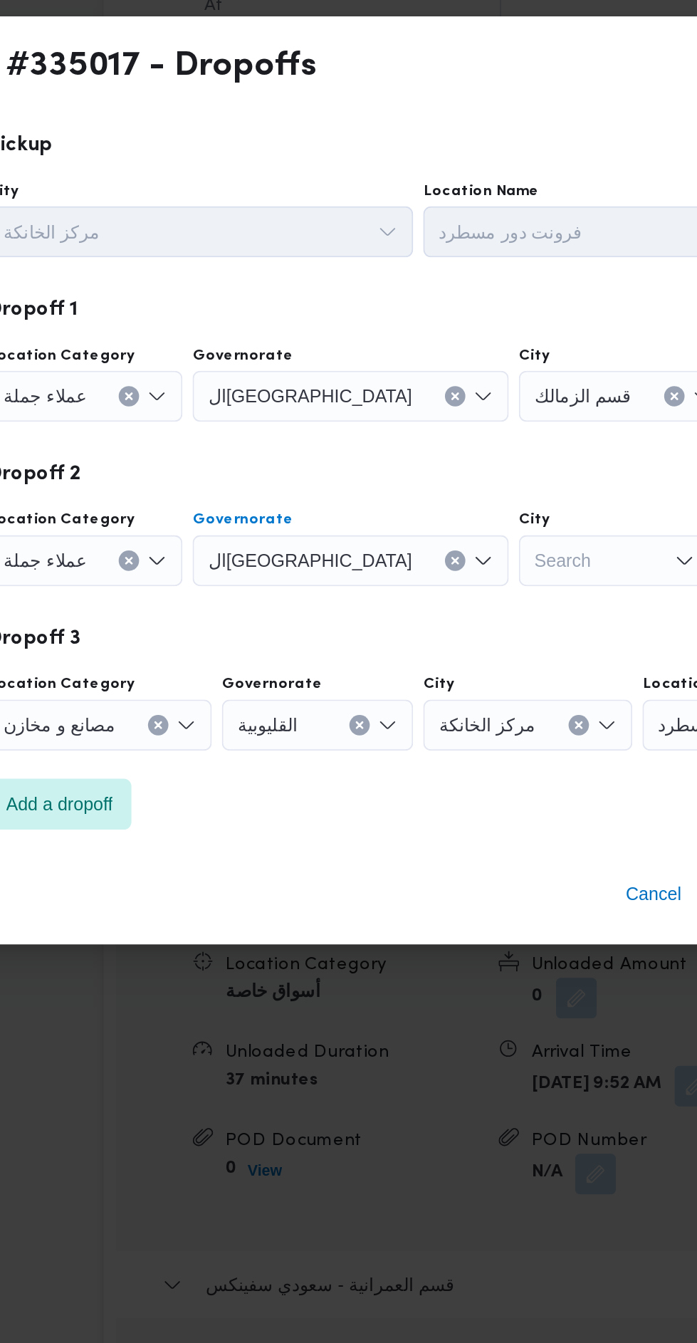
click at [417, 635] on div "Search" at bounding box center [470, 649] width 107 height 28
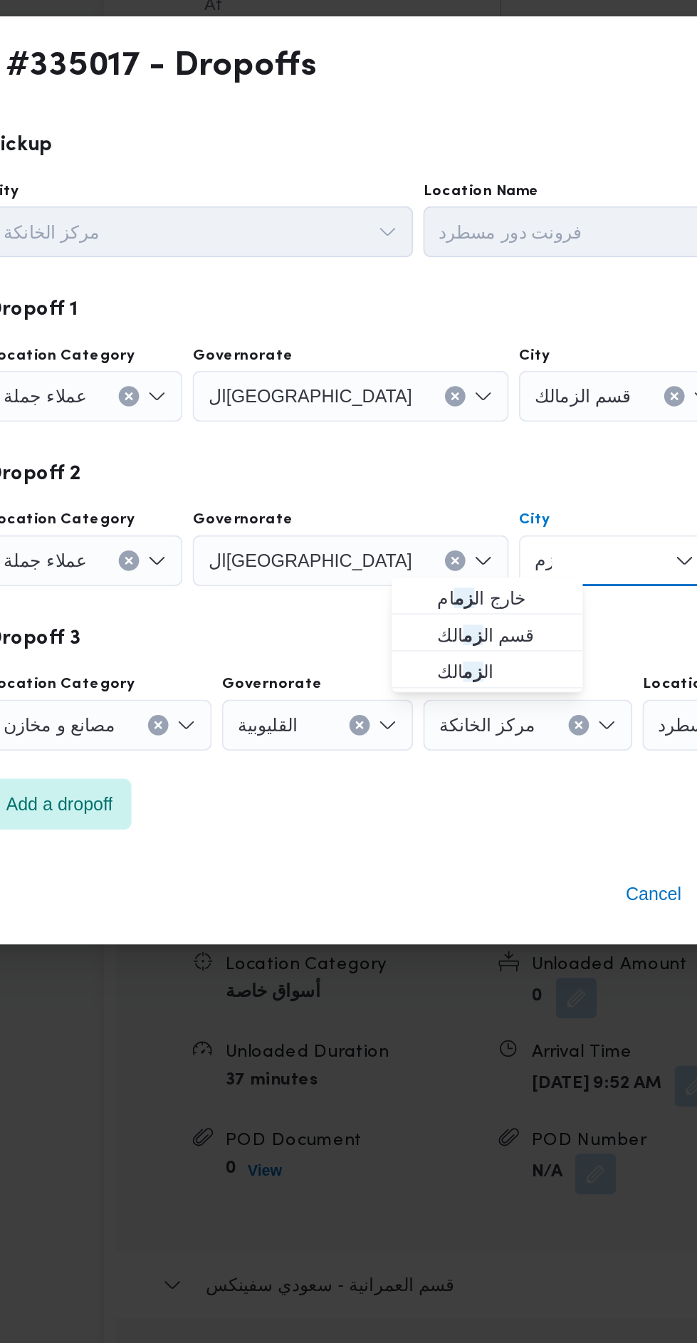
type input "زم"
click at [368, 713] on span "ال زم الك" at bounding box center [399, 711] width 95 height 23
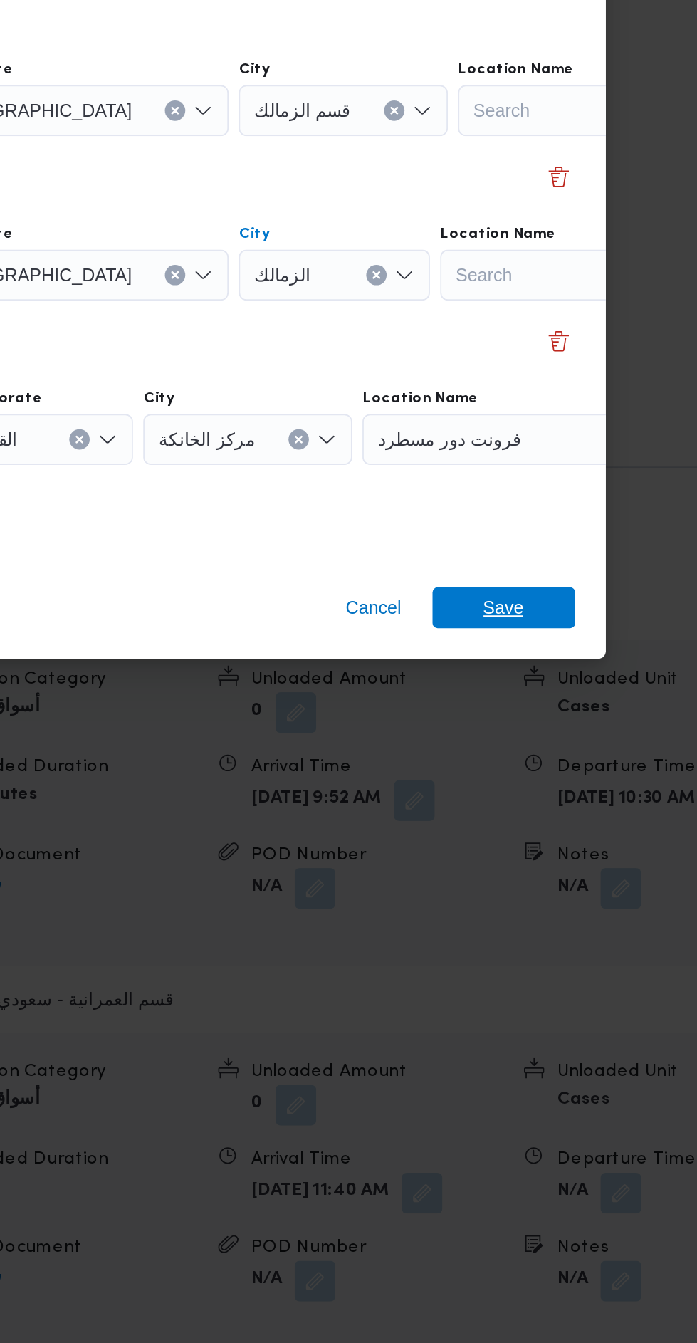
click at [555, 827] on span "Save" at bounding box center [565, 835] width 23 height 23
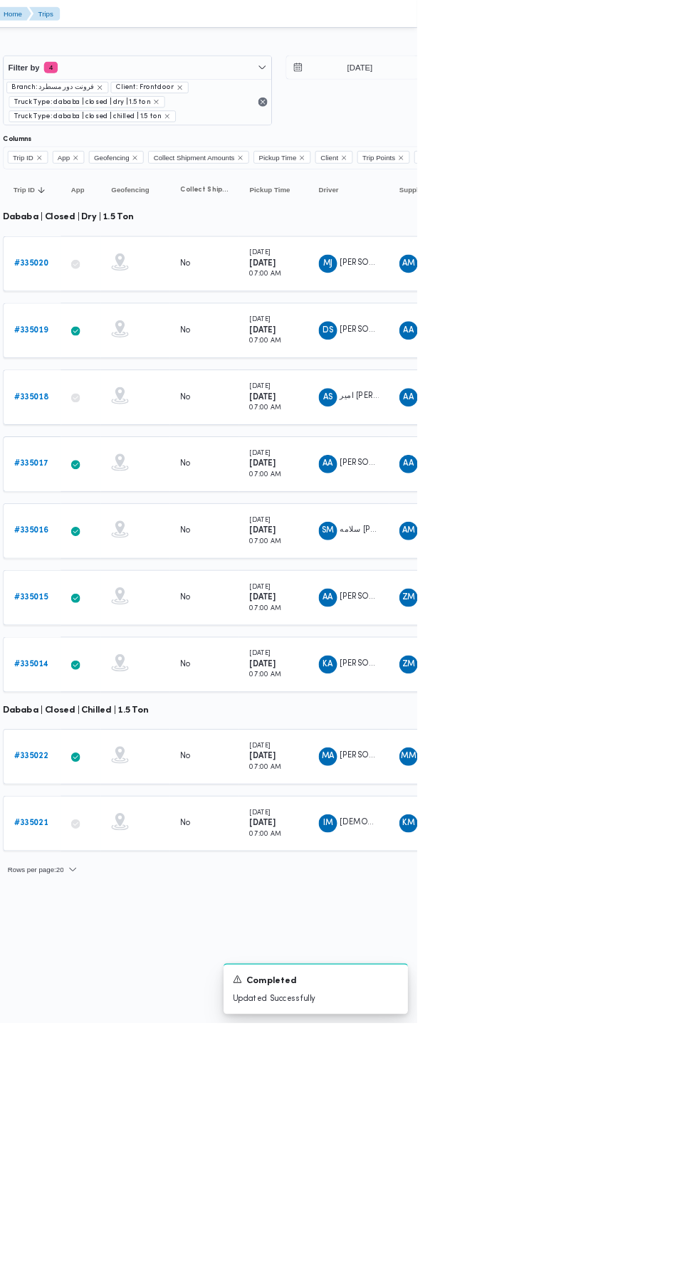
click at [222, 323] on b "# 335020" at bounding box center [220, 325] width 43 height 9
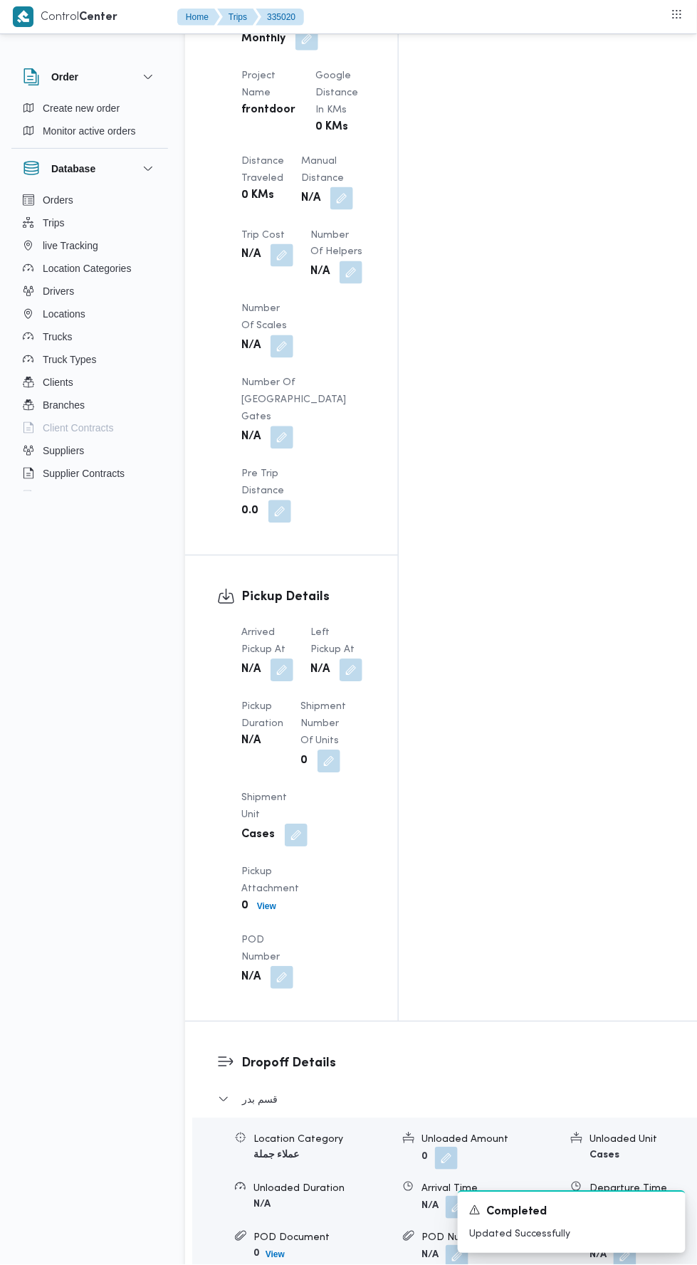
scroll to position [1355, 0]
click at [280, 658] on button "button" at bounding box center [282, 669] width 23 height 23
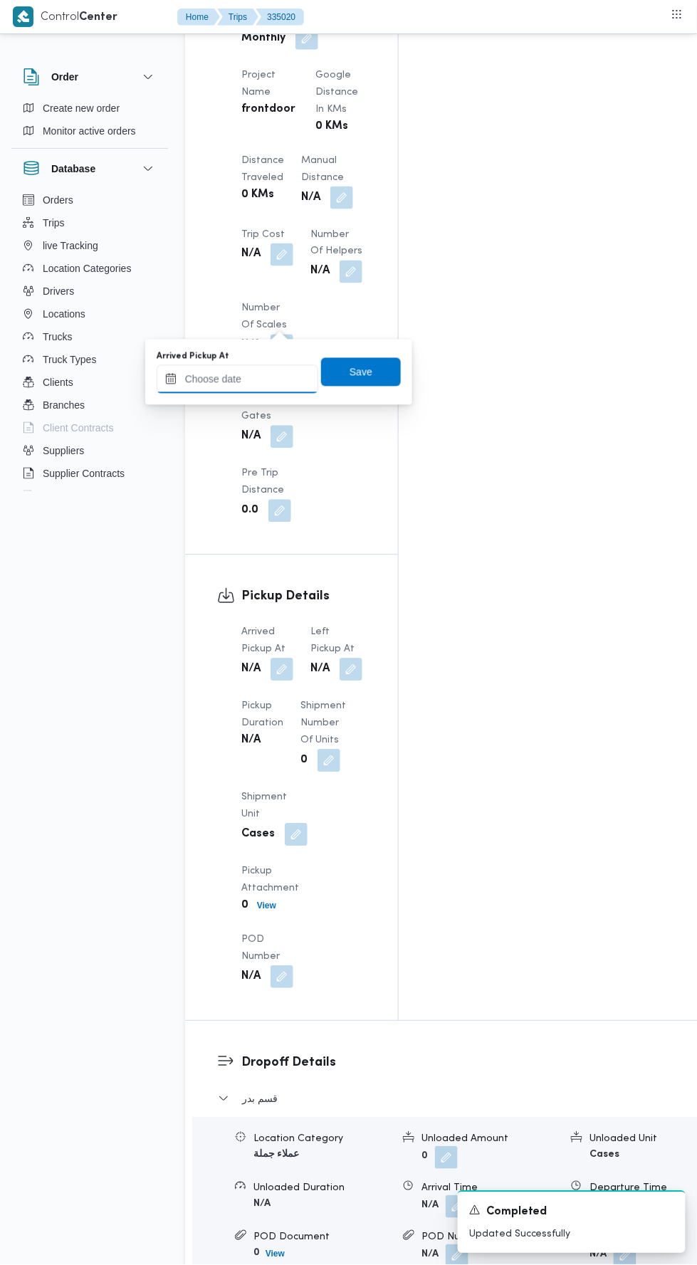
click at [218, 378] on input "Arrived Pickup At" at bounding box center [238, 379] width 162 height 28
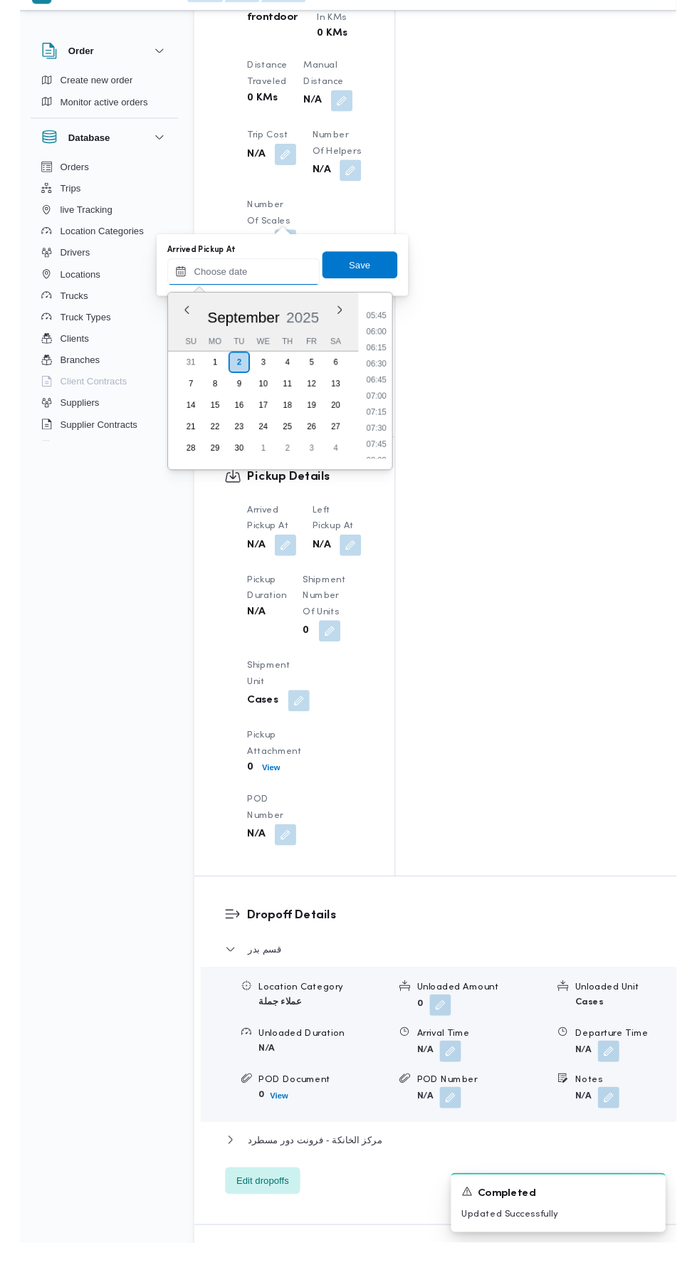
scroll to position [389, 0]
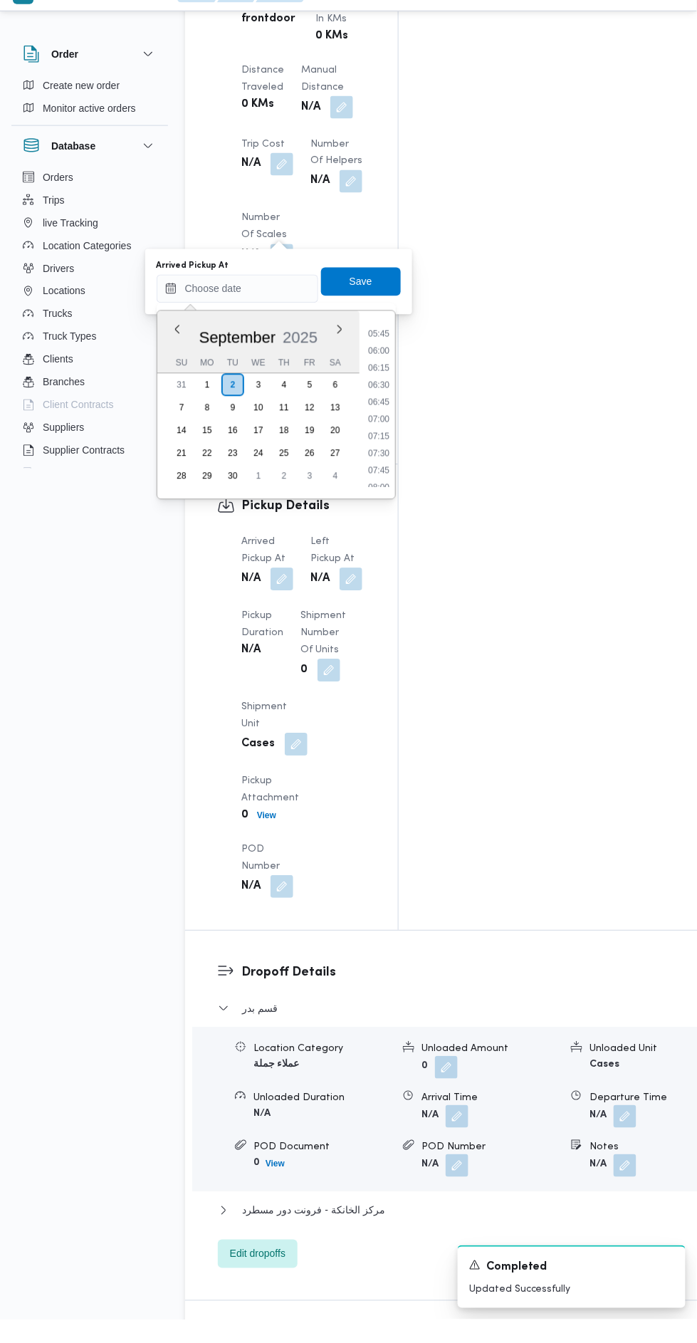
click at [369, 476] on li "07:30" at bounding box center [378, 476] width 33 height 14
type input "[DATE] 07:30"
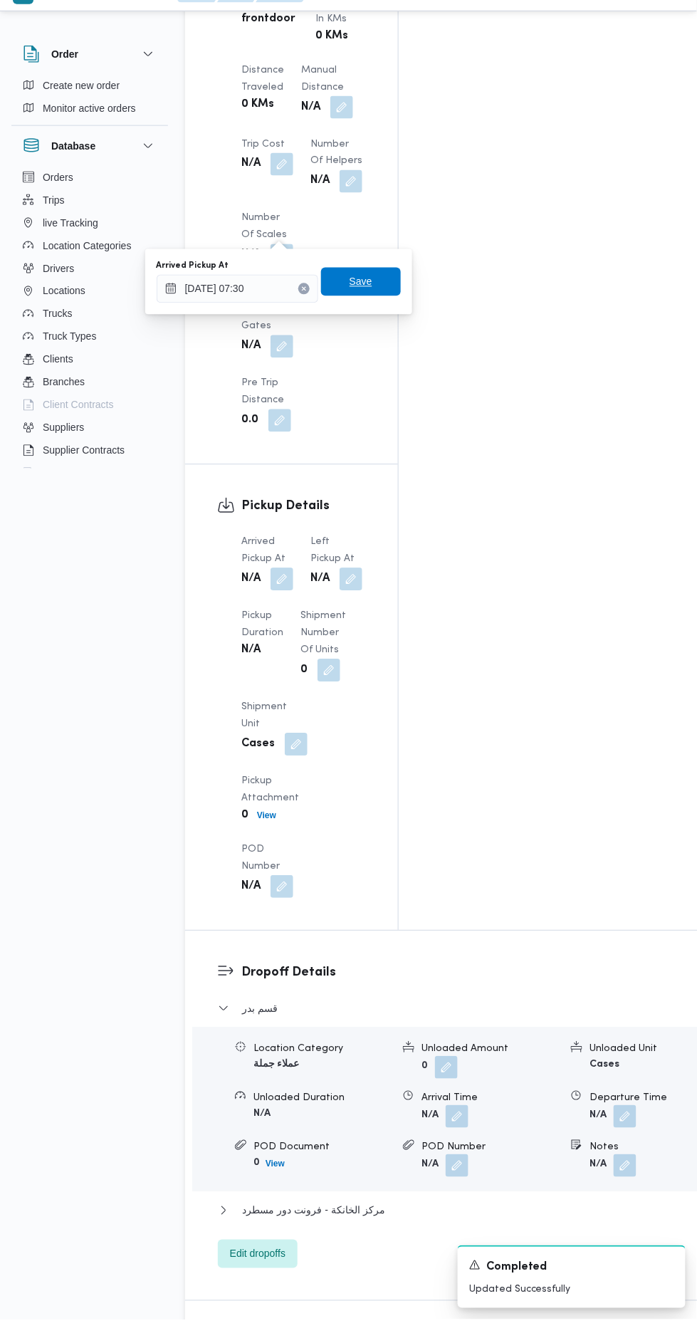
click at [358, 300] on span "Save" at bounding box center [361, 304] width 23 height 17
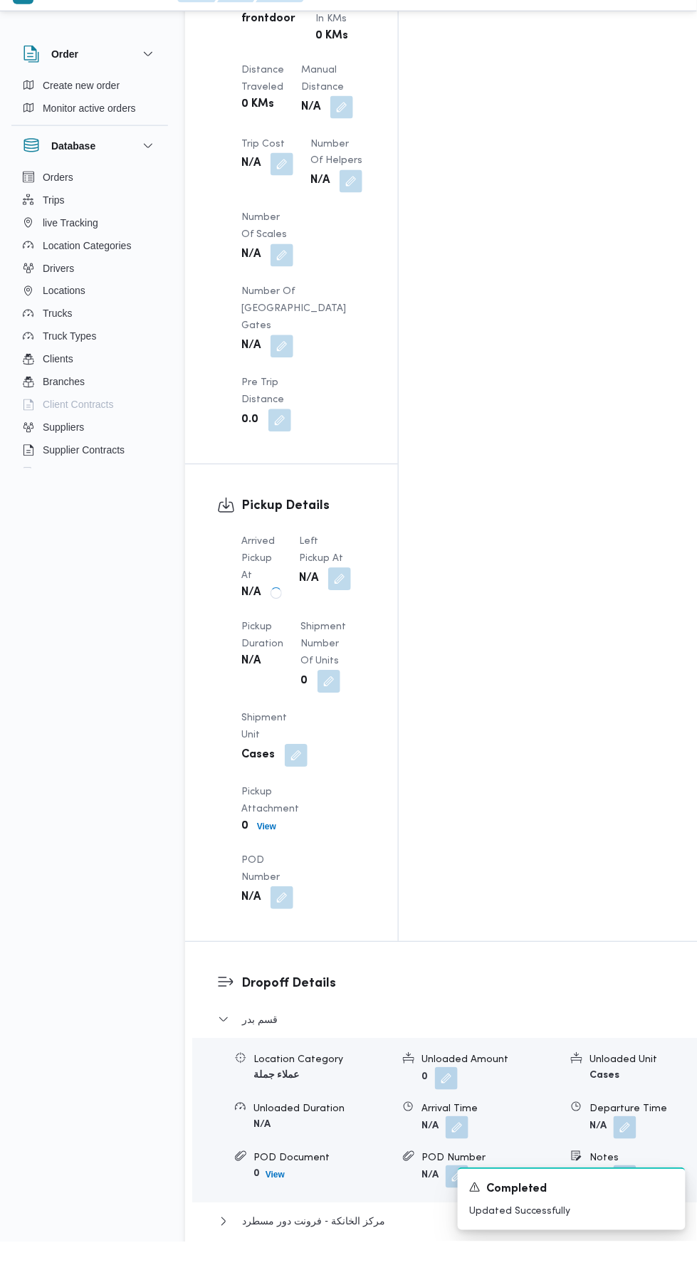
scroll to position [1423, 0]
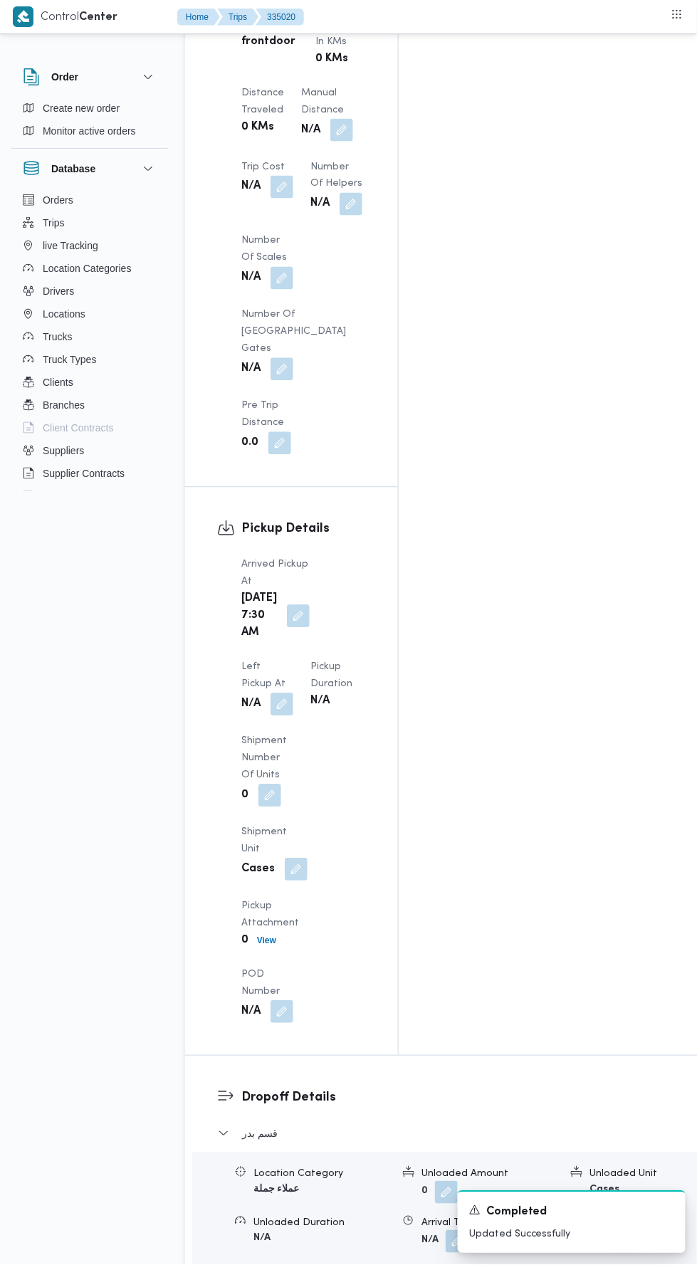
click at [293, 693] on button "button" at bounding box center [282, 704] width 23 height 23
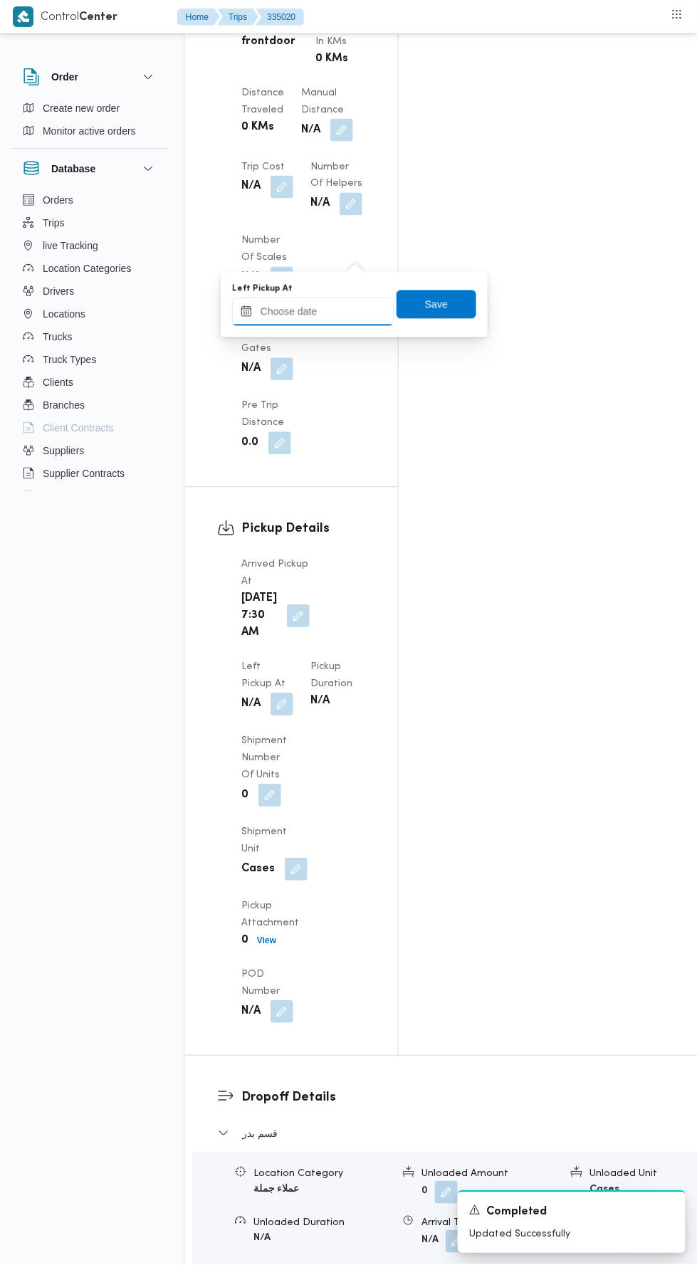
click at [350, 313] on input "Left Pickup At" at bounding box center [313, 312] width 162 height 28
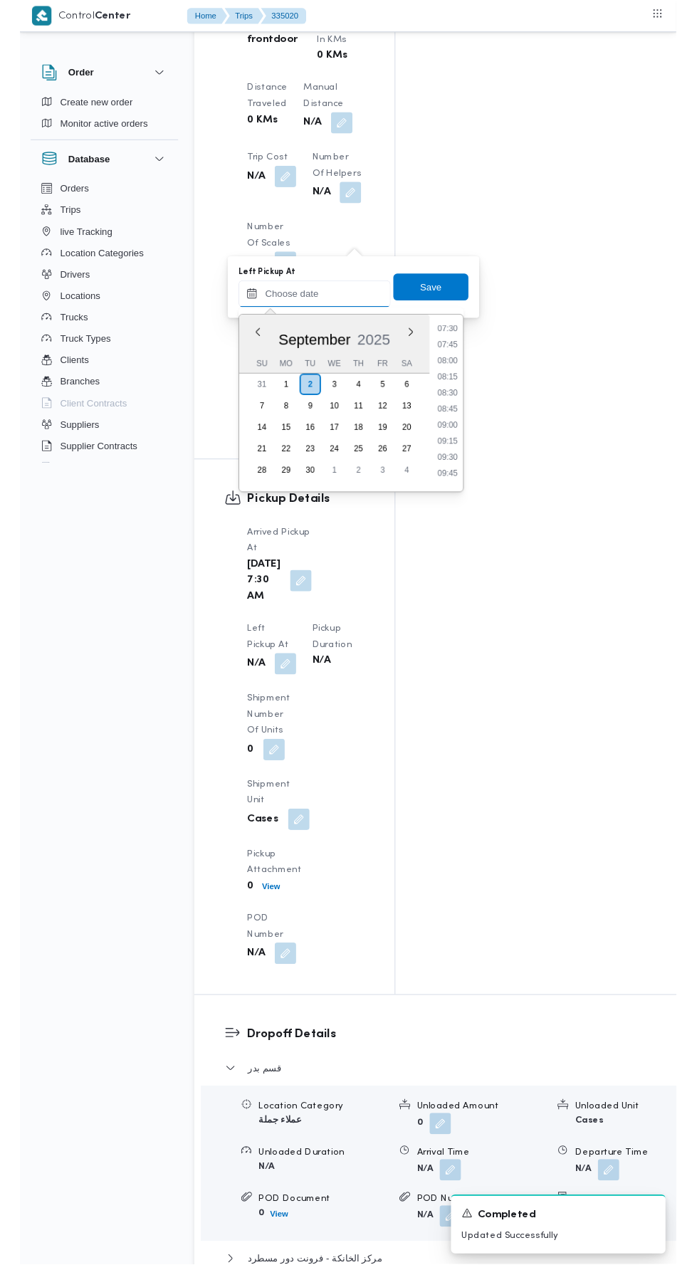
scroll to position [522, 0]
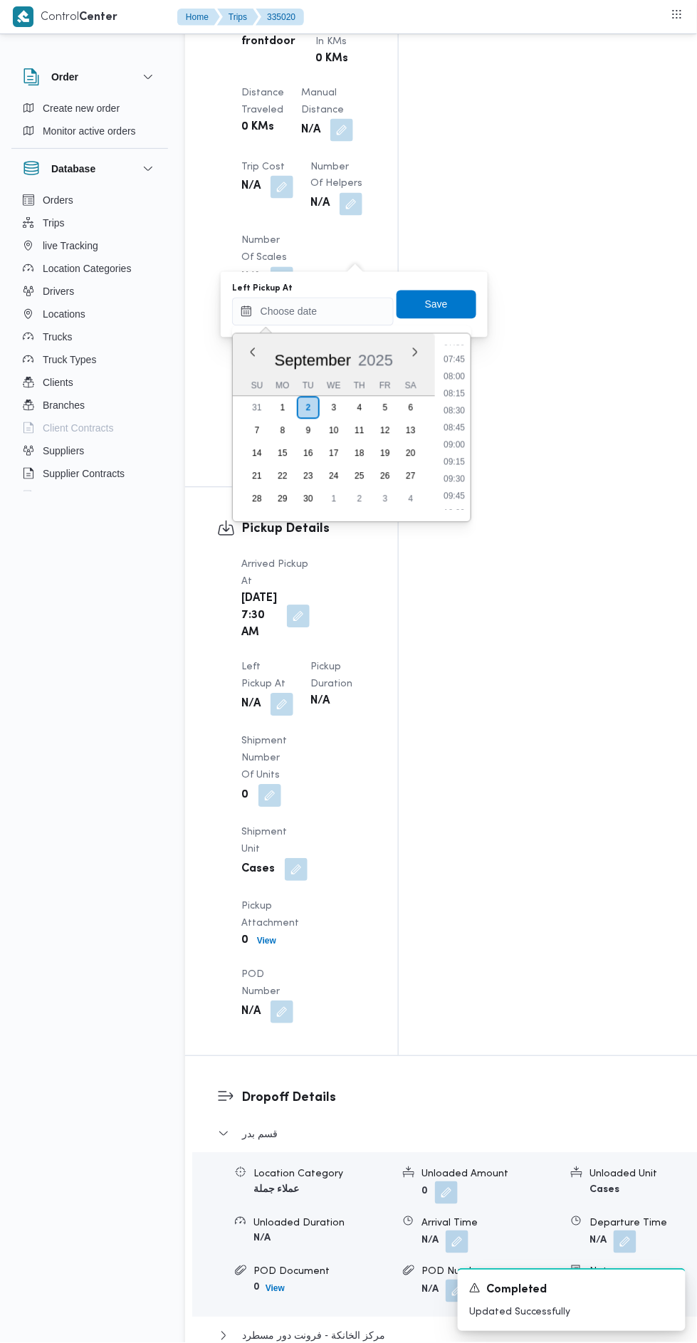
click at [463, 414] on li "08:30" at bounding box center [454, 411] width 33 height 14
type input "[DATE] 08:30"
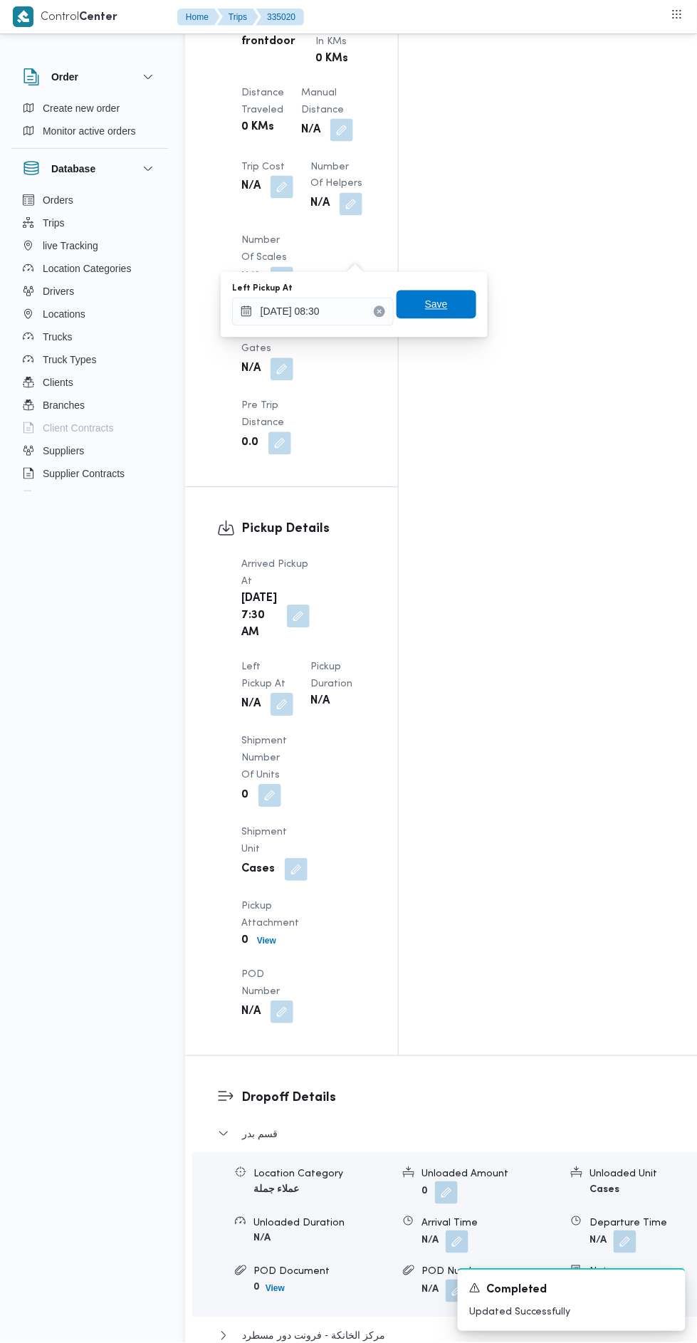
click at [456, 316] on span "Save" at bounding box center [437, 304] width 80 height 28
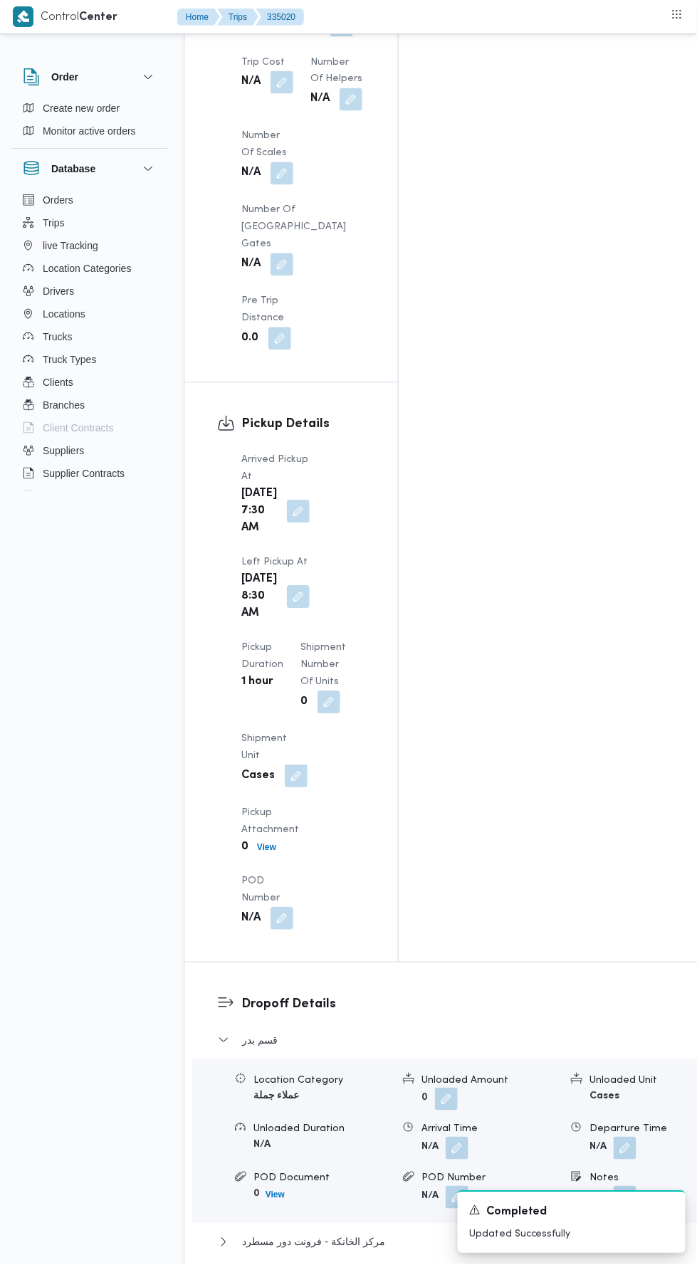
scroll to position [1527, 0]
click at [253, 1264] on span "Edit dropoffs" at bounding box center [258, 1286] width 56 height 17
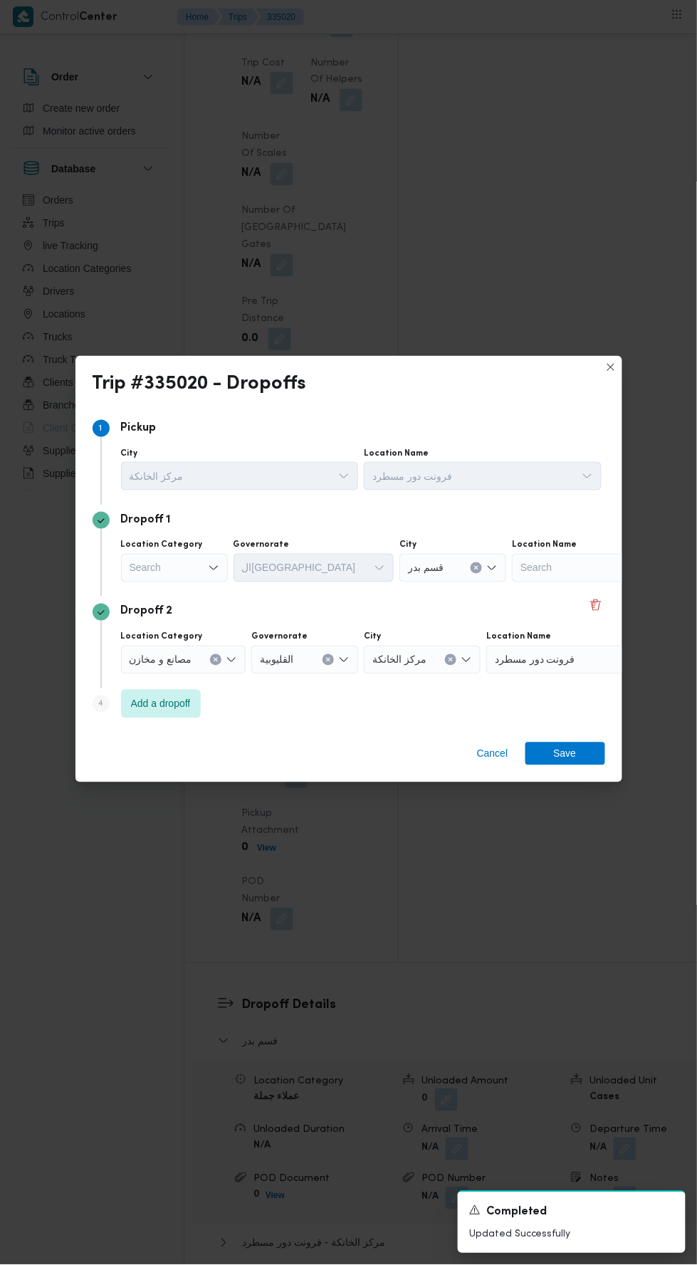
click at [159, 582] on div "Search" at bounding box center [174, 568] width 107 height 28
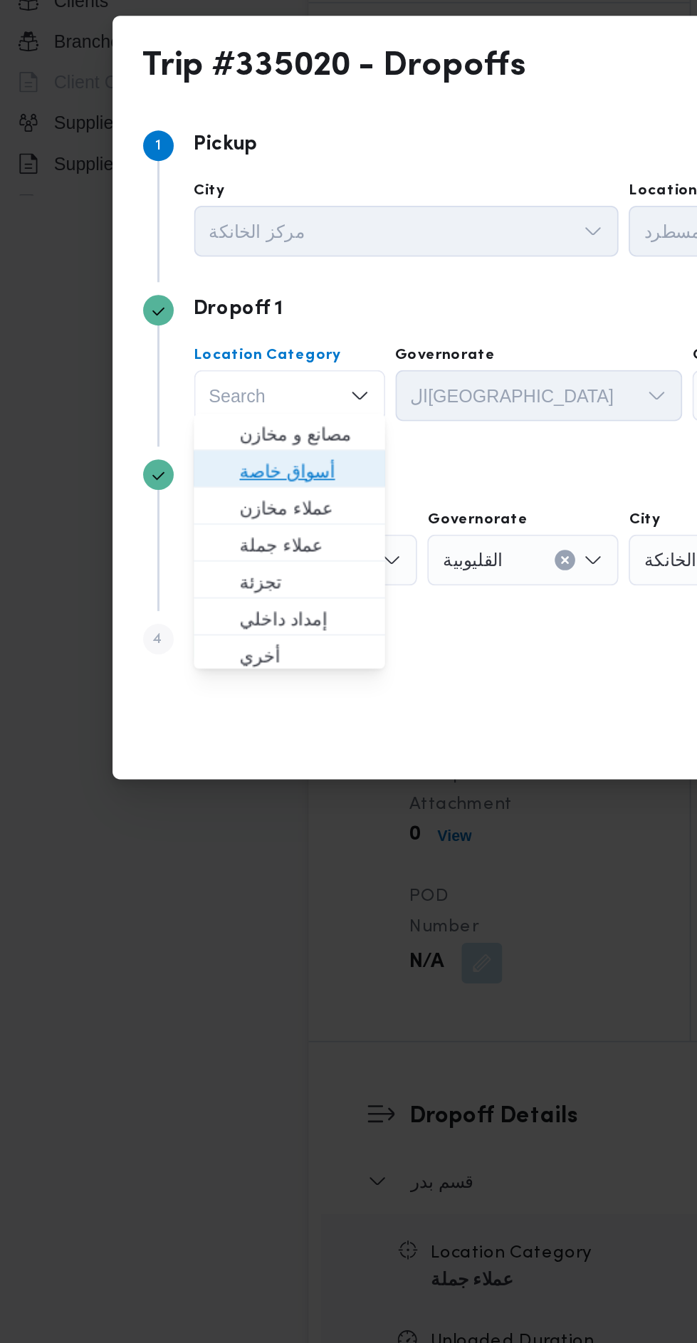
click at [153, 649] on span "أسواق خاصة" at bounding box center [183, 644] width 73 height 17
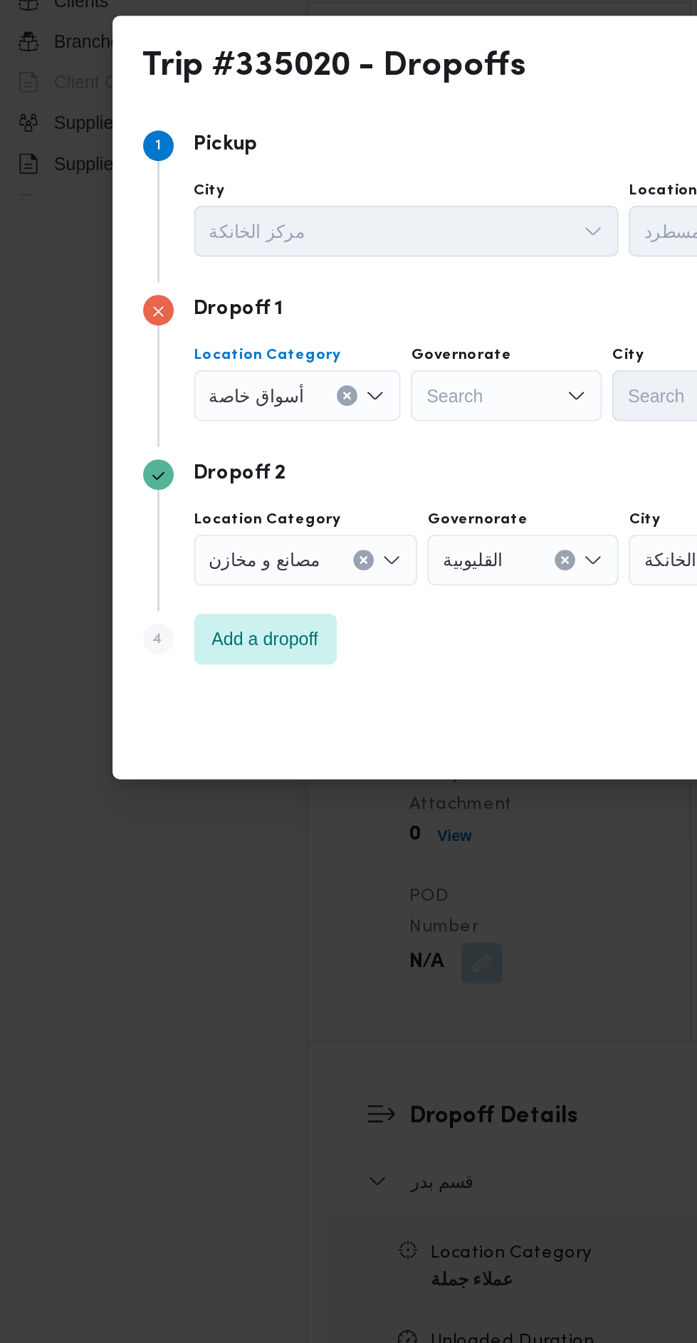
click at [194, 603] on div "أسواق خاصة Combo box. Selected. أسواق خاصة. Press Backspace to delete أسواق خاص…" at bounding box center [179, 603] width 116 height 28
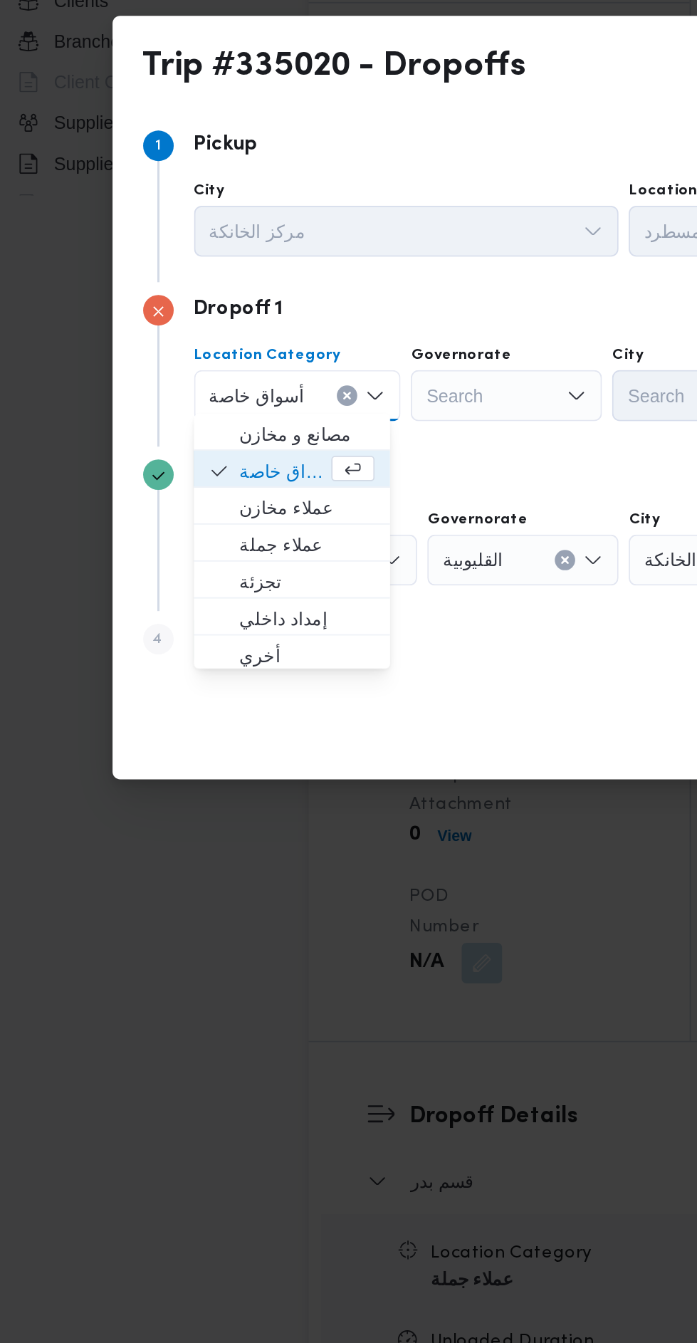
click at [188, 599] on input "Location Category" at bounding box center [188, 602] width 1 height 17
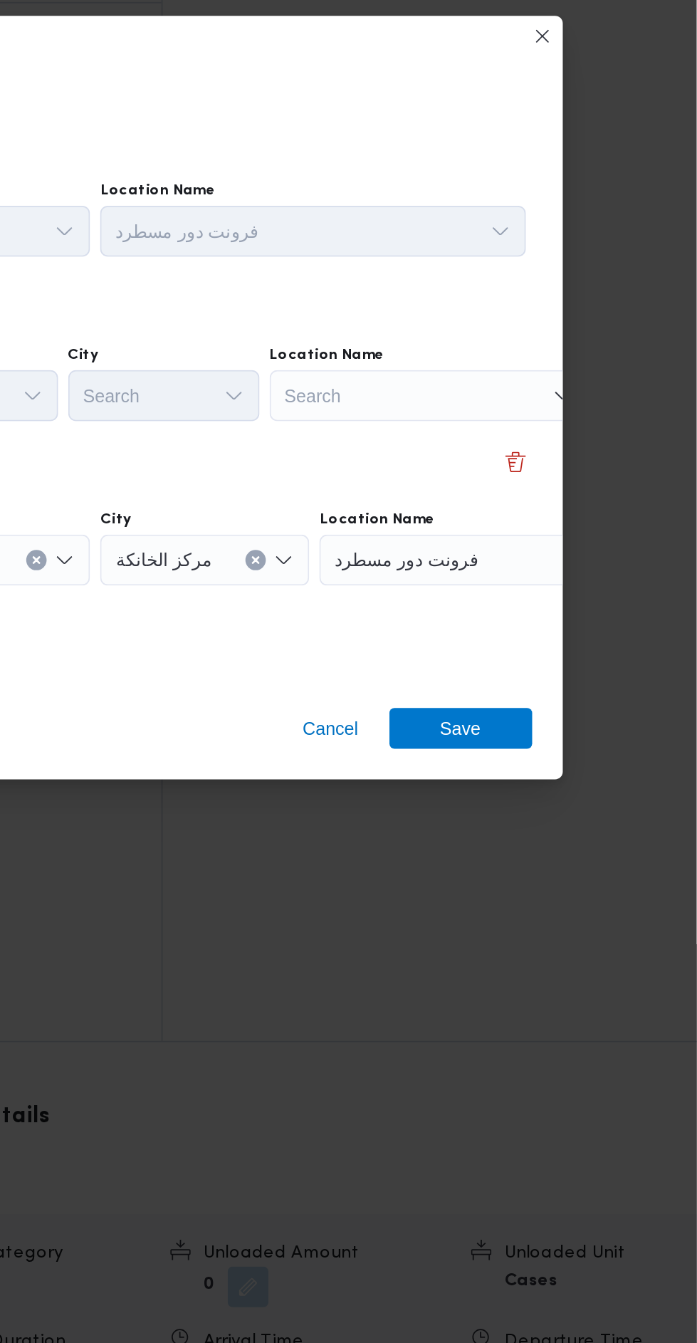
click at [519, 589] on div "Search" at bounding box center [547, 603] width 178 height 28
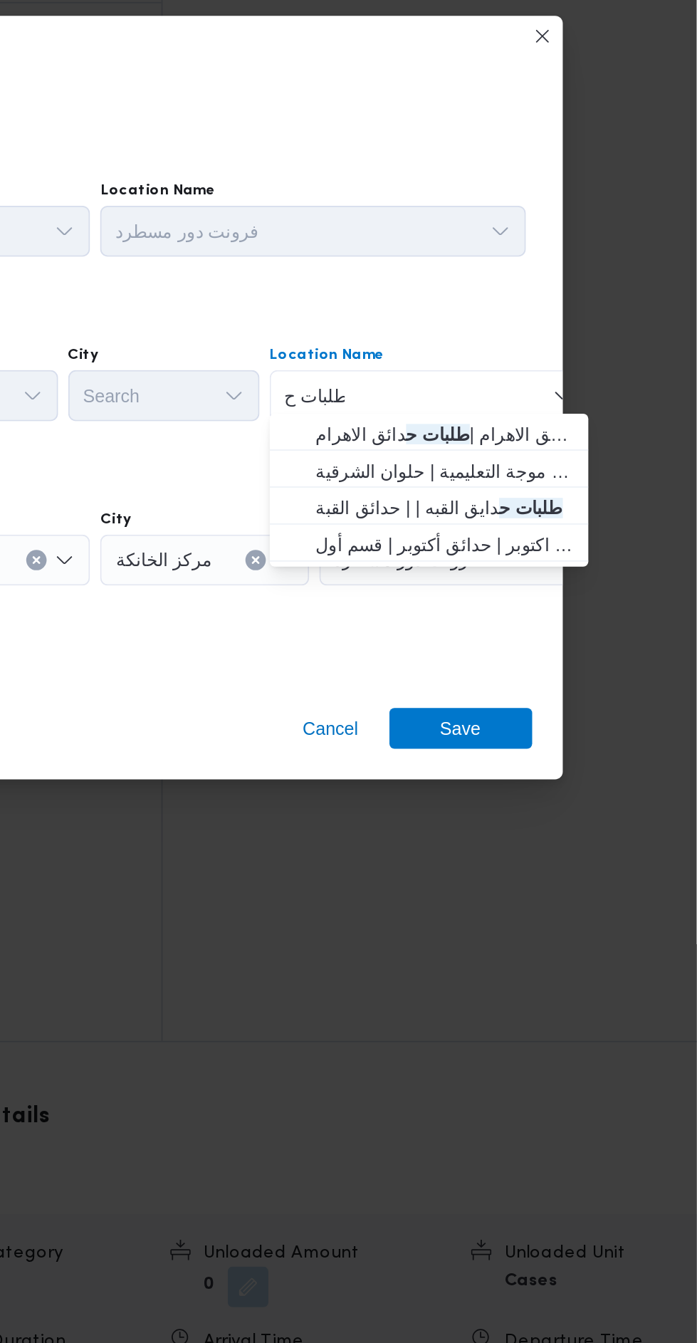
type input "طلبات ح"
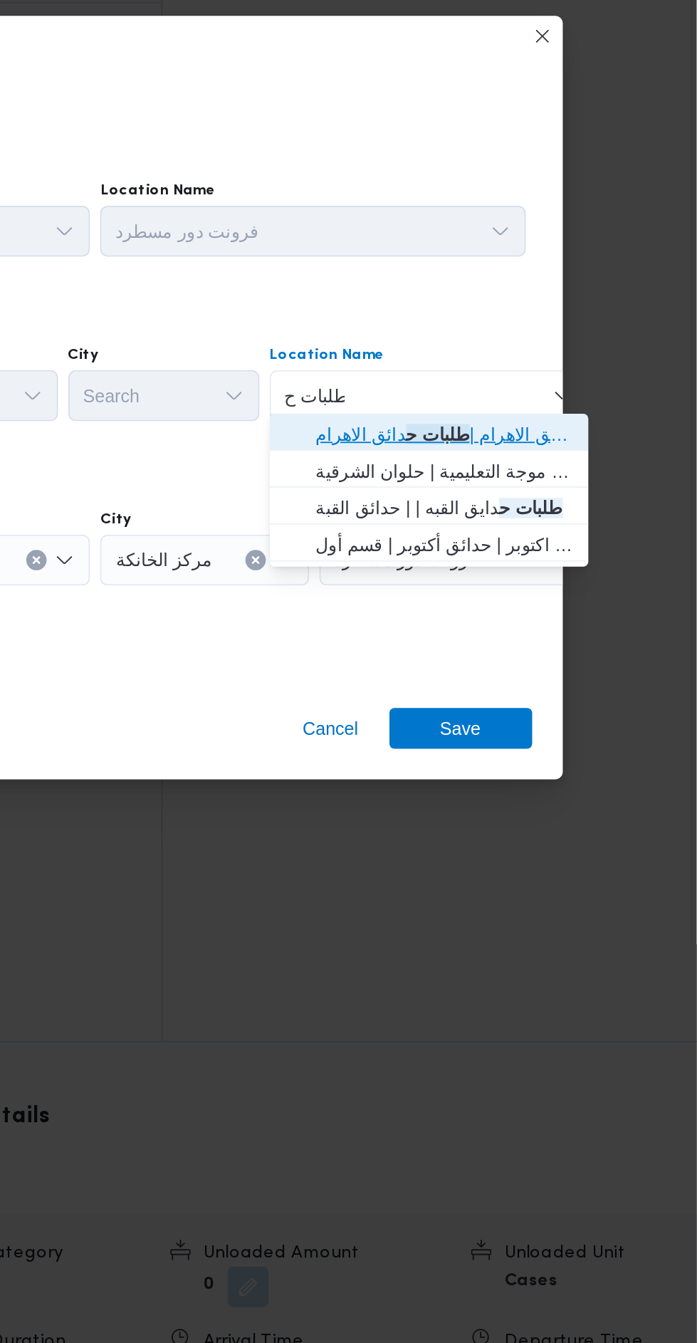
click at [501, 627] on span "طلبات مارت حدائق الاهرام | طلبات ح دائق الاهرام | null" at bounding box center [556, 624] width 144 height 17
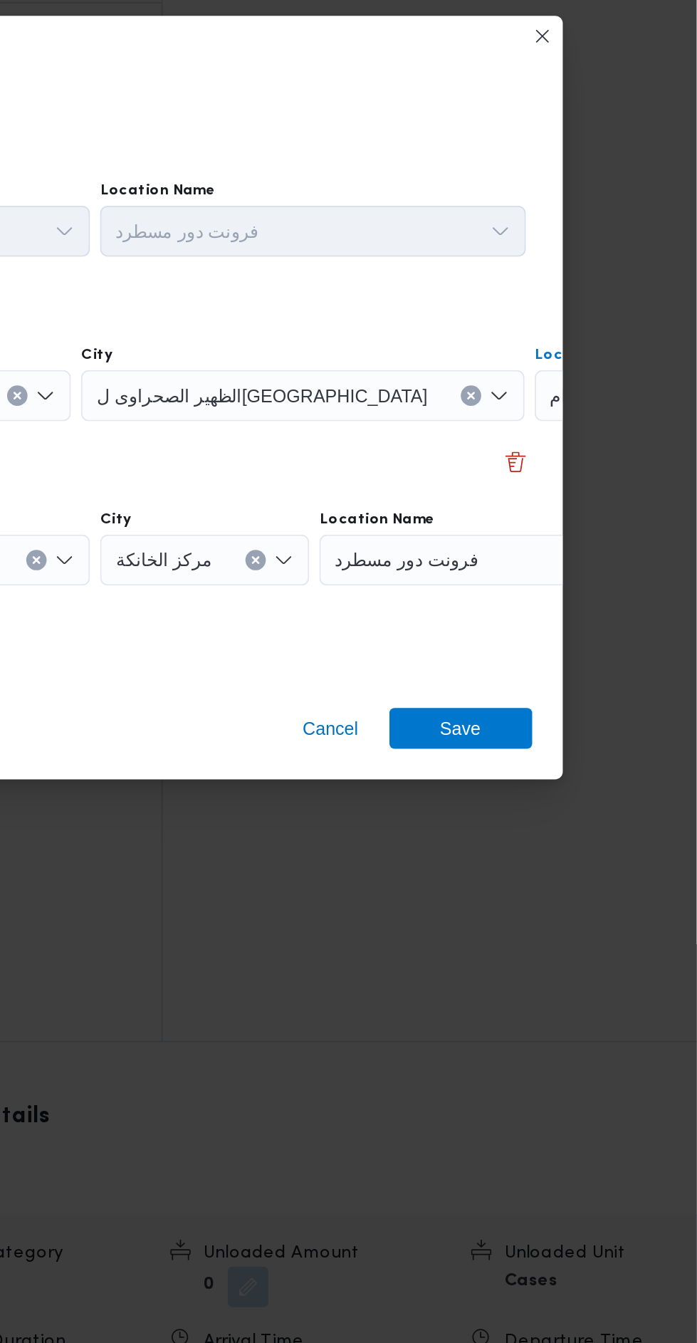
scroll to position [0, 100]
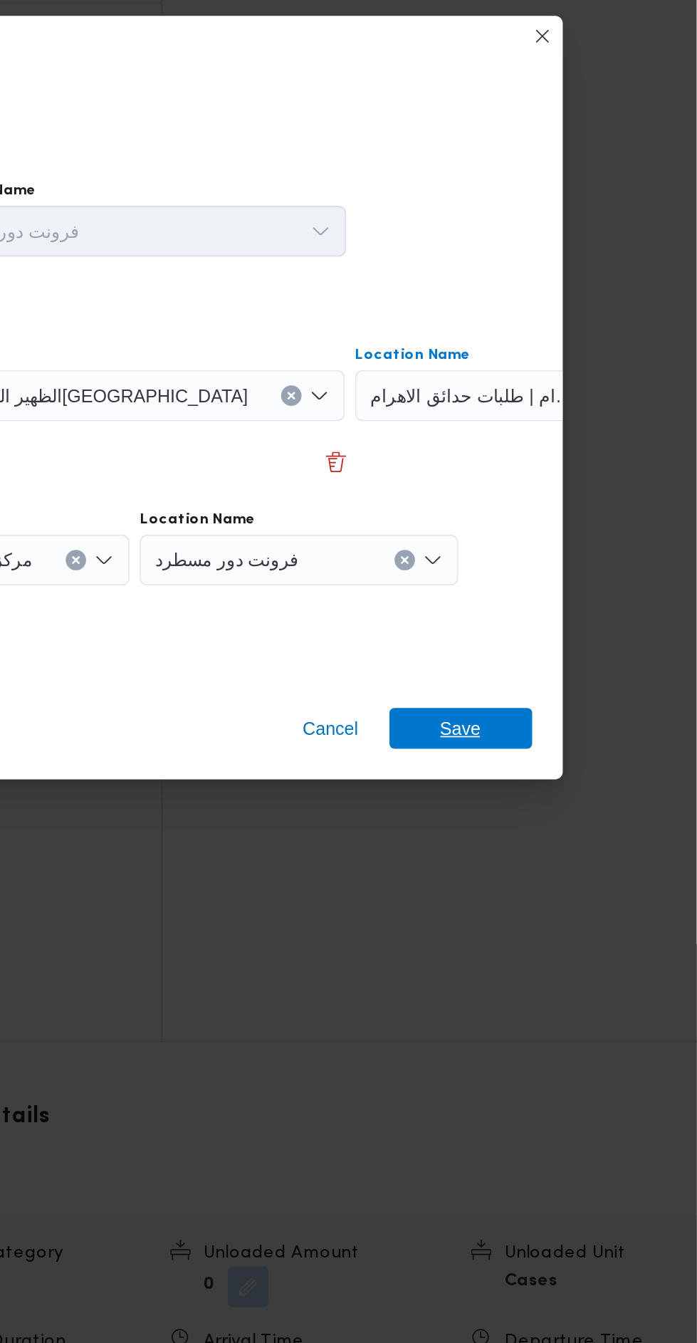
click at [551, 787] on span "Save" at bounding box center [565, 788] width 80 height 23
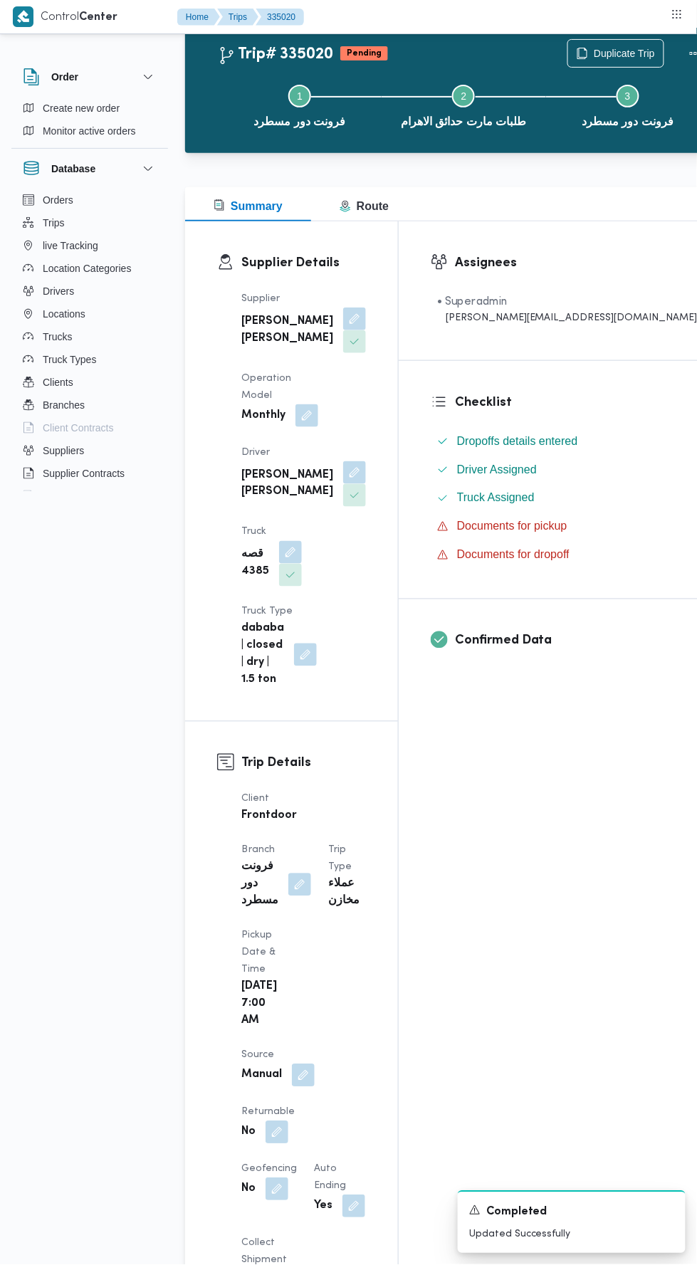
scroll to position [0, 0]
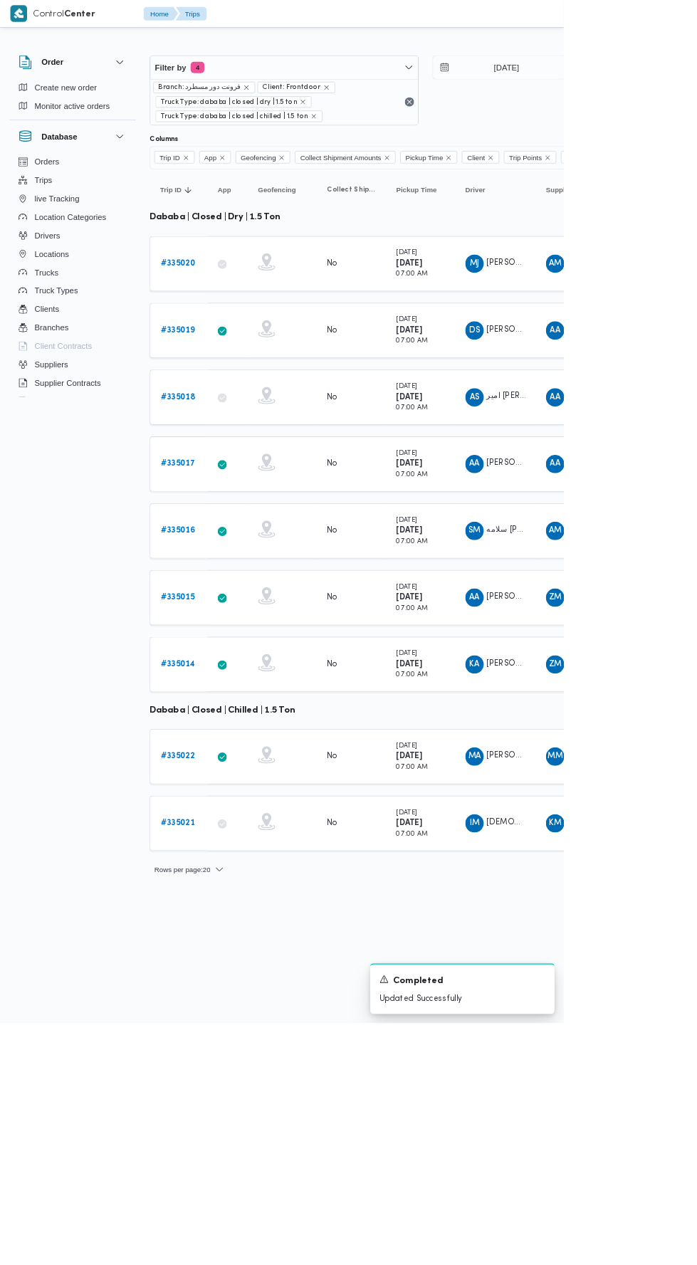
click at [203, 404] on b "# 335019" at bounding box center [220, 408] width 42 height 9
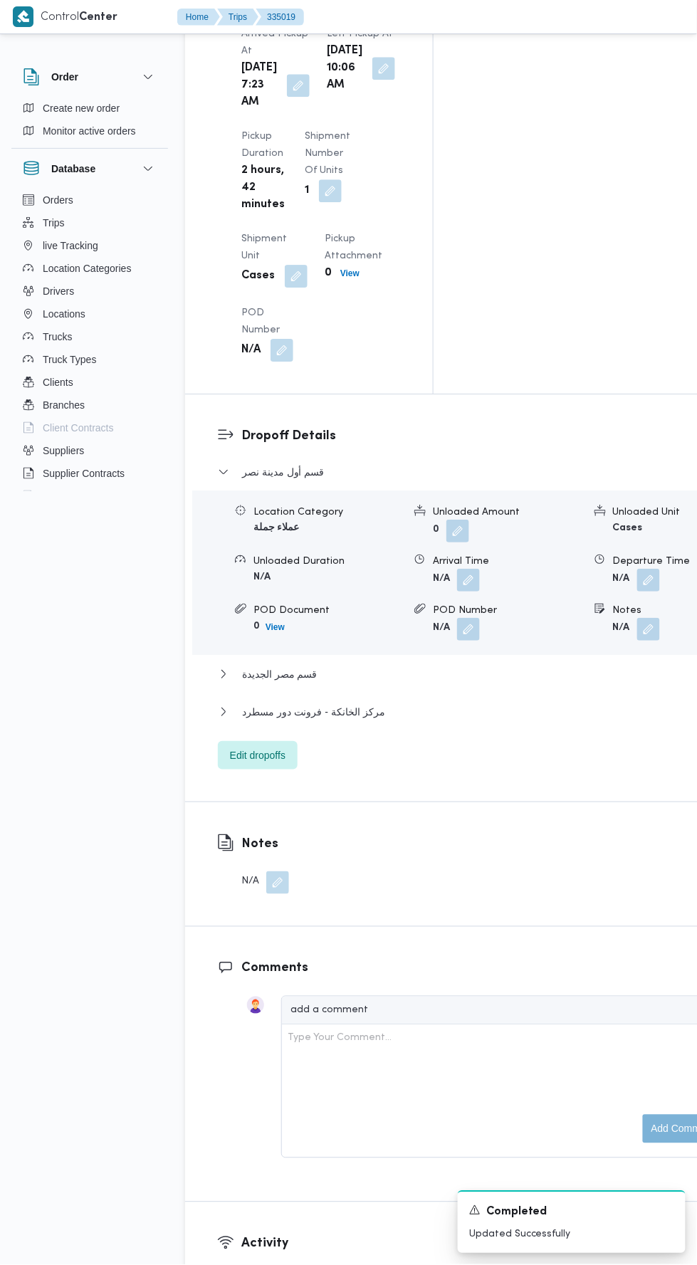
scroll to position [1777, 0]
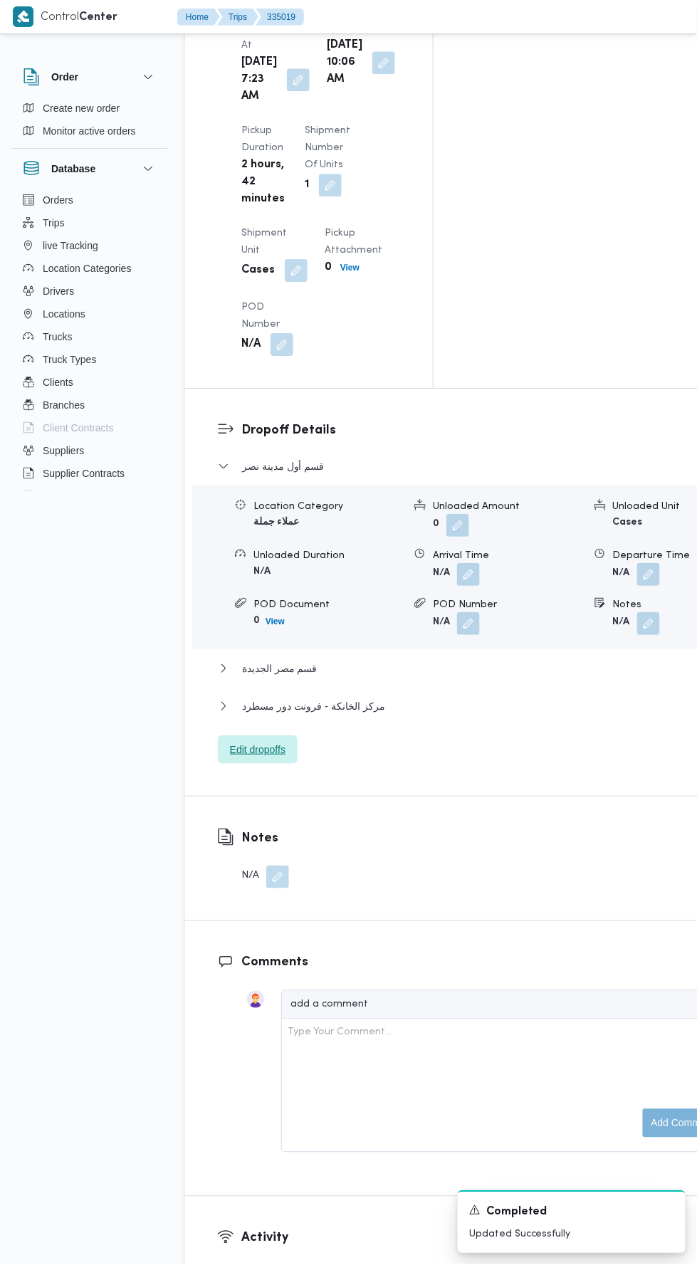
click at [271, 741] on span "Edit dropoffs" at bounding box center [258, 749] width 56 height 17
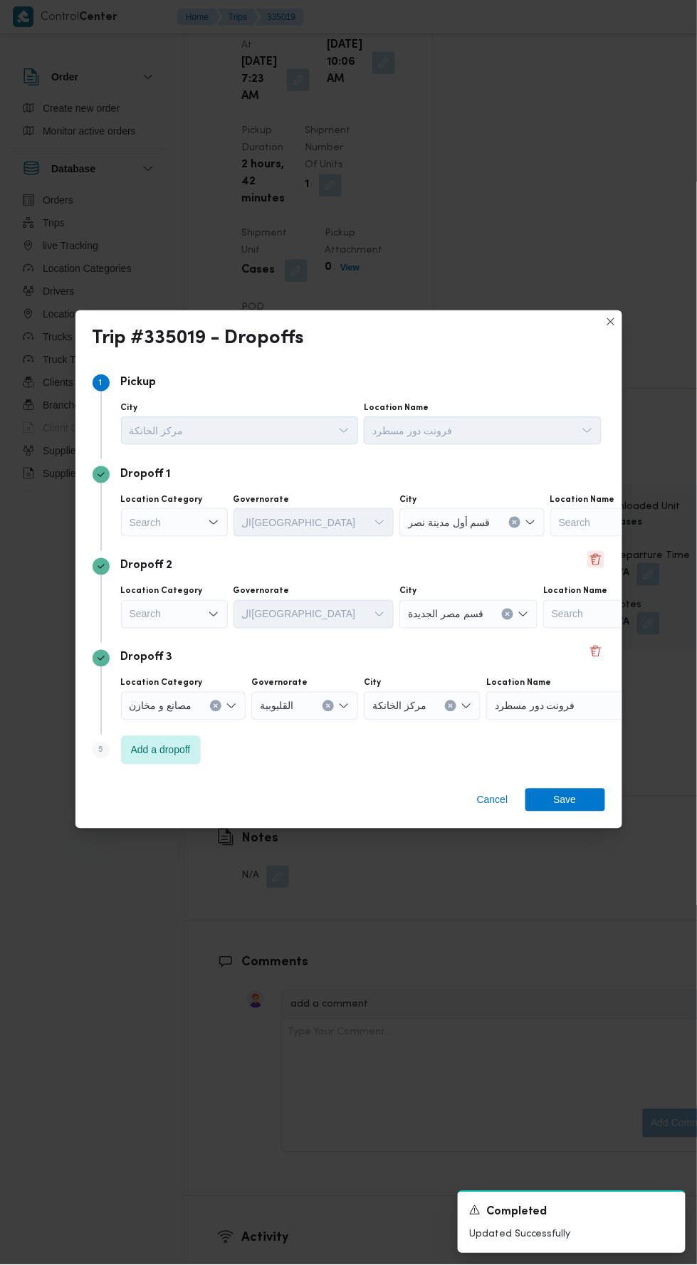
click at [597, 552] on button "Delete" at bounding box center [595, 559] width 17 height 17
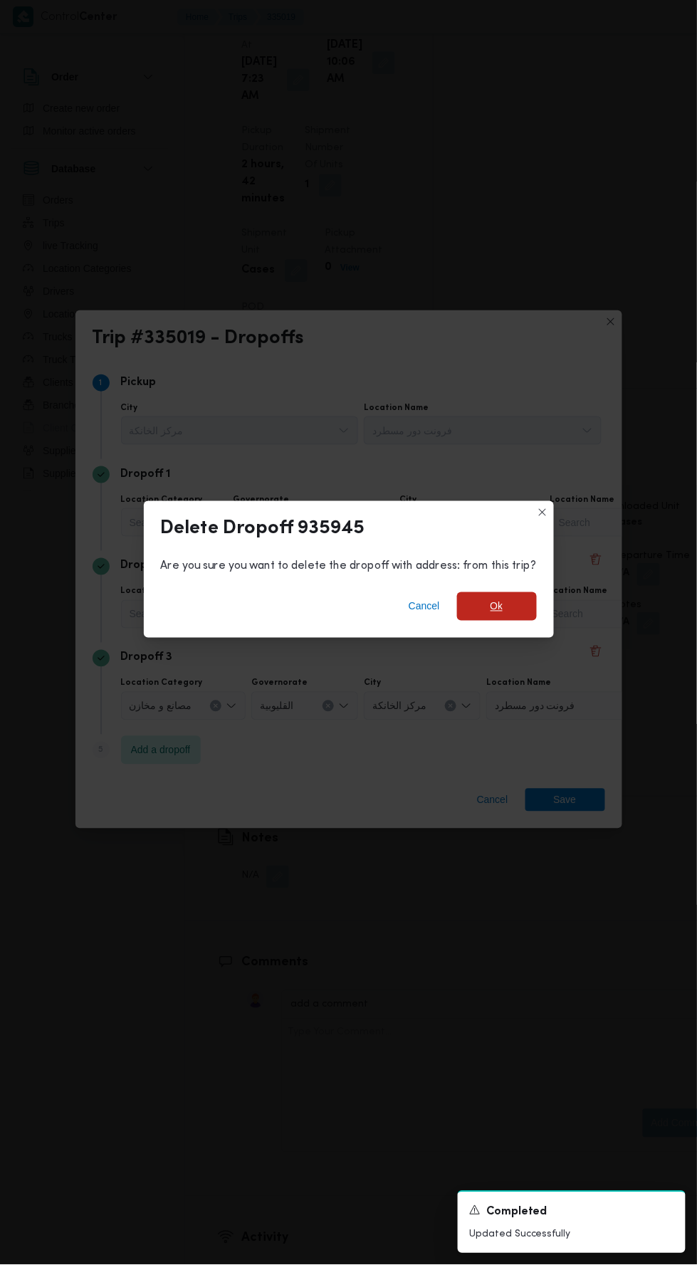
click at [517, 592] on span "Ok" at bounding box center [497, 606] width 80 height 28
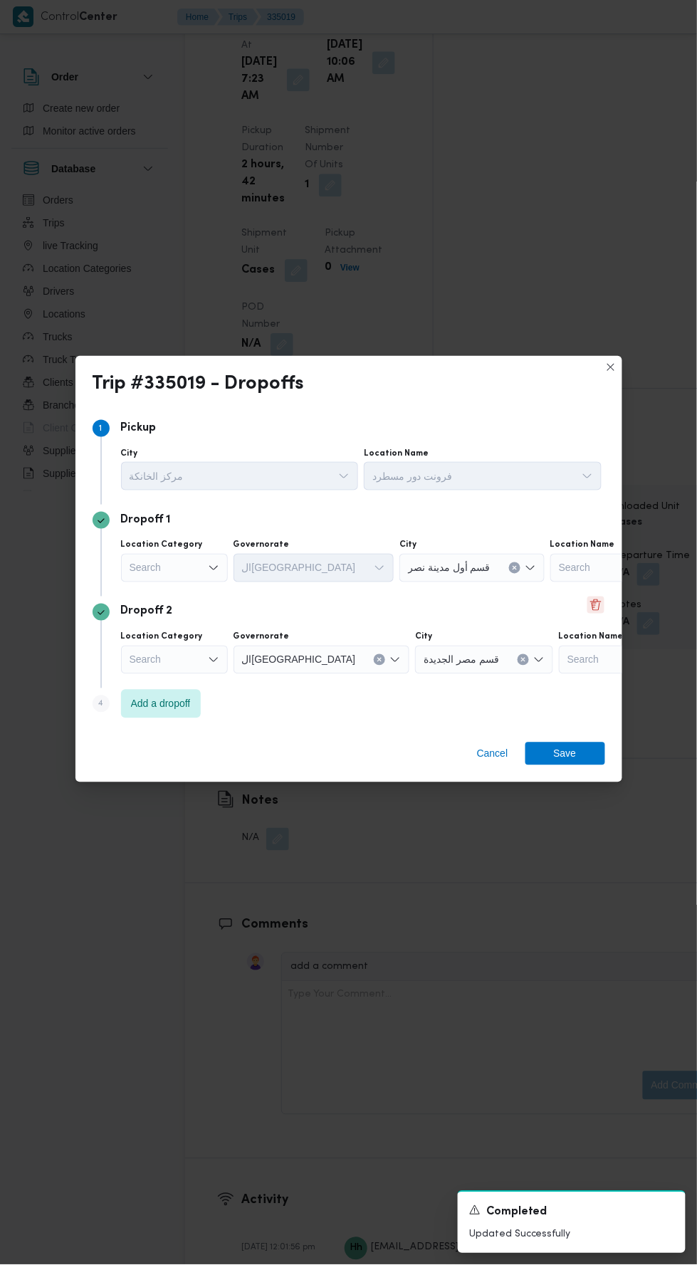
scroll to position [1760, 0]
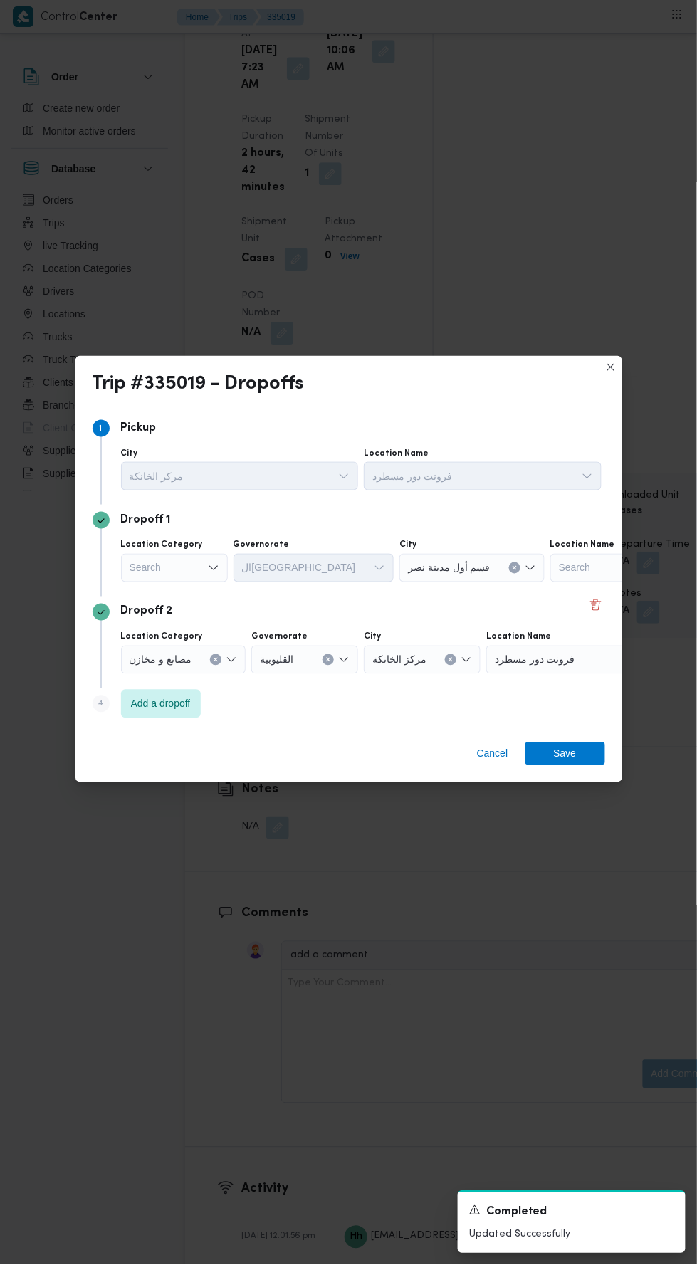
click at [191, 551] on label "Location Category" at bounding box center [162, 545] width 82 height 11
click at [131, 577] on input "Location Category" at bounding box center [130, 568] width 1 height 17
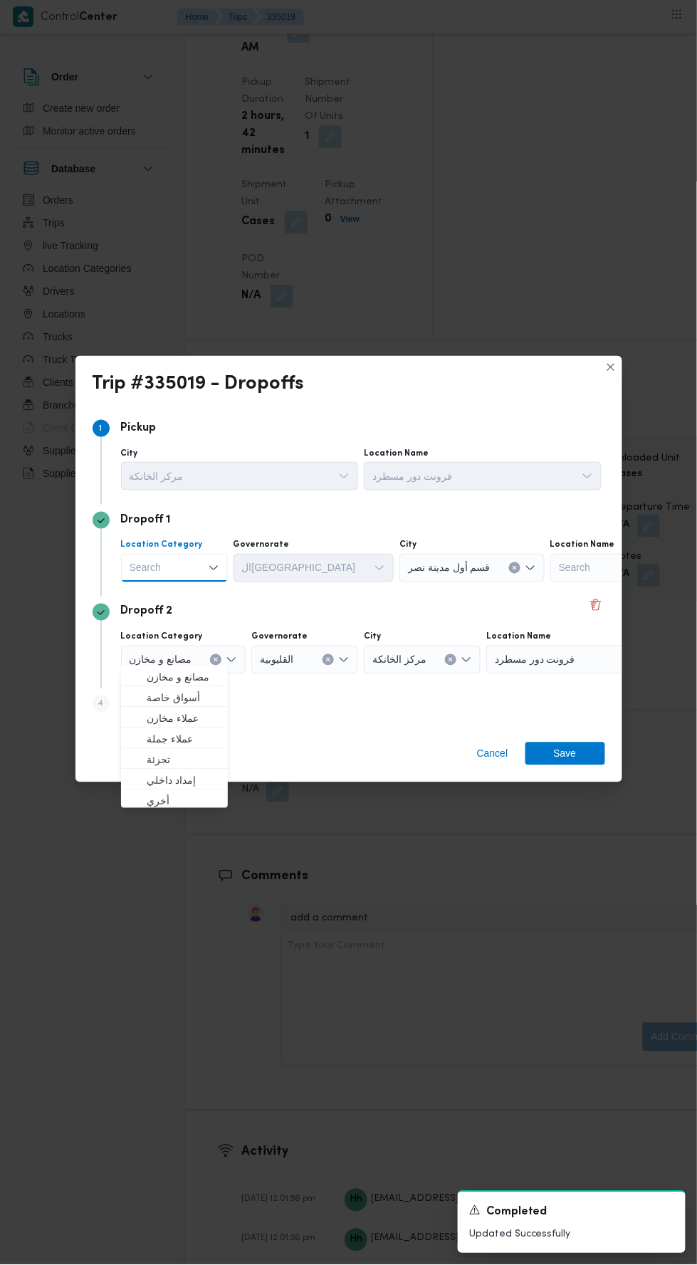
click at [201, 582] on div "Search Combo box. Selected. Combo box input. Search. Type some text or, to disp…" at bounding box center [174, 568] width 107 height 28
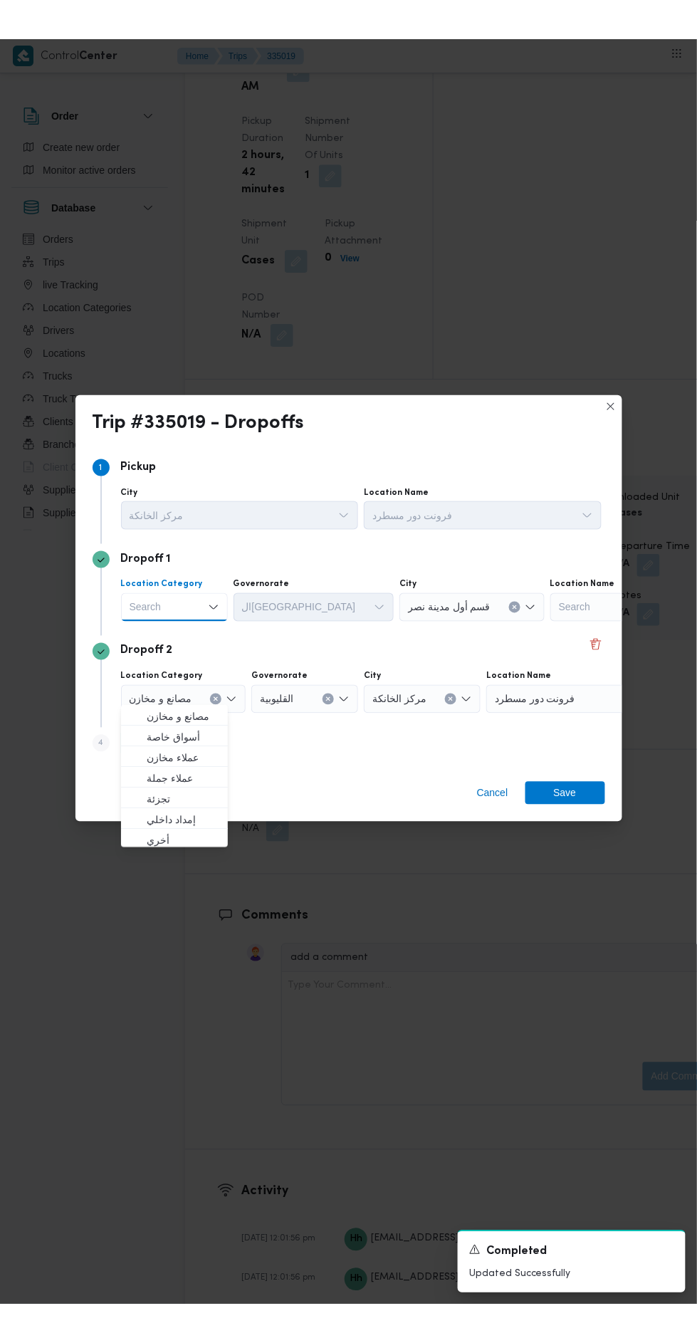
scroll to position [1879, 0]
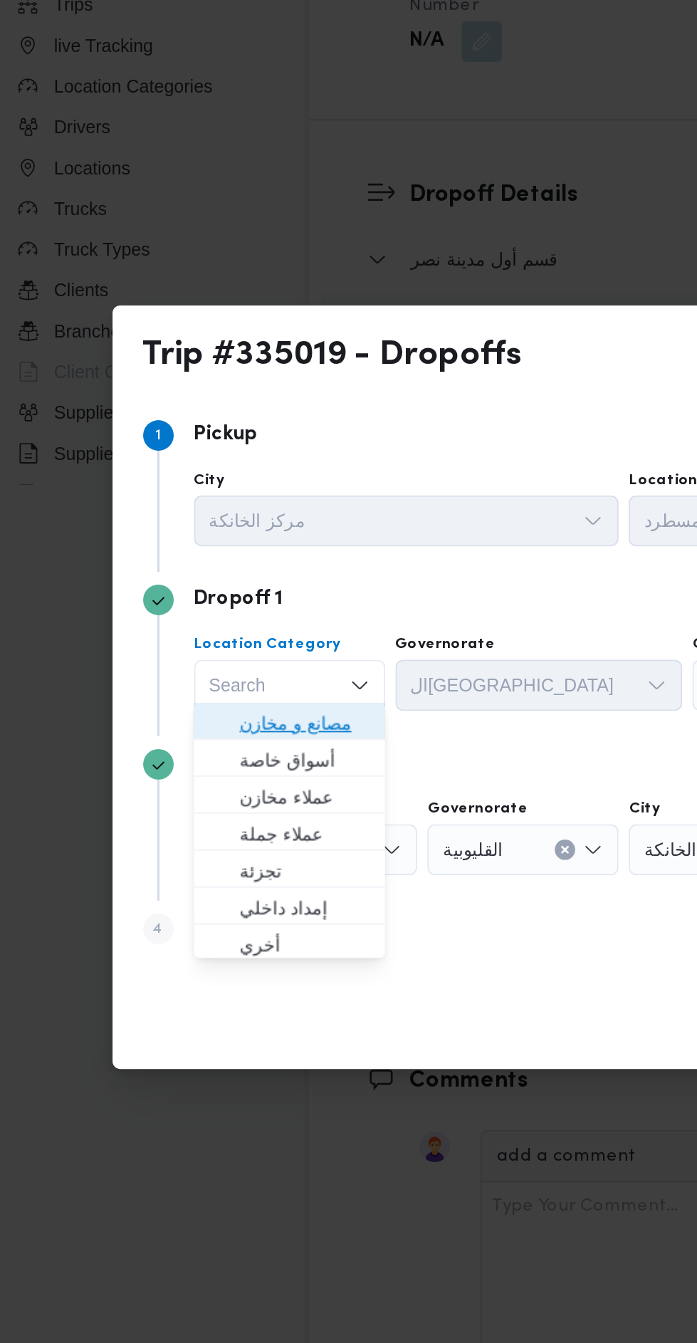
click at [188, 617] on span "مصانع و مخازن" at bounding box center [183, 624] width 73 height 17
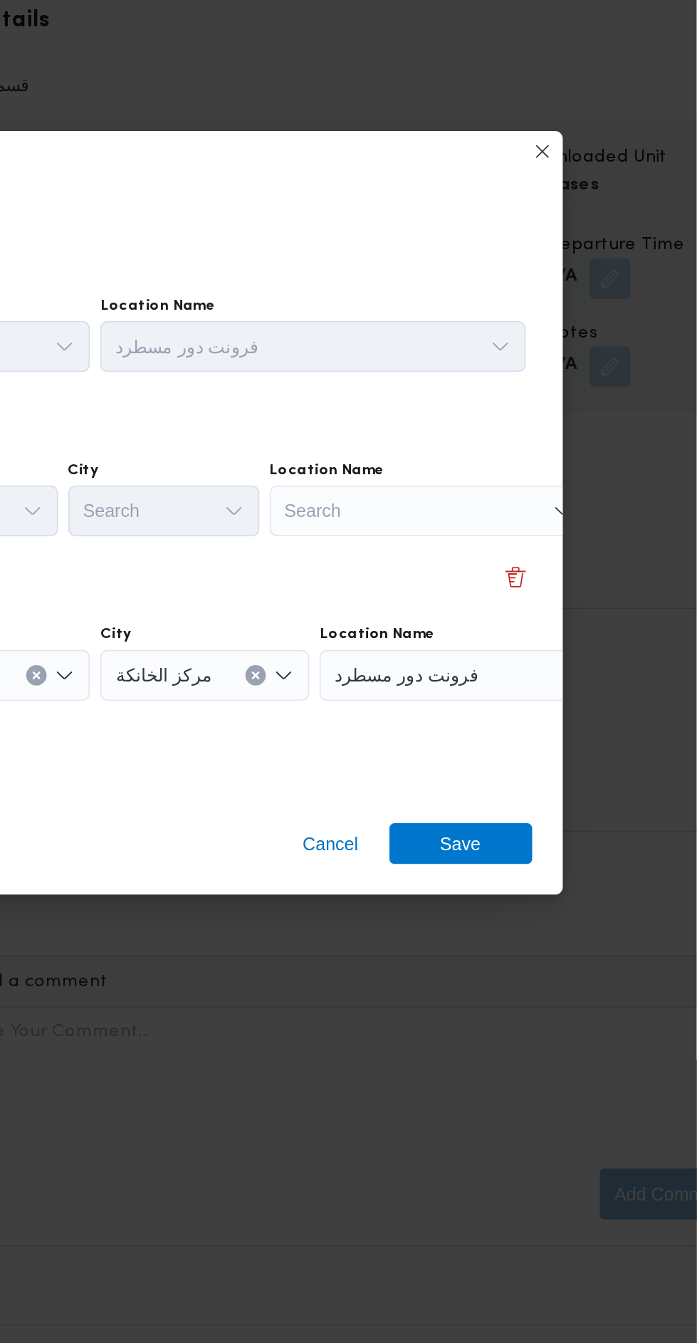
click at [550, 598] on div "Search" at bounding box center [547, 603] width 178 height 28
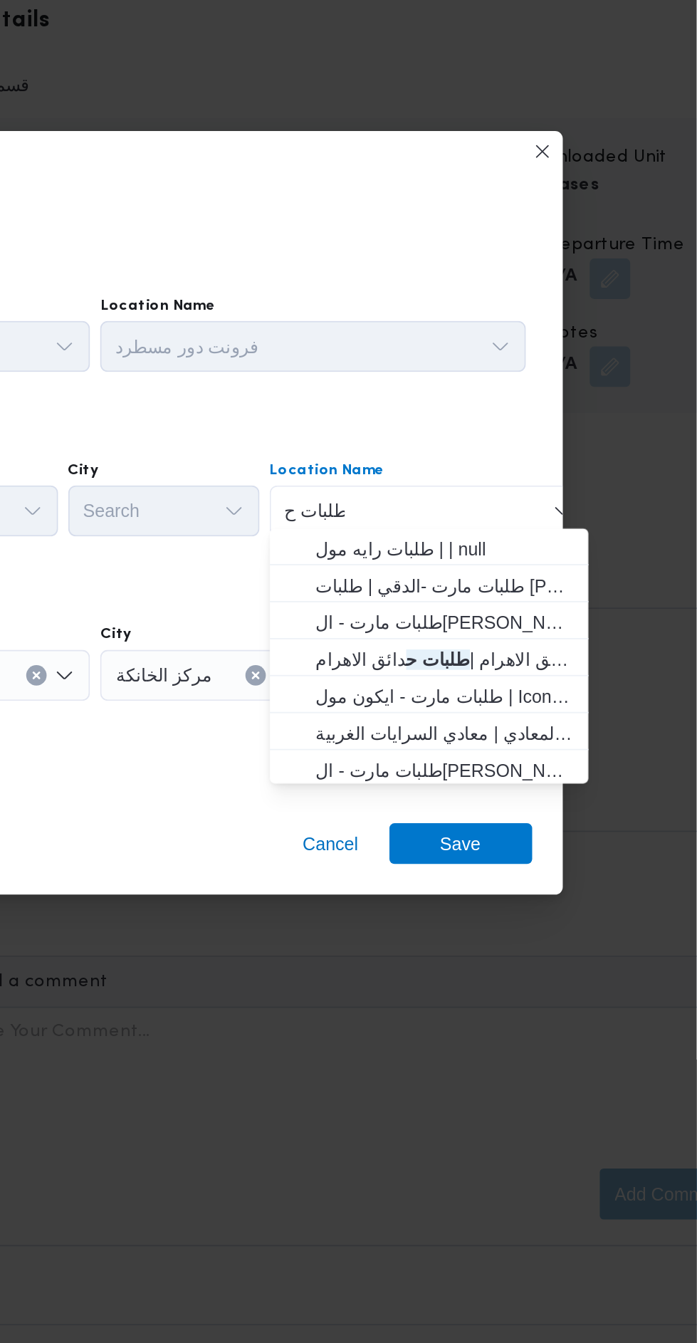
scroll to position [0, 0]
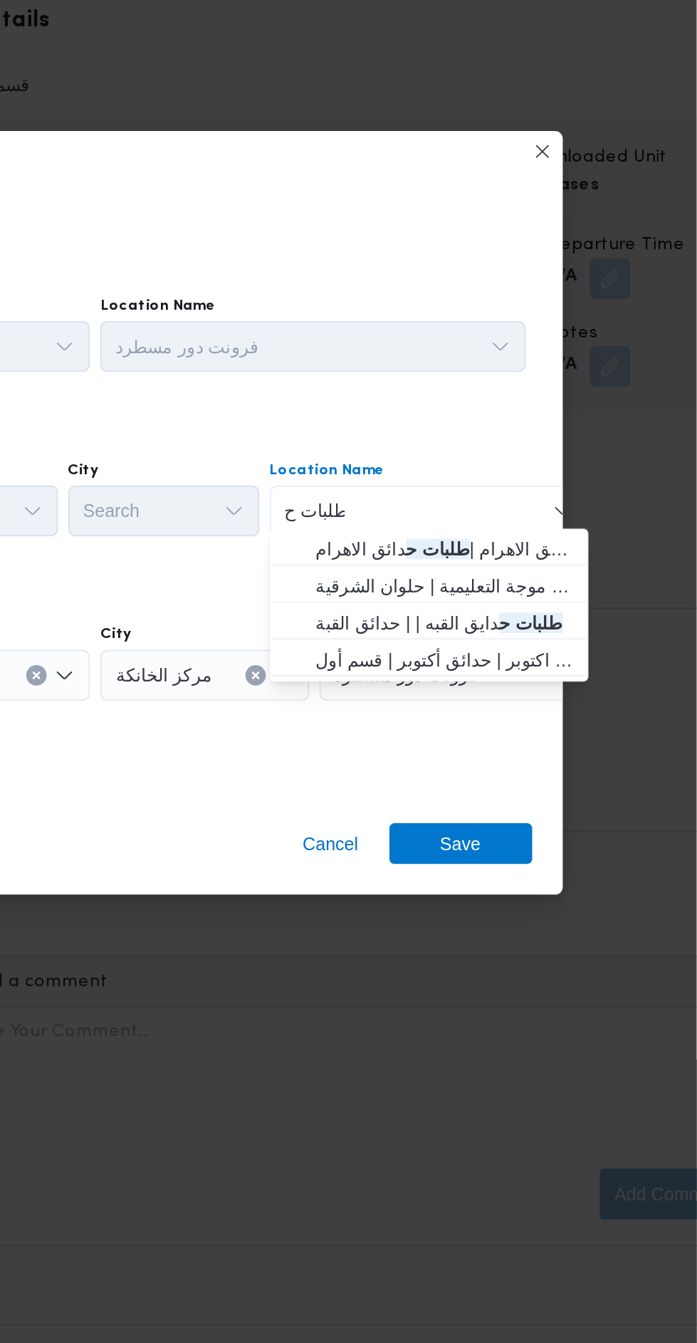
type input "طلبات ح"
click at [582, 624] on span "طلبات مارت حدائق الاهرام | طلبات ح دائق الاهرام | null" at bounding box center [556, 624] width 144 height 17
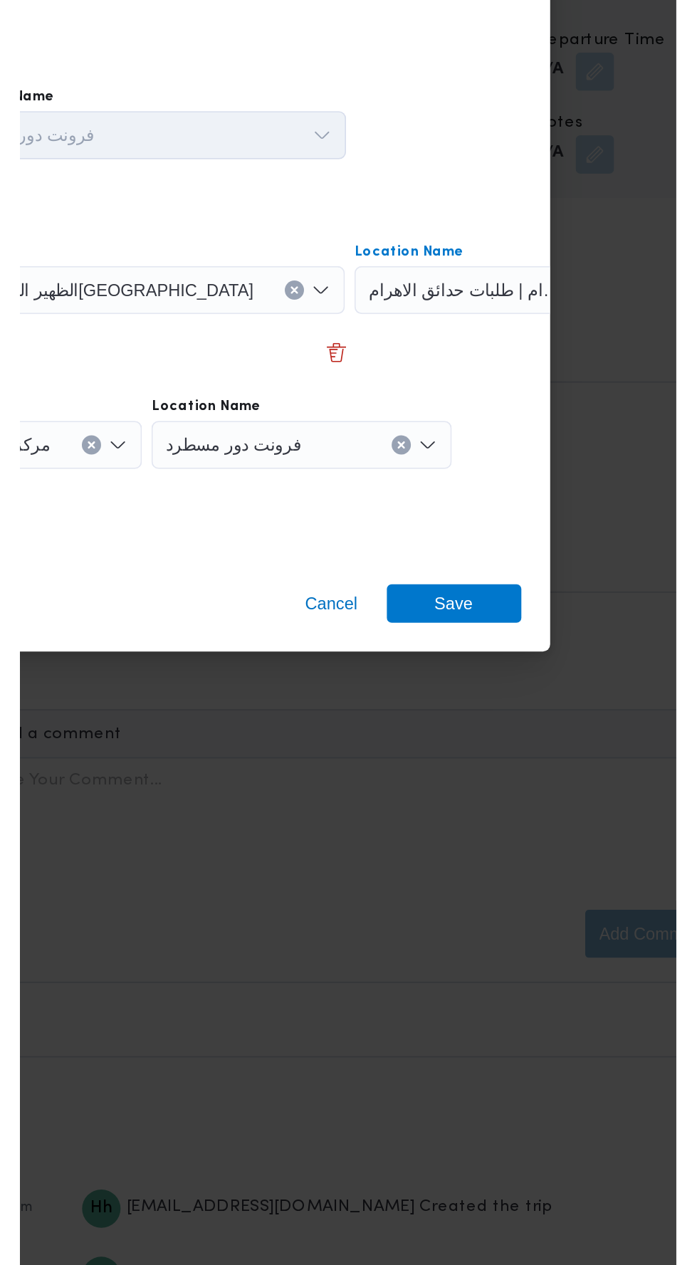
scroll to position [1879, 0]
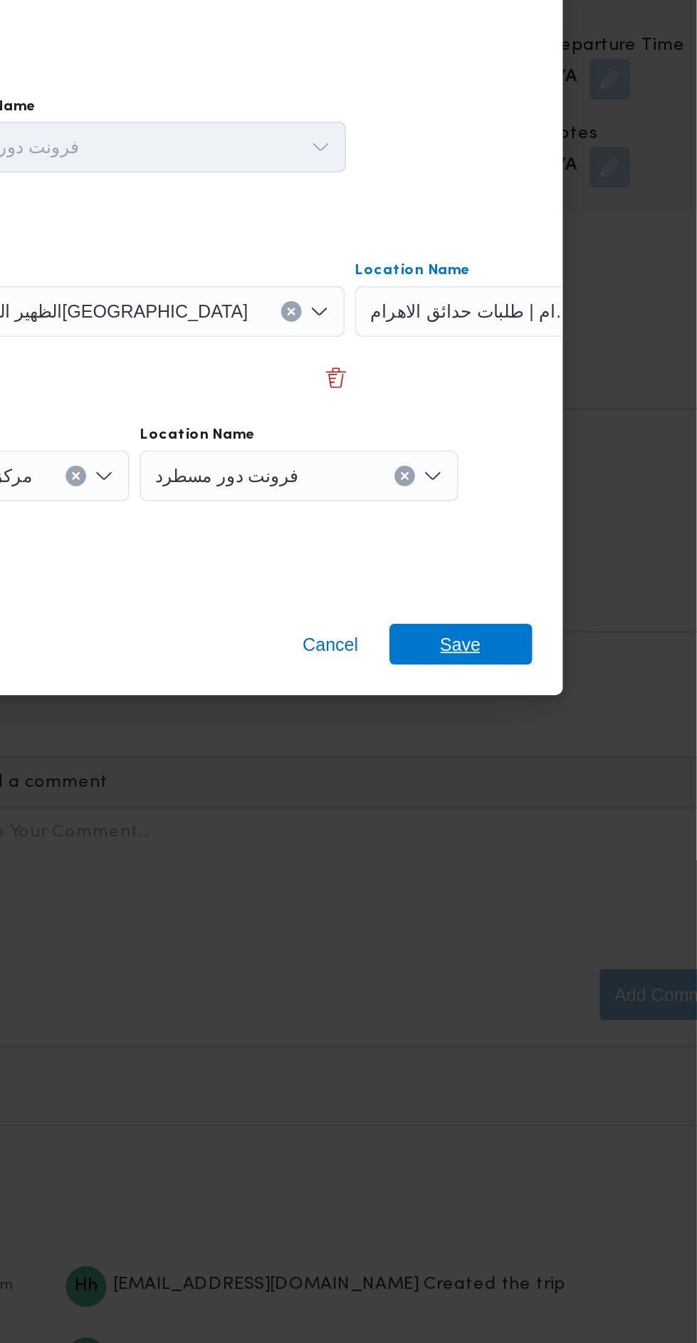
click at [586, 790] on span "Save" at bounding box center [565, 788] width 80 height 23
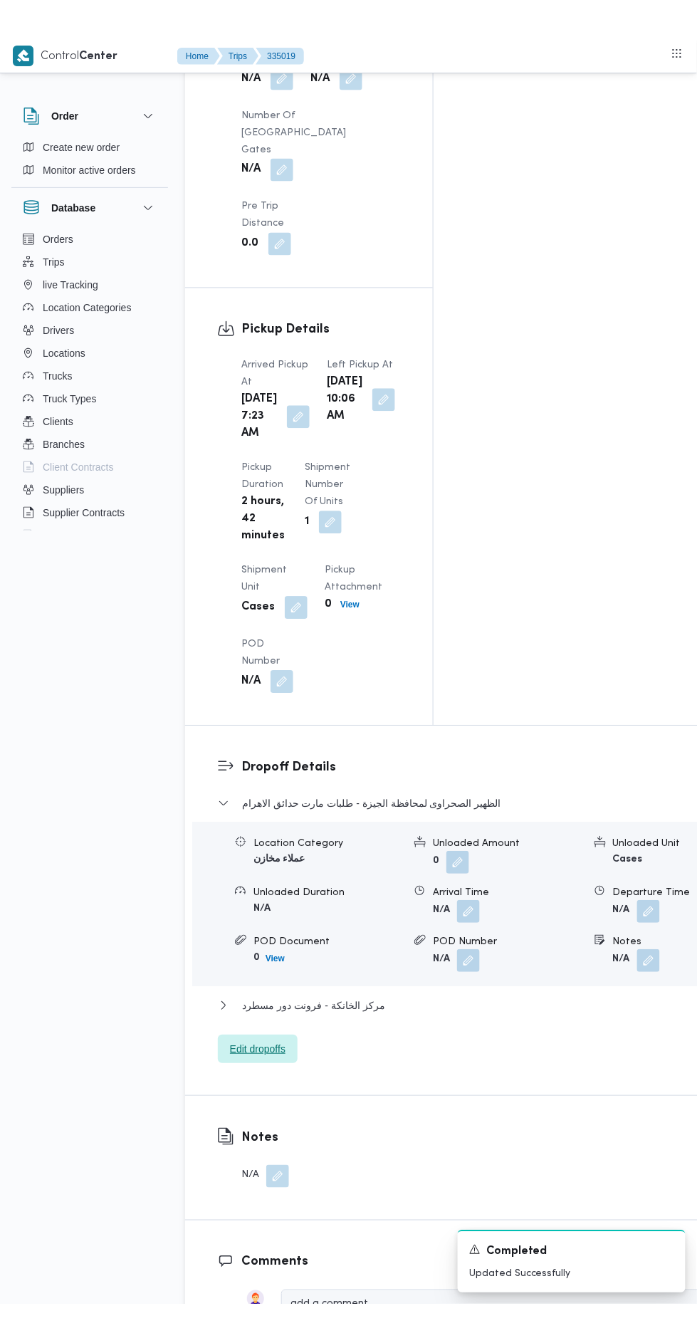
scroll to position [1479, 0]
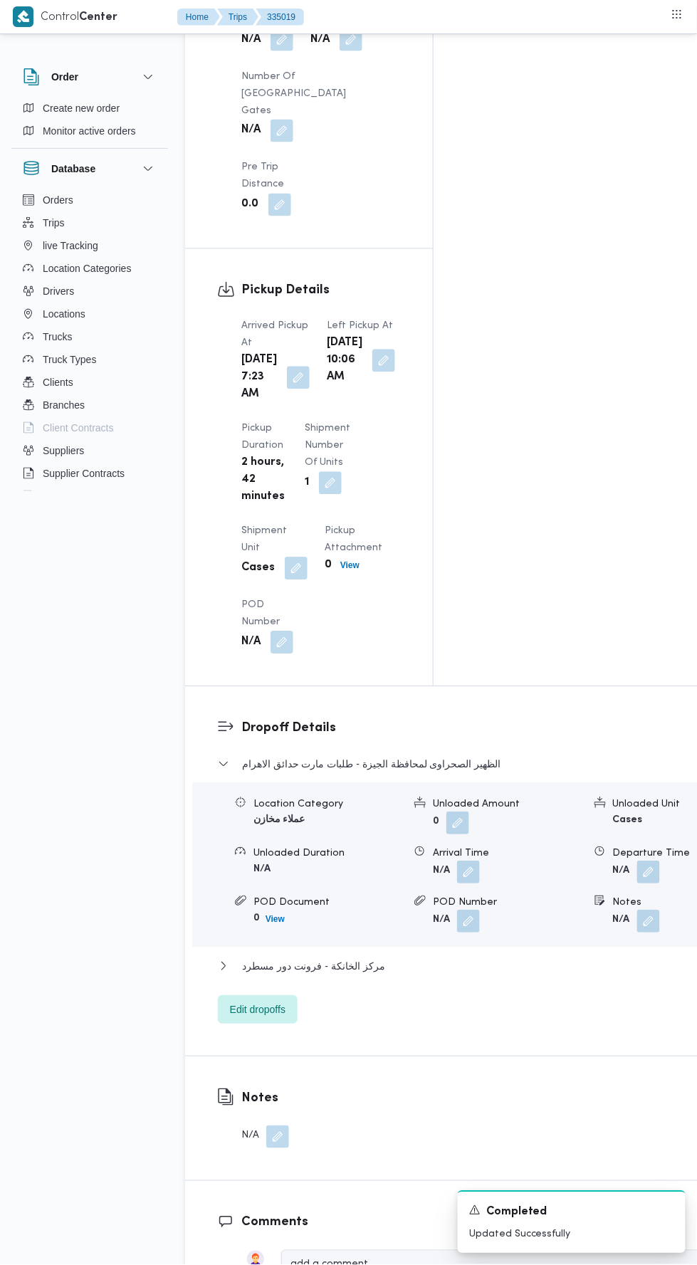
click at [372, 350] on button "button" at bounding box center [383, 361] width 23 height 23
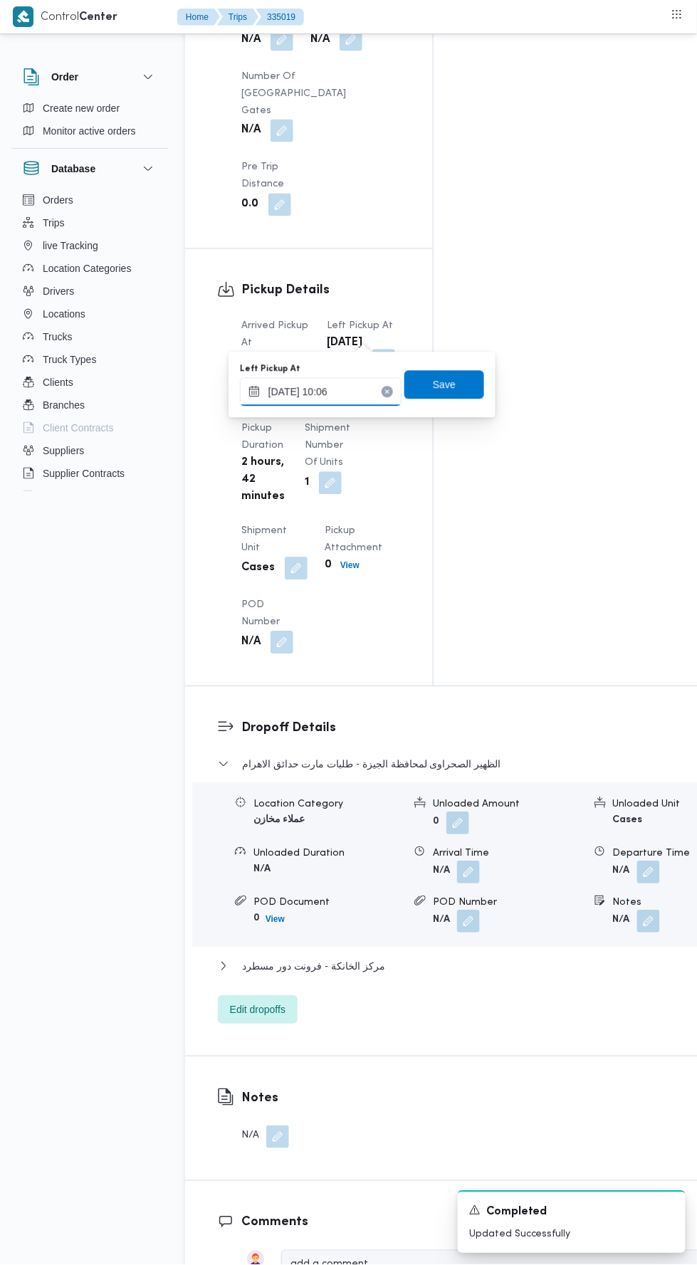
click at [363, 393] on input "[DATE] 10:06" at bounding box center [321, 392] width 162 height 28
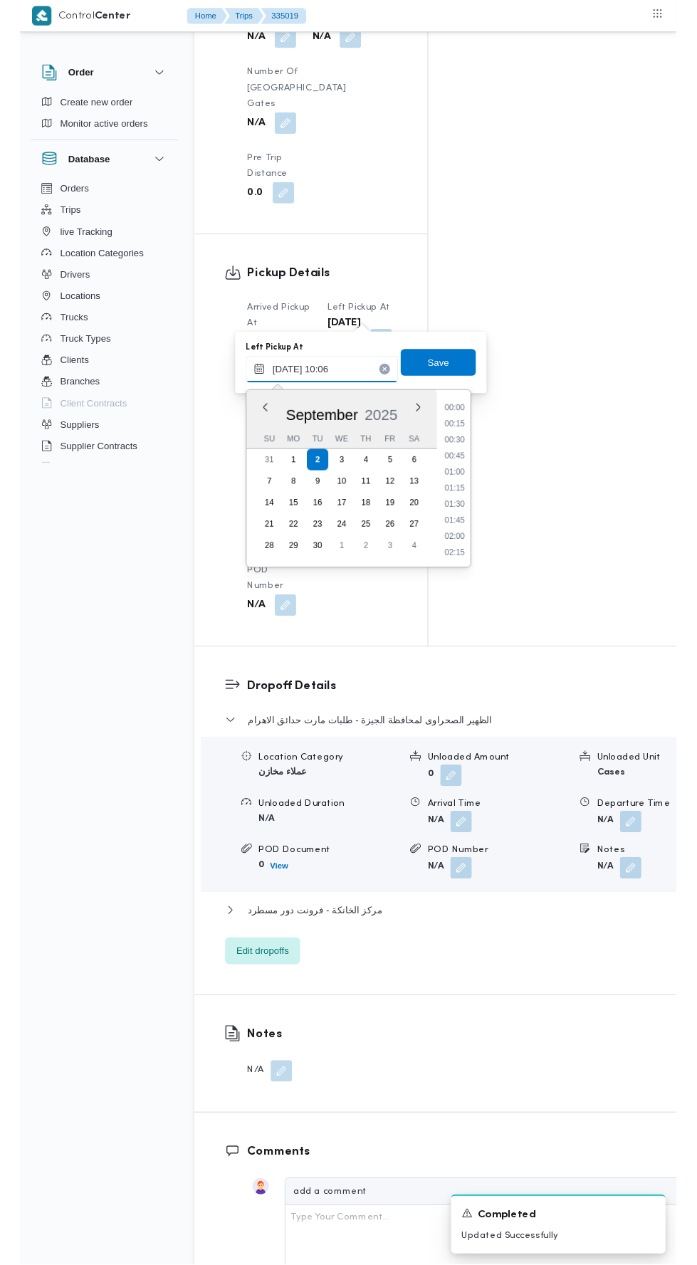
scroll to position [597, 0]
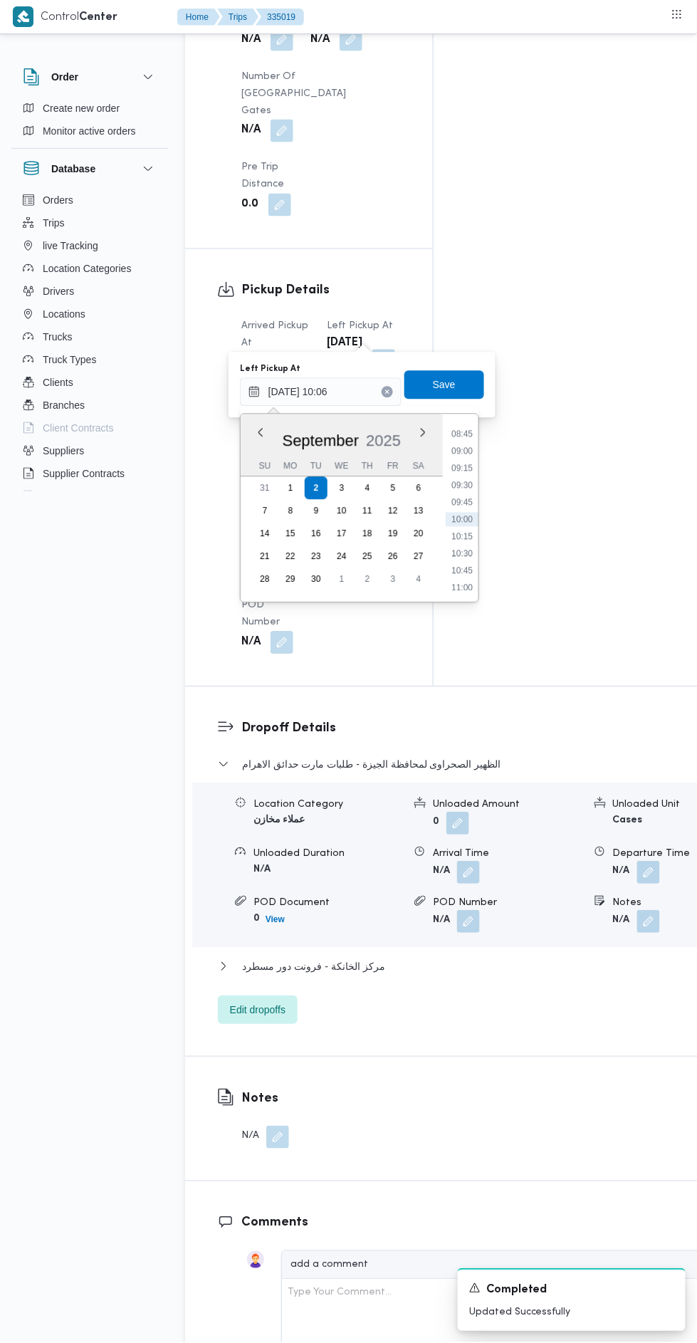
click at [462, 453] on li "09:00" at bounding box center [462, 451] width 33 height 14
type input "[DATE] 09:00"
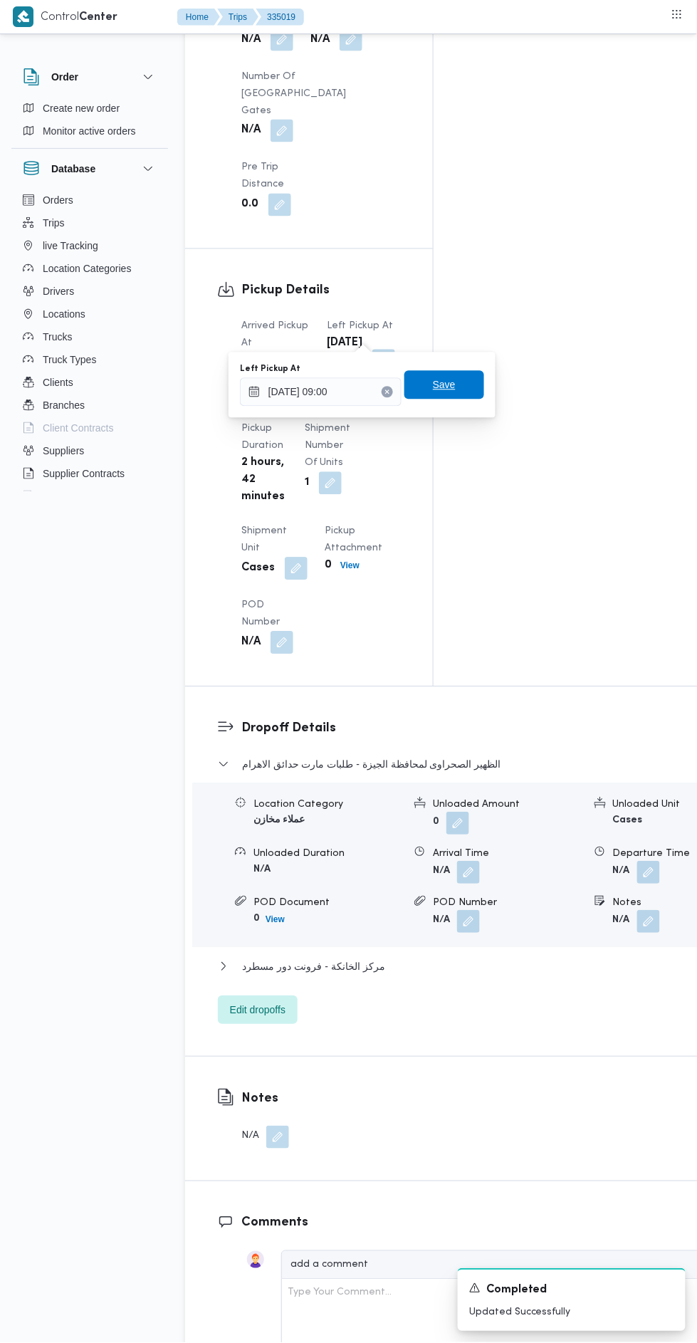
click at [454, 380] on span "Save" at bounding box center [444, 385] width 23 height 17
